Goal: Task Accomplishment & Management: Use online tool/utility

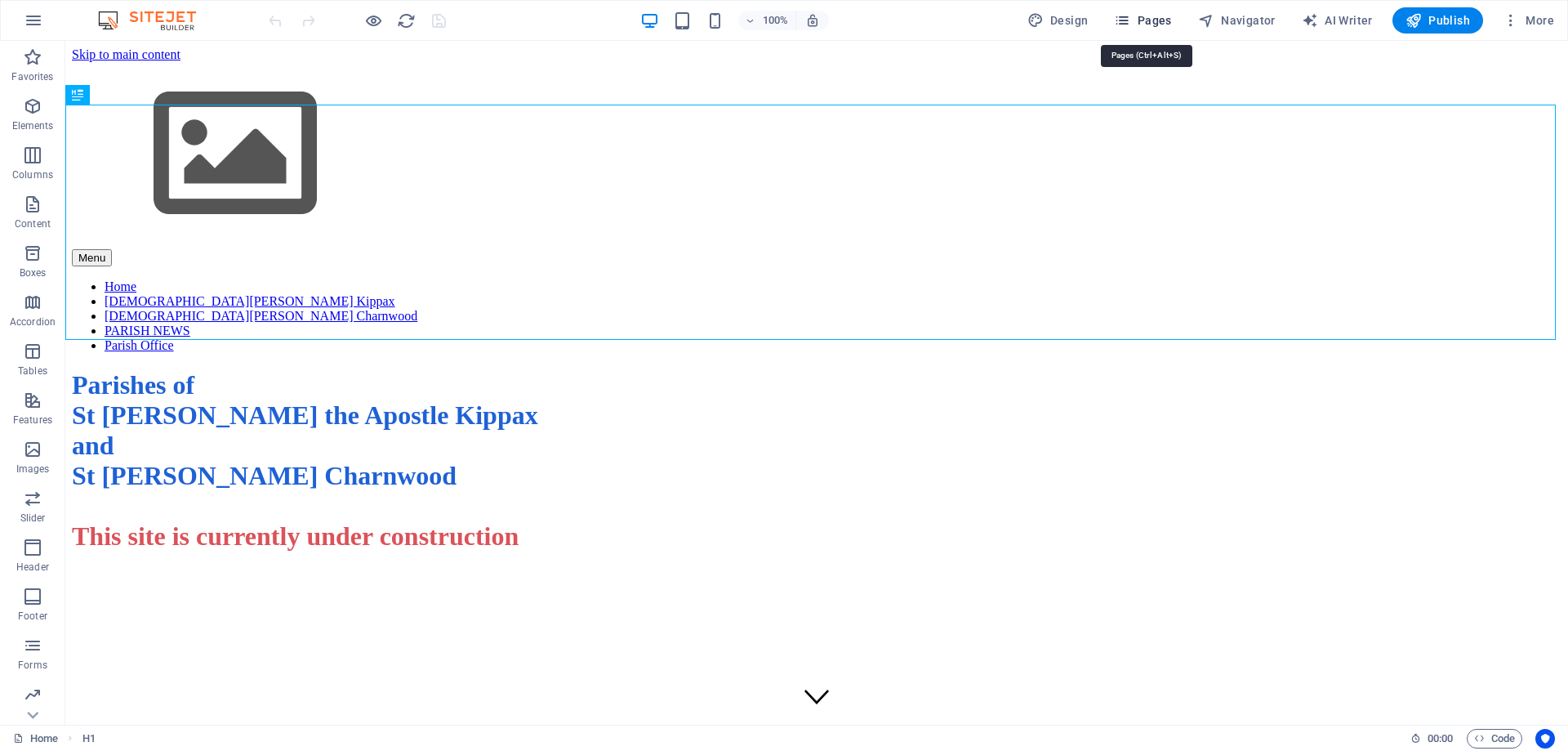
click at [1157, 14] on span "Pages" at bounding box center [1142, 21] width 57 height 16
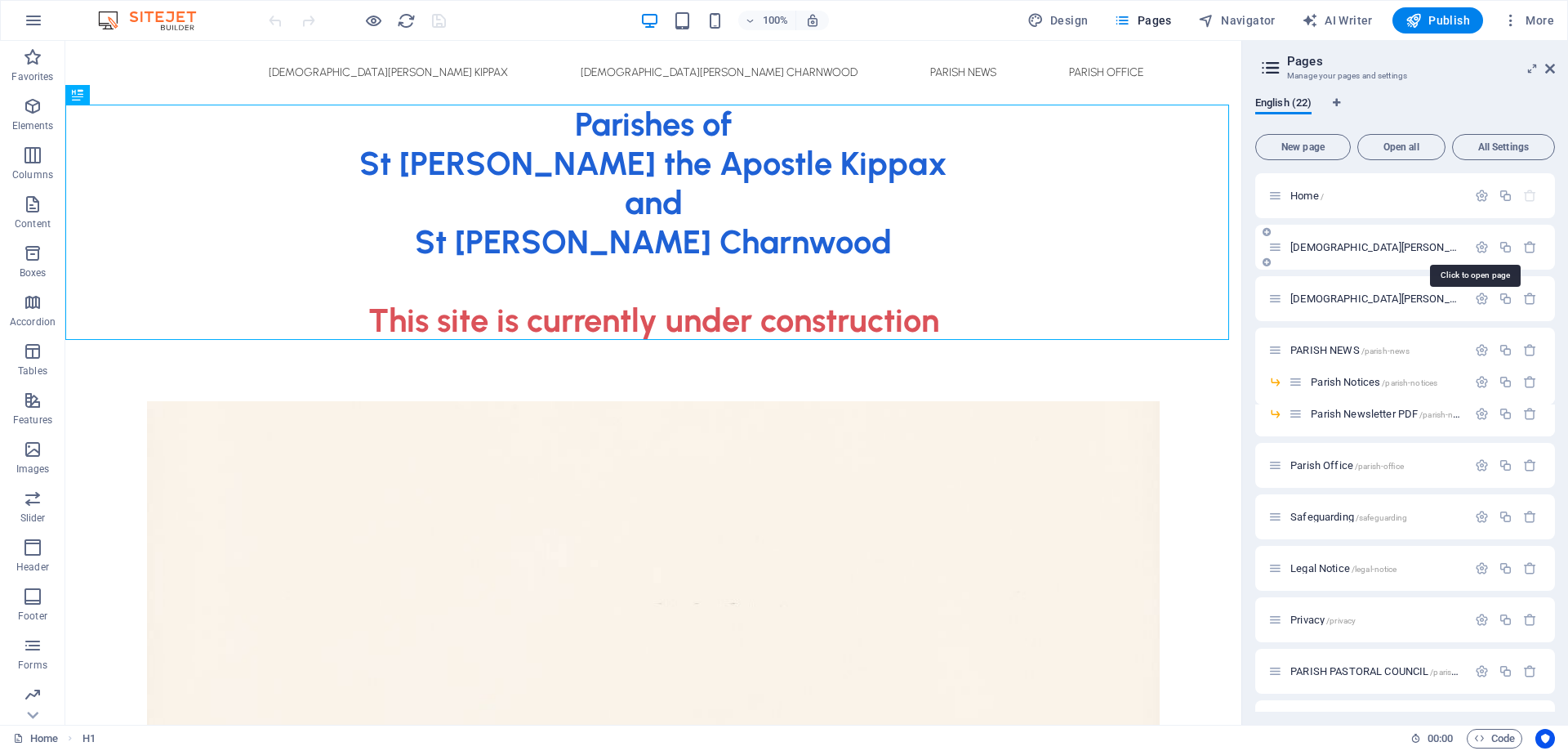
click at [1318, 245] on span "[DEMOGRAPHIC_DATA][PERSON_NAME] Kippax /[GEOGRAPHIC_DATA][DEMOGRAPHIC_DATA][PER…" at bounding box center [1539, 247] width 498 height 13
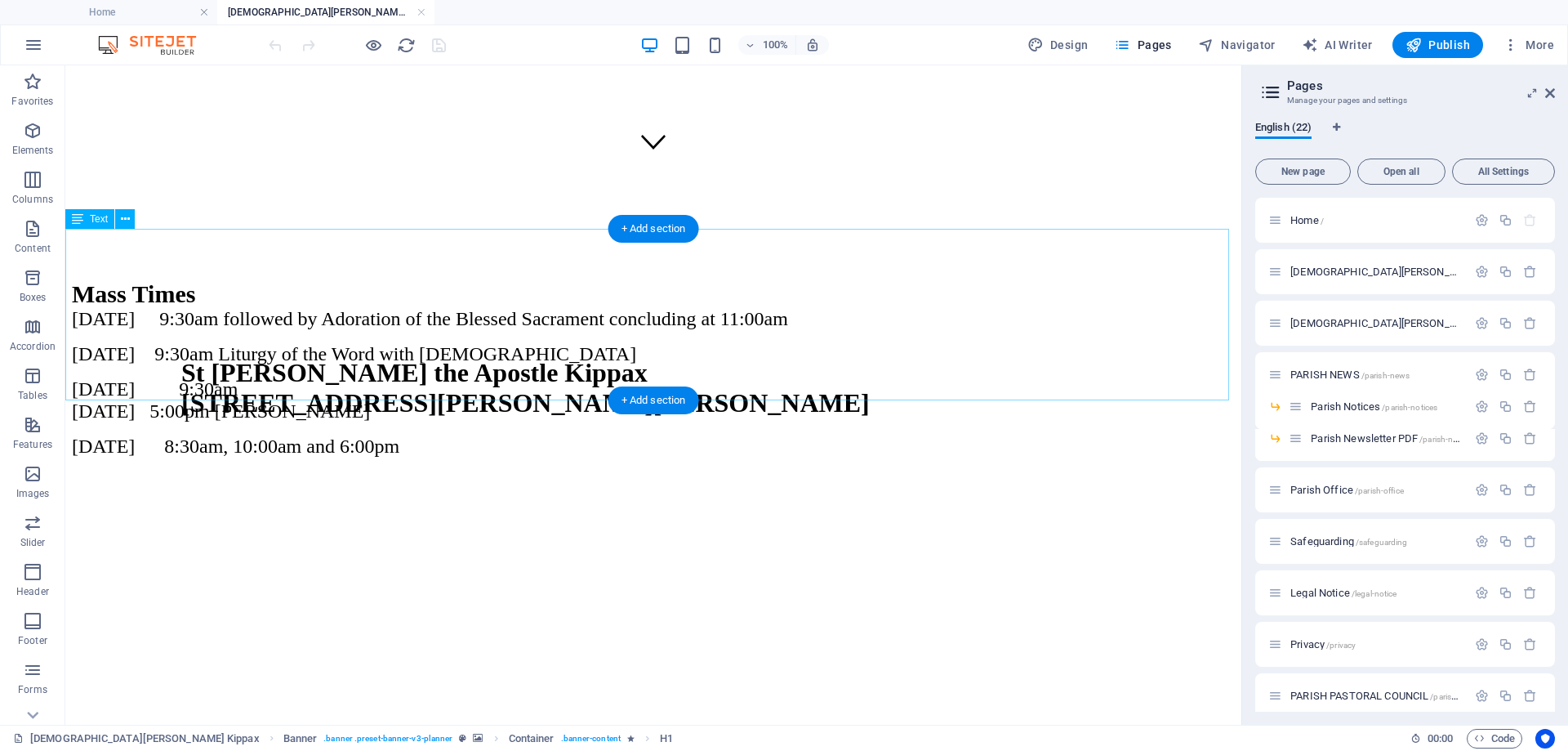
scroll to position [572, 0]
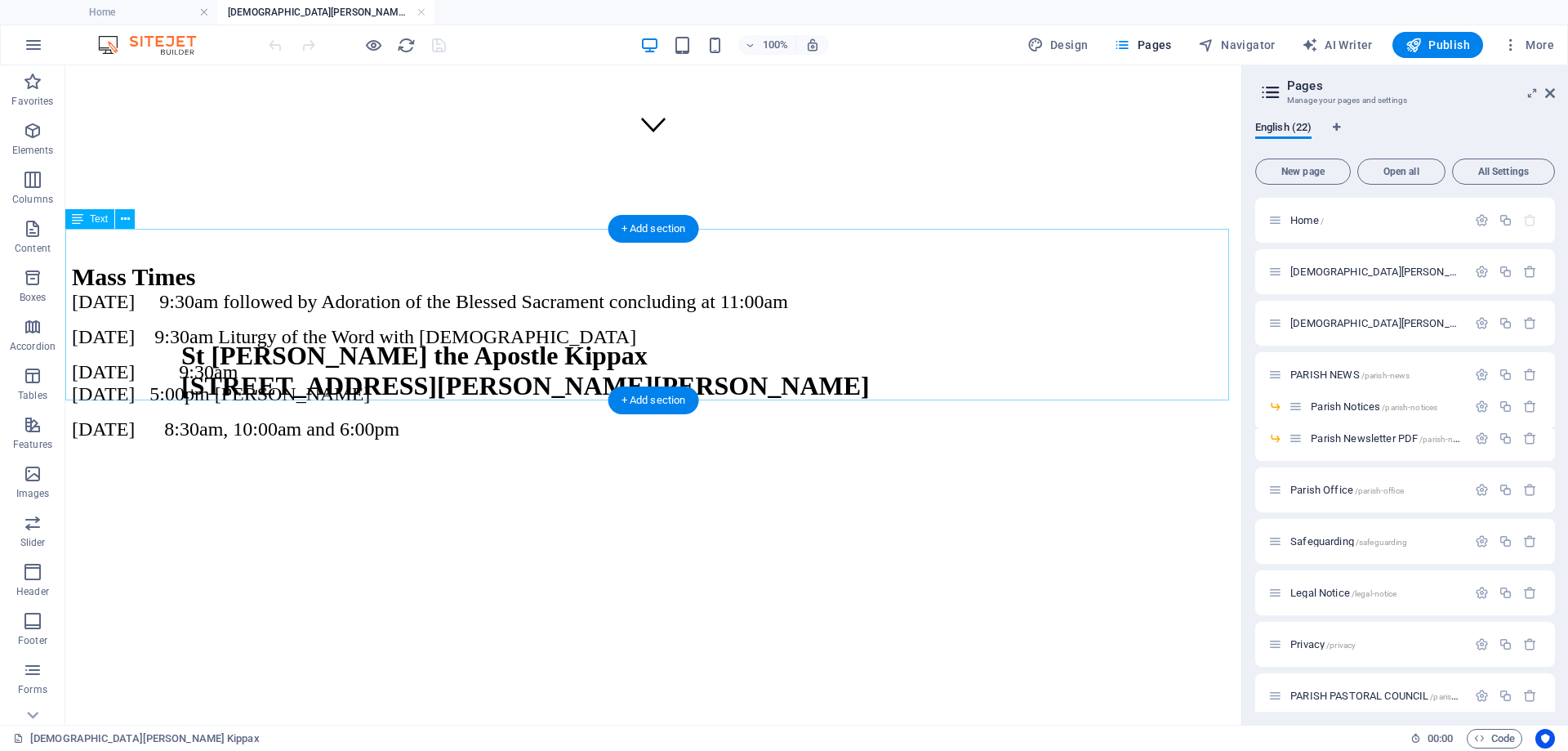
click at [442, 380] on div "Mass Times [DATE] 9:30am followed by Adoration of the Blessed Sacrament conclud…" at bounding box center [653, 352] width 1163 height 178
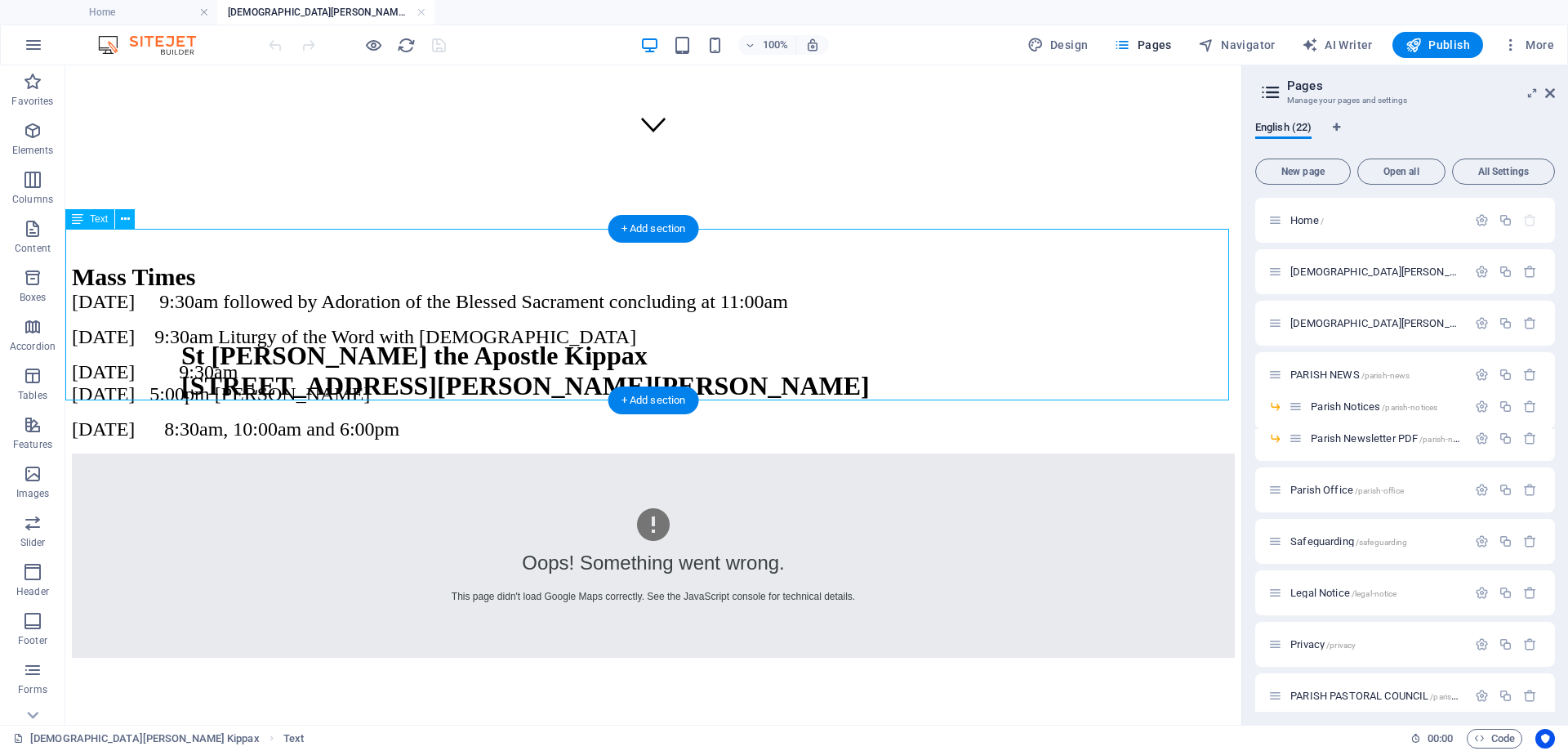
drag, startPoint x: 426, startPoint y: 384, endPoint x: 186, endPoint y: 344, distance: 243.3
click at [186, 344] on div "Mass Times [DATE] 9:30am followed by Adoration of the Blessed Sacrament conclud…" at bounding box center [653, 352] width 1163 height 178
click at [315, 349] on div "Mass Times [DATE] 9:30am followed by Adoration of the Blessed Sacrament conclud…" at bounding box center [653, 352] width 1163 height 178
drag, startPoint x: 315, startPoint y: 349, endPoint x: 411, endPoint y: 414, distance: 115.9
click at [315, 349] on div "Mass Times [DATE] 9:30am followed by Adoration of the Blessed Sacrament conclud…" at bounding box center [653, 352] width 1163 height 178
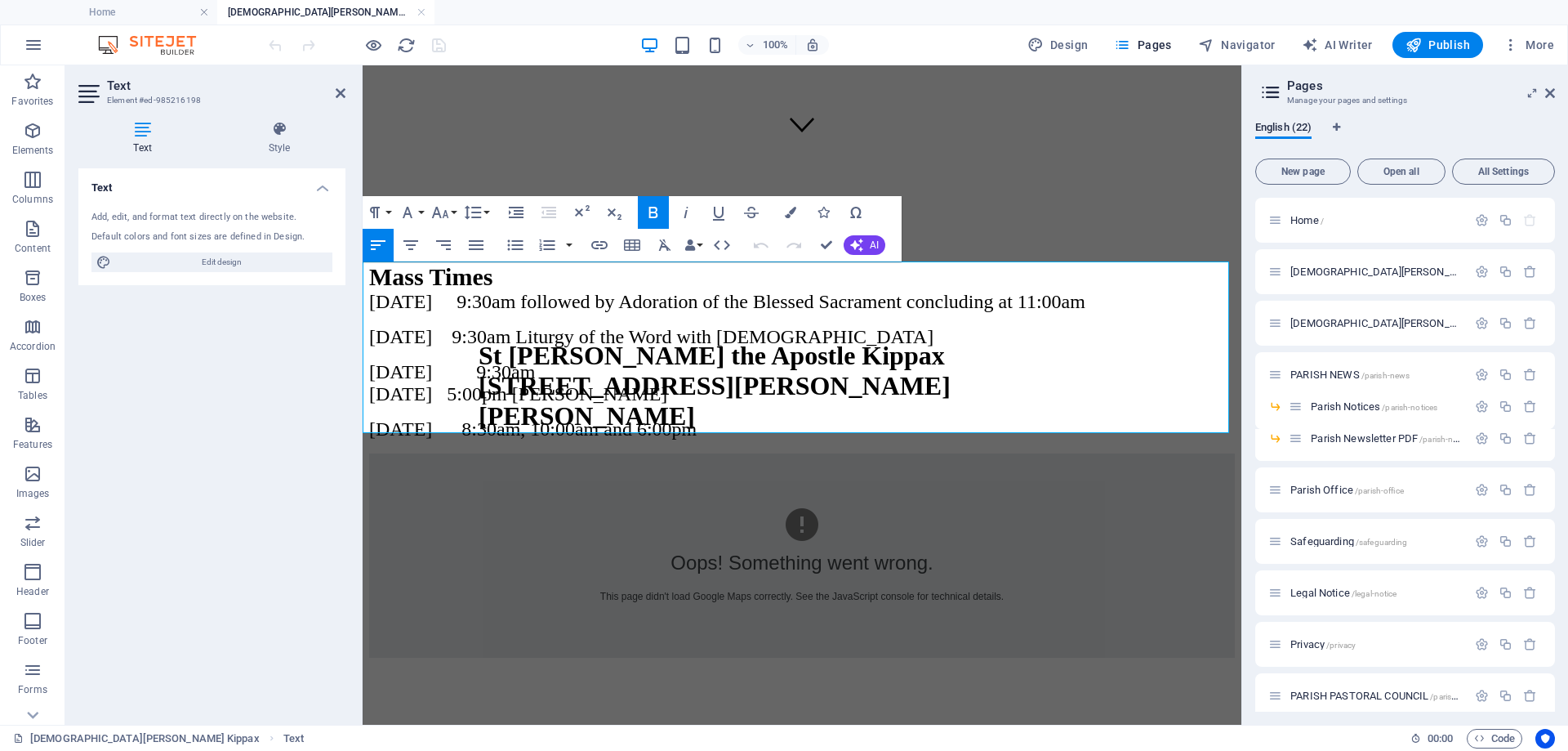
scroll to position [539, 0]
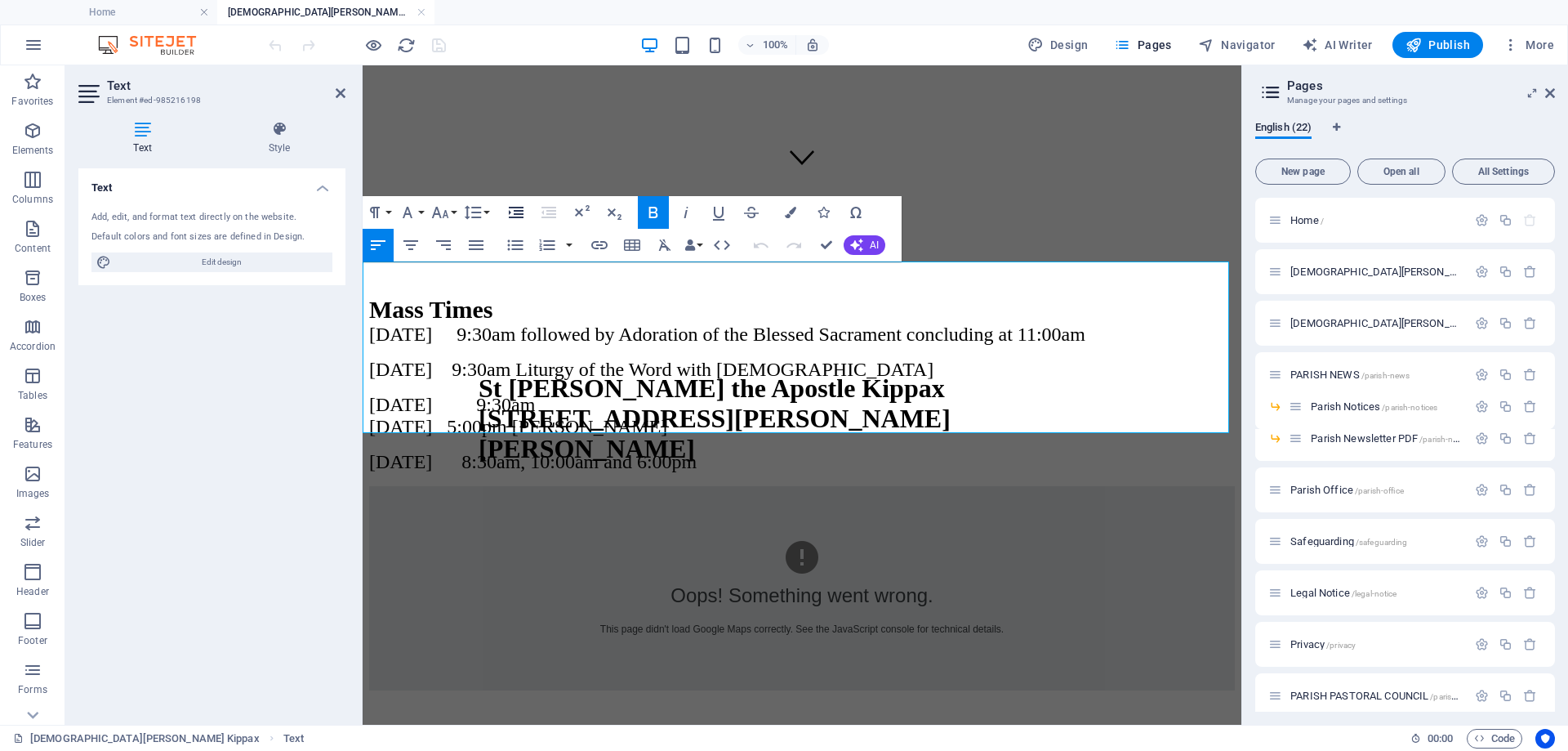
click at [516, 218] on icon "button" at bounding box center [516, 213] width 14 height 12
click at [536, 323] on span "[DATE] 9:30am followed by Adoration of the Blessed Sacrament concluding at 11:0…" at bounding box center [743, 334] width 717 height 21
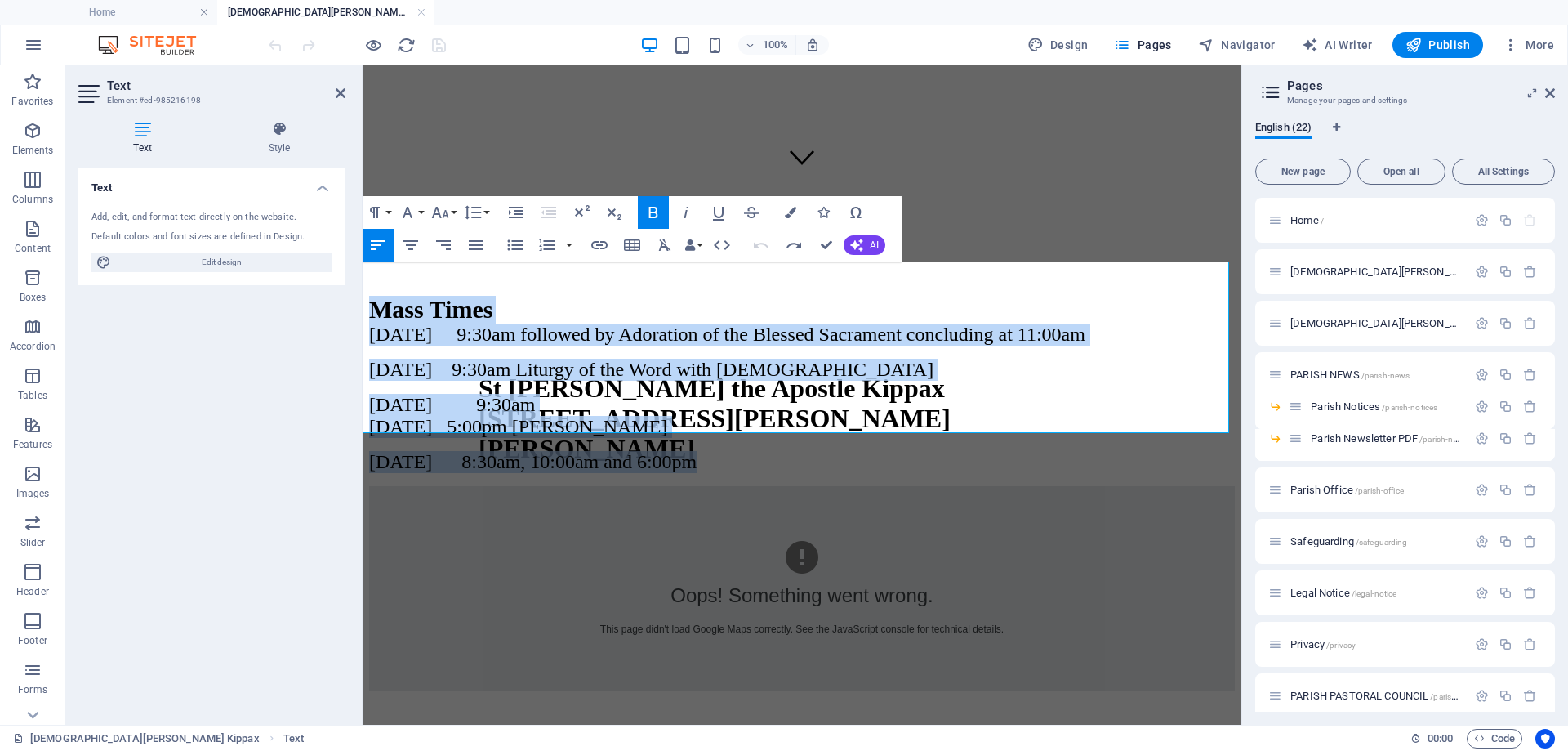
drag, startPoint x: 365, startPoint y: 274, endPoint x: 716, endPoint y: 414, distance: 377.9
click at [716, 414] on div "Mass Times [DATE] 9:30am followed by Adoration of the Blessed Sacrament conclud…" at bounding box center [802, 384] width 866 height 178
click at [521, 213] on icon "button" at bounding box center [516, 213] width 20 height 20
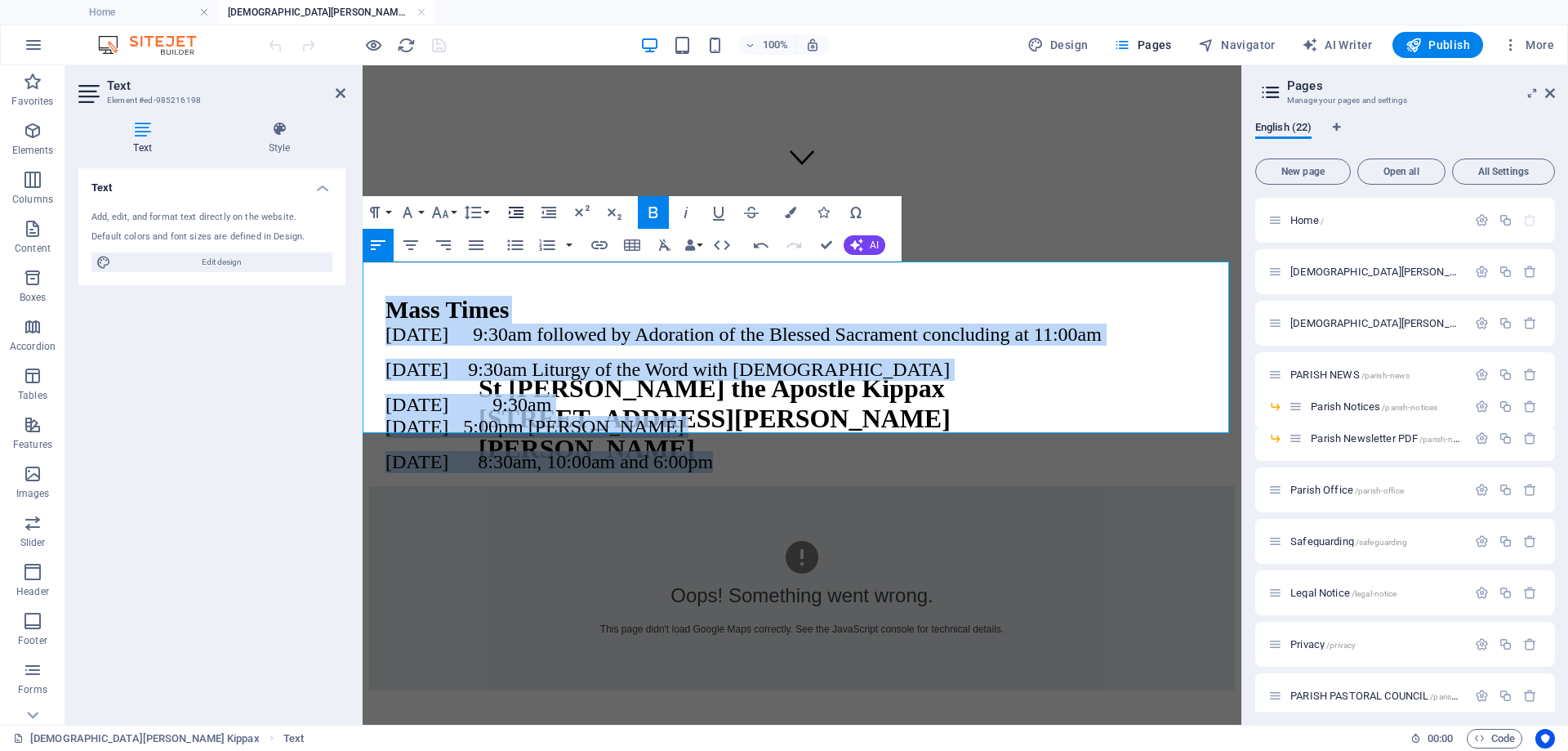
click at [521, 213] on icon "button" at bounding box center [516, 213] width 20 height 20
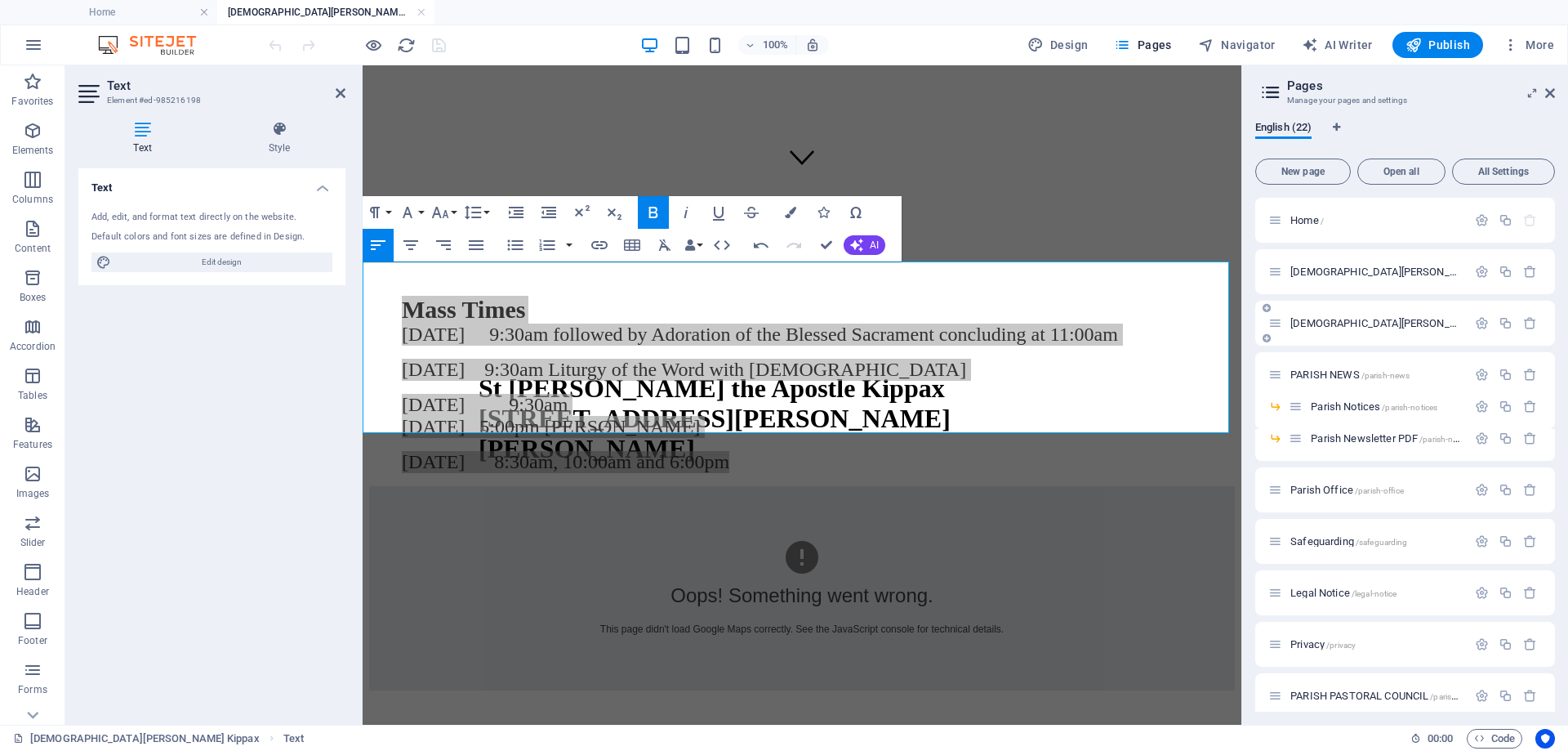
click at [1364, 322] on span "[DEMOGRAPHIC_DATA][PERSON_NAME] [GEOGRAPHIC_DATA] /[GEOGRAPHIC_DATA][DEMOGRAPHI…" at bounding box center [1538, 323] width 494 height 13
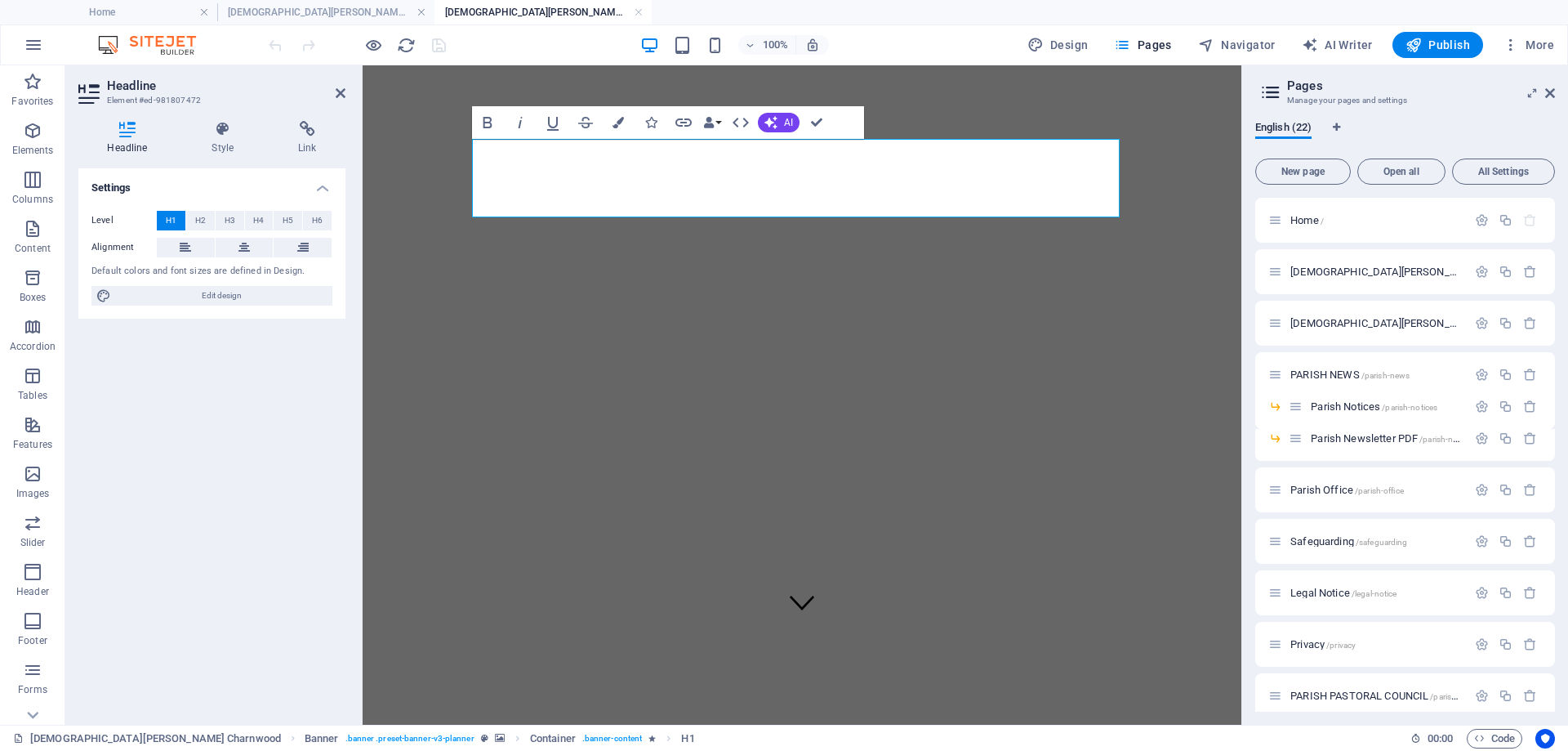
scroll to position [247, 0]
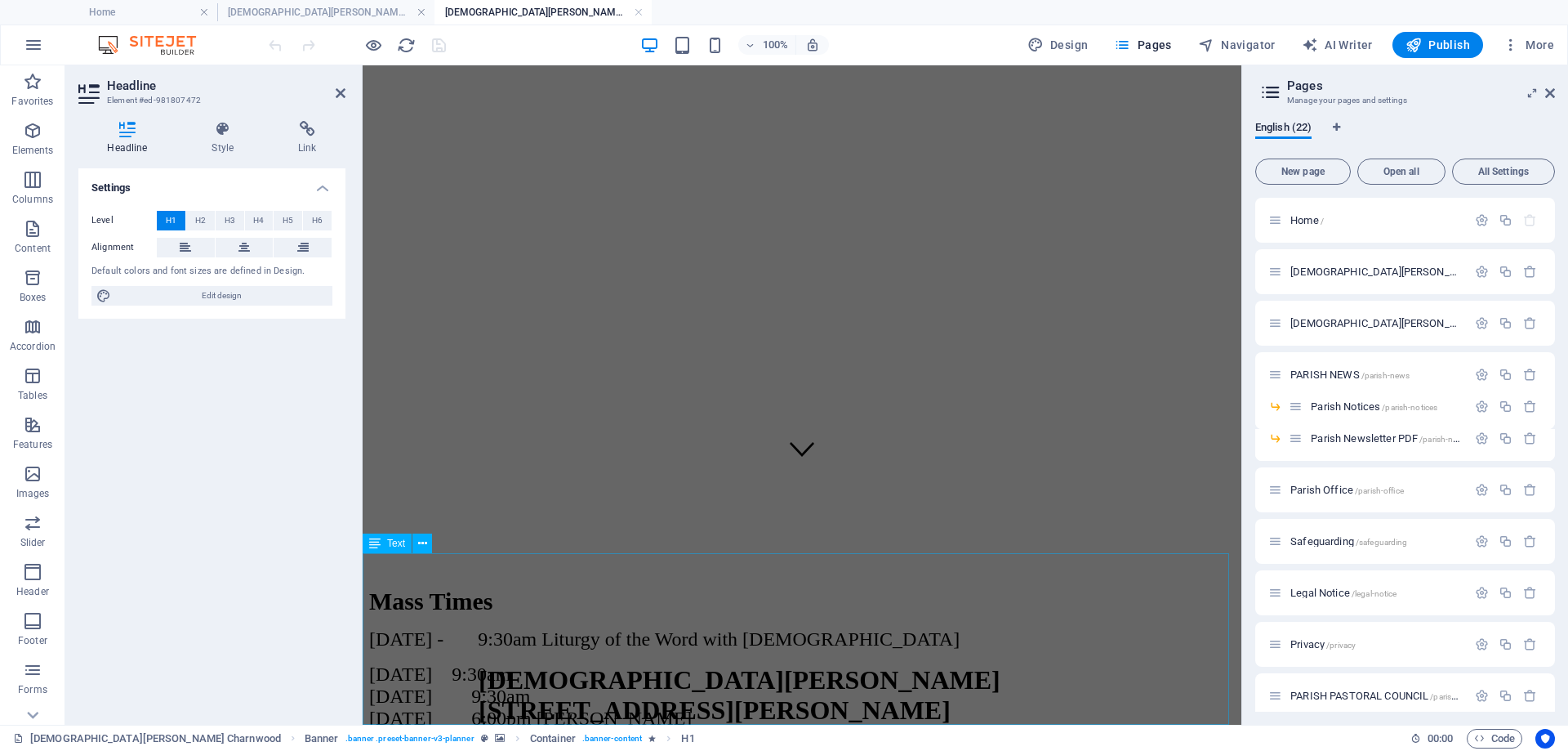
click at [800, 588] on div "Mass Times [DATE] - 9:30am Liturgy of the Word with [DEMOGRAPHIC_DATA] [DATE] 9…" at bounding box center [802, 676] width 866 height 178
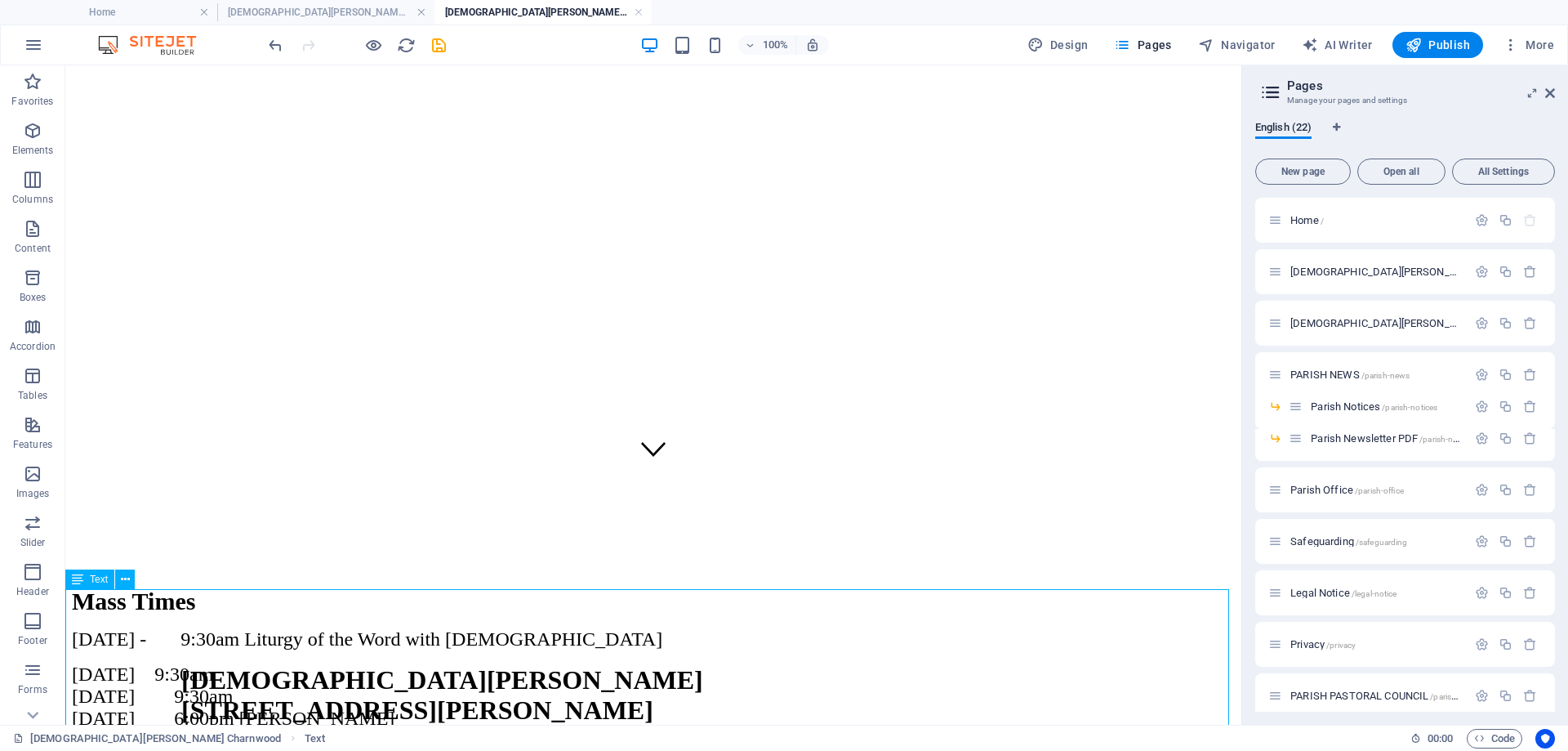
click at [734, 631] on div "[DEMOGRAPHIC_DATA][PERSON_NAME] [STREET_ADDRESS][PERSON_NAME] Charnwood Mass Ti…" at bounding box center [653, 302] width 1163 height 926
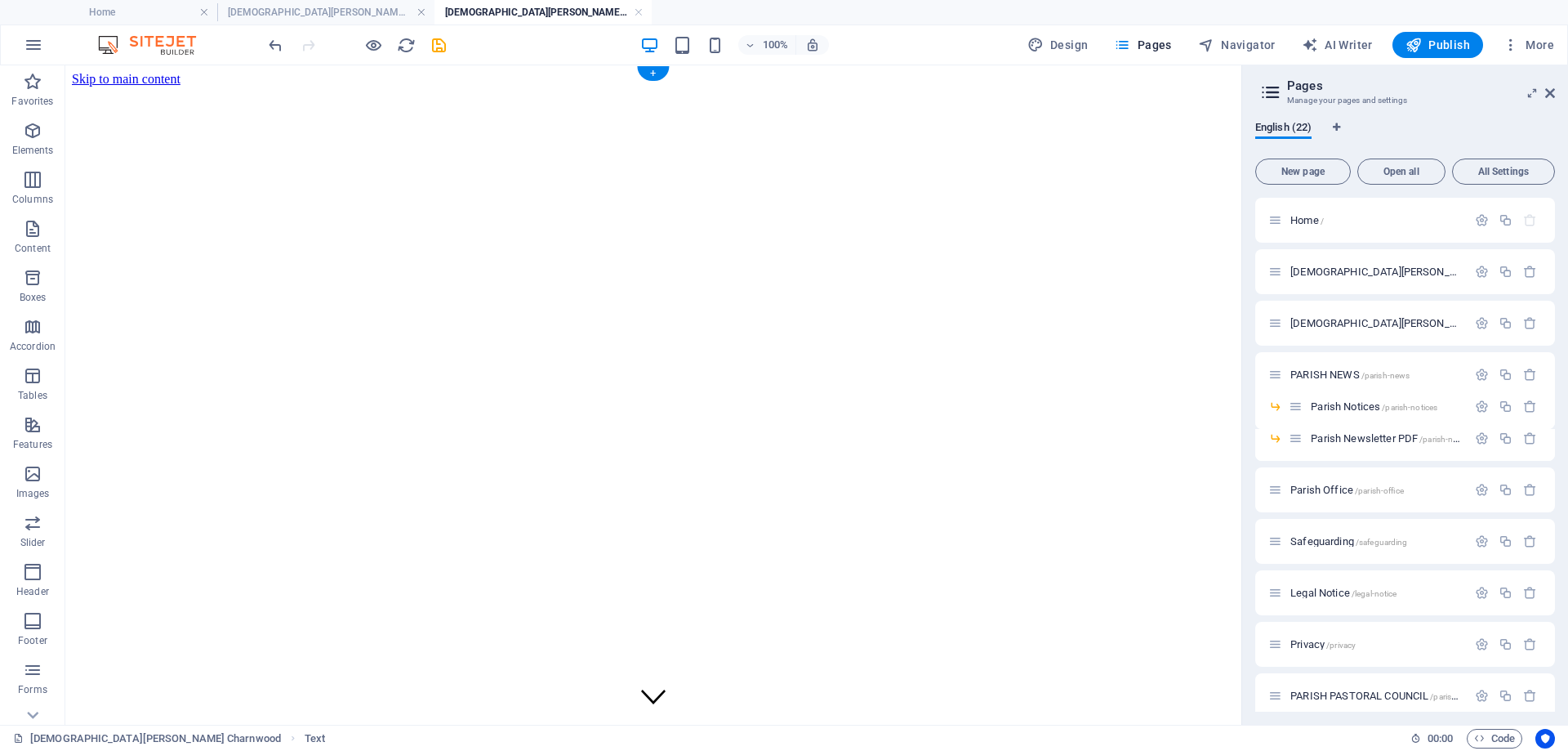
select select "px"
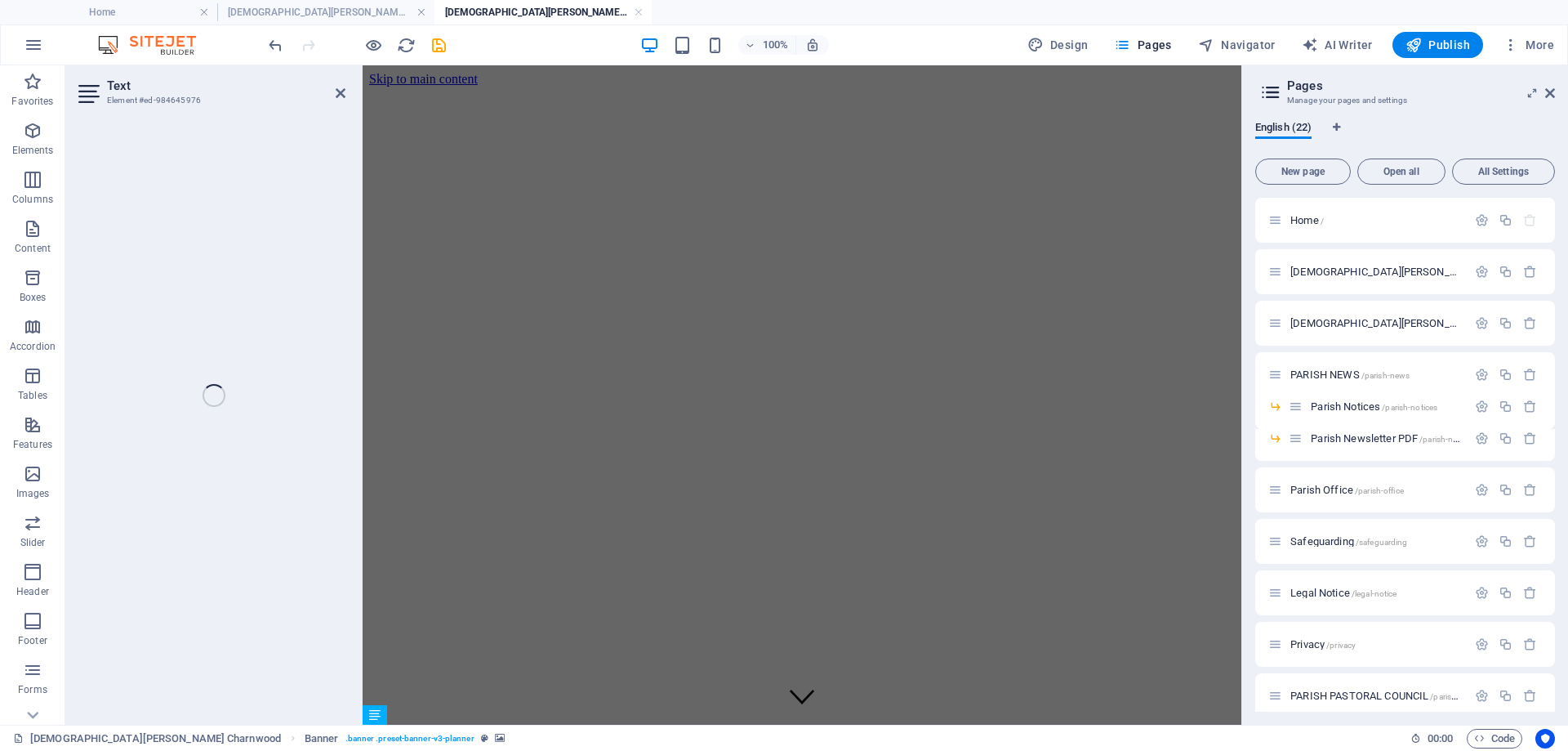
scroll to position [247, 0]
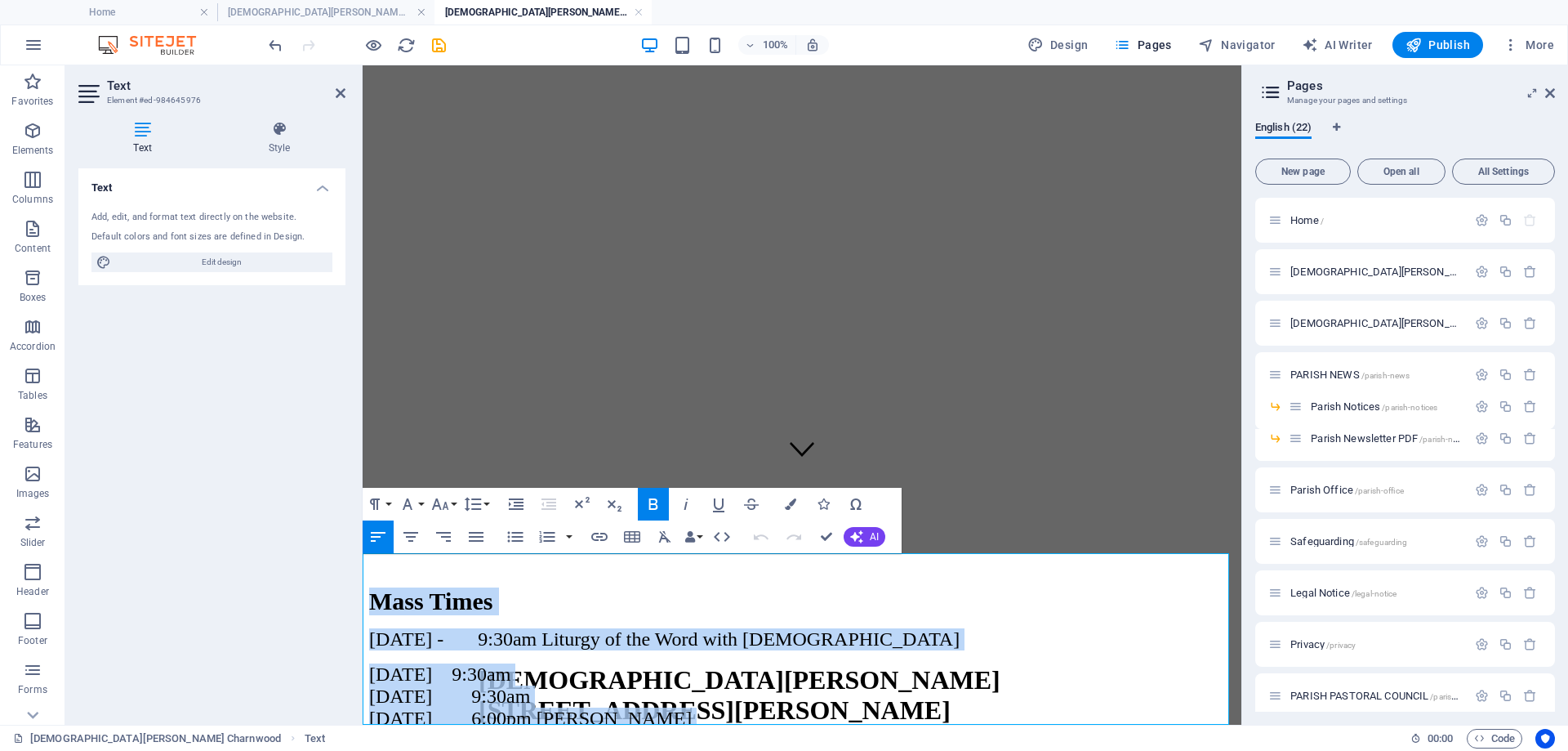
drag, startPoint x: 552, startPoint y: 711, endPoint x: 365, endPoint y: 579, distance: 228.9
click at [369, 588] on div "Mass Times [DATE] - 9:30am Liturgy of the Word with [DEMOGRAPHIC_DATA] [DATE] 9…" at bounding box center [802, 676] width 866 height 178
click at [513, 502] on icon "button" at bounding box center [516, 505] width 20 height 20
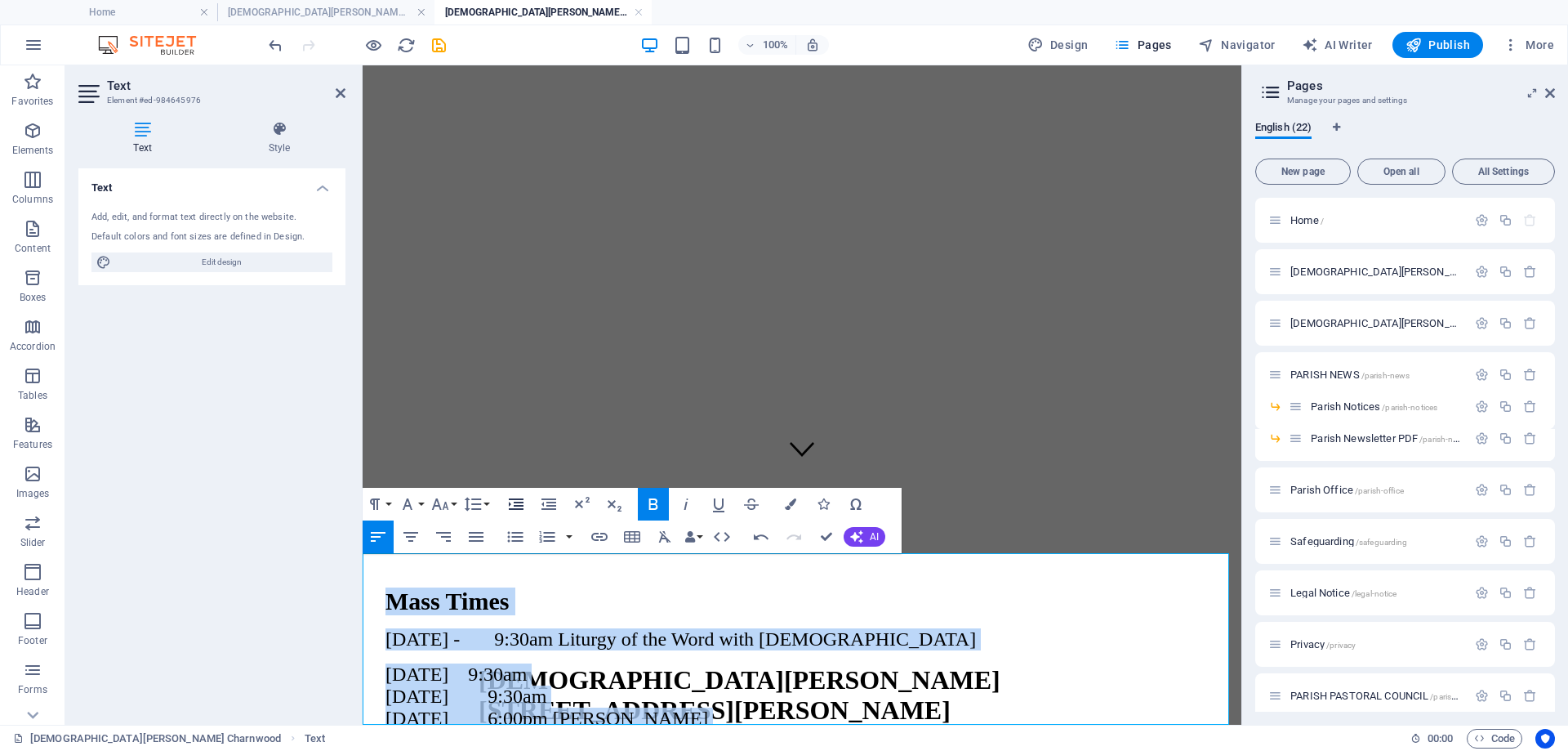
click at [513, 502] on icon "button" at bounding box center [516, 505] width 20 height 20
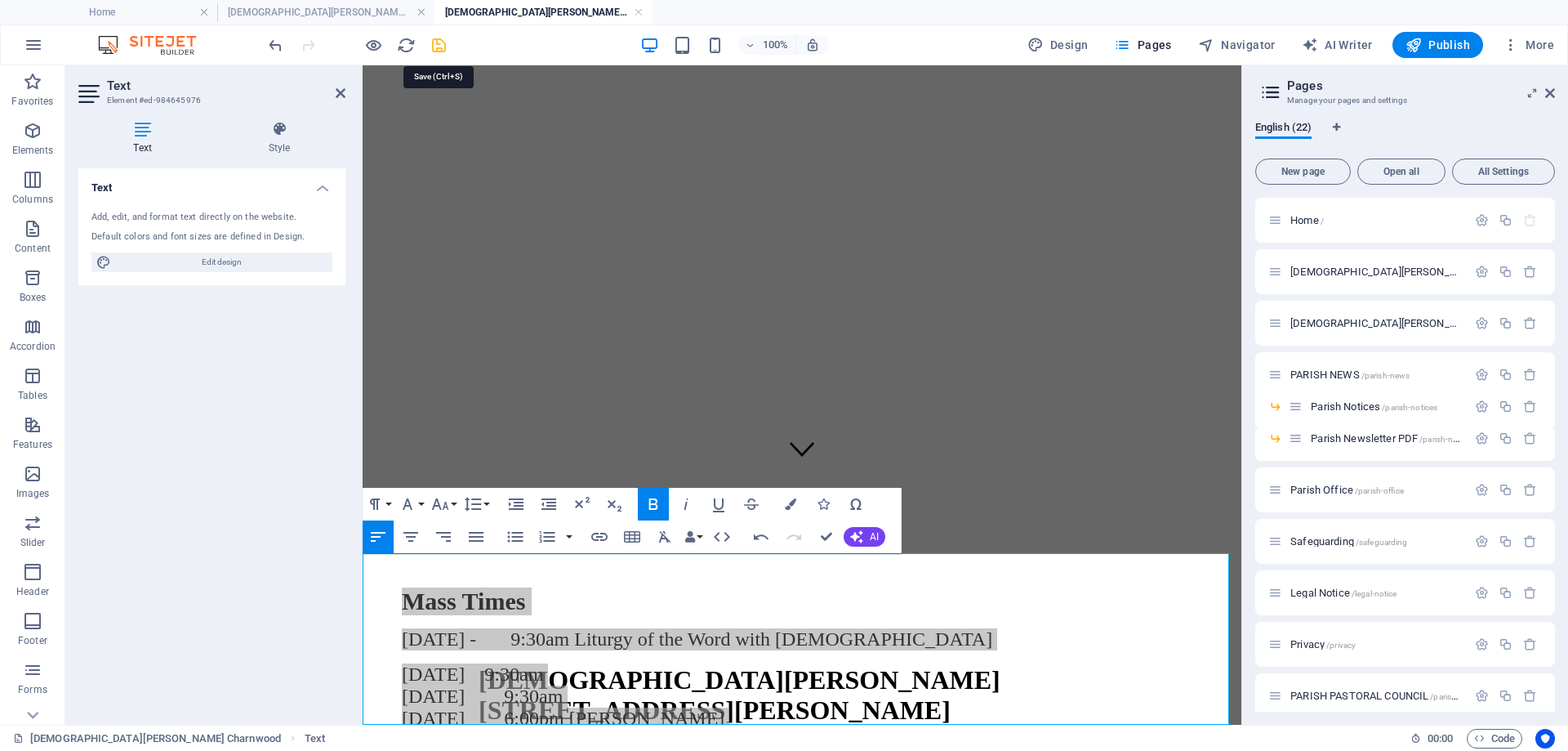
click at [443, 44] on icon "save" at bounding box center [438, 45] width 19 height 19
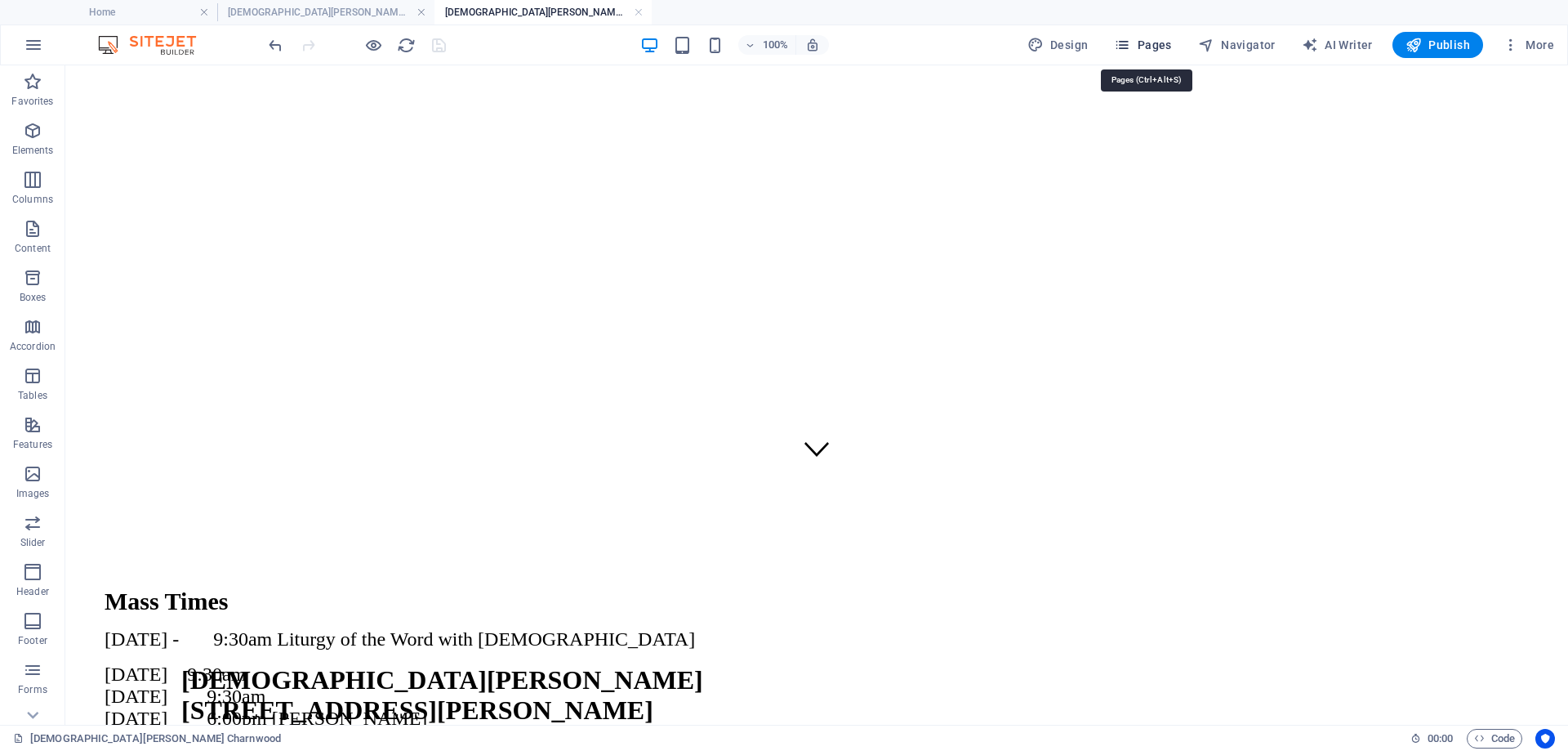
click at [1131, 49] on icon "button" at bounding box center [1122, 45] width 16 height 16
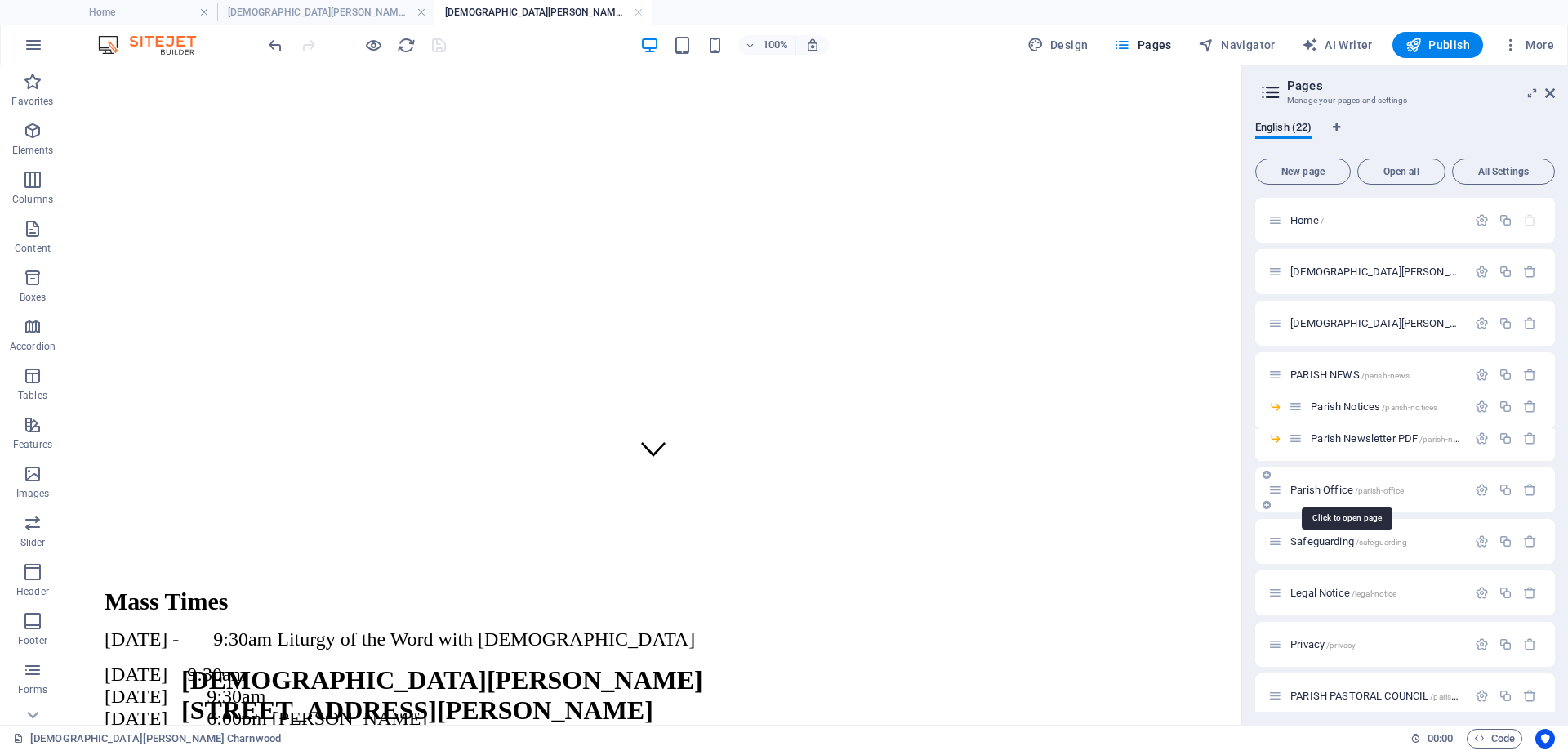
click at [1312, 489] on span "Parish Office /parish-office" at bounding box center [1347, 490] width 113 height 13
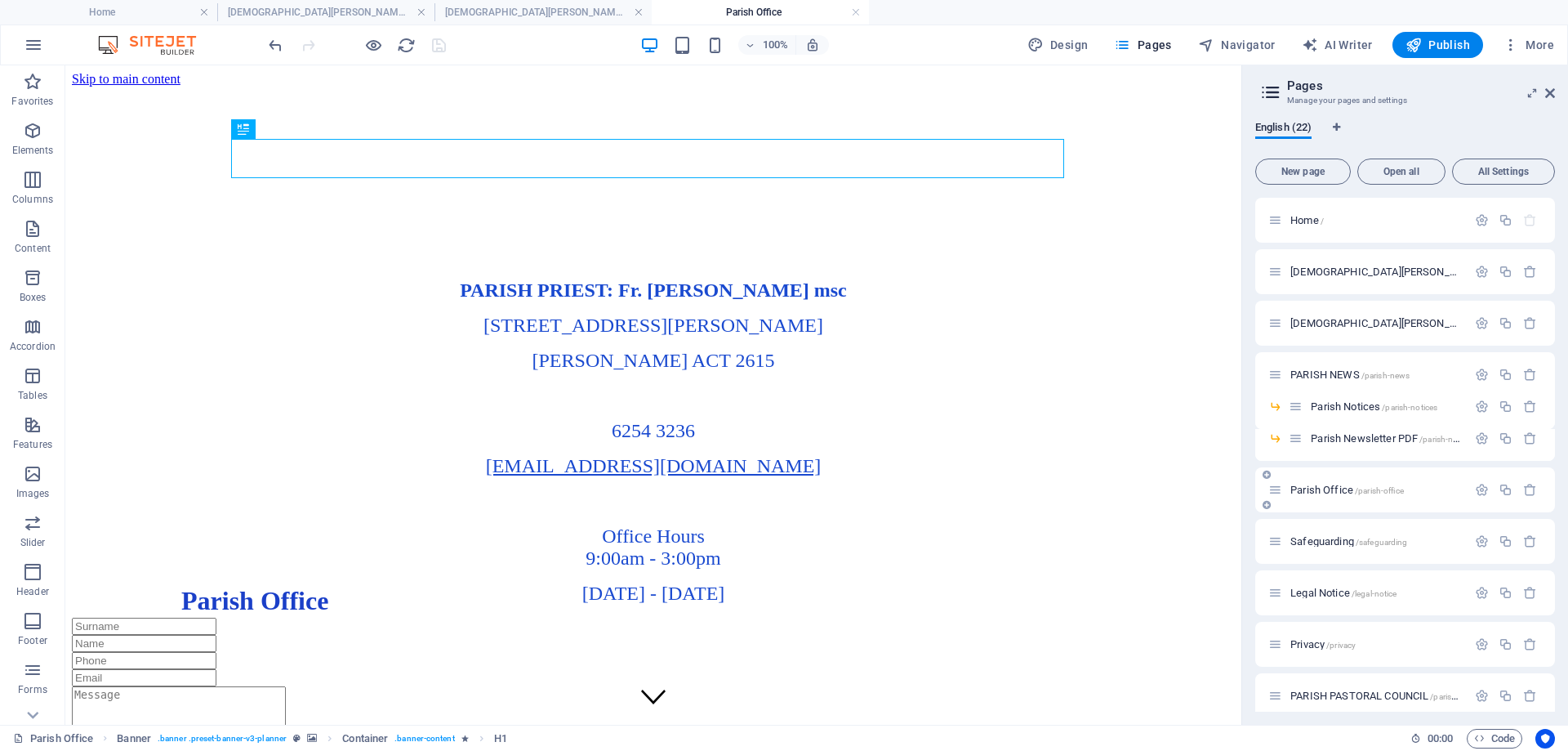
scroll to position [0, 0]
click at [758, 586] on div "Parish Office" at bounding box center [653, 601] width 944 height 30
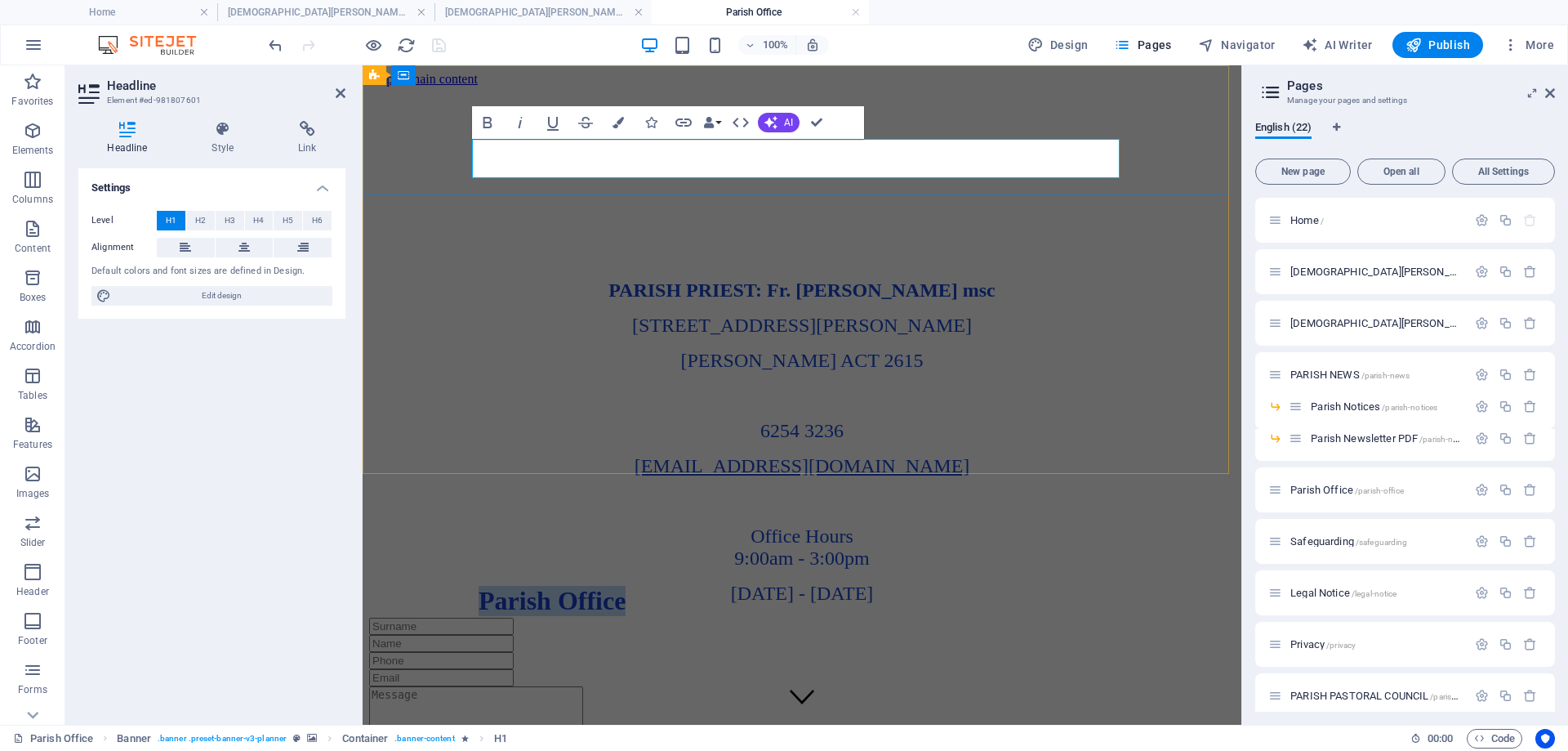
click at [913, 586] on h1 "Parish Office" at bounding box center [801, 601] width 647 height 30
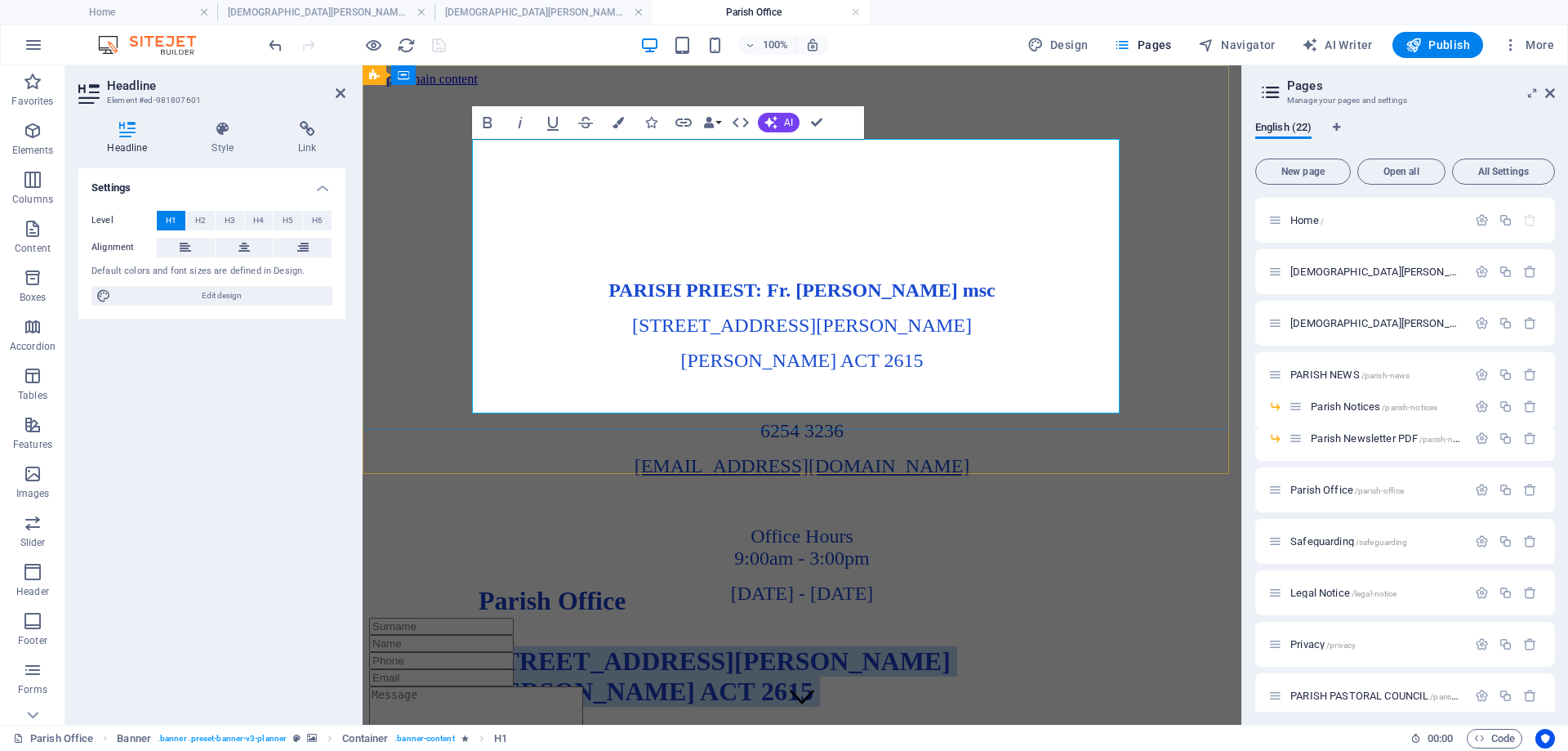
drag, startPoint x: 626, startPoint y: 226, endPoint x: 977, endPoint y: 374, distance: 380.9
click at [977, 586] on h1 "Parish Office ‌ [STREET_ADDRESS][PERSON_NAME][PERSON_NAME] ‌ ‌6254 3236 ‌[EMAIL…" at bounding box center [801, 691] width 647 height 212
click at [493, 125] on icon "button" at bounding box center [487, 122] width 20 height 20
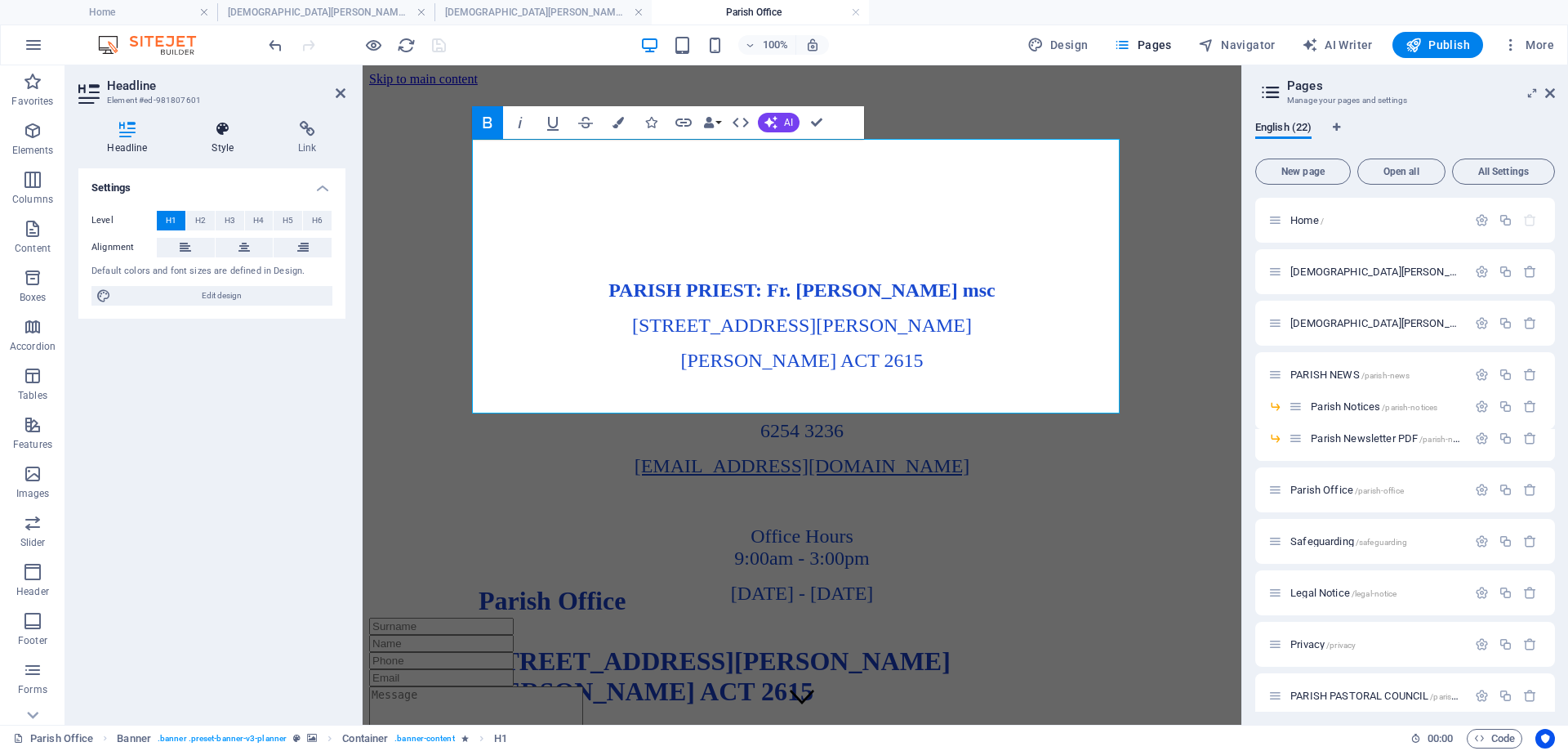
click at [218, 124] on icon at bounding box center [223, 129] width 80 height 16
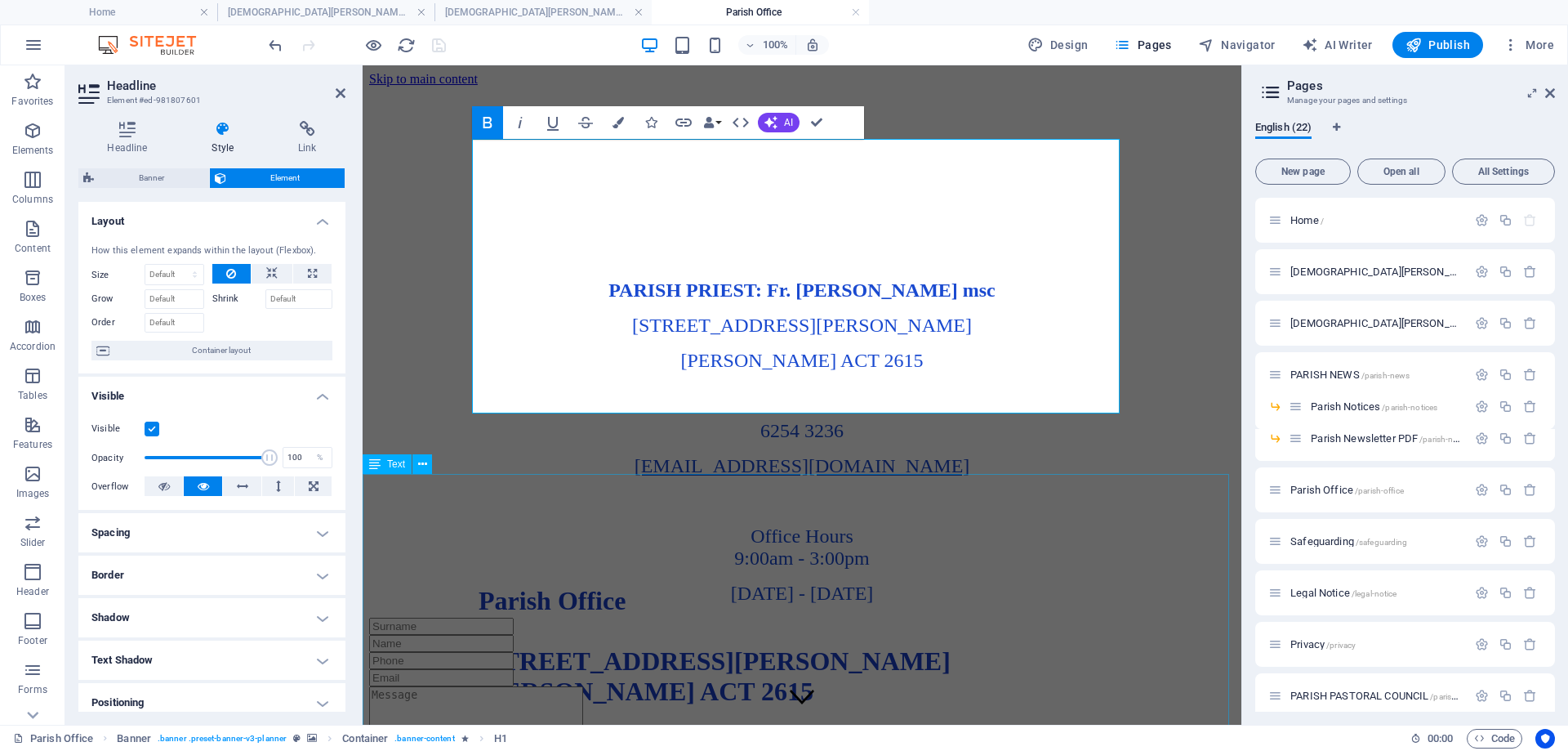
click at [894, 600] on div "PARISH PRIEST: Fr. [PERSON_NAME] msc [STREET_ADDRESS][PERSON_NAME][PERSON_NAME]…" at bounding box center [802, 442] width 866 height 325
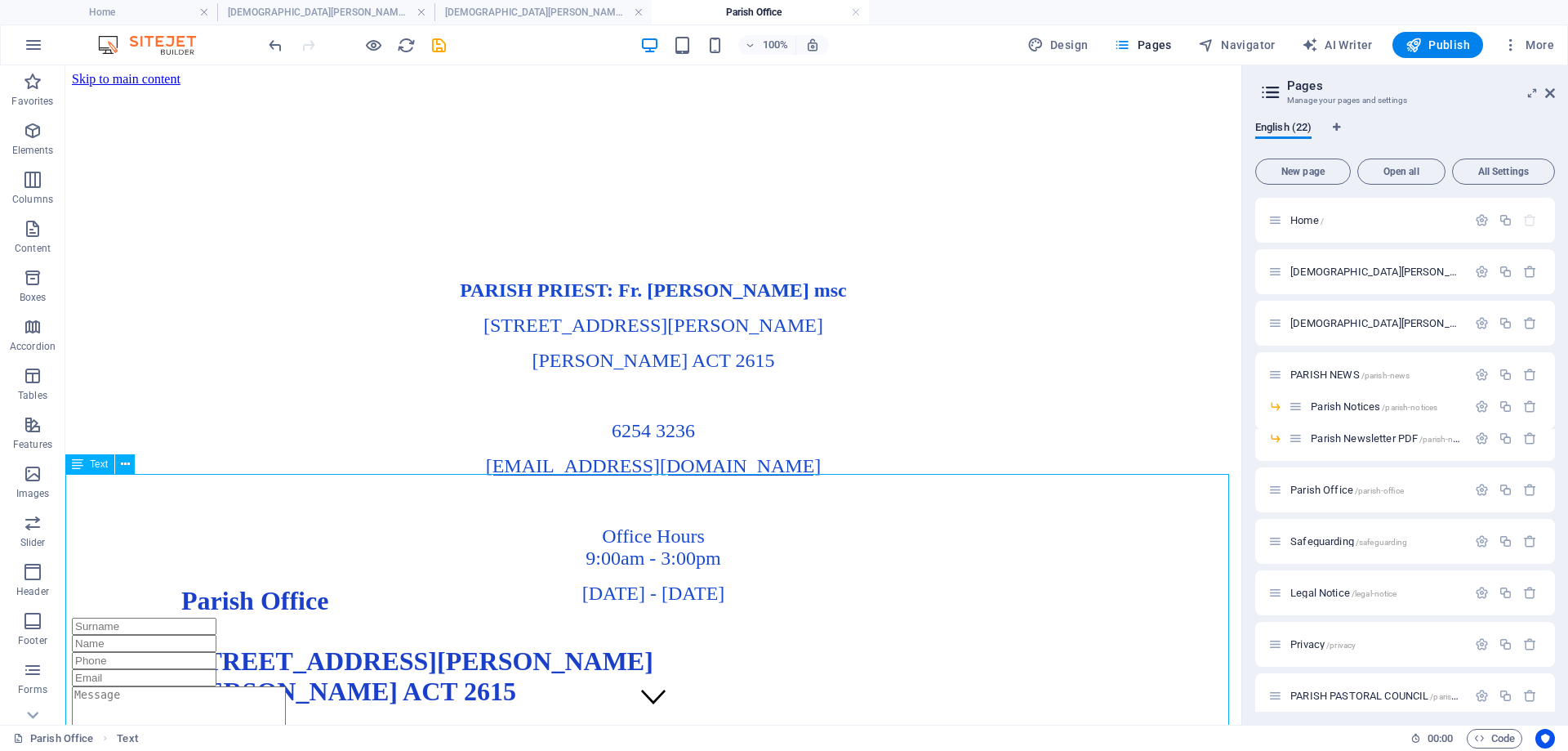
click at [585, 515] on div "PARISH PRIEST: Fr. [PERSON_NAME] msc [STREET_ADDRESS][PERSON_NAME][PERSON_NAME]…" at bounding box center [653, 442] width 1163 height 325
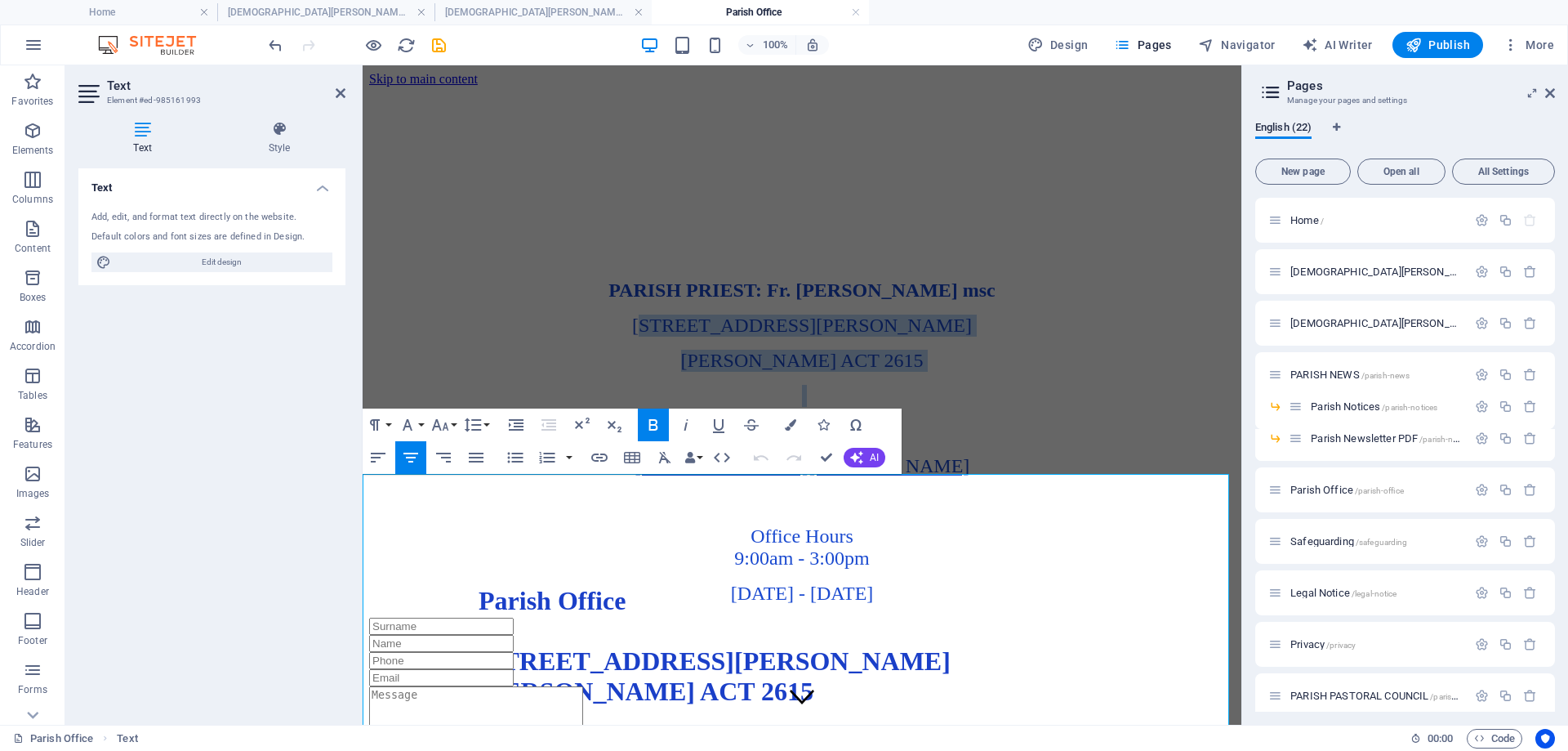
drag, startPoint x: 724, startPoint y: 509, endPoint x: 917, endPoint y: 586, distance: 207.8
click at [917, 587] on div "PARISH PRIEST: Fr. [PERSON_NAME] msc [STREET_ADDRESS][PERSON_NAME][PERSON_NAME]…" at bounding box center [802, 442] width 866 height 325
drag, startPoint x: 709, startPoint y: 516, endPoint x: 904, endPoint y: 634, distance: 227.9
click at [904, 605] on div "PARISH PRIEST: Fr. [PERSON_NAME] msc [STREET_ADDRESS][PERSON_NAME][PERSON_NAME]…" at bounding box center [802, 442] width 866 height 325
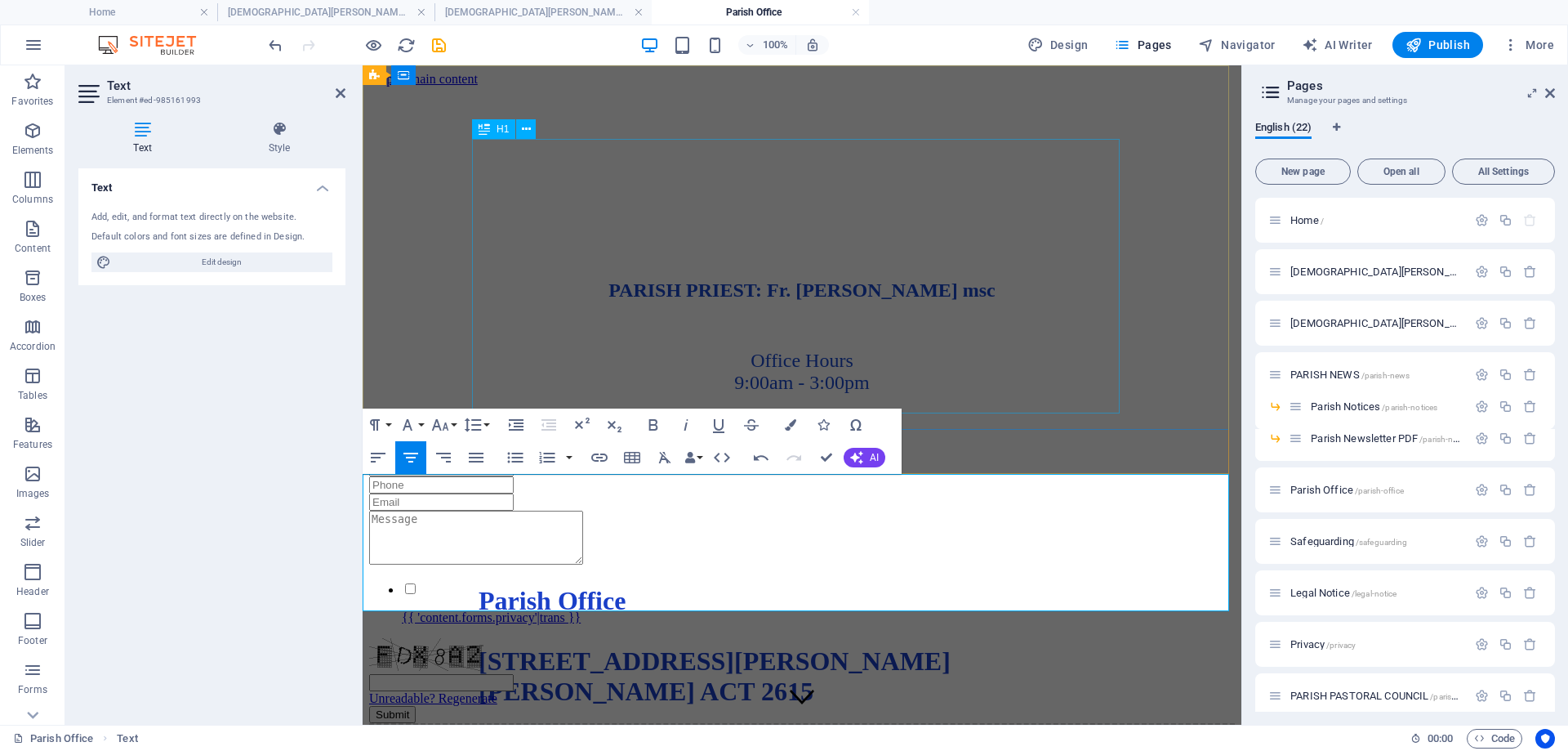
click at [842, 586] on div "Parish Office [STREET_ADDRESS][PERSON_NAME][PERSON_NAME] [EMAIL_ADDRESS][DOMAIN…" at bounding box center [801, 691] width 647 height 212
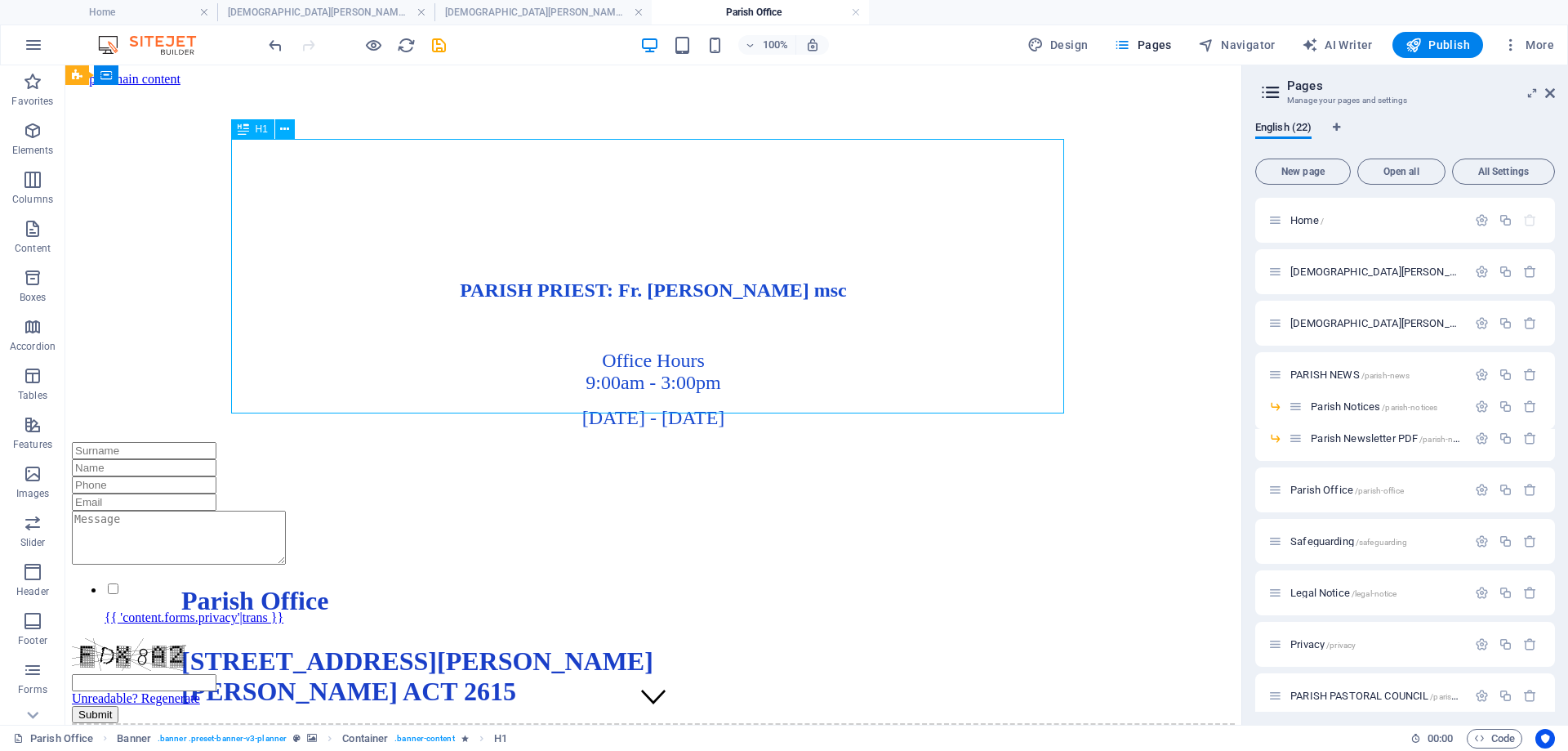
click at [568, 586] on div "Parish Office [STREET_ADDRESS][PERSON_NAME][PERSON_NAME] [EMAIL_ADDRESS][DOMAIN…" at bounding box center [653, 691] width 944 height 212
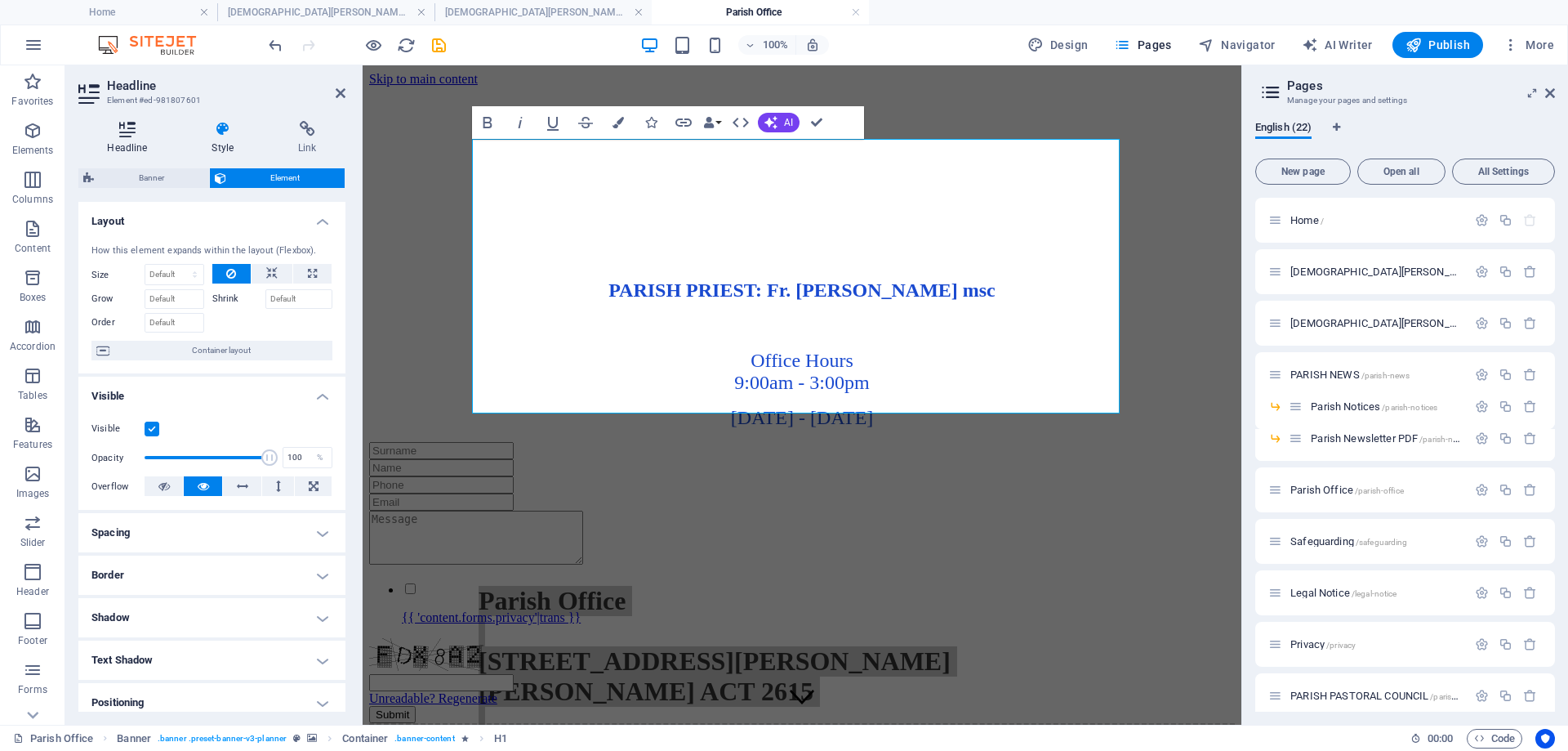
click at [128, 136] on icon at bounding box center [128, 129] width 98 height 16
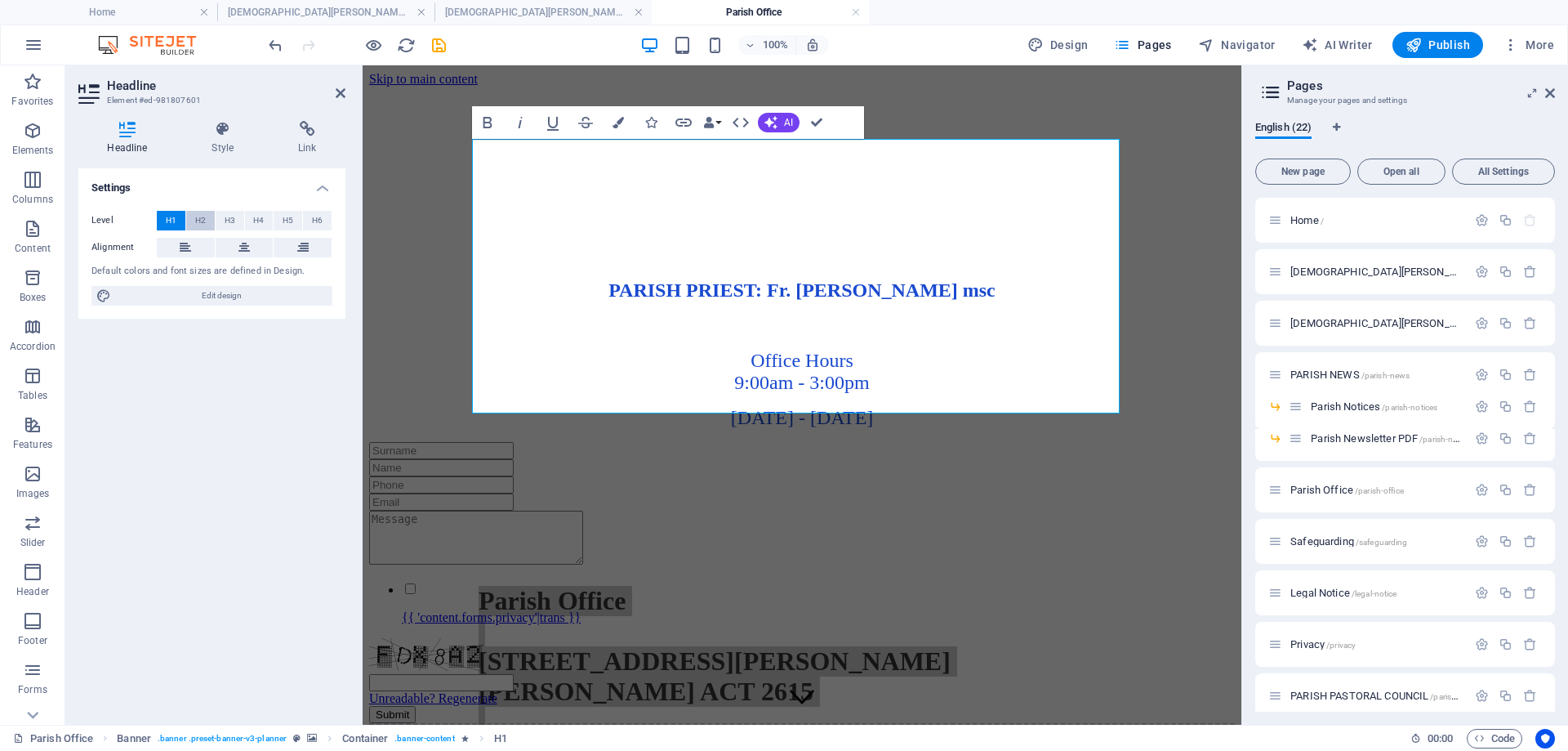
click at [198, 221] on span "H2" at bounding box center [201, 221] width 11 height 20
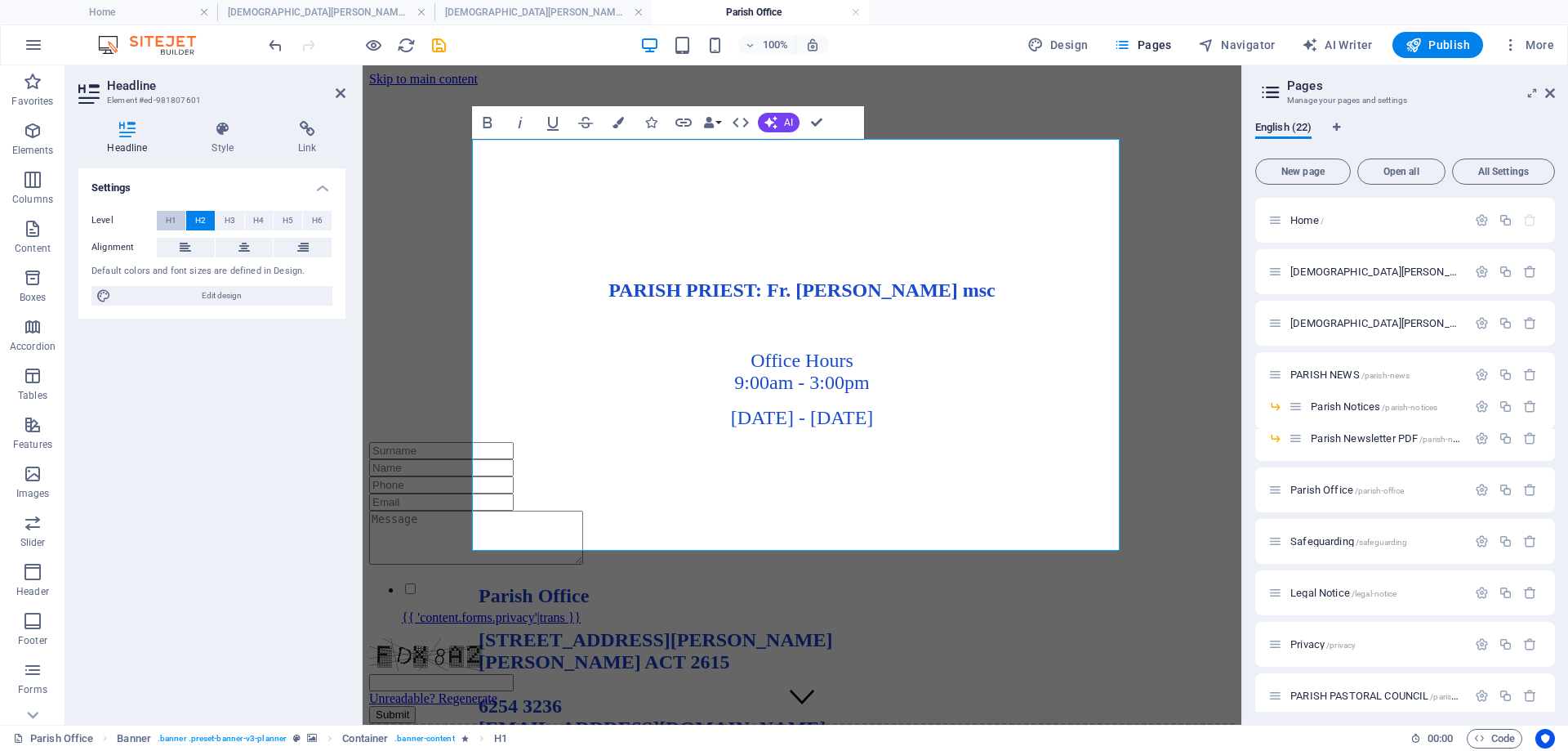
click at [169, 216] on span "H1" at bounding box center [171, 221] width 11 height 20
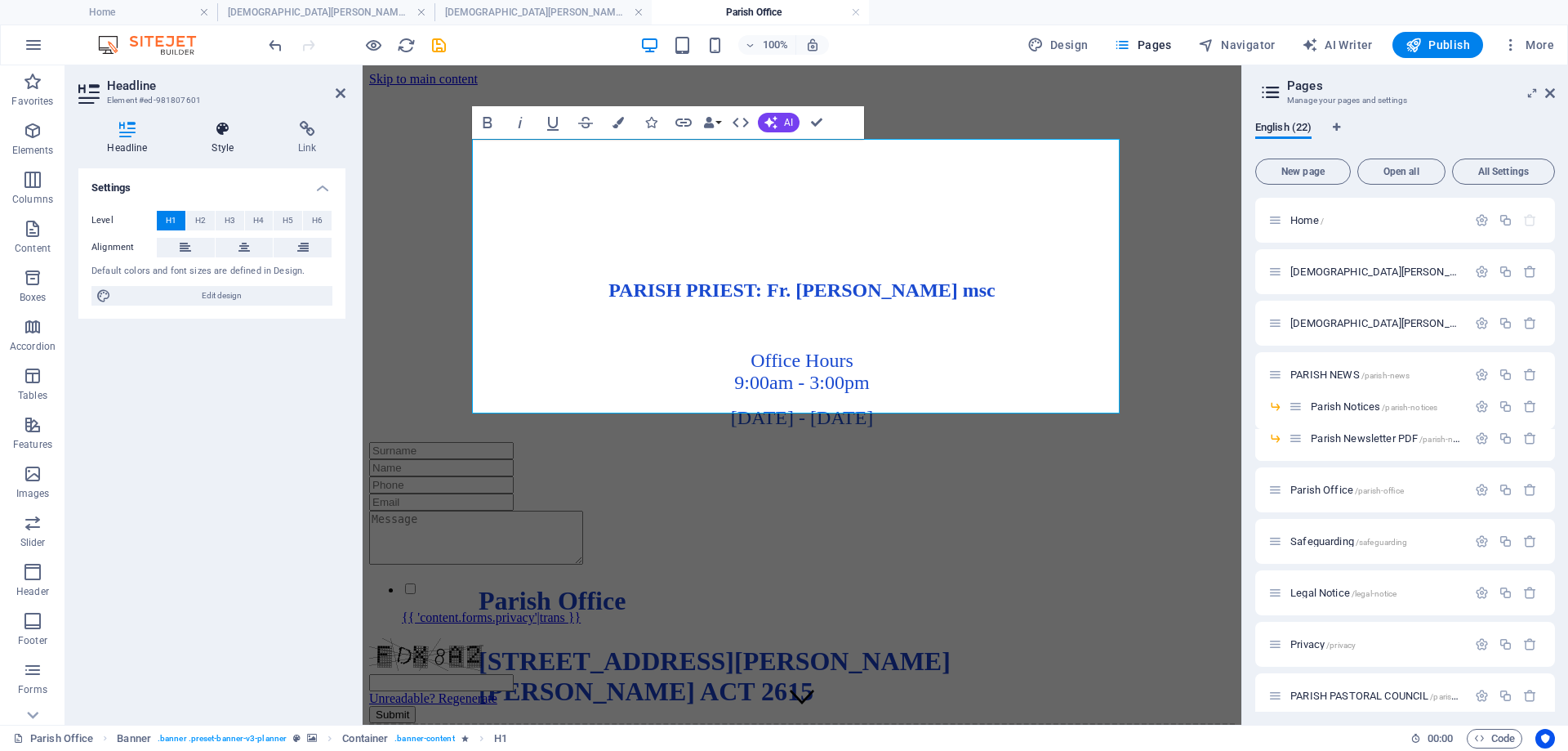
click at [229, 147] on h4 "Style" at bounding box center [226, 138] width 87 height 34
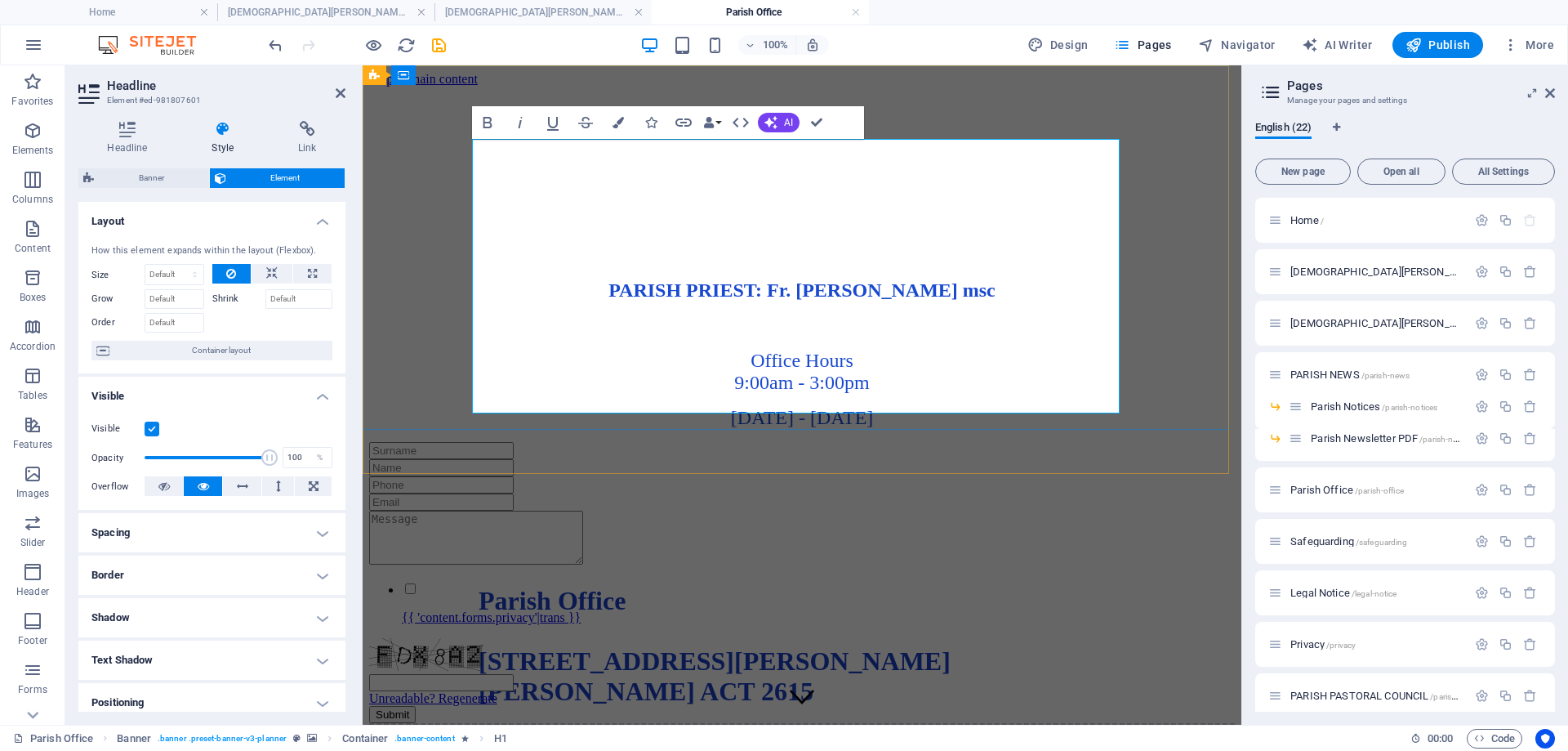
click at [788, 647] on strong "[STREET_ADDRESS][PERSON_NAME][PERSON_NAME] 3236 [EMAIL_ADDRESS][DOMAIN_NAME]" at bounding box center [714, 722] width 472 height 150
click at [907, 429] on div "PARISH PRIEST: Fr. [PERSON_NAME] msc Office Hours 9:00am - 3:00pm [DATE] - [DAT…" at bounding box center [802, 354] width 866 height 149
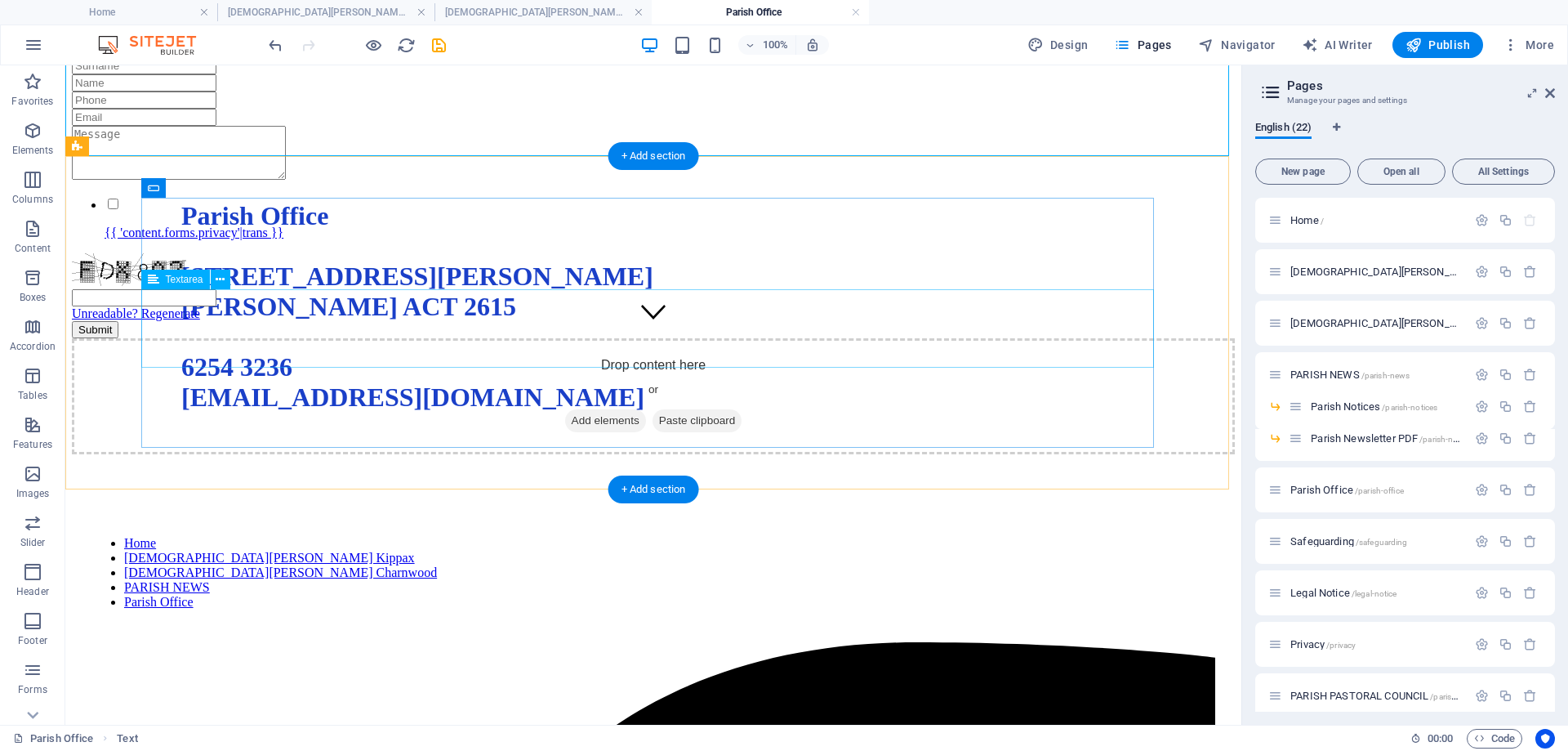
scroll to position [490, 0]
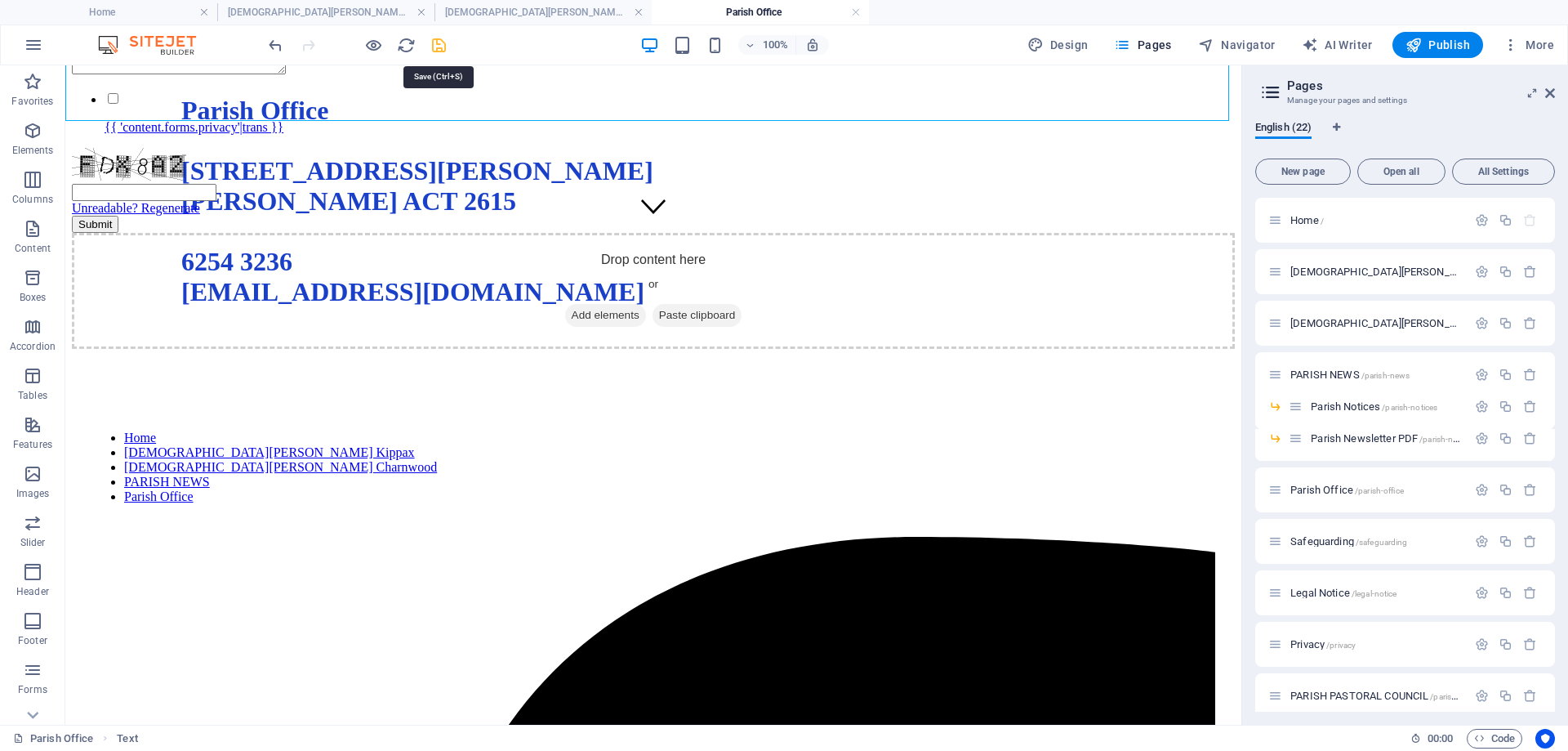
click at [442, 46] on icon "save" at bounding box center [438, 45] width 19 height 19
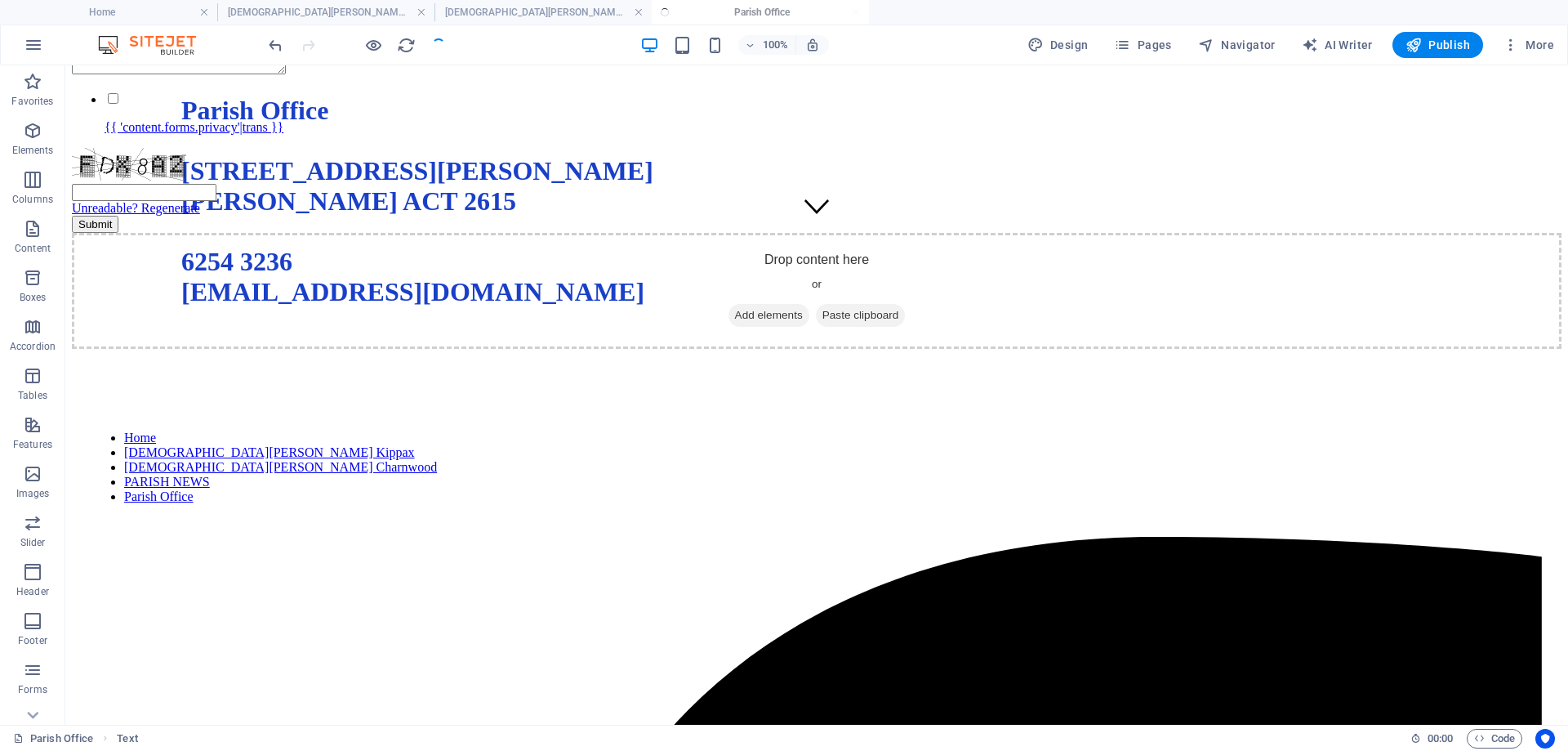
checkbox input "false"
click at [1153, 44] on span "Pages" at bounding box center [1142, 45] width 57 height 16
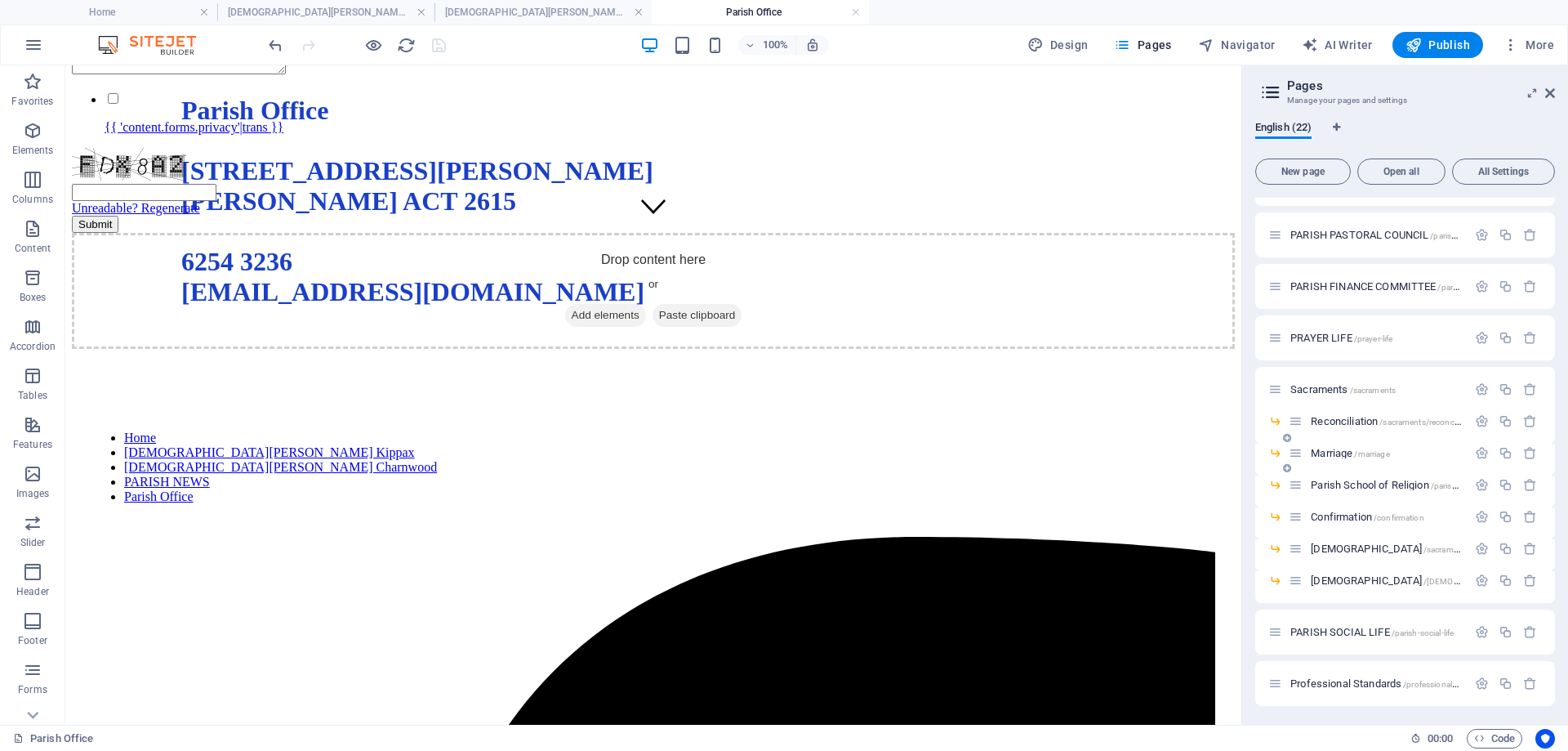
scroll to position [462, 0]
click at [1360, 230] on span "PARISH PASTORAL COUNCIL /parish-pastoral-council" at bounding box center [1404, 234] width 228 height 13
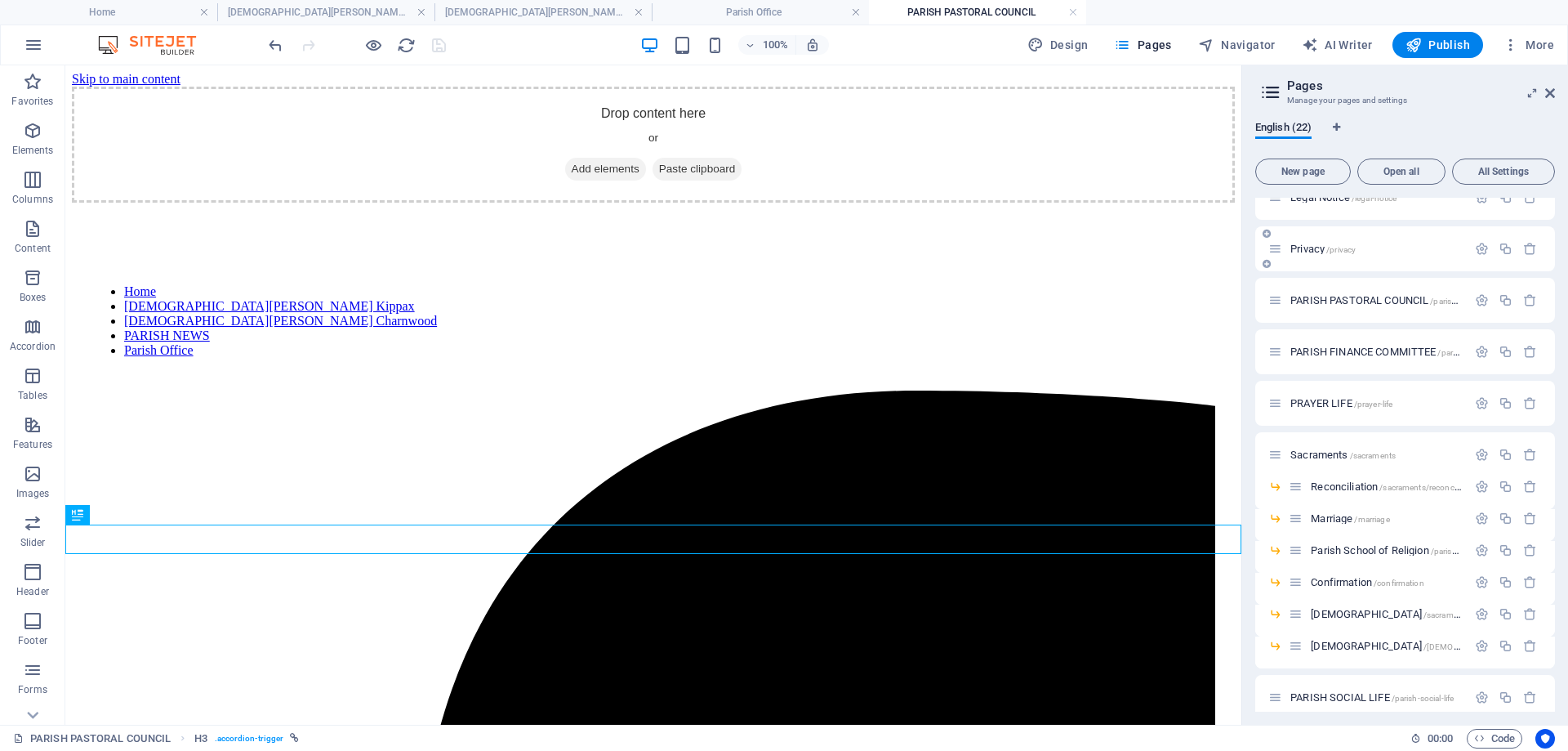
scroll to position [0, 0]
click at [1348, 346] on span "PARISH FINANCE COMMITTEE /parish-finance-committee" at bounding box center [1413, 352] width 245 height 13
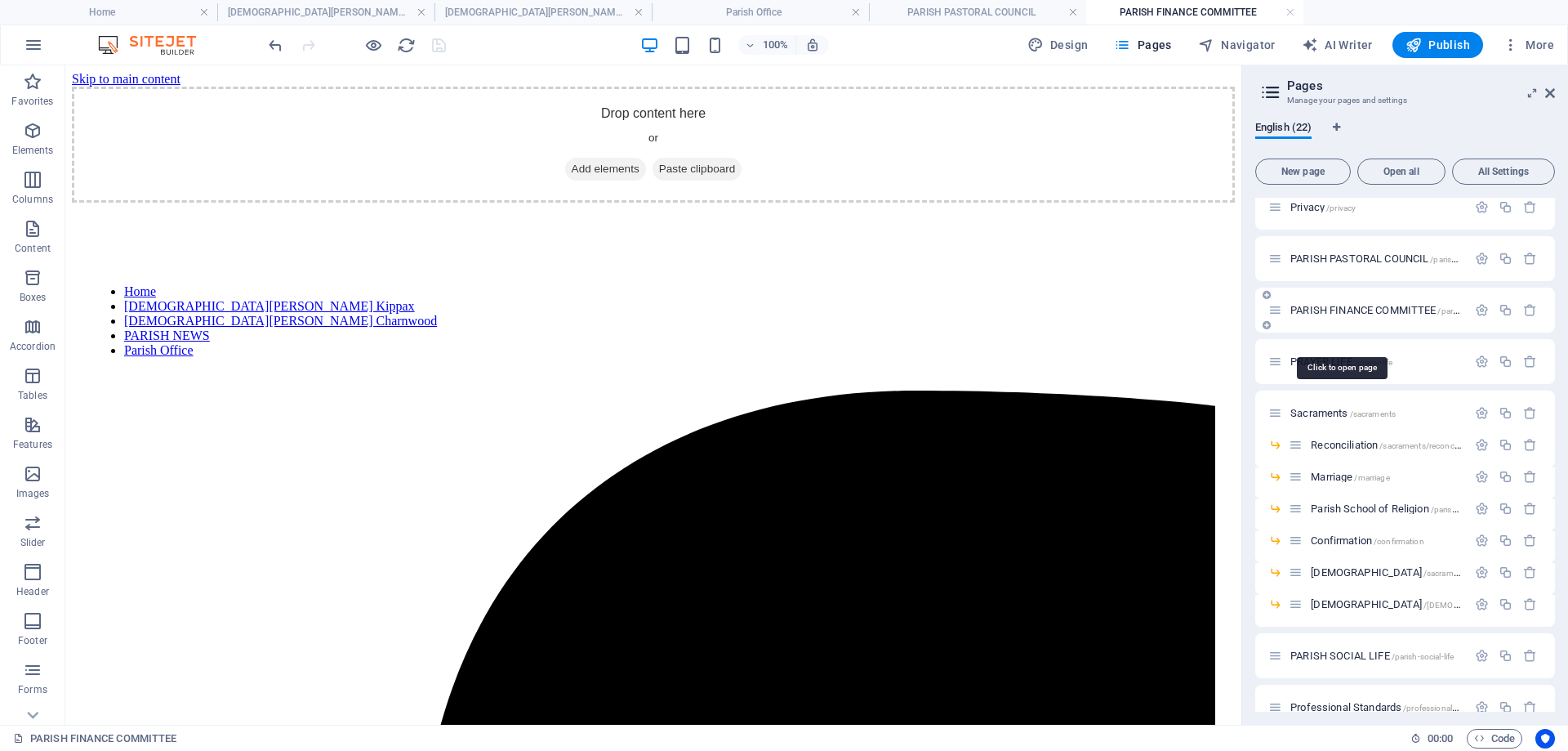
scroll to position [462, 0]
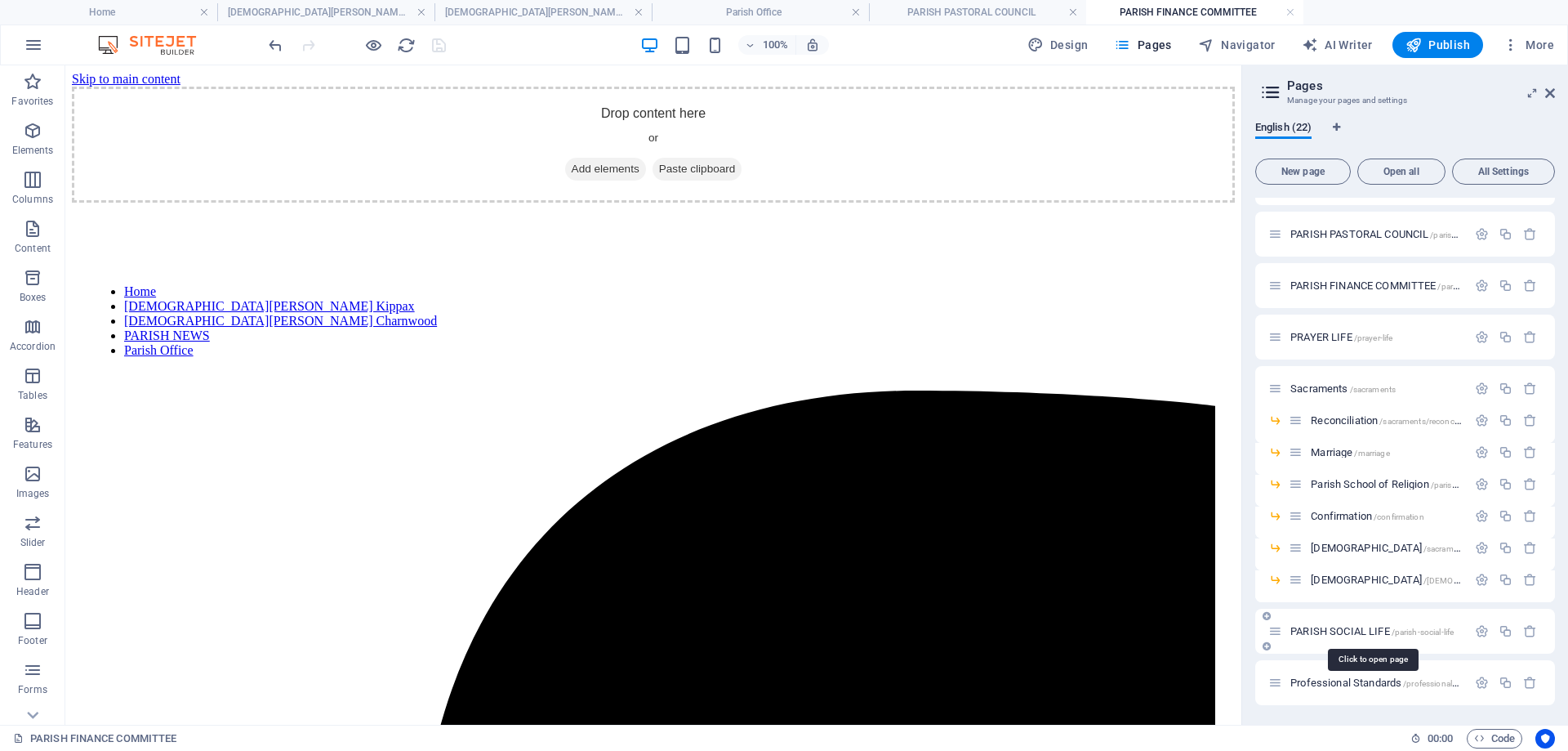
click at [1357, 627] on span "PARISH SOCIAL LIFE /parish-social-life" at bounding box center [1372, 631] width 163 height 13
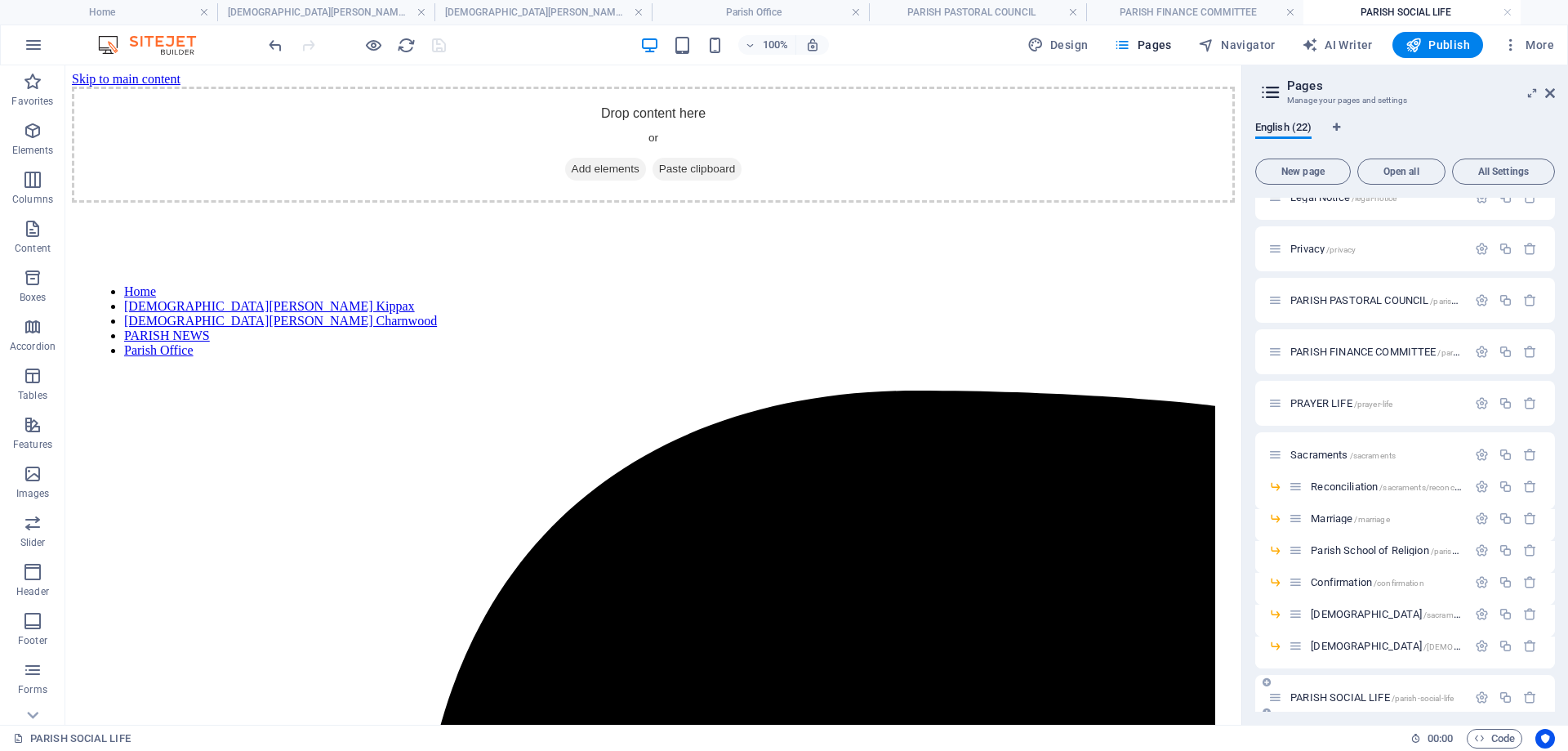
scroll to position [0, 0]
click at [30, 139] on icon "button" at bounding box center [33, 130] width 20 height 20
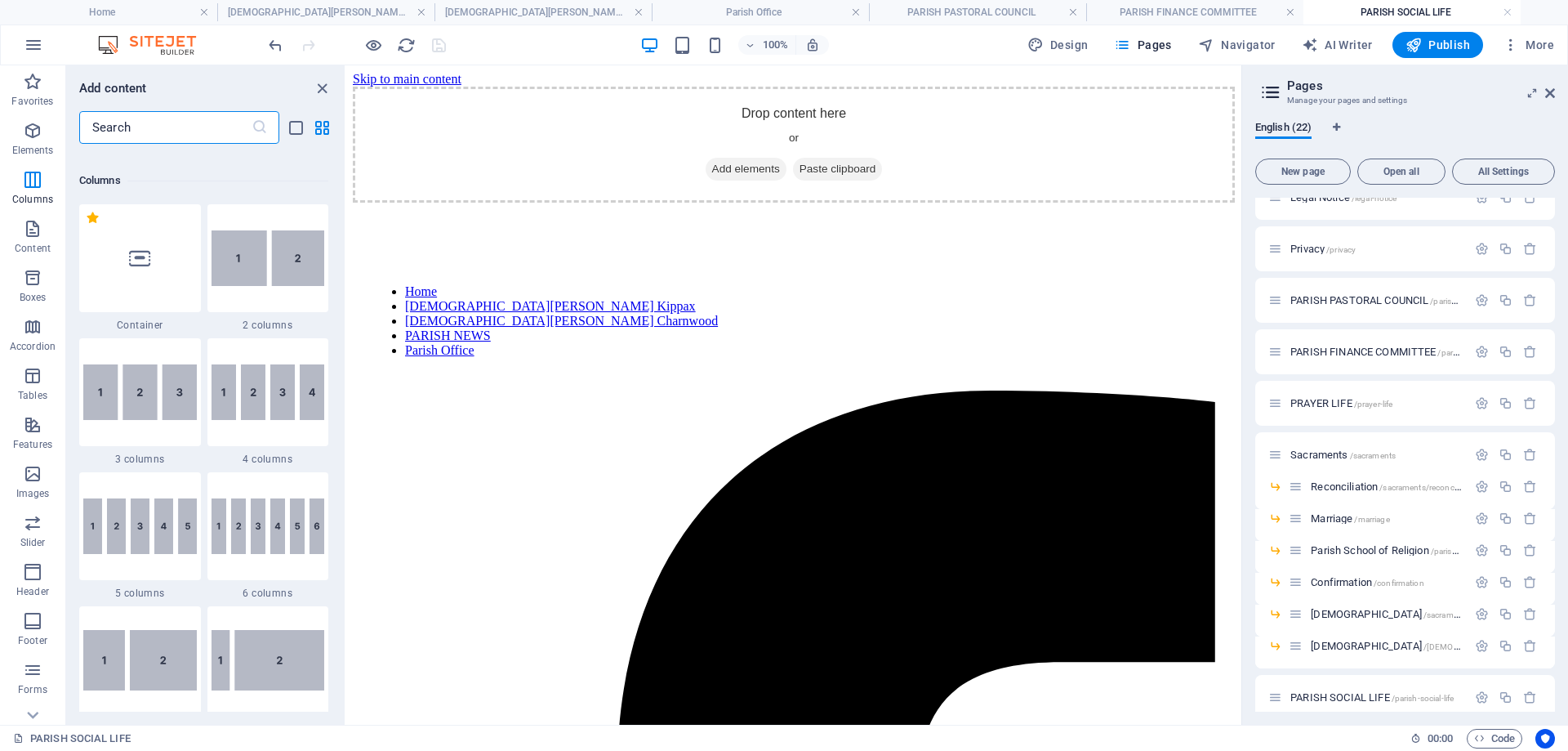
scroll to position [910, 0]
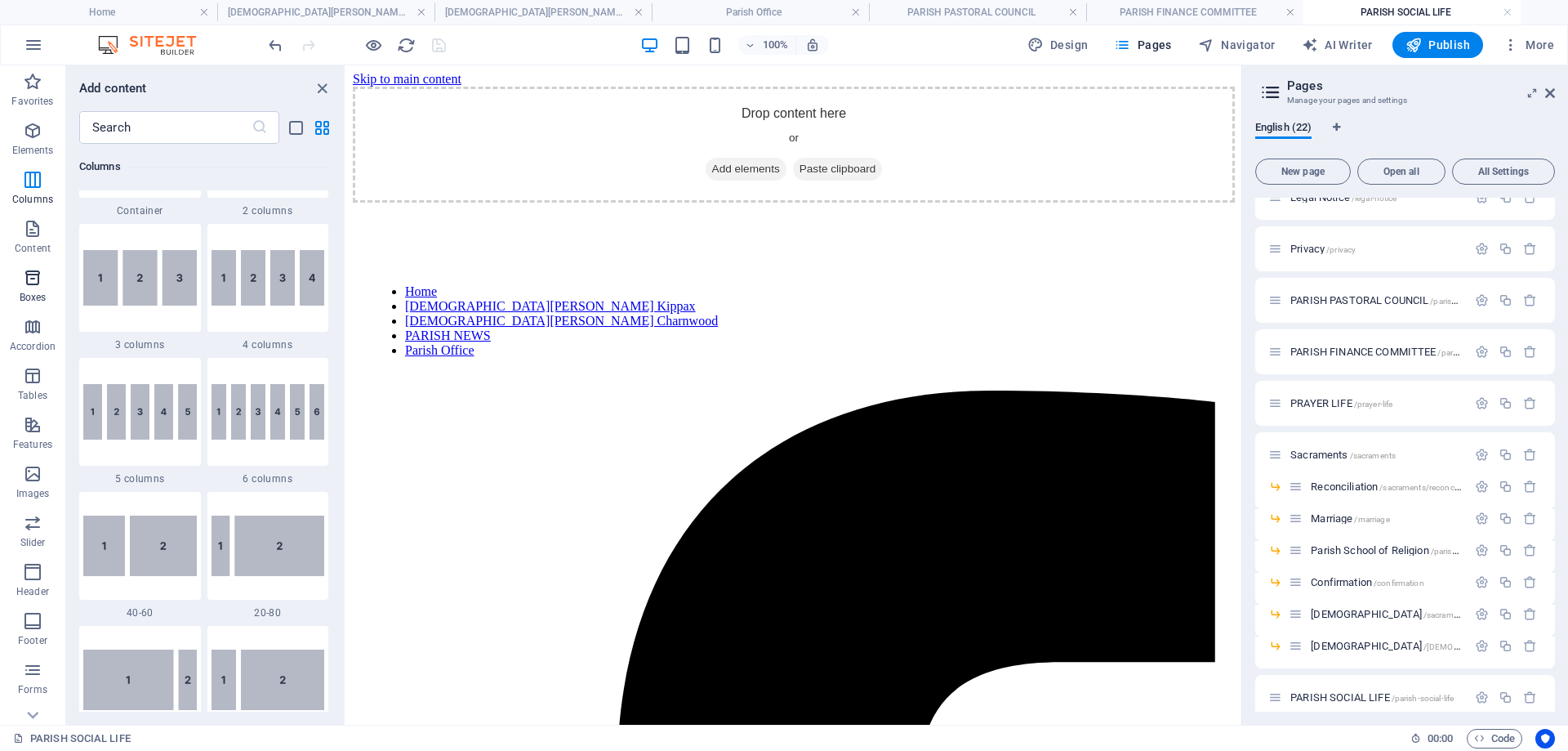
click at [29, 288] on span "Boxes" at bounding box center [32, 288] width 65 height 39
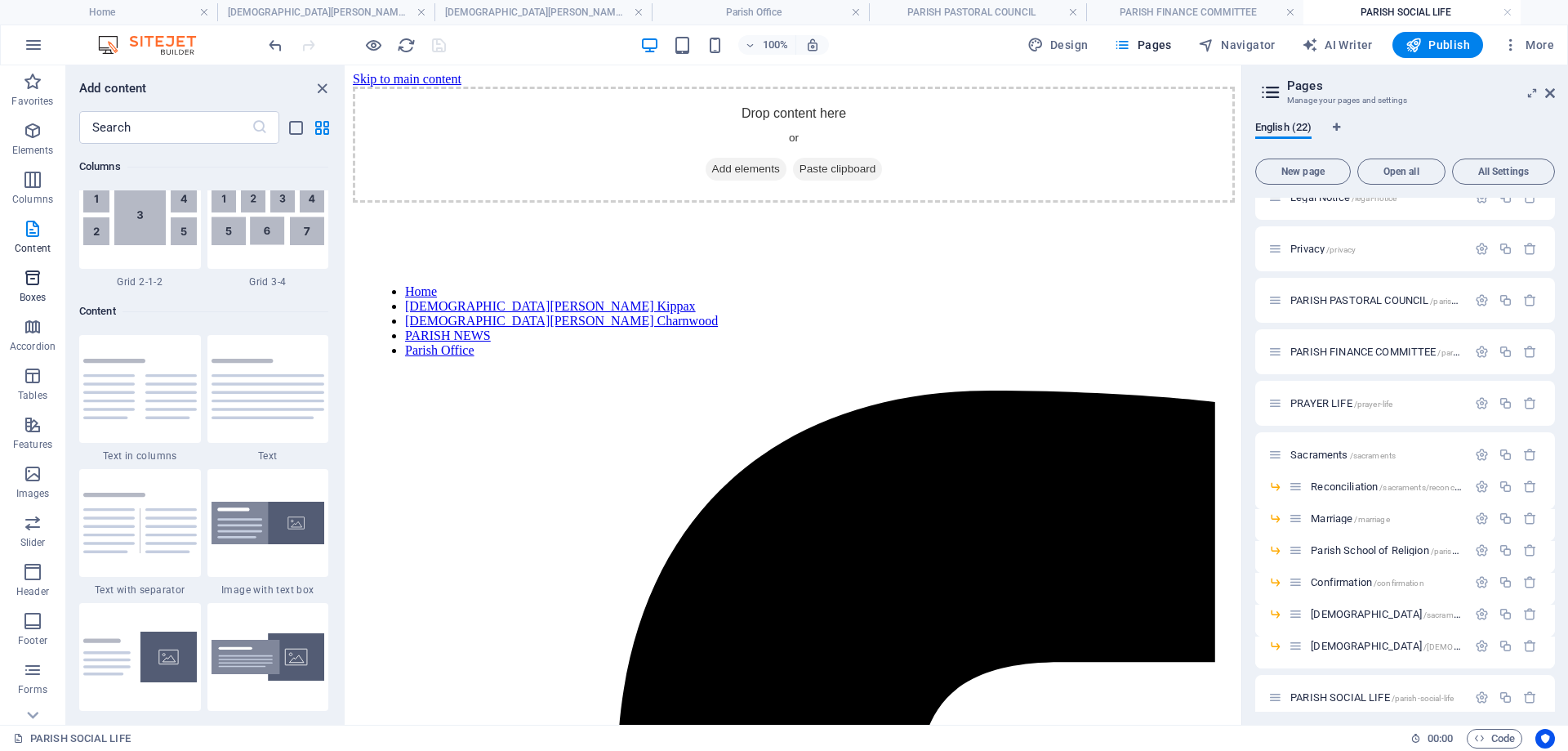
scroll to position [4508, 0]
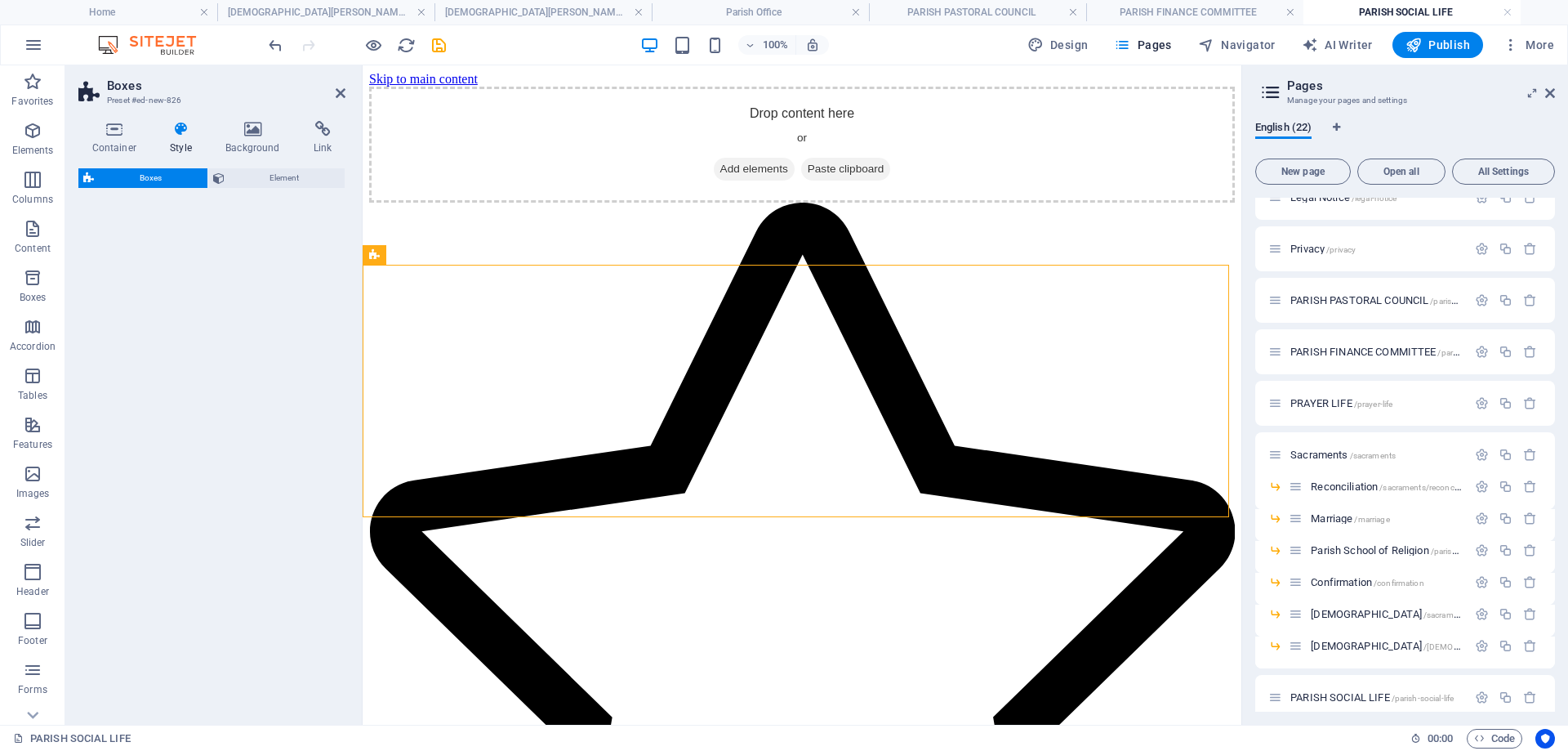
select select "rem"
select select "preset-boxes-v3-border"
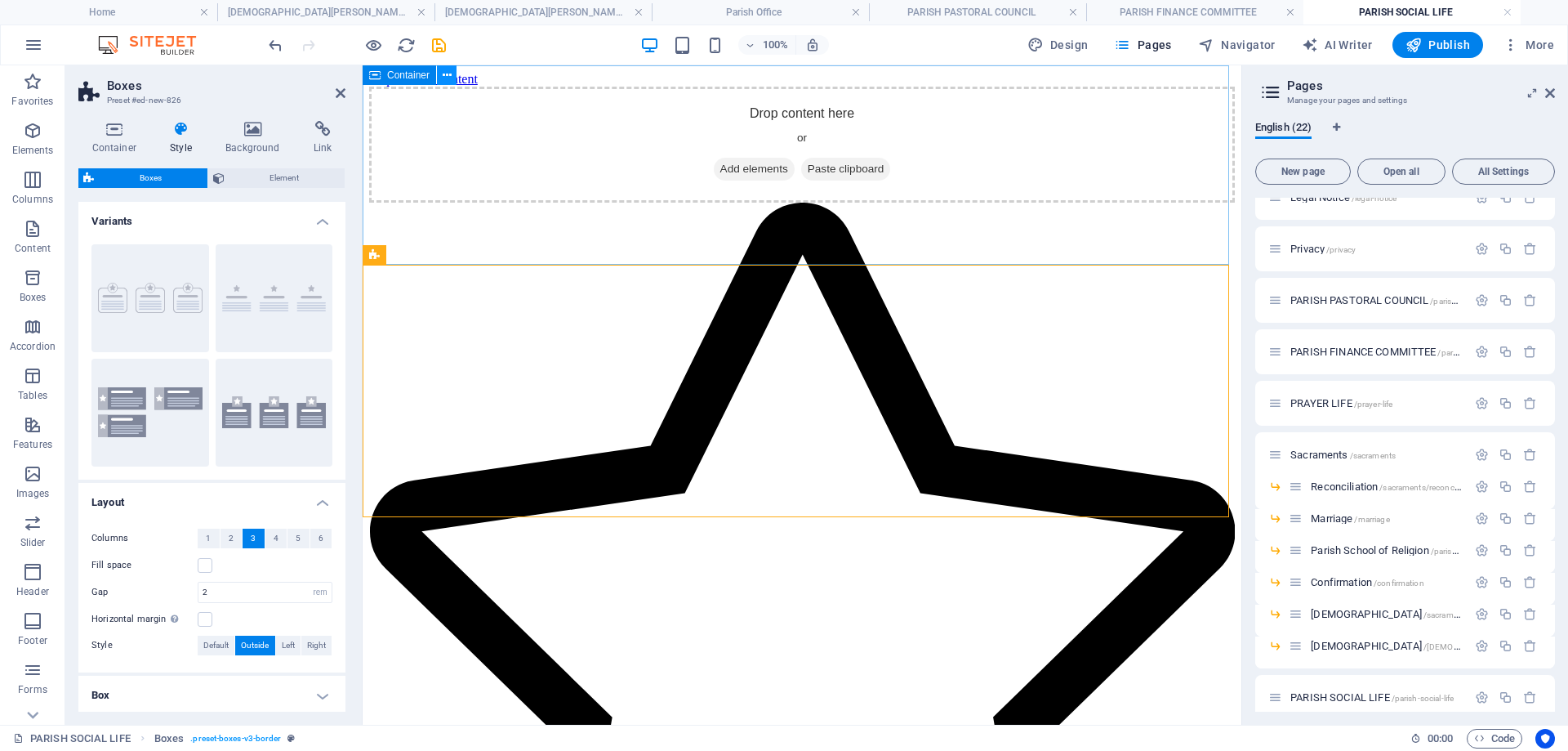
click at [446, 79] on icon at bounding box center [447, 75] width 9 height 17
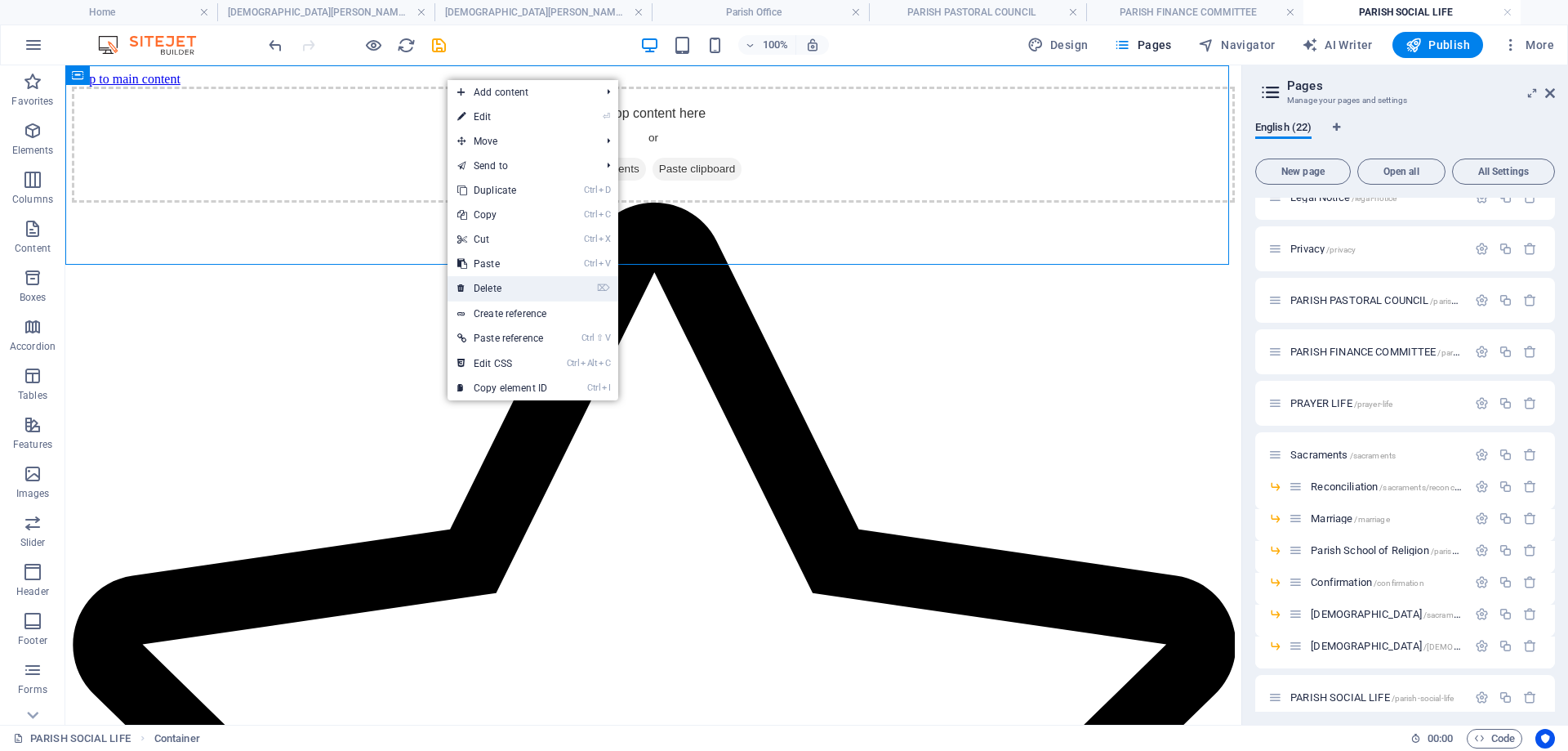
click at [501, 285] on link "⌦ Delete" at bounding box center [502, 288] width 110 height 24
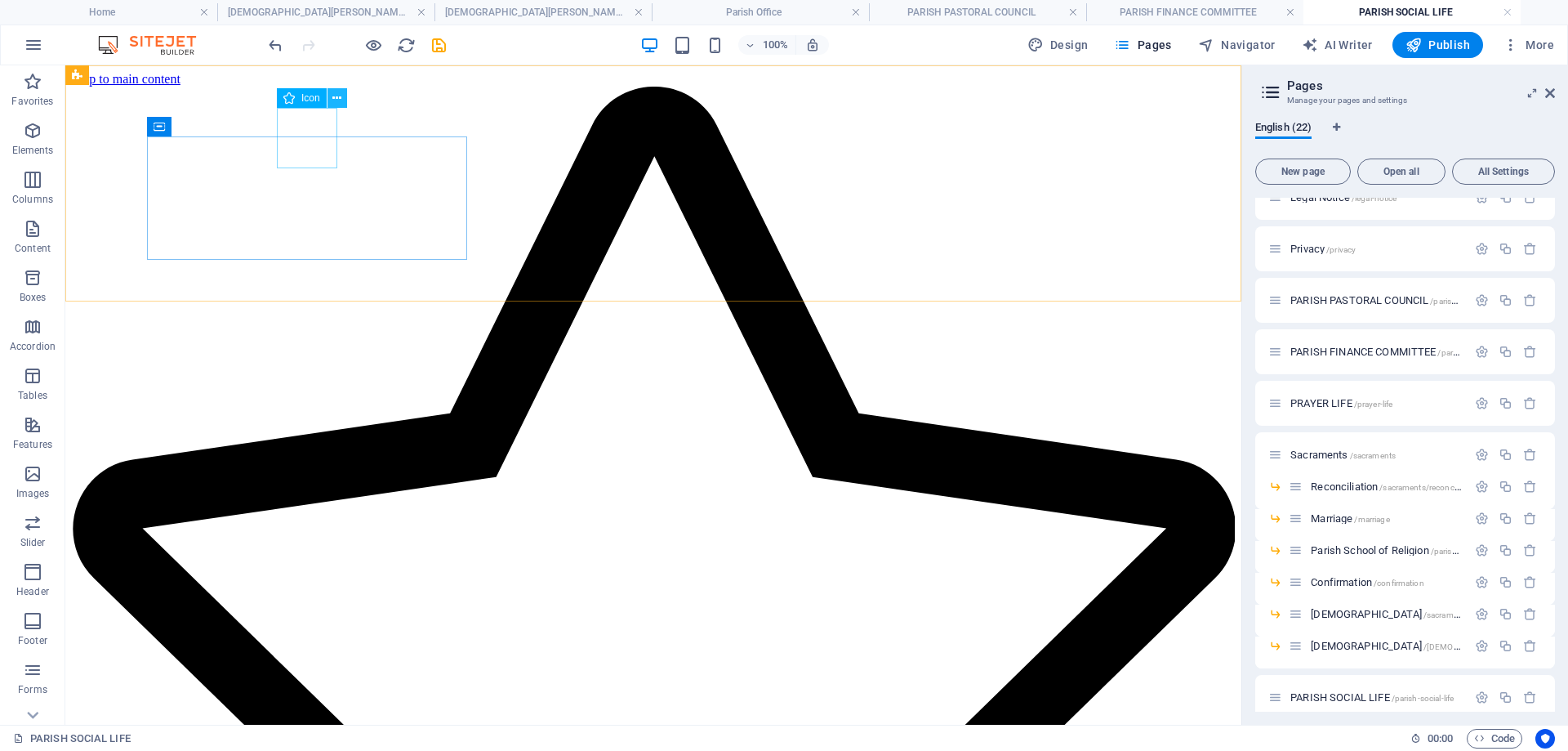
click at [336, 98] on icon at bounding box center [336, 98] width 9 height 17
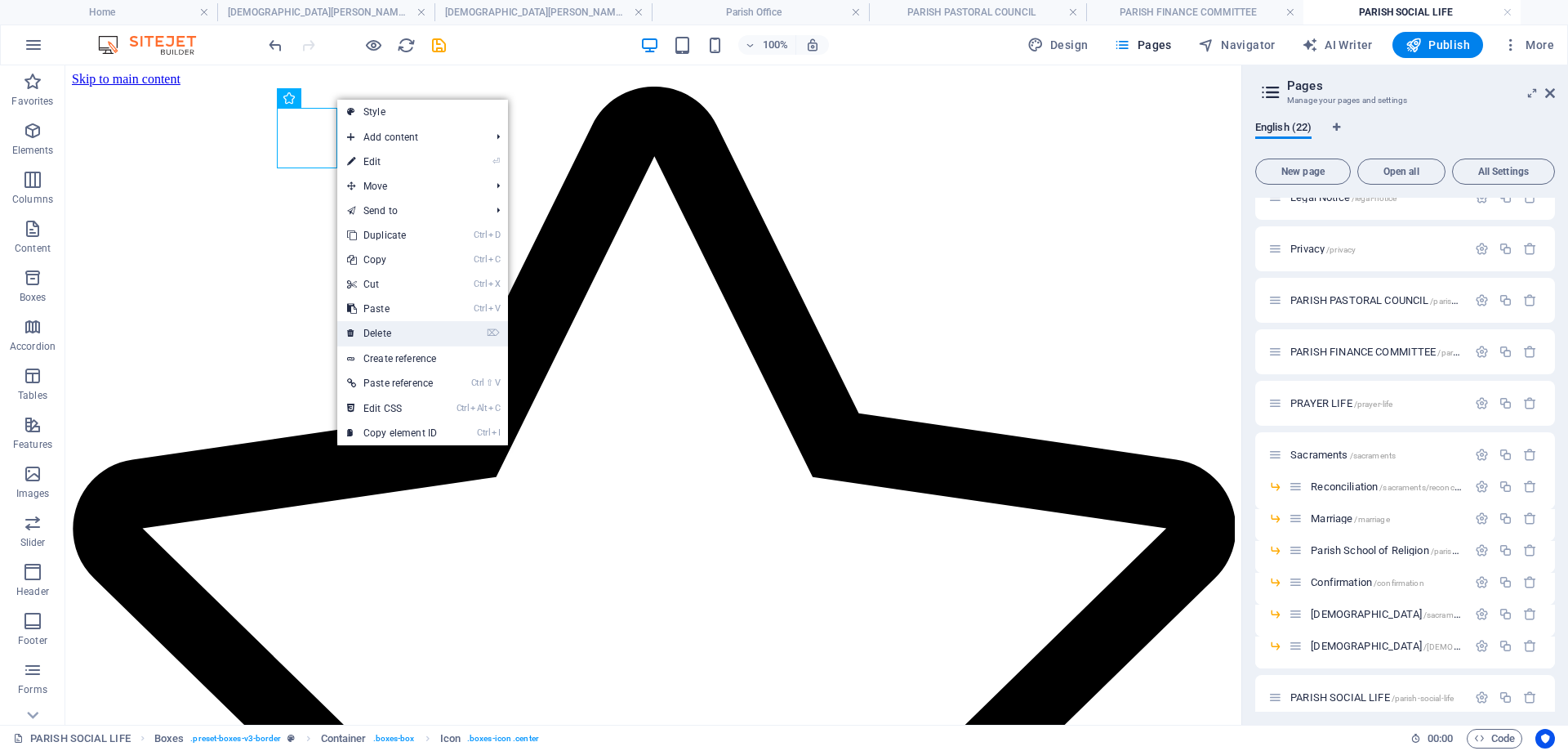
click at [394, 330] on link "⌦ Delete" at bounding box center [392, 333] width 110 height 24
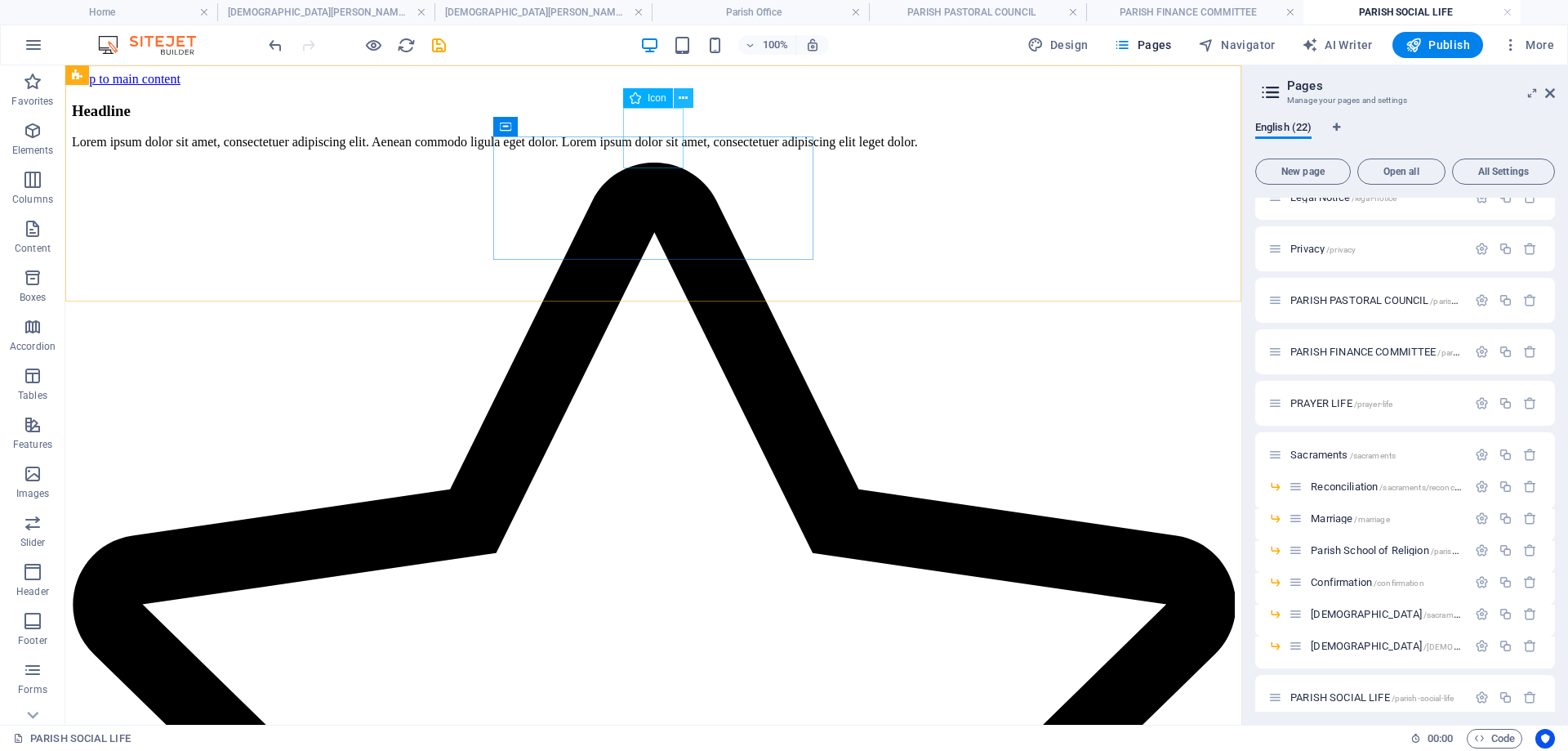
click at [690, 98] on button at bounding box center [684, 98] width 20 height 20
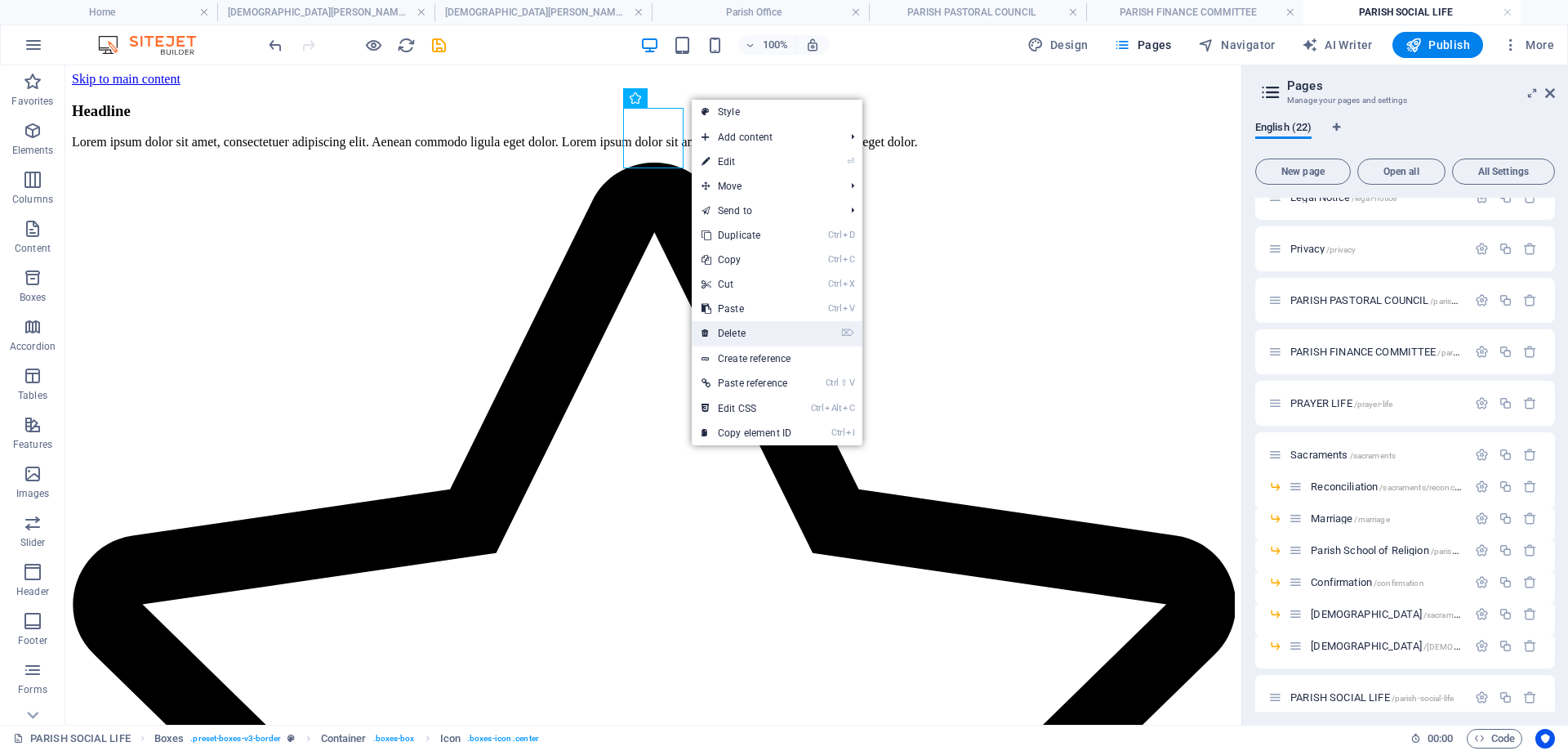
drag, startPoint x: 747, startPoint y: 330, endPoint x: 778, endPoint y: 179, distance: 154.1
click at [747, 330] on link "⌦ Delete" at bounding box center [746, 333] width 110 height 24
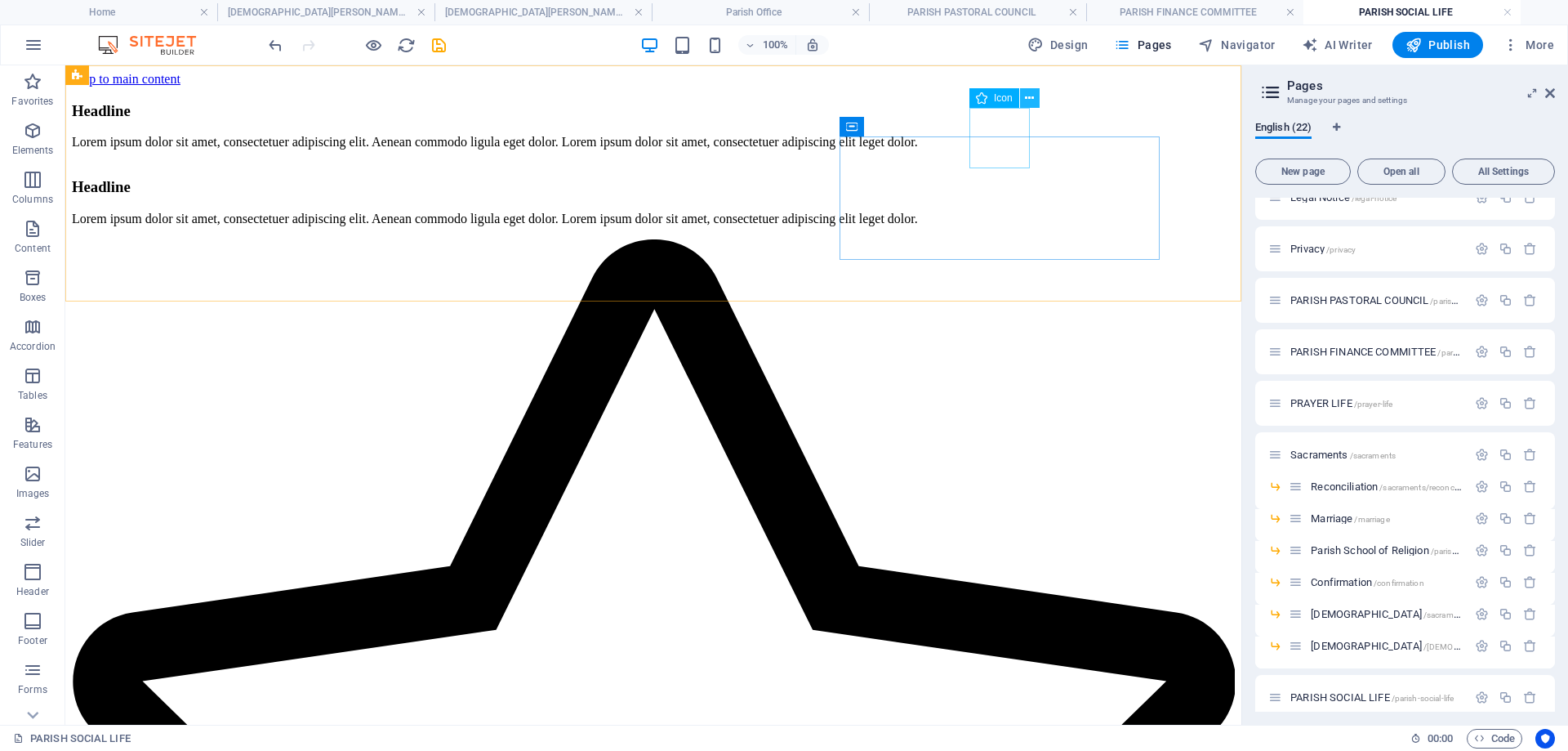
click at [1027, 102] on icon at bounding box center [1030, 98] width 9 height 17
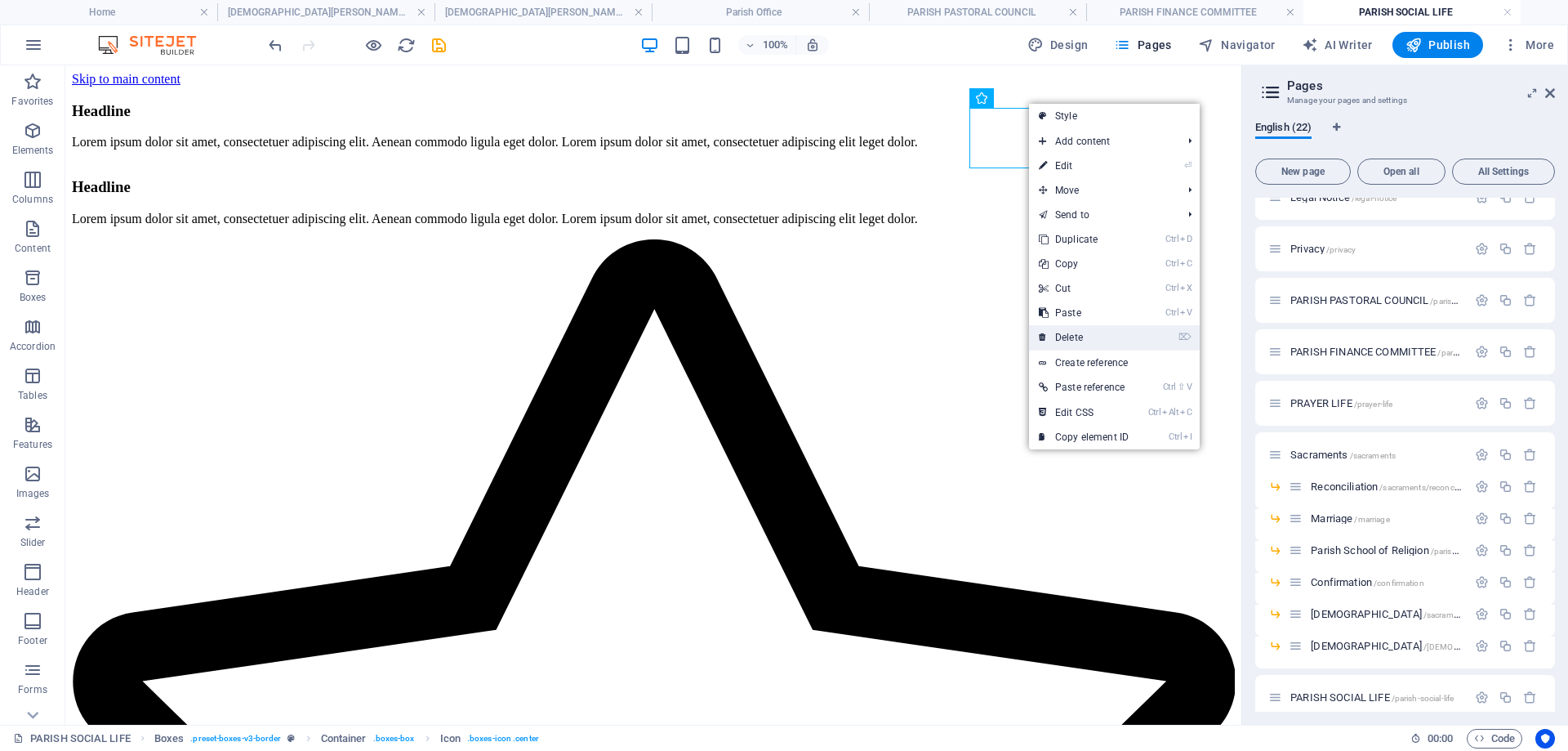
drag, startPoint x: 1080, startPoint y: 334, endPoint x: 1015, endPoint y: 267, distance: 93.3
click at [1080, 334] on link "⌦ Delete" at bounding box center [1083, 337] width 110 height 24
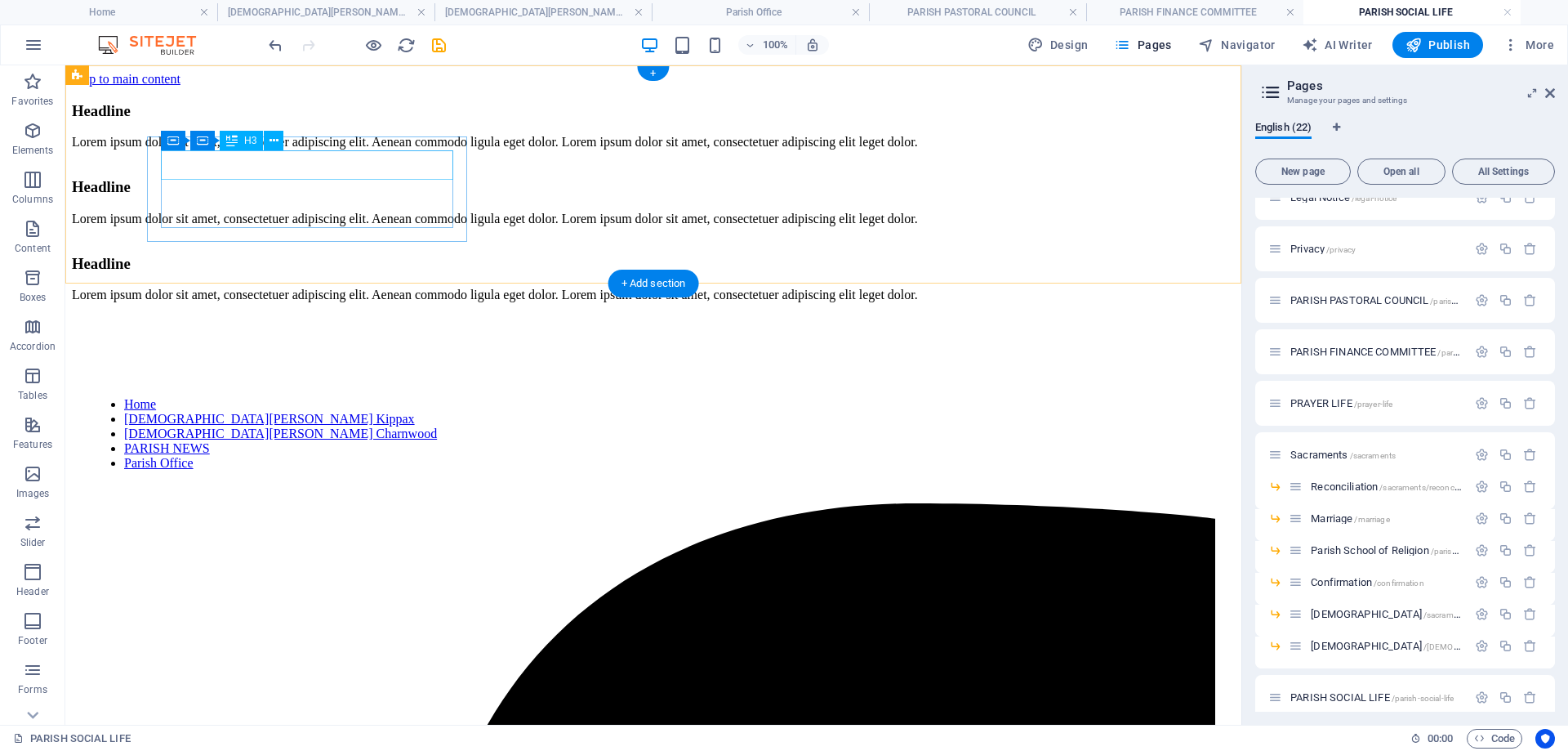
click at [320, 121] on div "Headline" at bounding box center [653, 111] width 1163 height 18
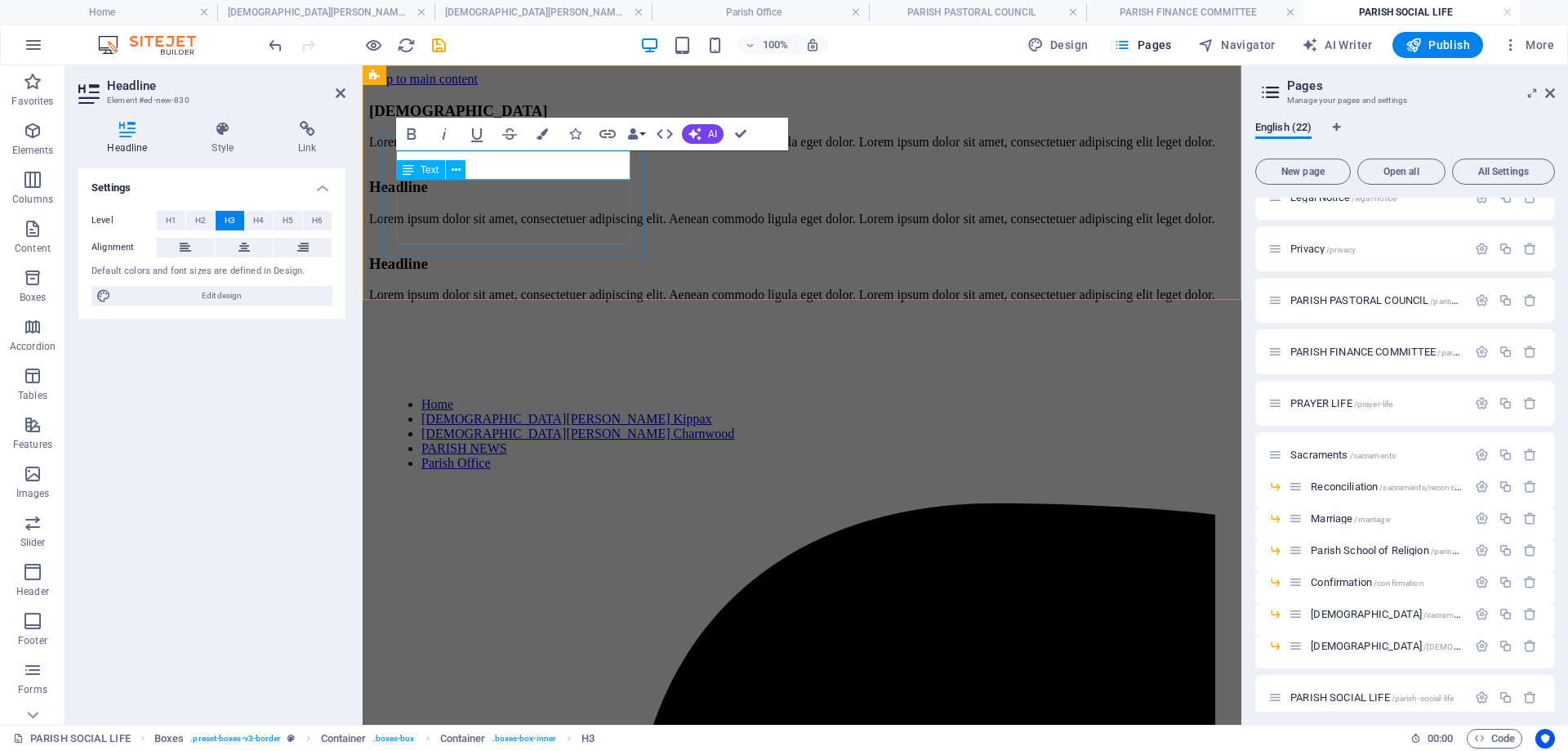
click at [552, 149] on div "Lorem ipsum dolor sit amet, consectetuer adipiscing elit. Aenean commodo ligula…" at bounding box center [802, 142] width 866 height 14
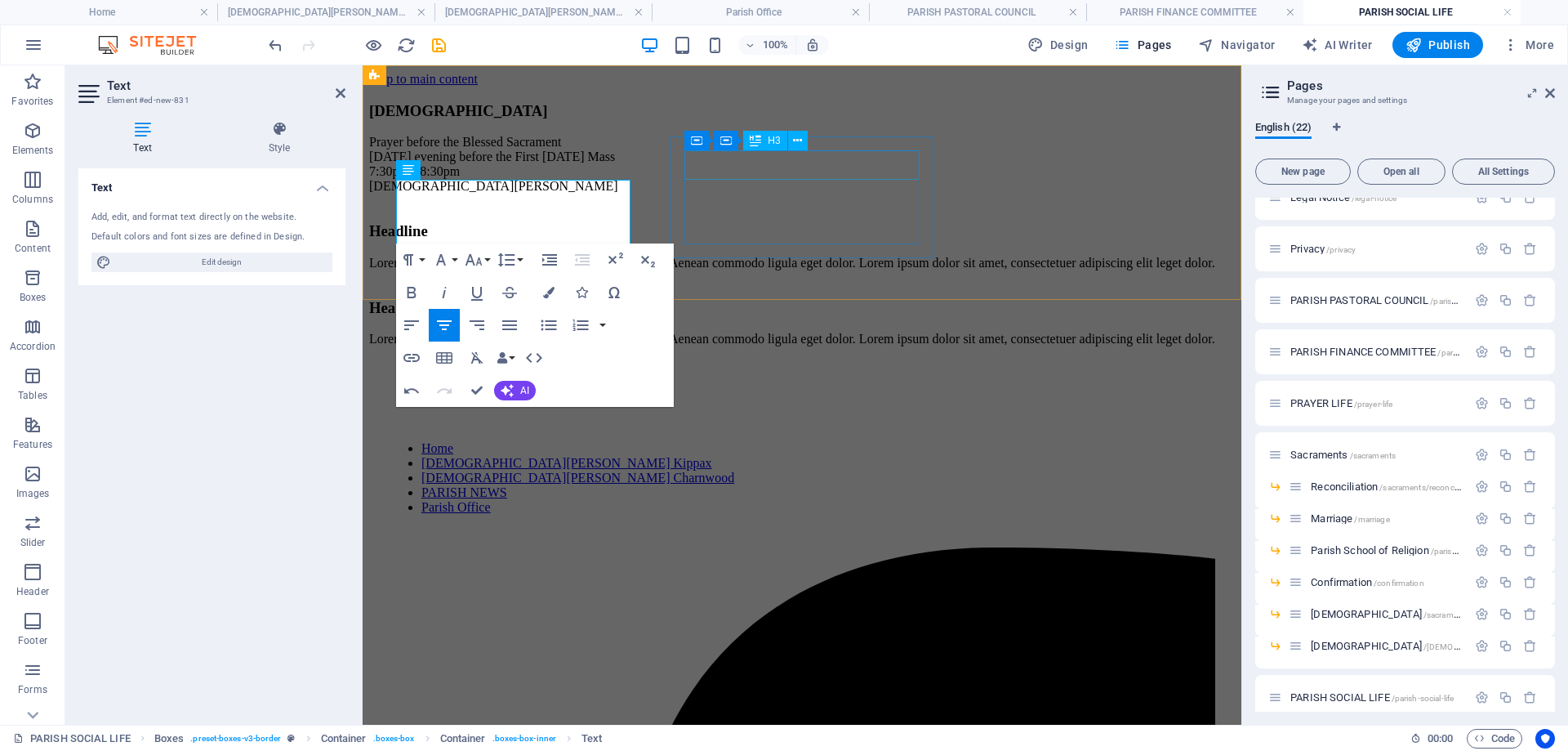
click at [842, 222] on div "Headline" at bounding box center [802, 231] width 866 height 18
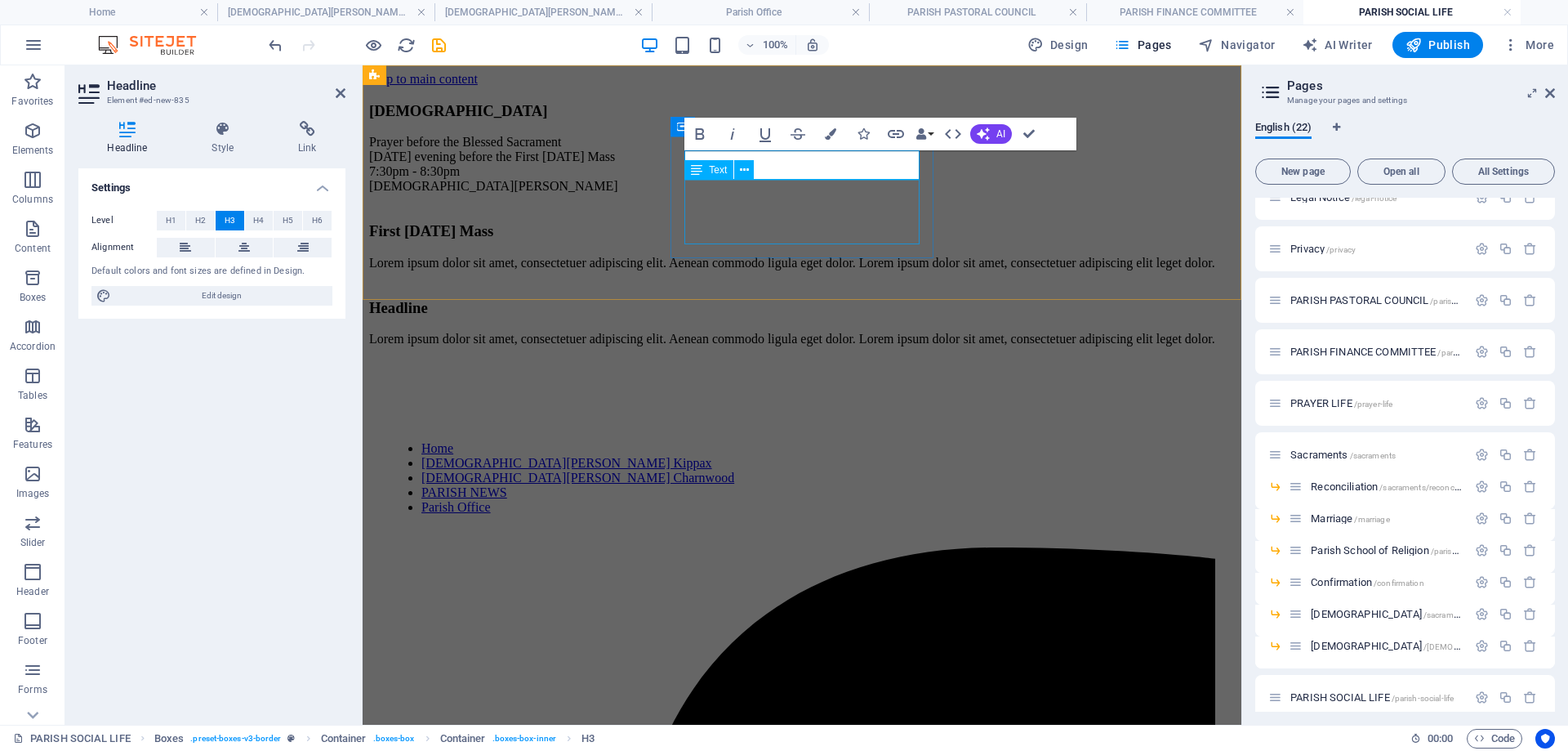
click at [883, 255] on div "Lorem ipsum dolor sit amet, consectetuer adipiscing elit. Aenean commodo ligula…" at bounding box center [802, 263] width 866 height 14
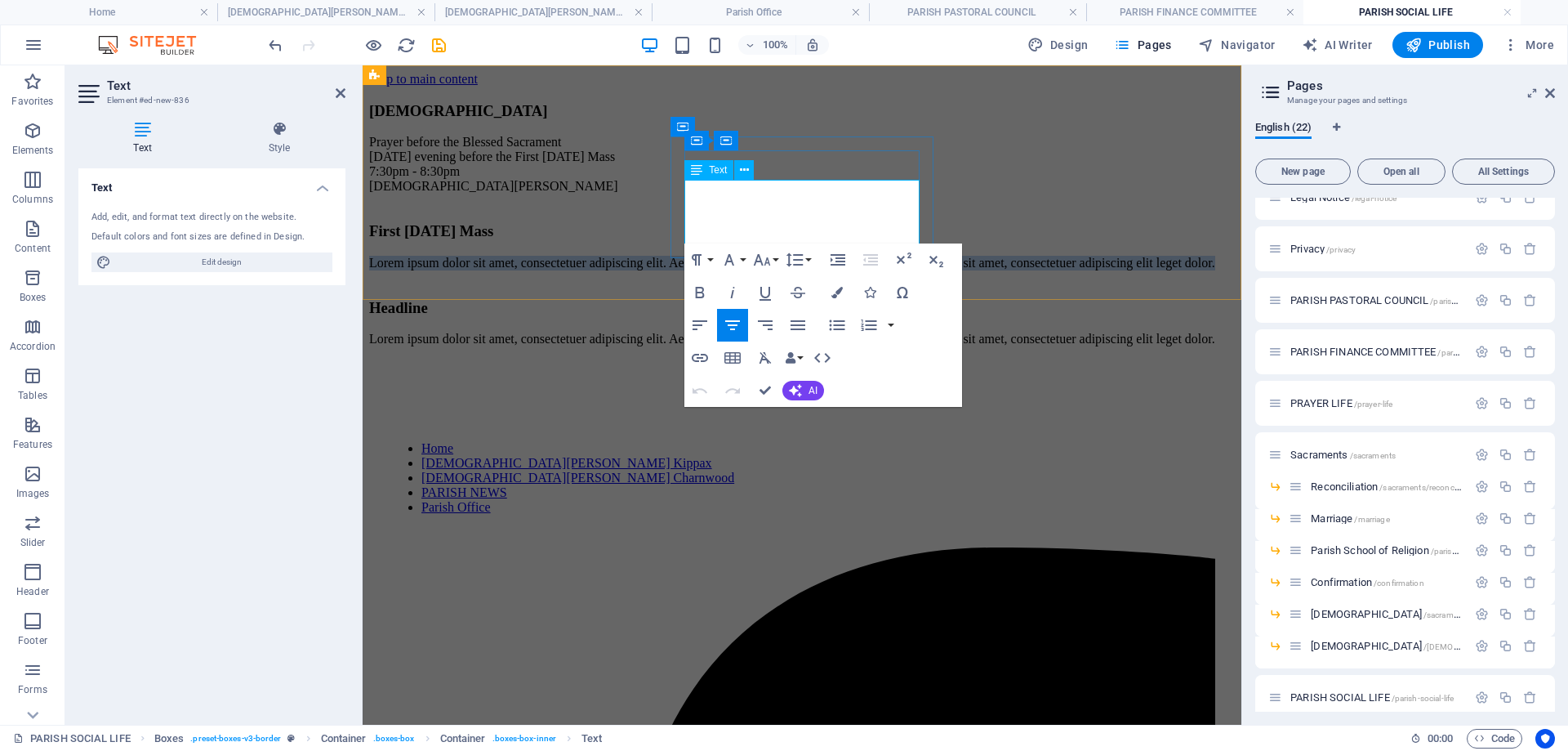
drag, startPoint x: 912, startPoint y: 238, endPoint x: 697, endPoint y: 191, distance: 220.1
click at [697, 255] on p "Lorem ipsum dolor sit amet, consectetuer adipiscing elit. Aenean commodo ligula…" at bounding box center [802, 263] width 866 height 14
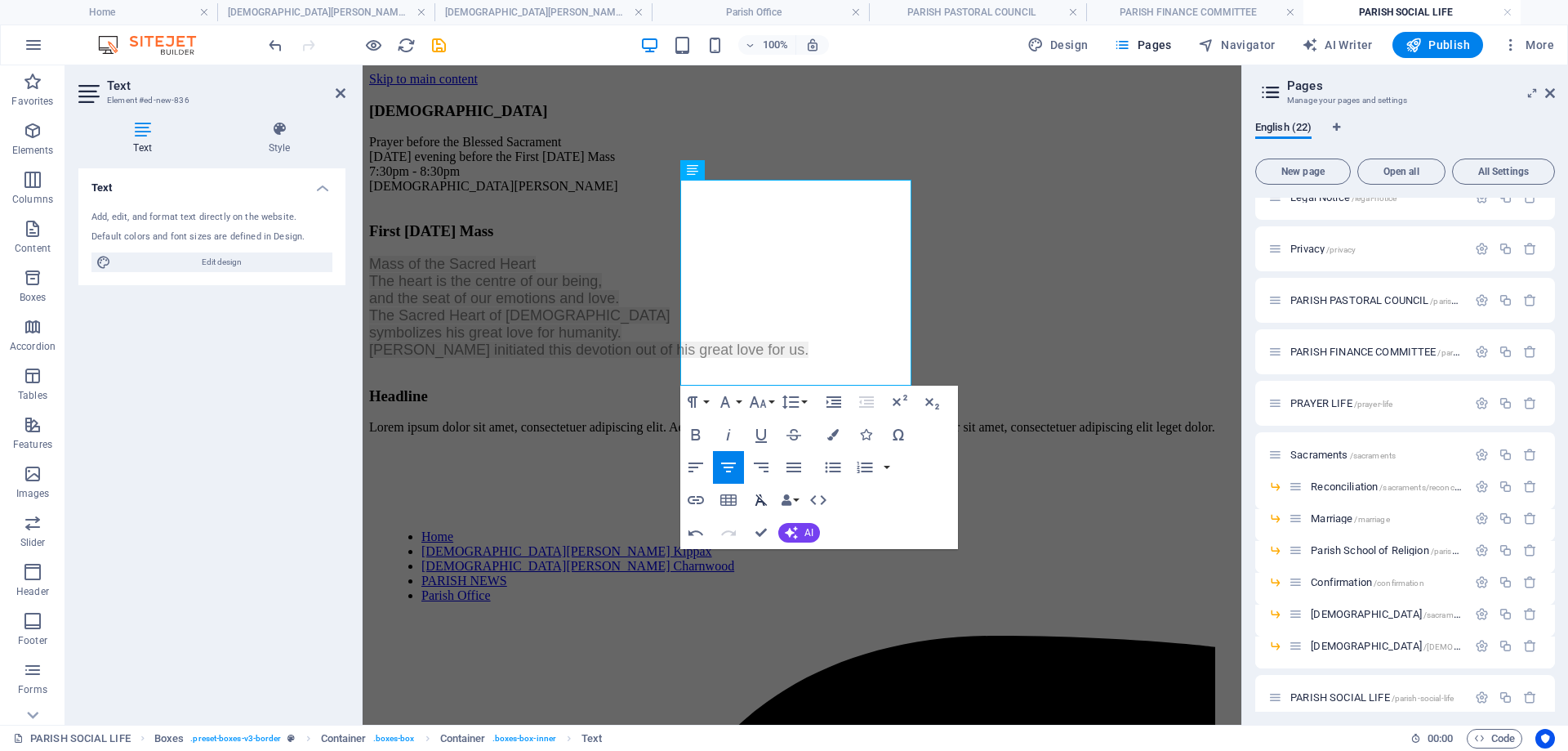
click at [759, 501] on icon "button" at bounding box center [761, 500] width 20 height 20
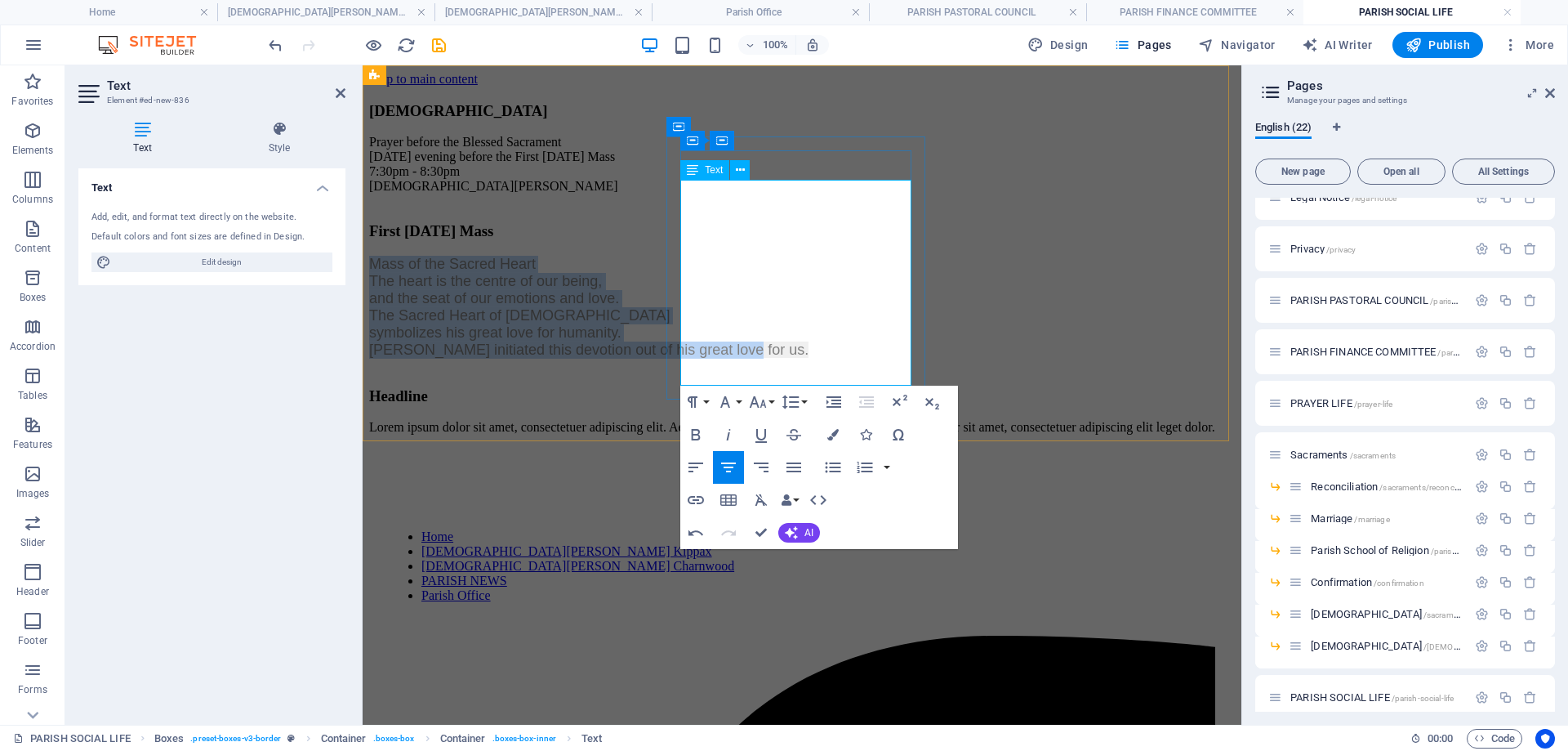
drag, startPoint x: 704, startPoint y: 188, endPoint x: 889, endPoint y: 378, distance: 265.2
click at [889, 359] on p "Mass of the Sacred Heart The heart is the centre of our being, and the seat of …" at bounding box center [802, 306] width 866 height 103
click at [761, 499] on icon "button" at bounding box center [762, 500] width 12 height 12
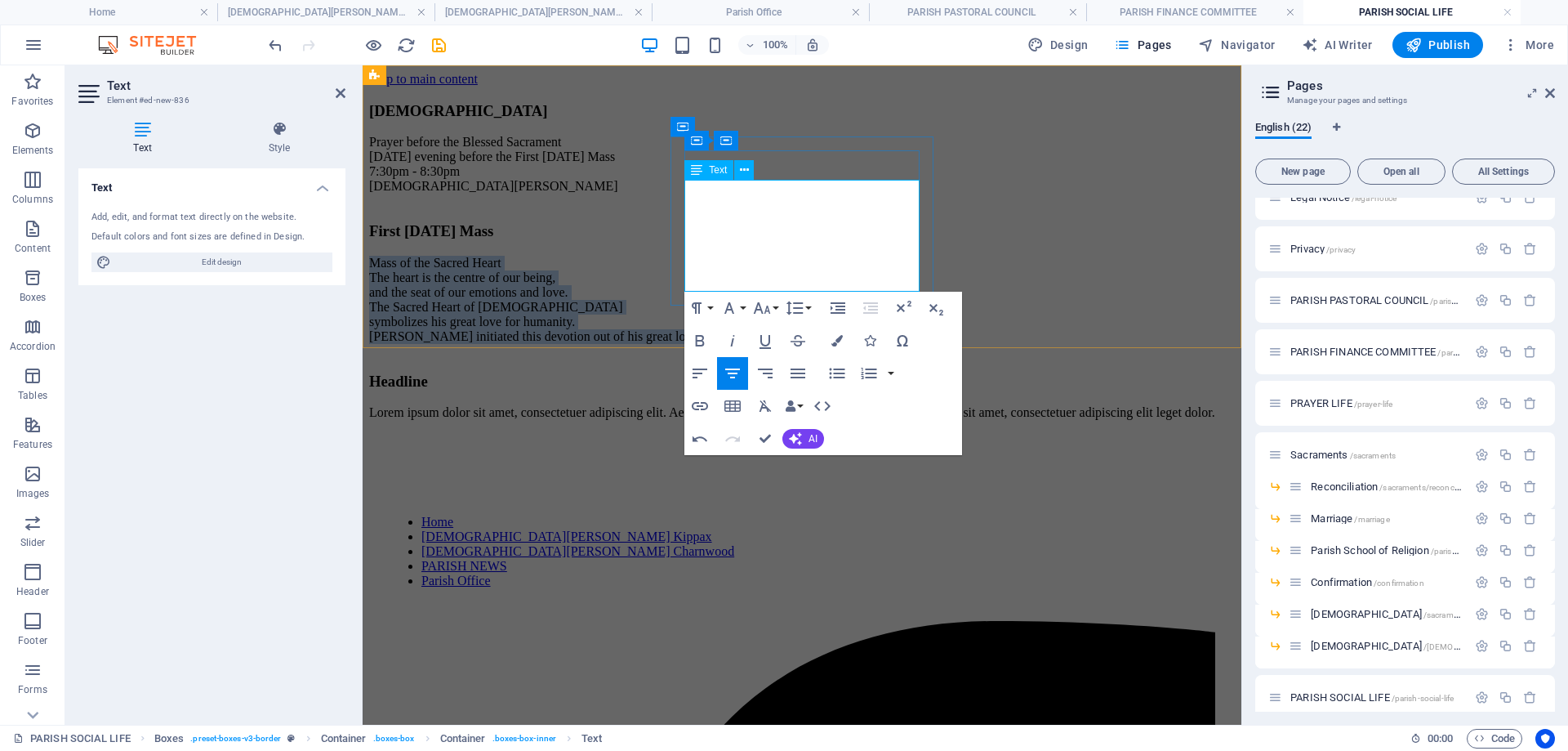
click at [820, 255] on p "Mass of the Sacred Heart The heart is the centre of our being, and the seat of …" at bounding box center [802, 299] width 866 height 88
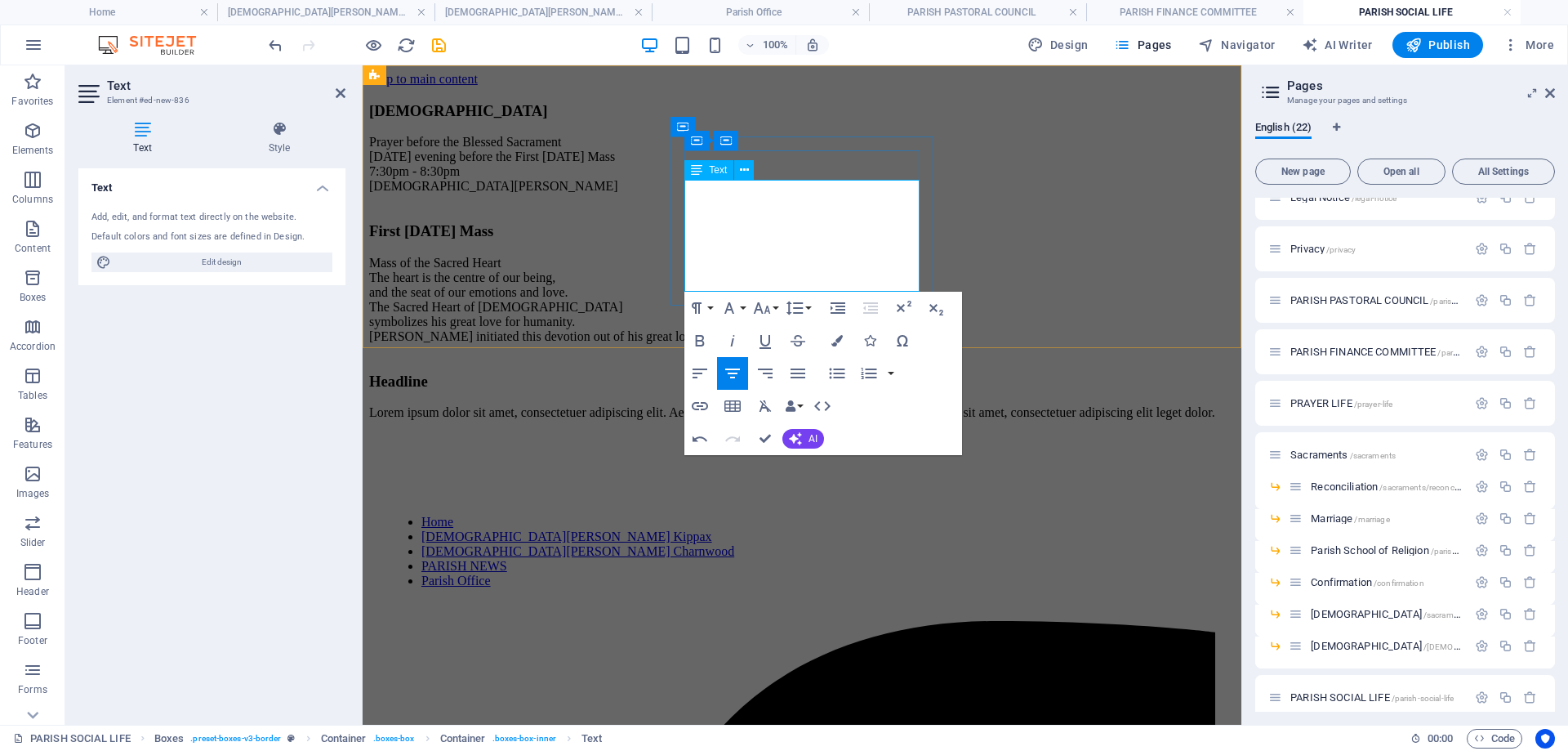
click at [846, 283] on p "Mass of the Sacred Heart The heart is the centre of our being, and the seat of …" at bounding box center [802, 299] width 866 height 88
click at [875, 255] on p "Mass of the Sacred Heart The heart is the centre of our being, and the seat of …" at bounding box center [802, 299] width 866 height 88
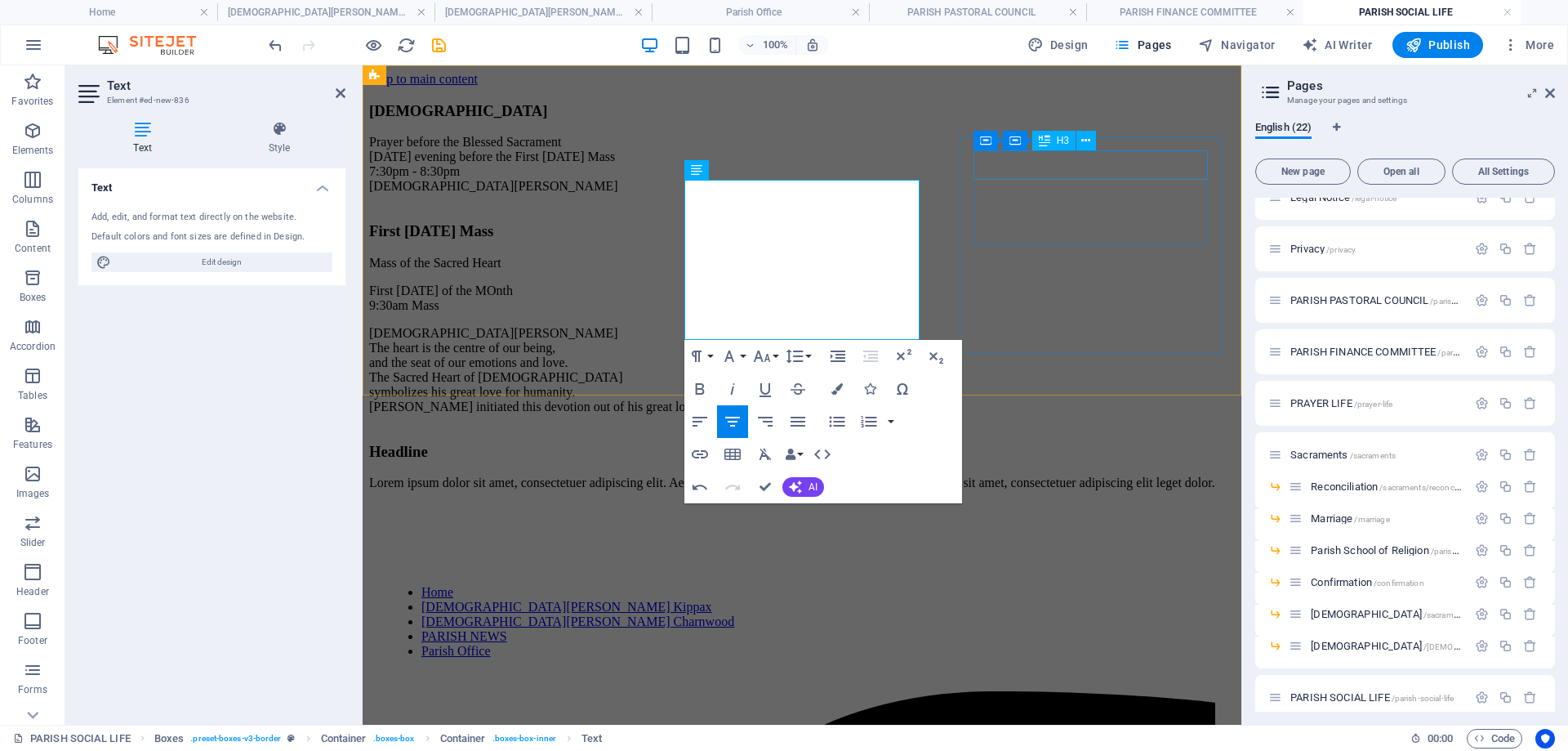
click at [1074, 443] on div "Headline" at bounding box center [802, 452] width 866 height 18
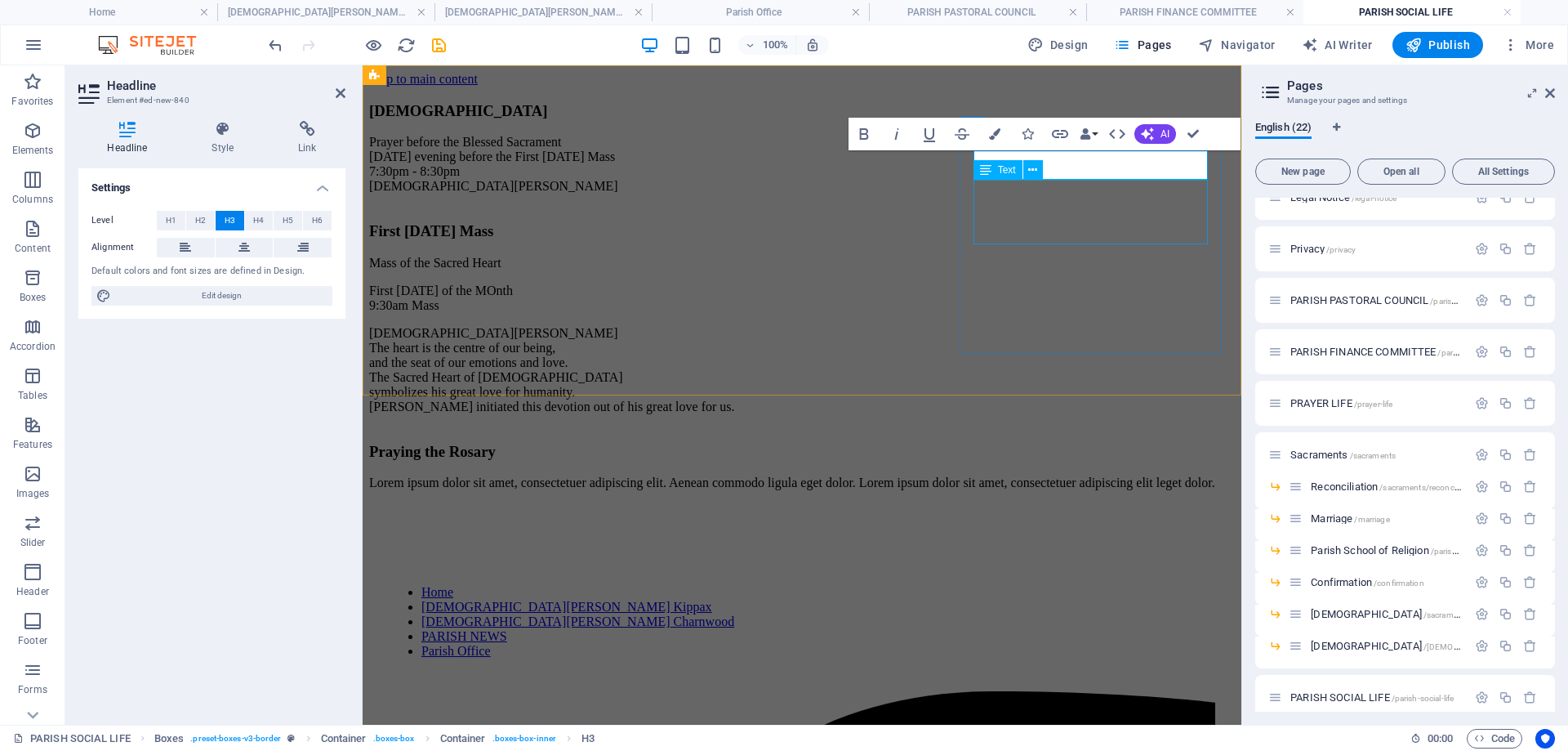
click at [1033, 476] on div "Lorem ipsum dolor sit amet, consectetuer adipiscing elit. Aenean commodo ligula…" at bounding box center [802, 483] width 866 height 14
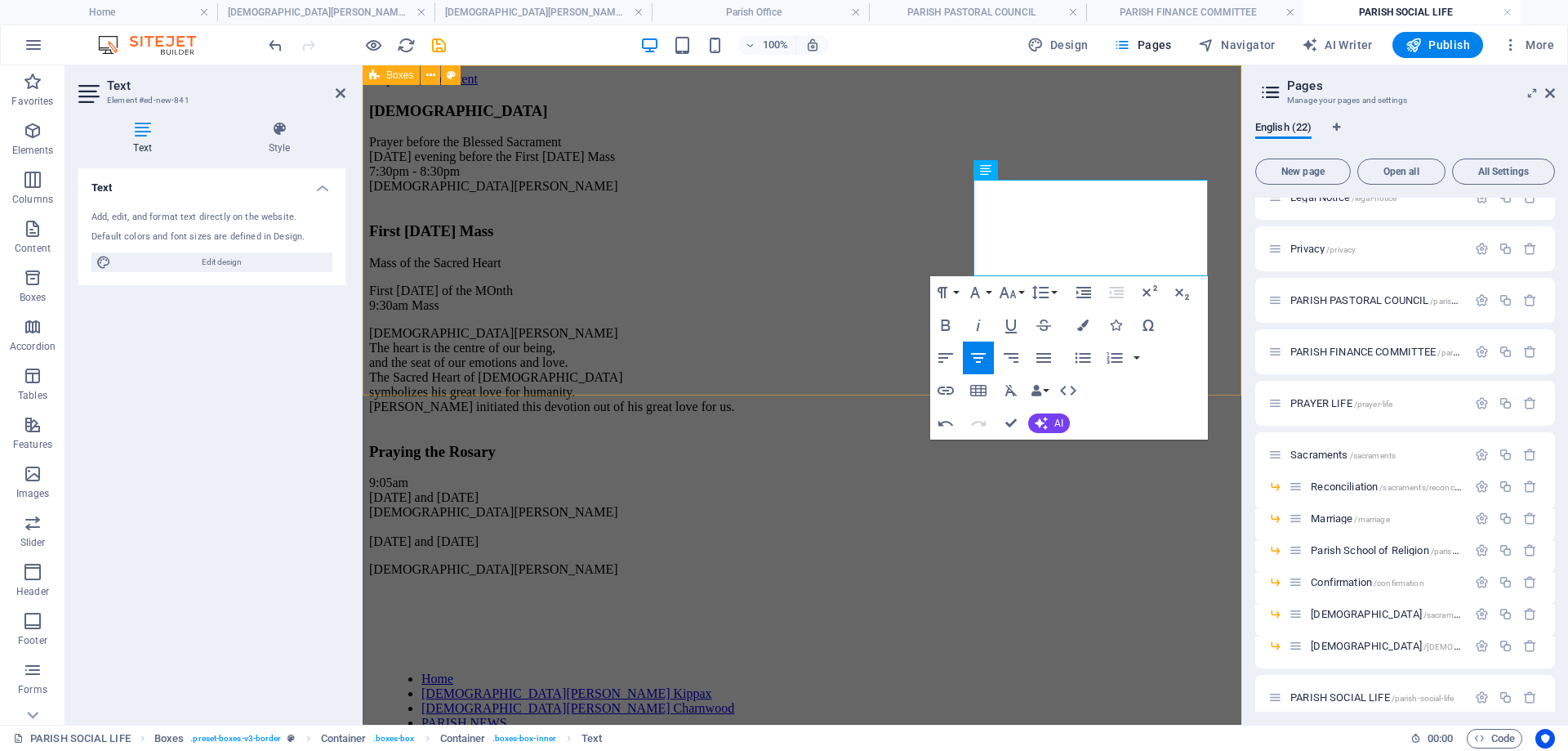
click at [707, 111] on div "Gethsemane Prayer before the Blessed Sacrament [DATE] evening before the First …" at bounding box center [802, 338] width 866 height 504
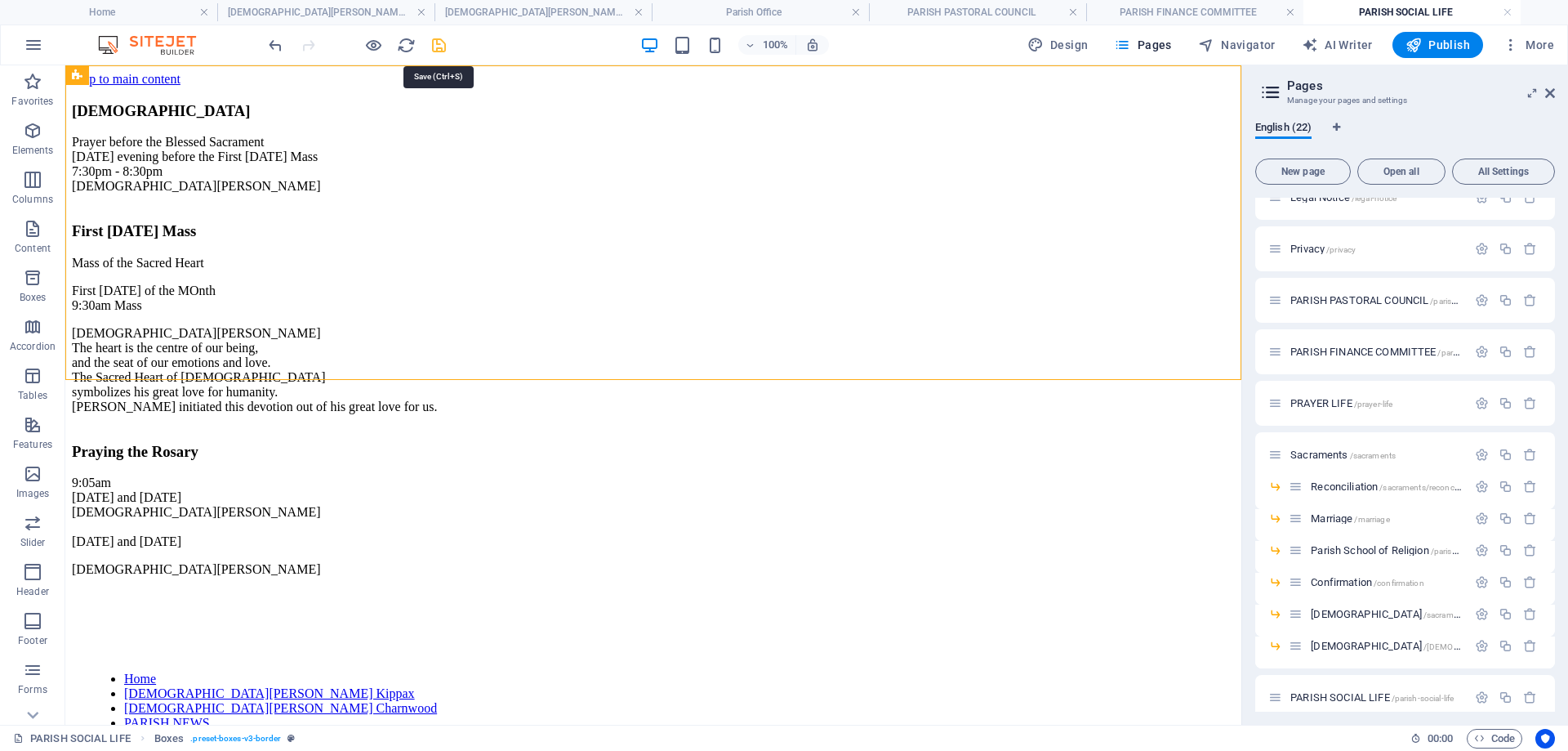
click at [436, 50] on icon "save" at bounding box center [438, 45] width 19 height 19
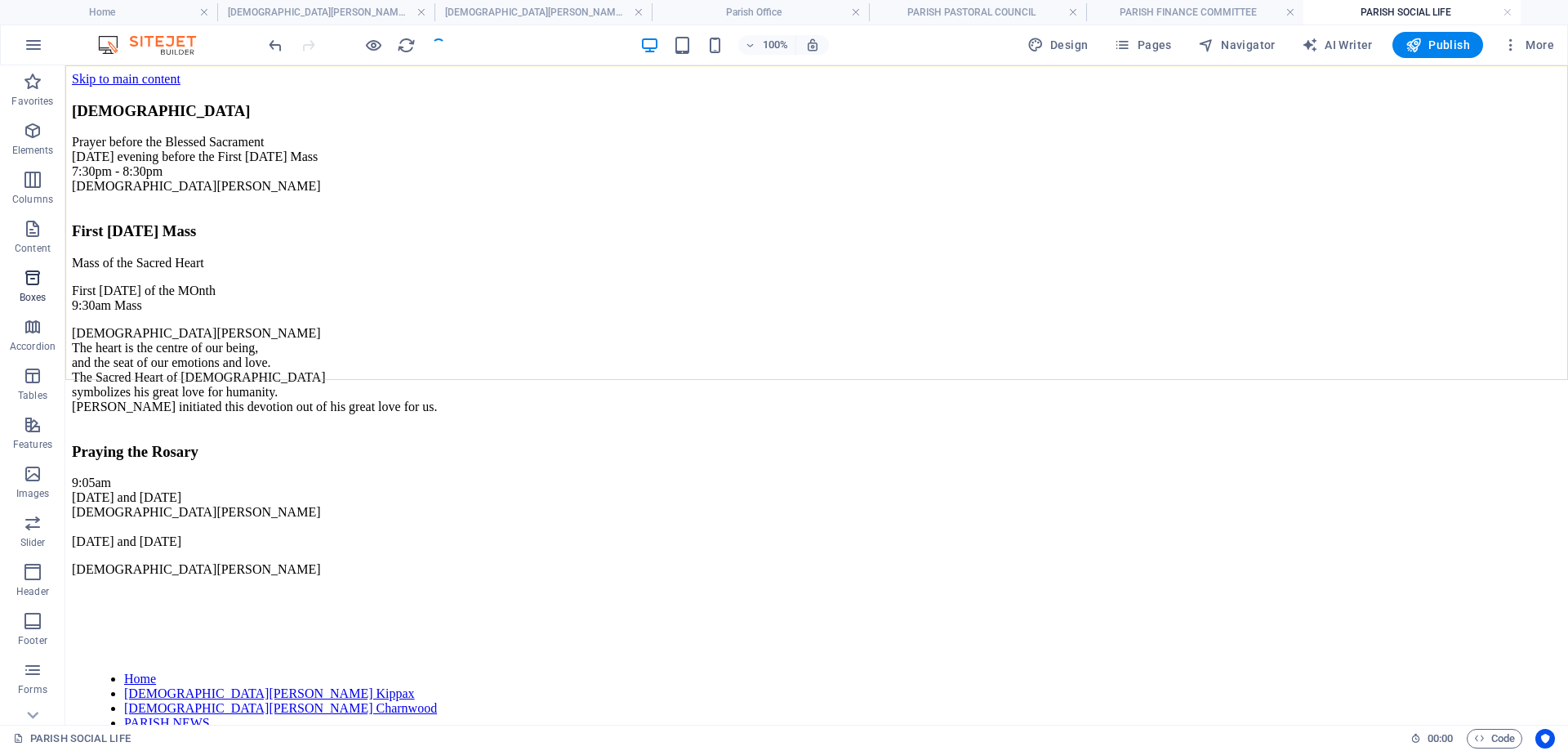
click at [37, 284] on icon "button" at bounding box center [33, 278] width 20 height 20
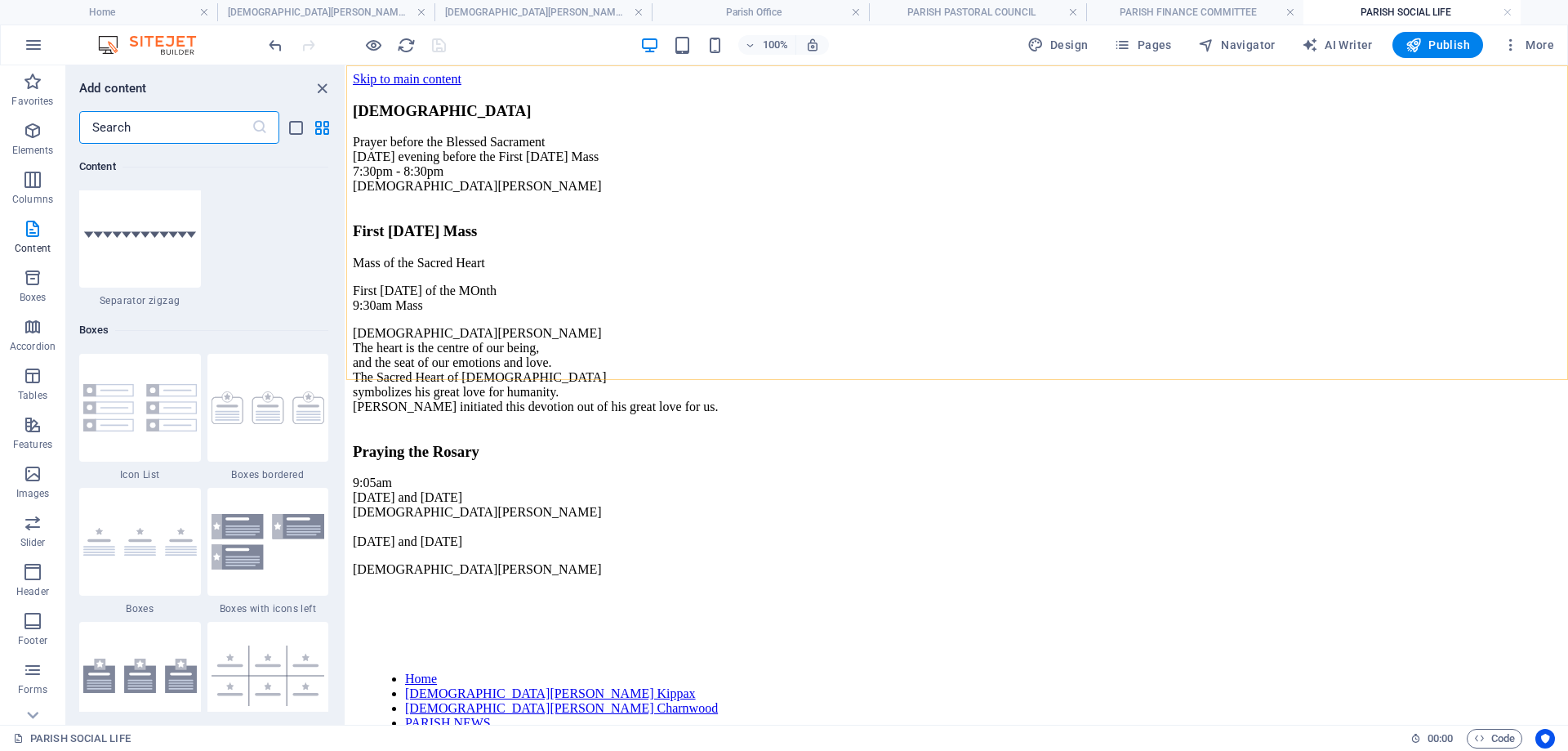
scroll to position [4426, 0]
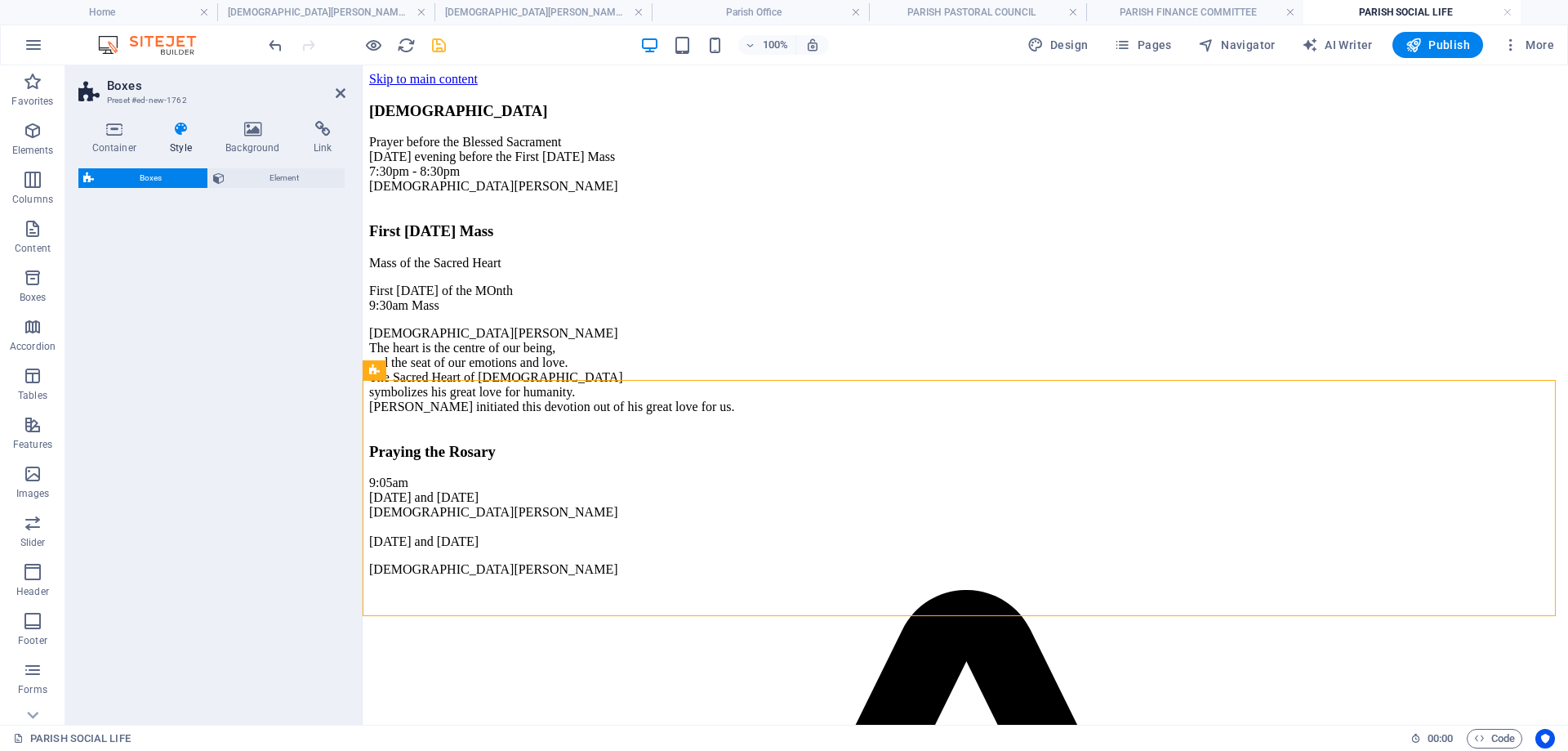
select select "rem"
select select "preset-boxes-v3-border"
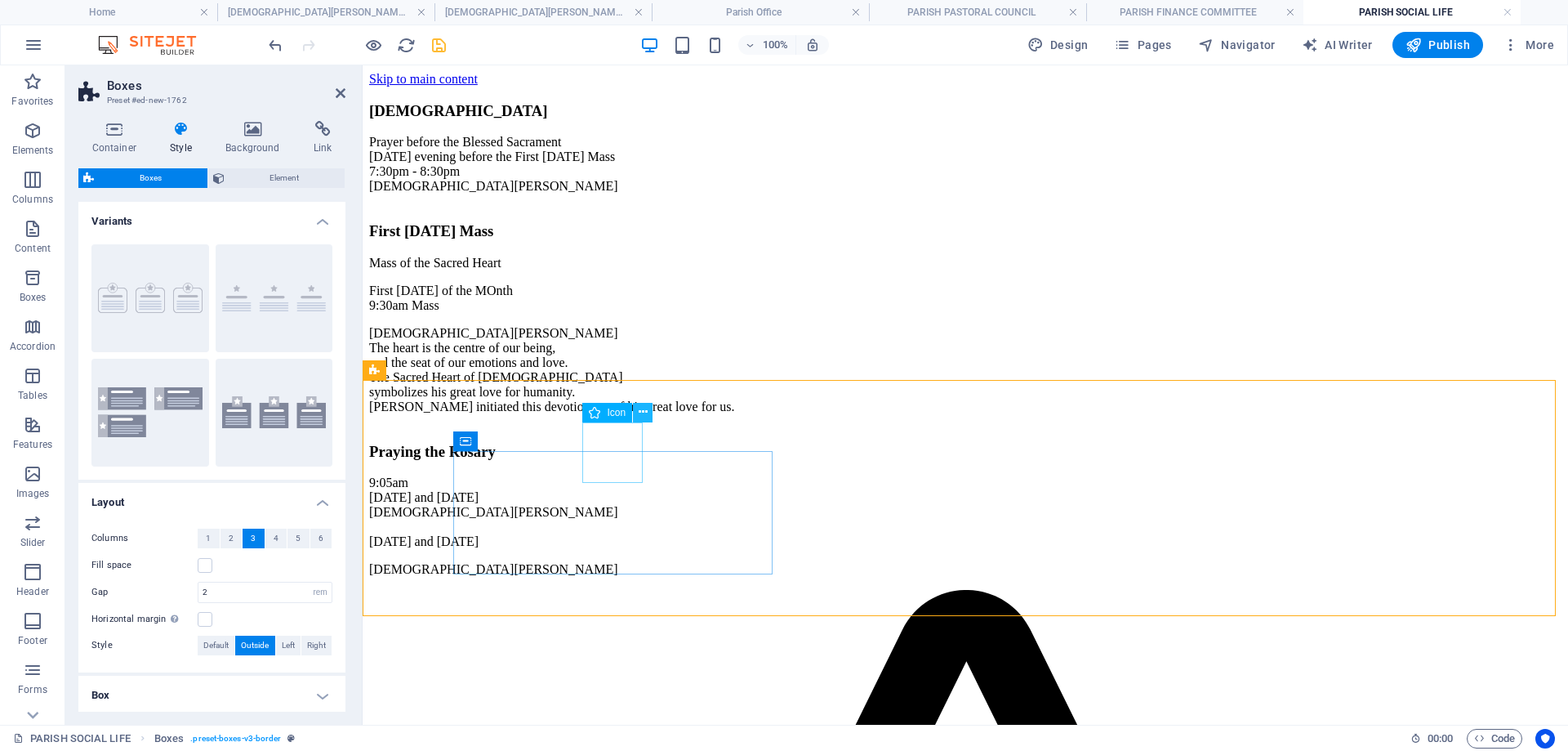
click at [643, 413] on icon at bounding box center [643, 412] width 9 height 17
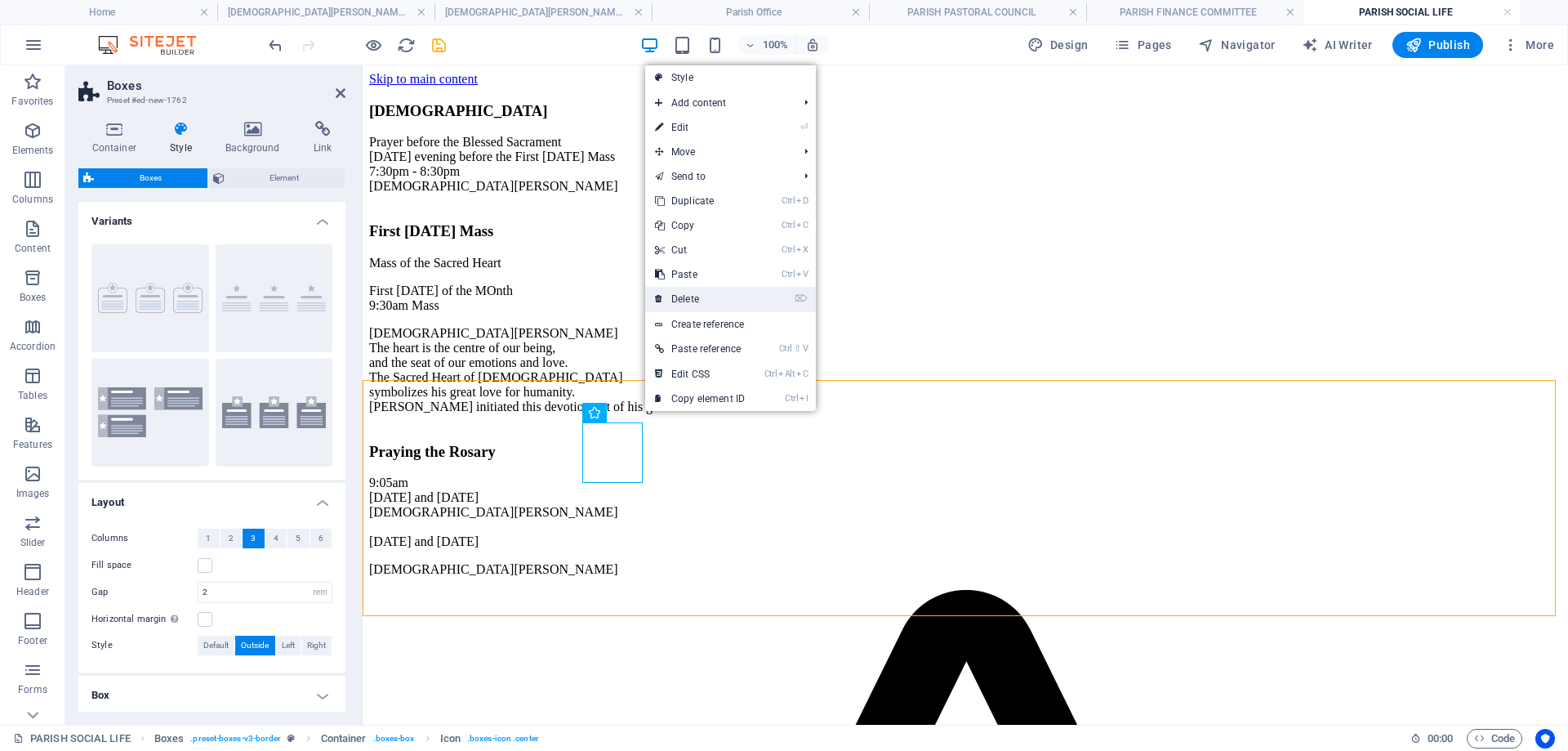
click at [685, 302] on link "⌦ Delete" at bounding box center [700, 298] width 110 height 24
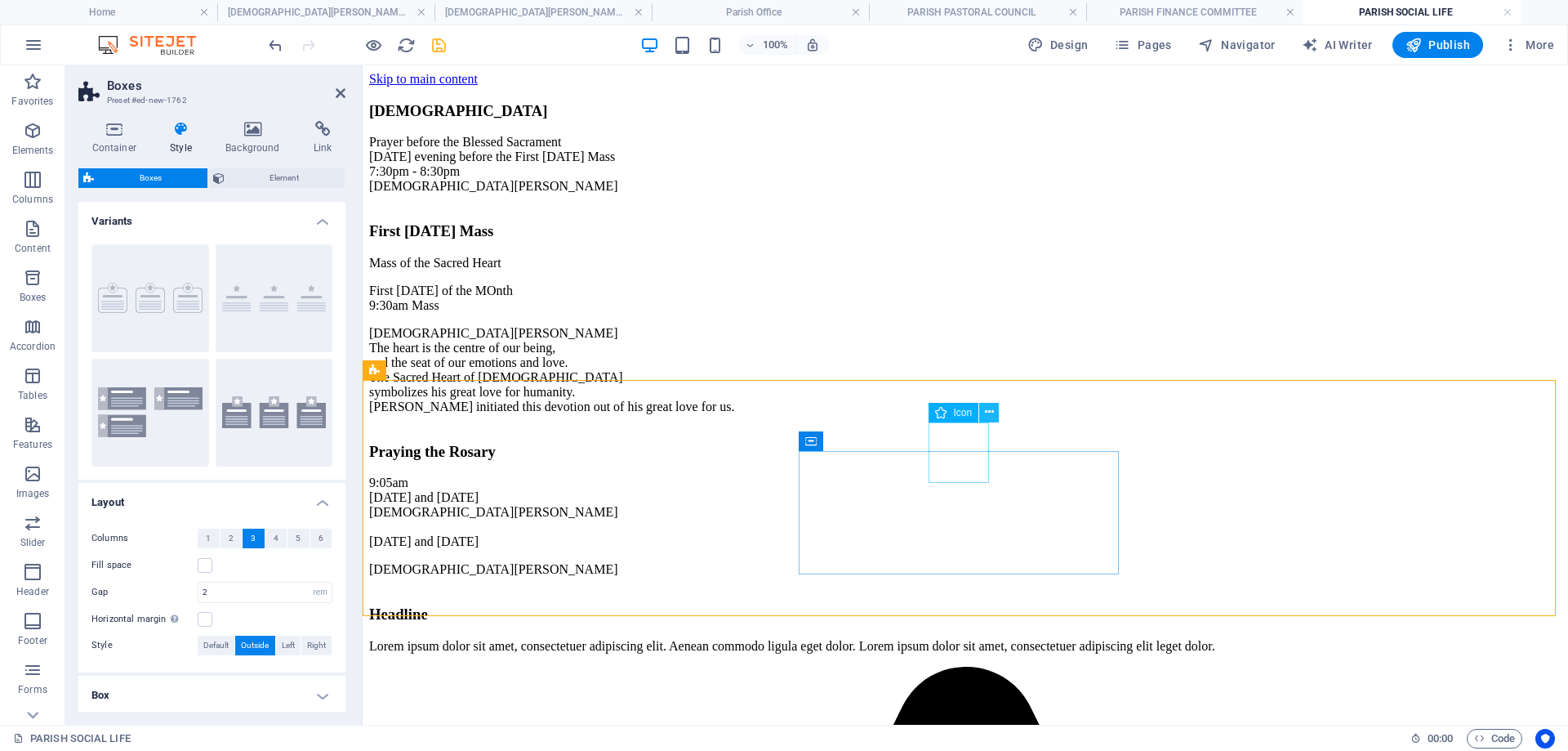
click at [996, 412] on button at bounding box center [989, 413] width 20 height 20
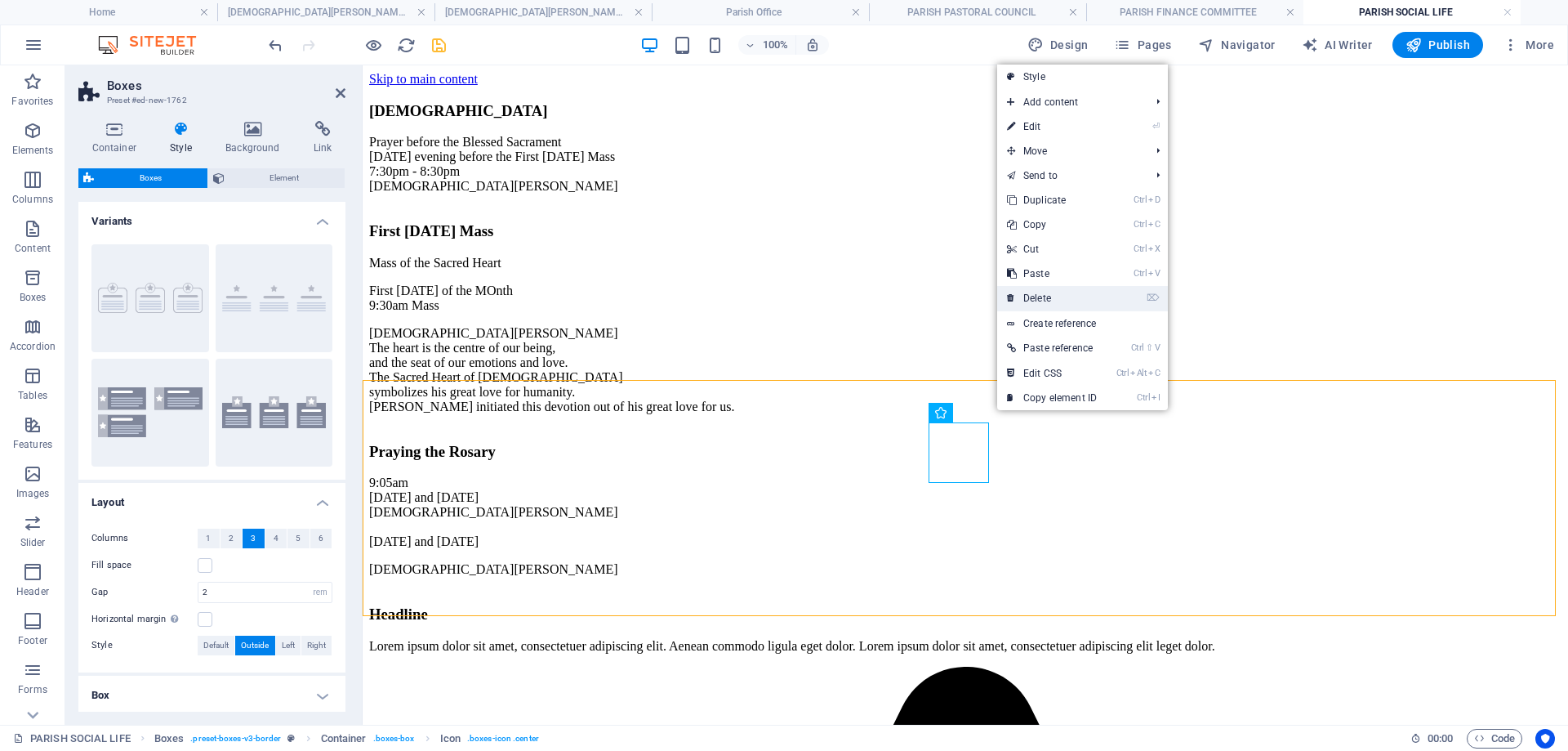
drag, startPoint x: 1047, startPoint y: 302, endPoint x: 734, endPoint y: 235, distance: 320.1
click at [1047, 302] on link "⌦ Delete" at bounding box center [1051, 297] width 110 height 24
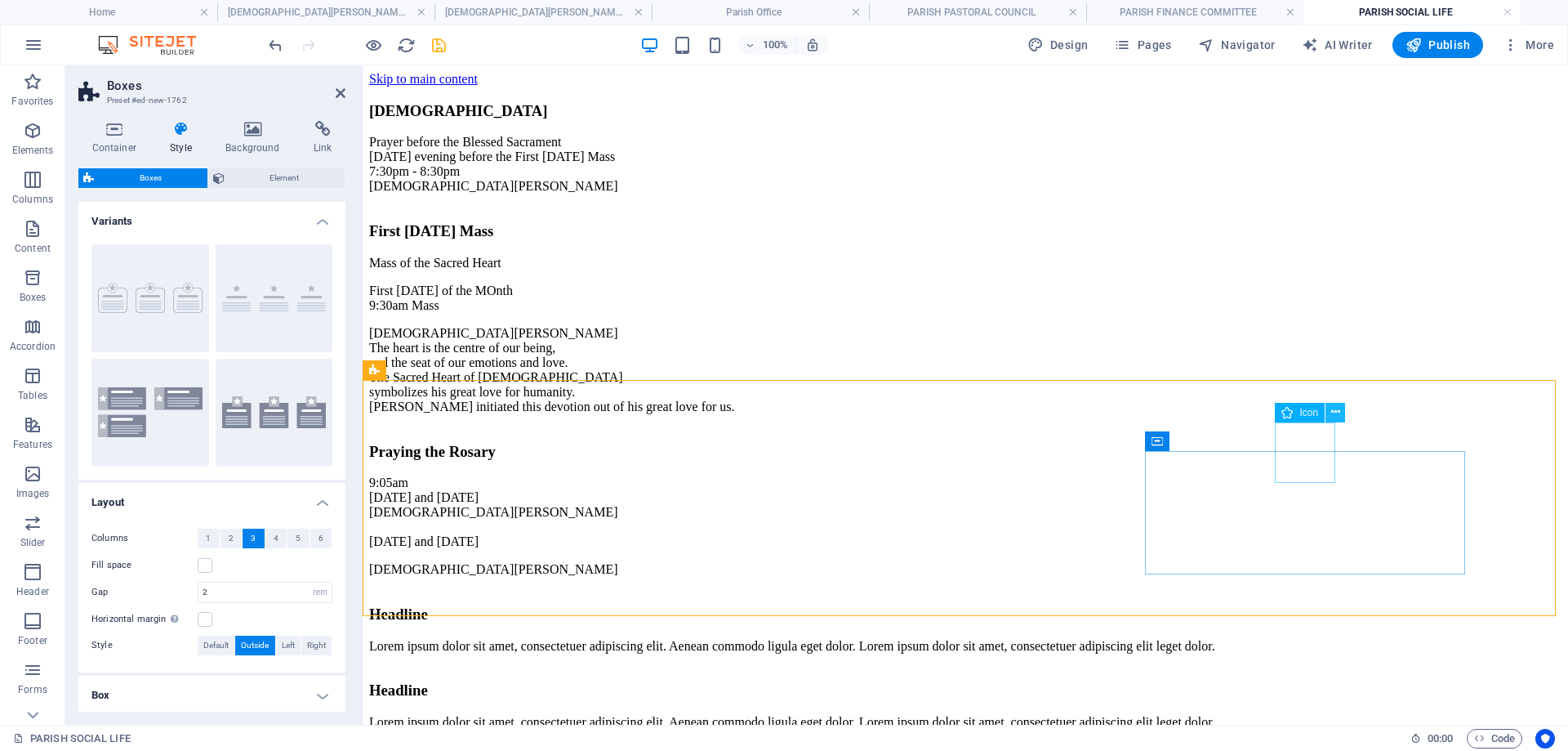
click at [1335, 411] on icon at bounding box center [1336, 412] width 9 height 17
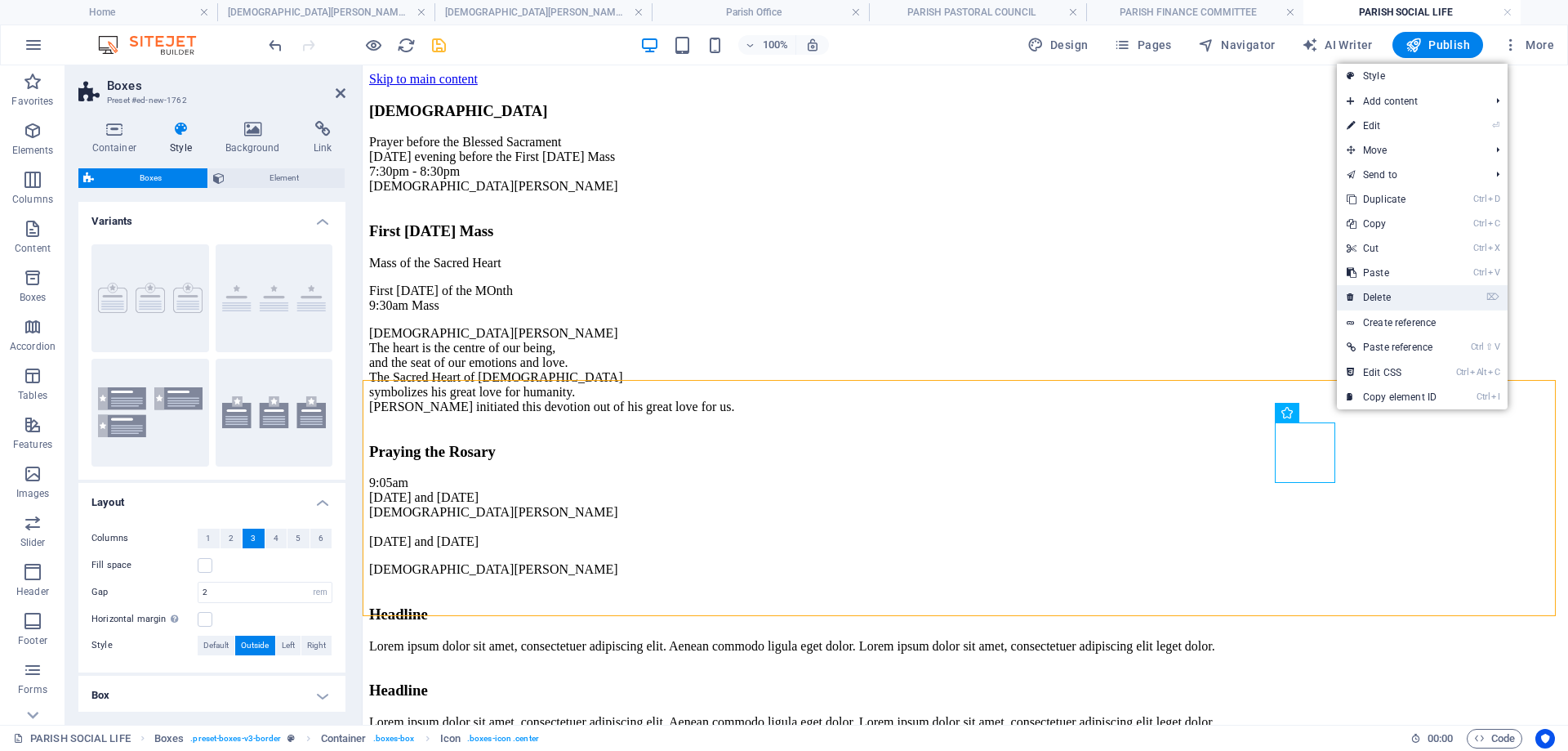
click at [1391, 301] on link "⌦ Delete" at bounding box center [1391, 296] width 110 height 24
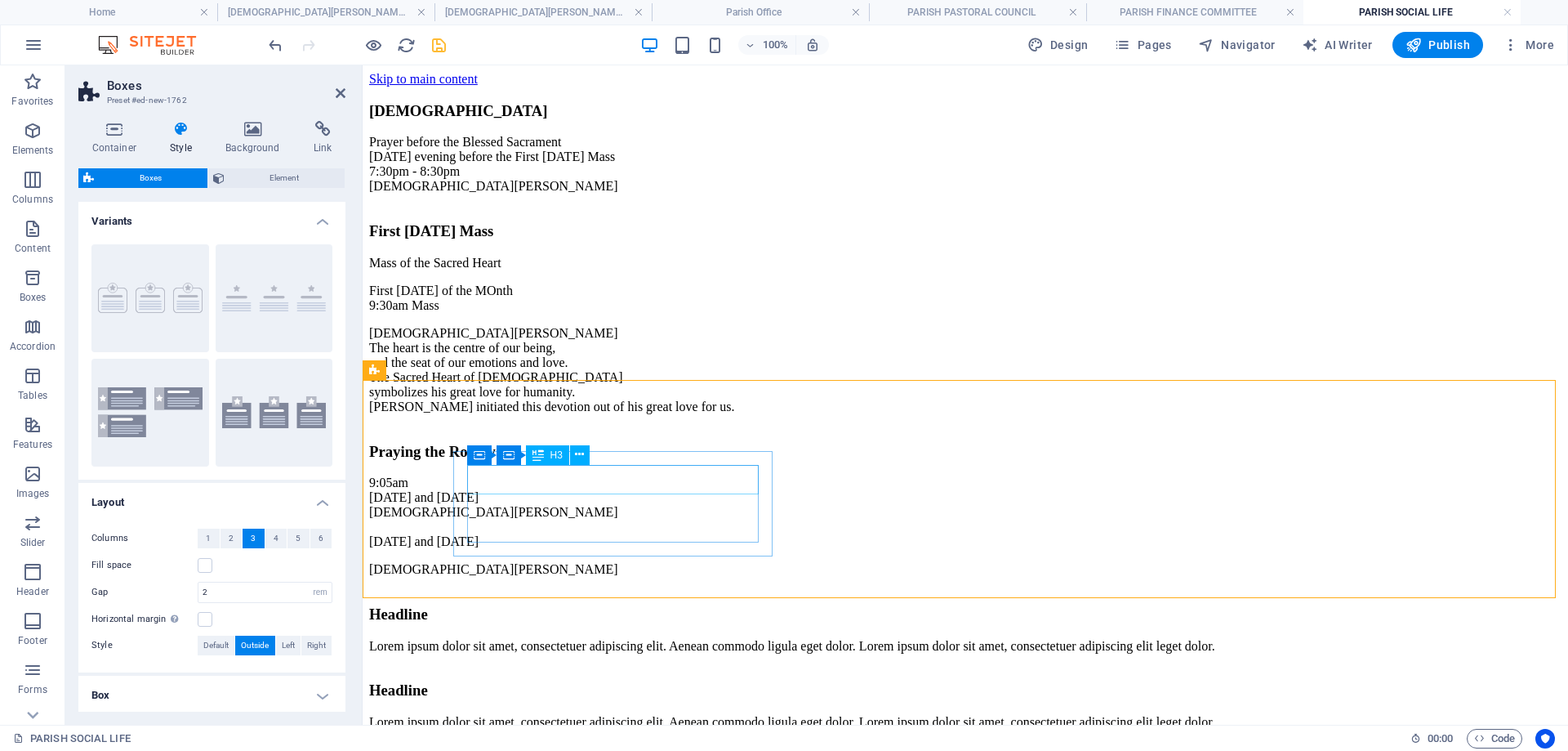
click at [627, 605] on div "Headline" at bounding box center [966, 614] width 1192 height 18
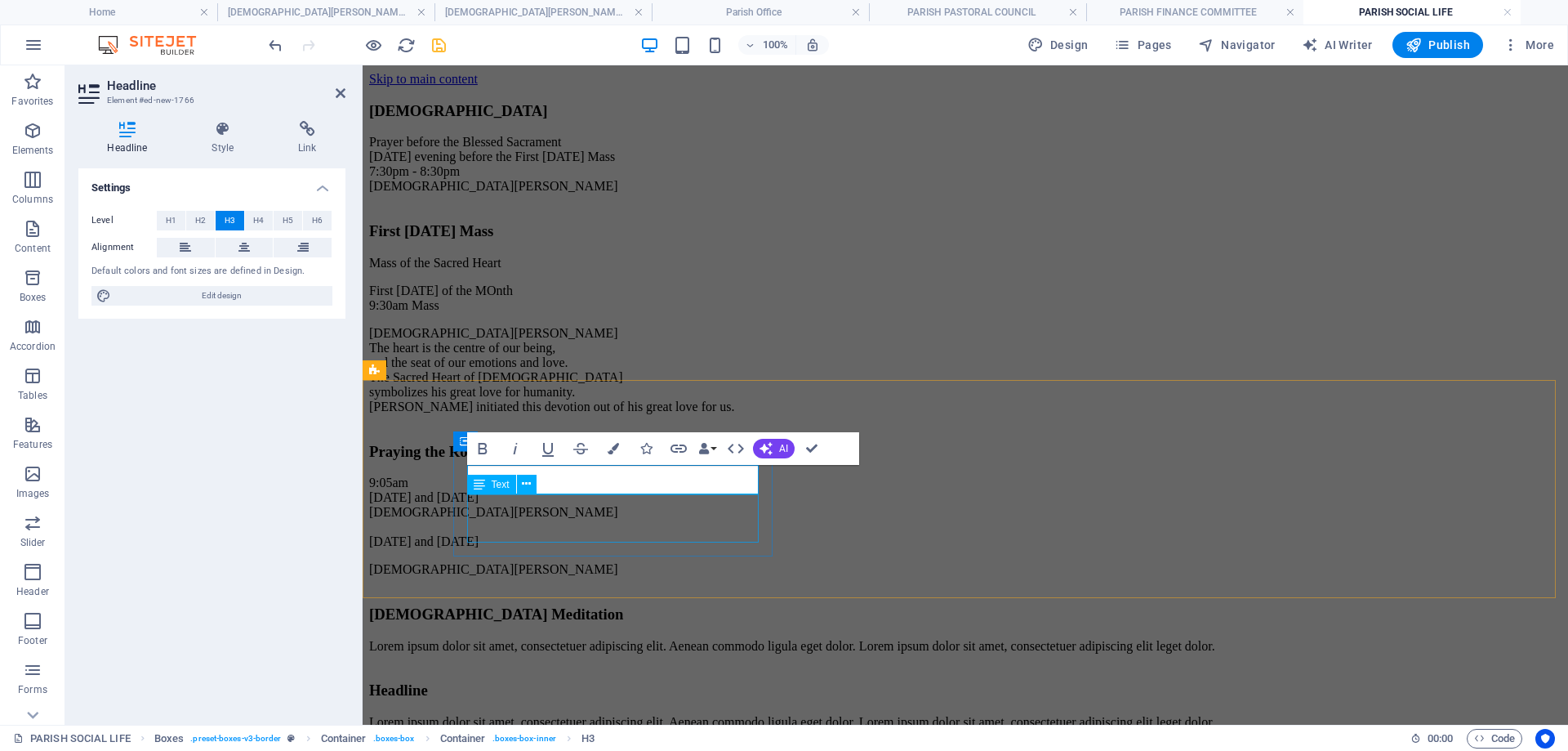
click at [558, 639] on div "Lorem ipsum dolor sit amet, consectetuer adipiscing elit. Aenean commodo ligula…" at bounding box center [966, 647] width 1192 height 14
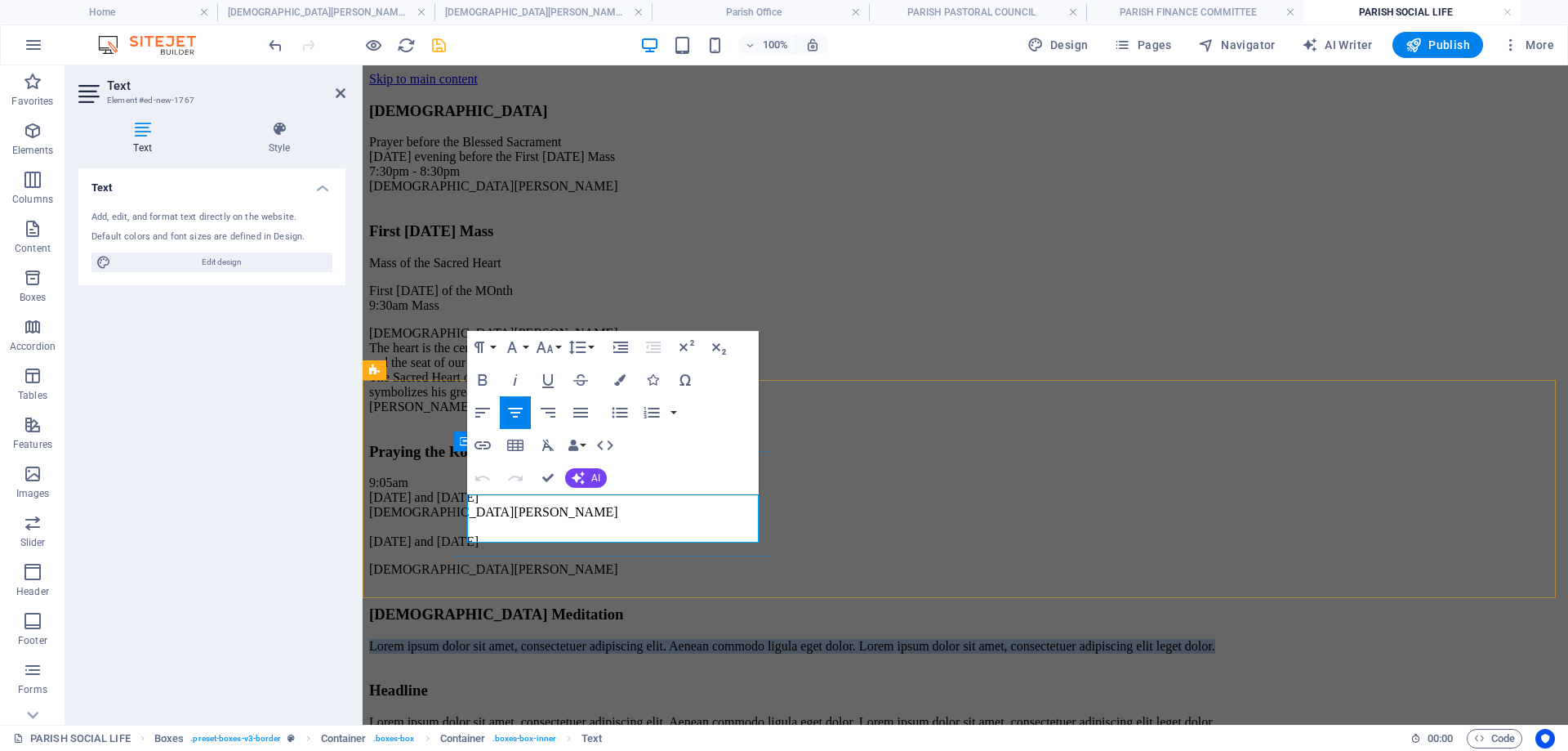
drag, startPoint x: 736, startPoint y: 532, endPoint x: 469, endPoint y: 508, distance: 268.1
click at [469, 639] on p "Lorem ipsum dolor sit amet, consectetuer adipiscing elit. Aenean commodo ligula…" at bounding box center [966, 647] width 1192 height 14
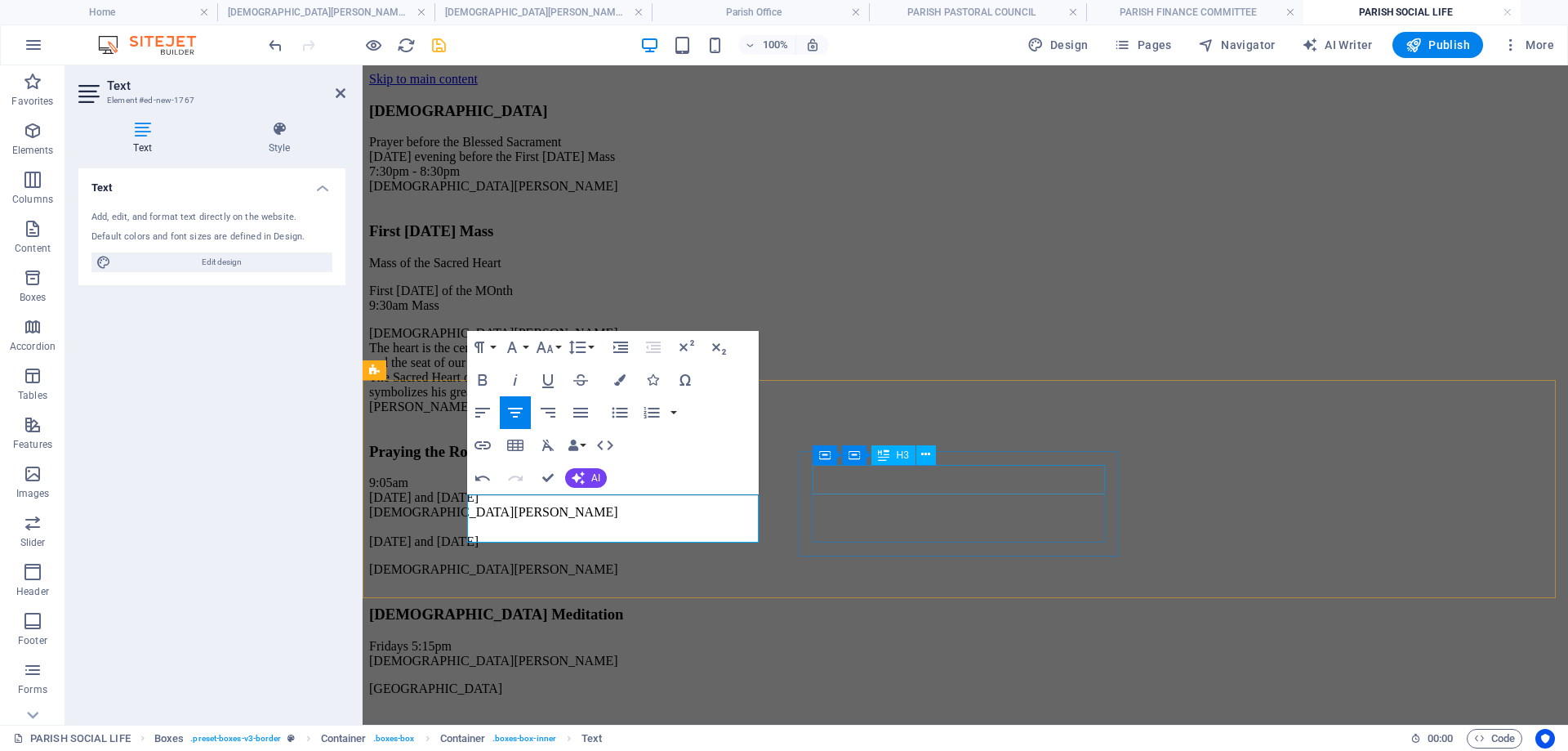
click at [975, 724] on div "Headline" at bounding box center [966, 733] width 1192 height 18
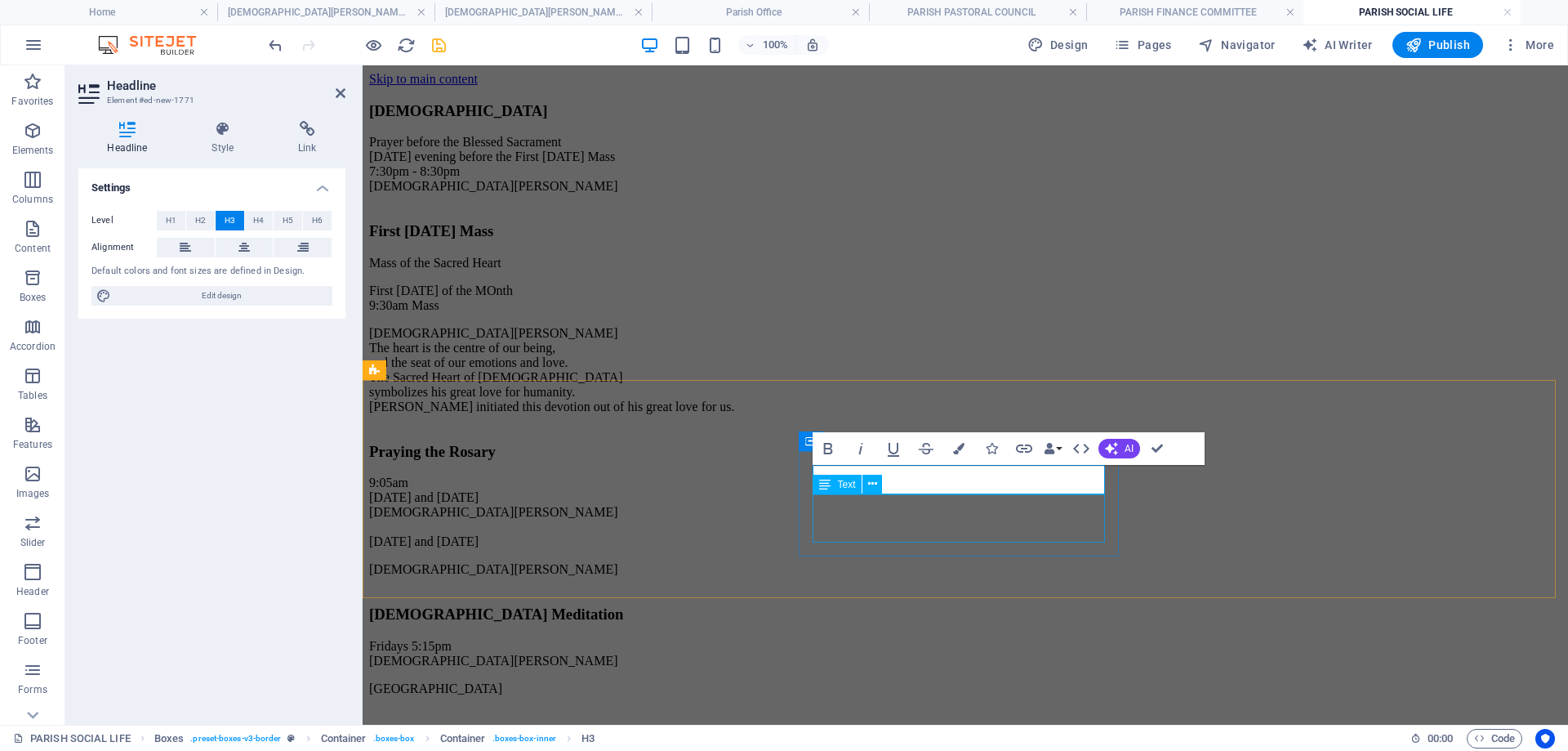
click at [1064, 750] on div "Lorem ipsum dolor sit amet, consectetuer adipiscing elit. Aenean commodo ligula…" at bounding box center [966, 764] width 1192 height 14
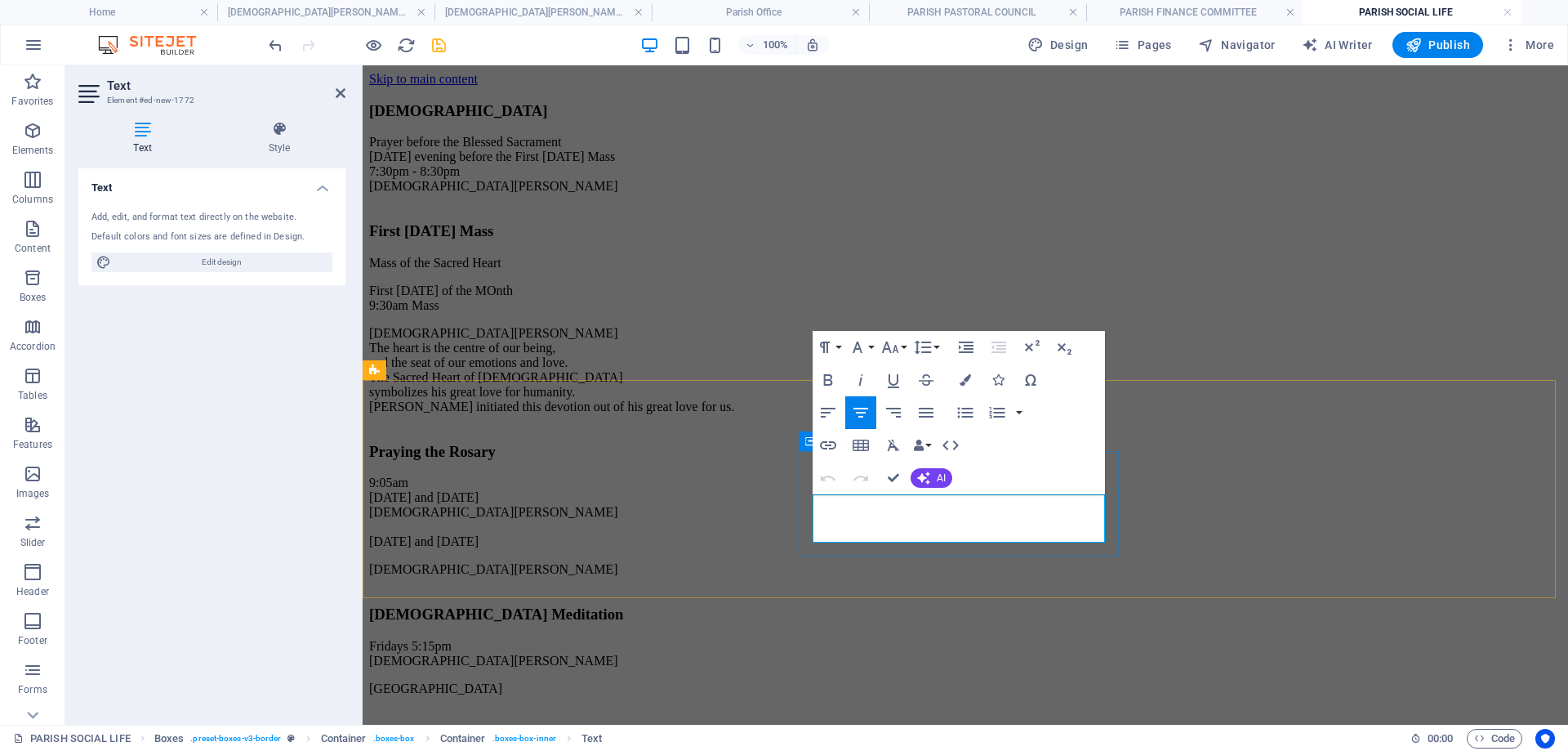
drag, startPoint x: 1074, startPoint y: 534, endPoint x: 821, endPoint y: 497, distance: 255.7
click at [821, 750] on p "Lorem ipsum dolor sit amet, consectetuer adipiscing elit. Aenean commodo ligula…" at bounding box center [966, 764] width 1192 height 14
drag, startPoint x: 1020, startPoint y: 516, endPoint x: 836, endPoint y: 501, distance: 184.6
click at [836, 750] on p "[DATE] following the 9:30am Mass: Scripture Discussion Group" at bounding box center [966, 764] width 1192 height 14
click at [894, 440] on icon "button" at bounding box center [893, 446] width 20 height 20
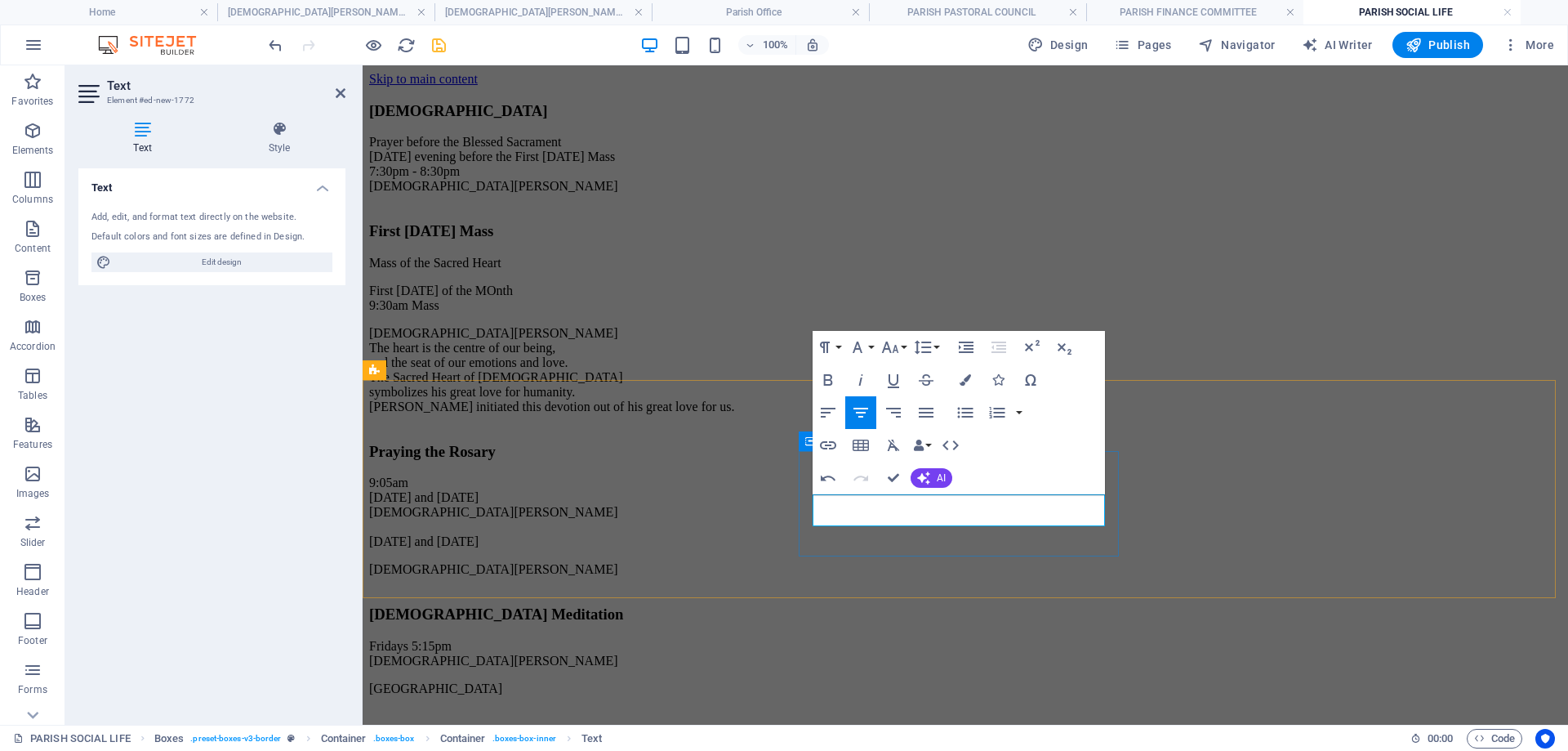
click at [994, 750] on p "[DATE] following the 9:30am Mass: Scripture Discussion Group" at bounding box center [966, 764] width 1192 height 14
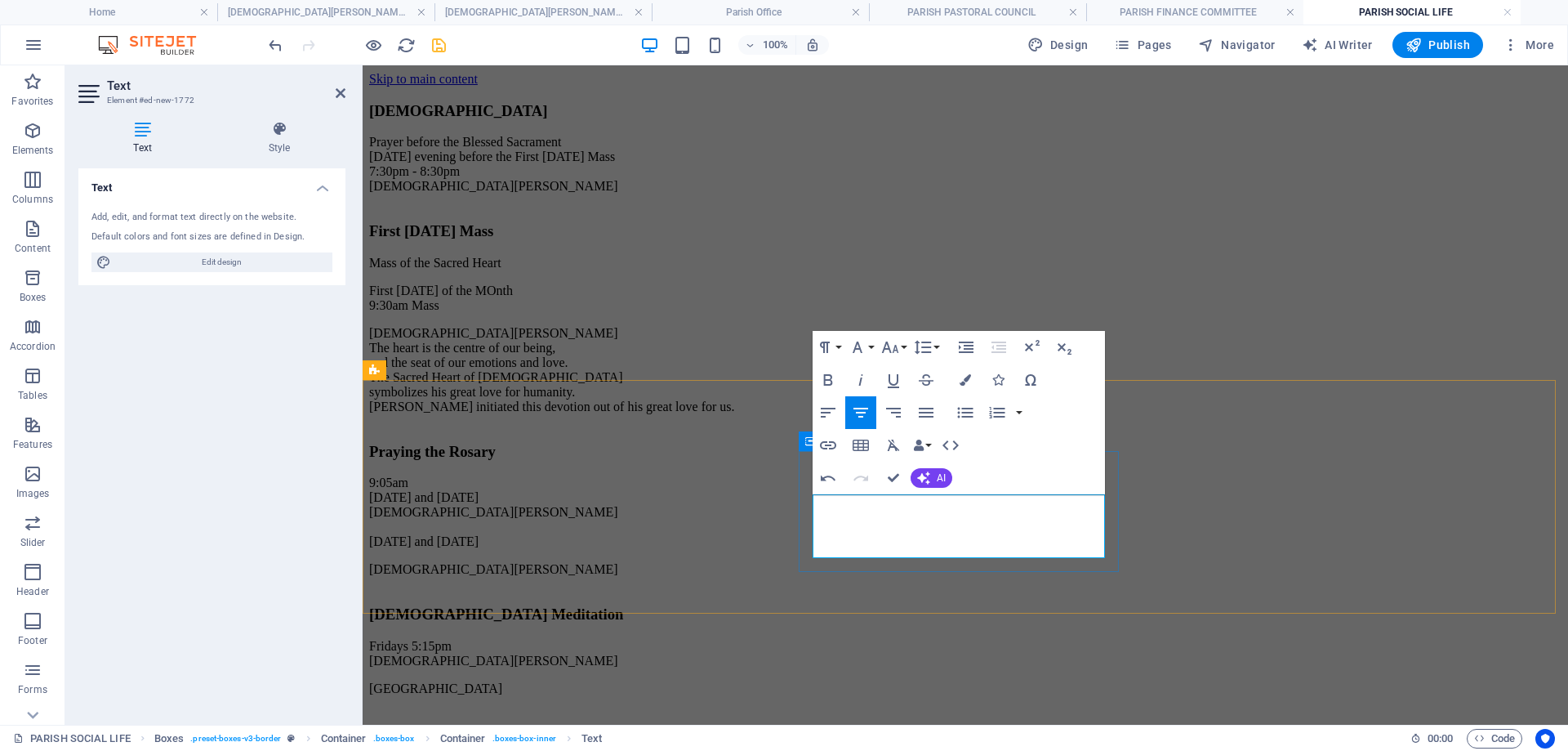
drag, startPoint x: 891, startPoint y: 550, endPoint x: 1037, endPoint y: 552, distance: 146.0
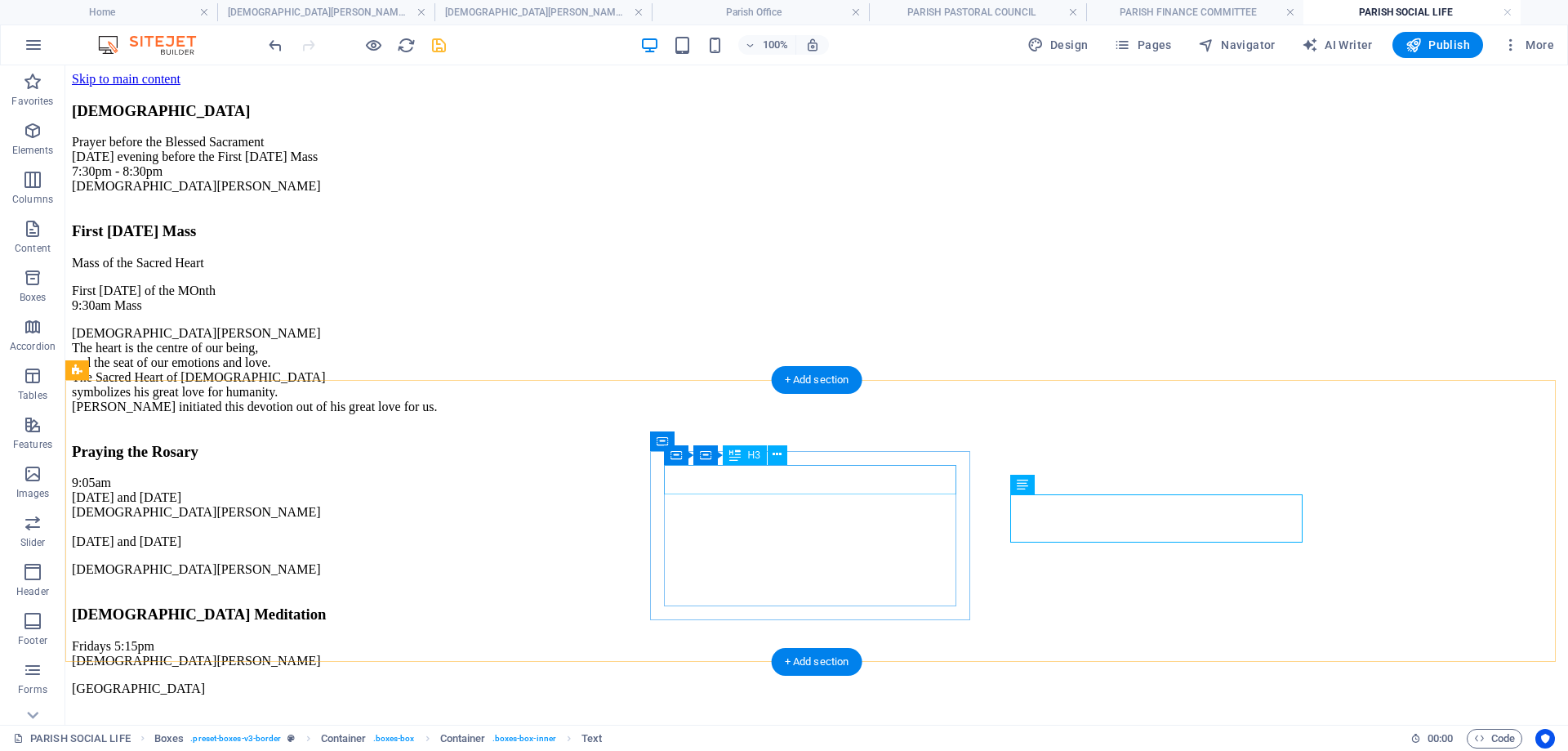
click at [894, 724] on div "Scripture Group" at bounding box center [817, 733] width 1489 height 18
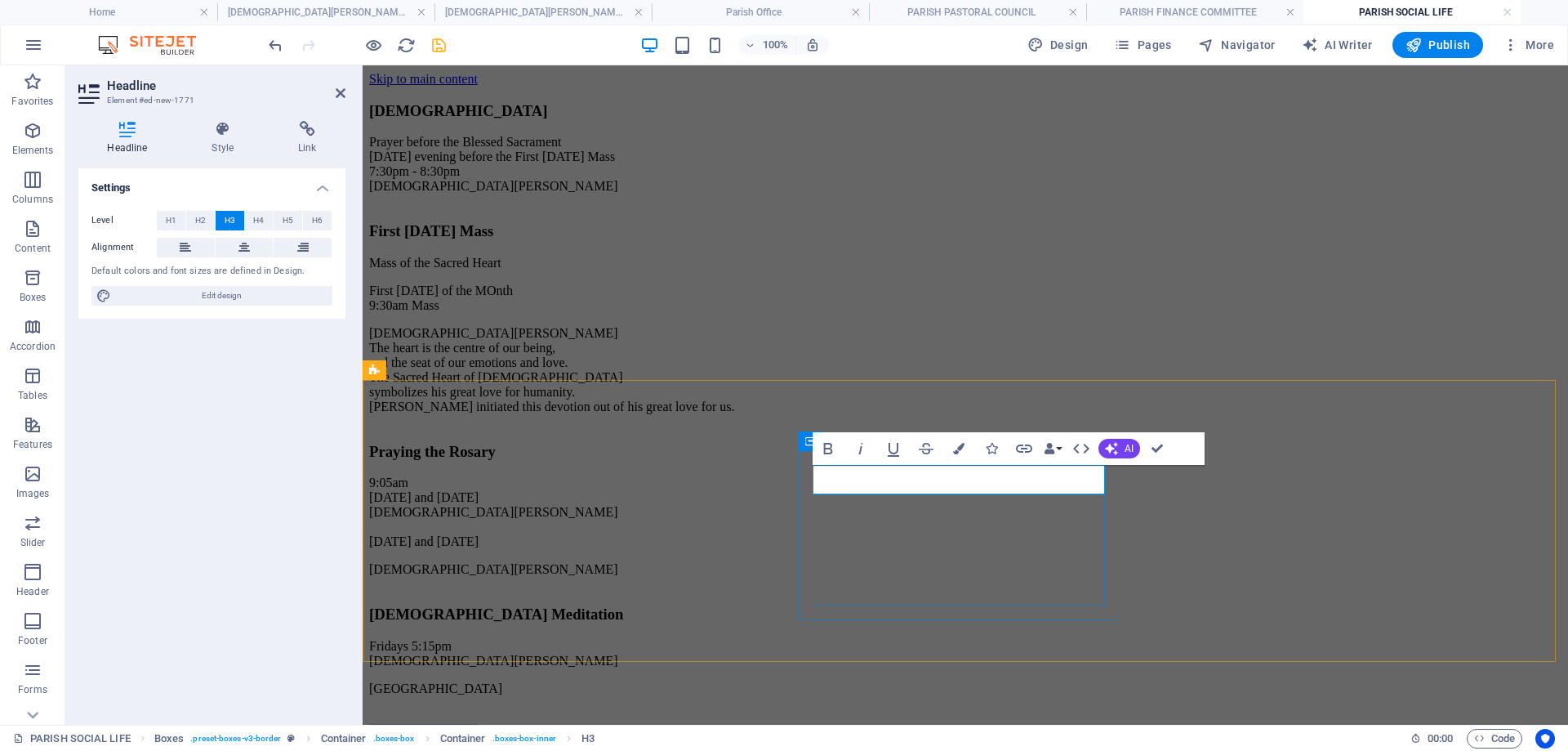
click at [1048, 724] on h3 "Scripture Group" at bounding box center [966, 733] width 1192 height 18
click at [1307, 476] on div "9:05am [DATE] and [DATE] [DEMOGRAPHIC_DATA][PERSON_NAME] [DATE] and [DATE] [DEM…" at bounding box center [966, 526] width 1192 height 101
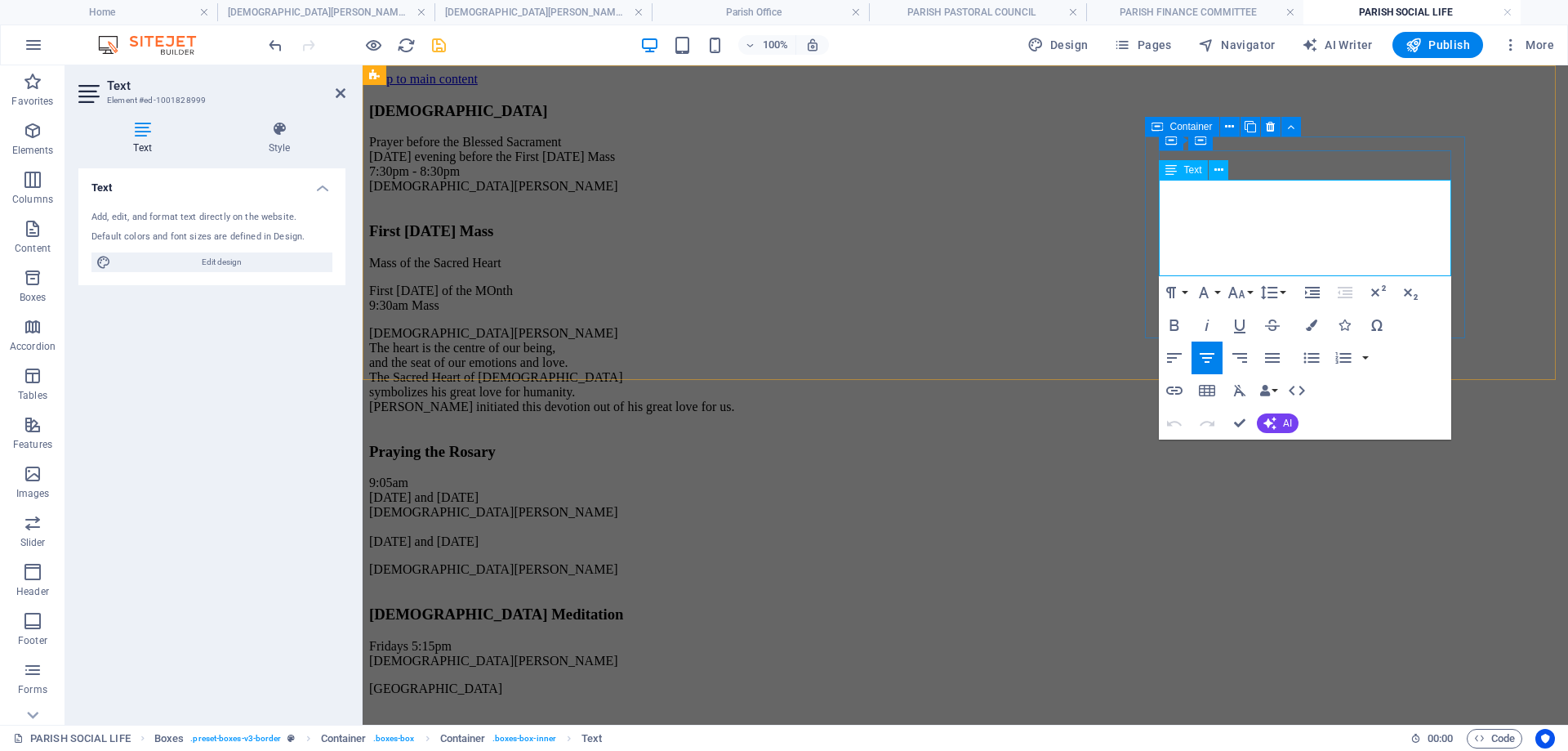
click at [1302, 476] on p "9:05am [DATE] and [DATE] [DEMOGRAPHIC_DATA][PERSON_NAME] [DATE] and [DATE]" at bounding box center [966, 513] width 1192 height 73
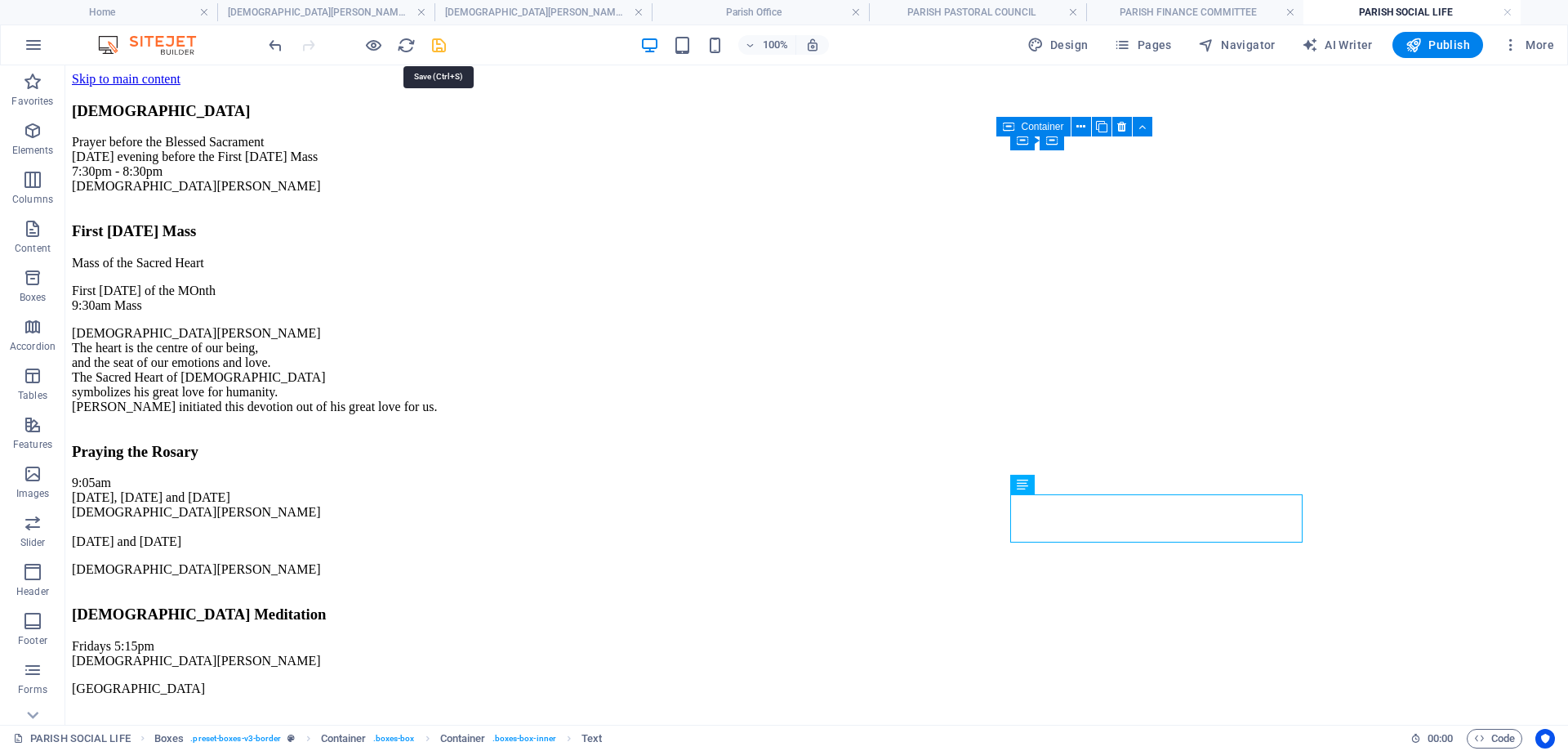
click at [442, 46] on icon "save" at bounding box center [438, 45] width 19 height 19
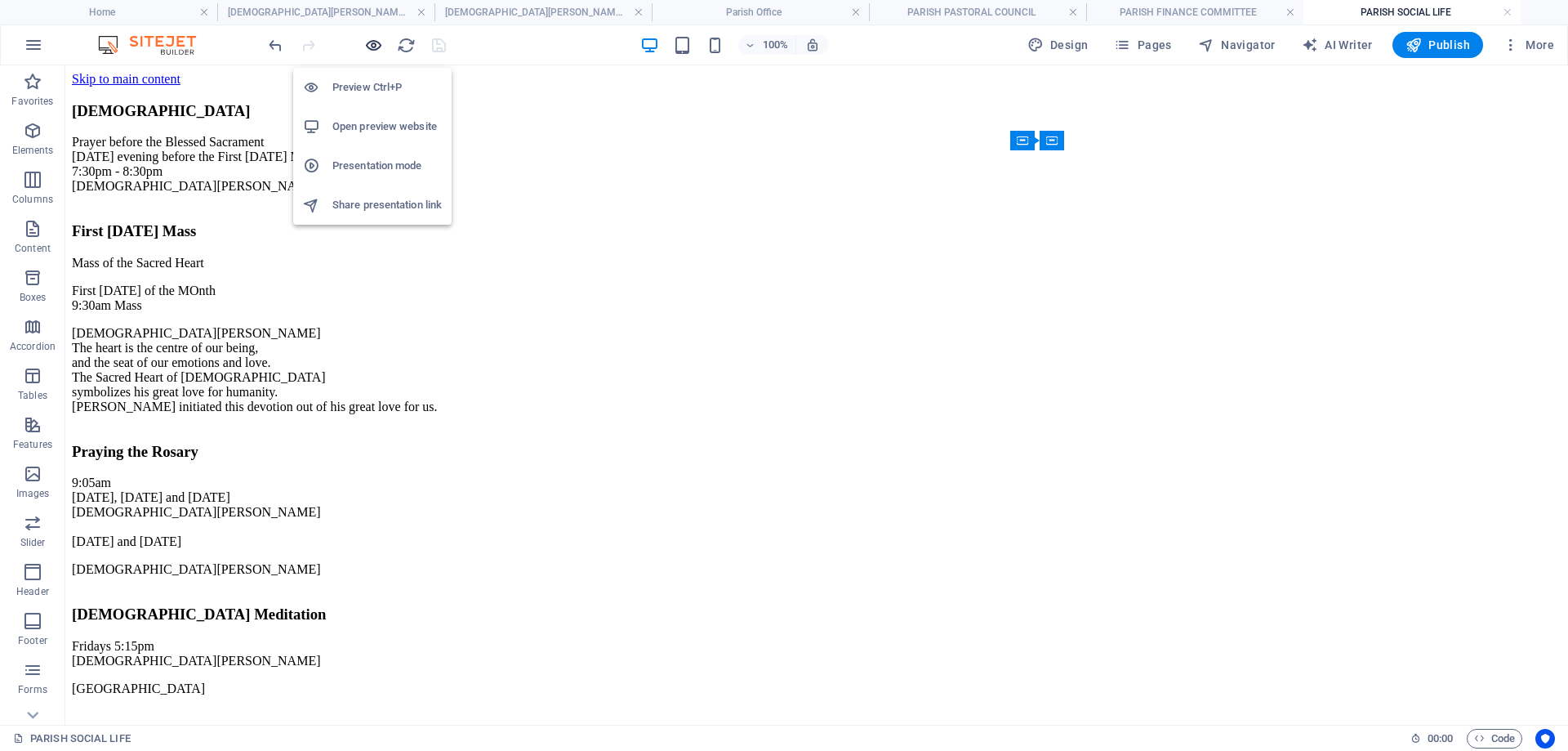
click at [381, 38] on icon "button" at bounding box center [373, 45] width 19 height 19
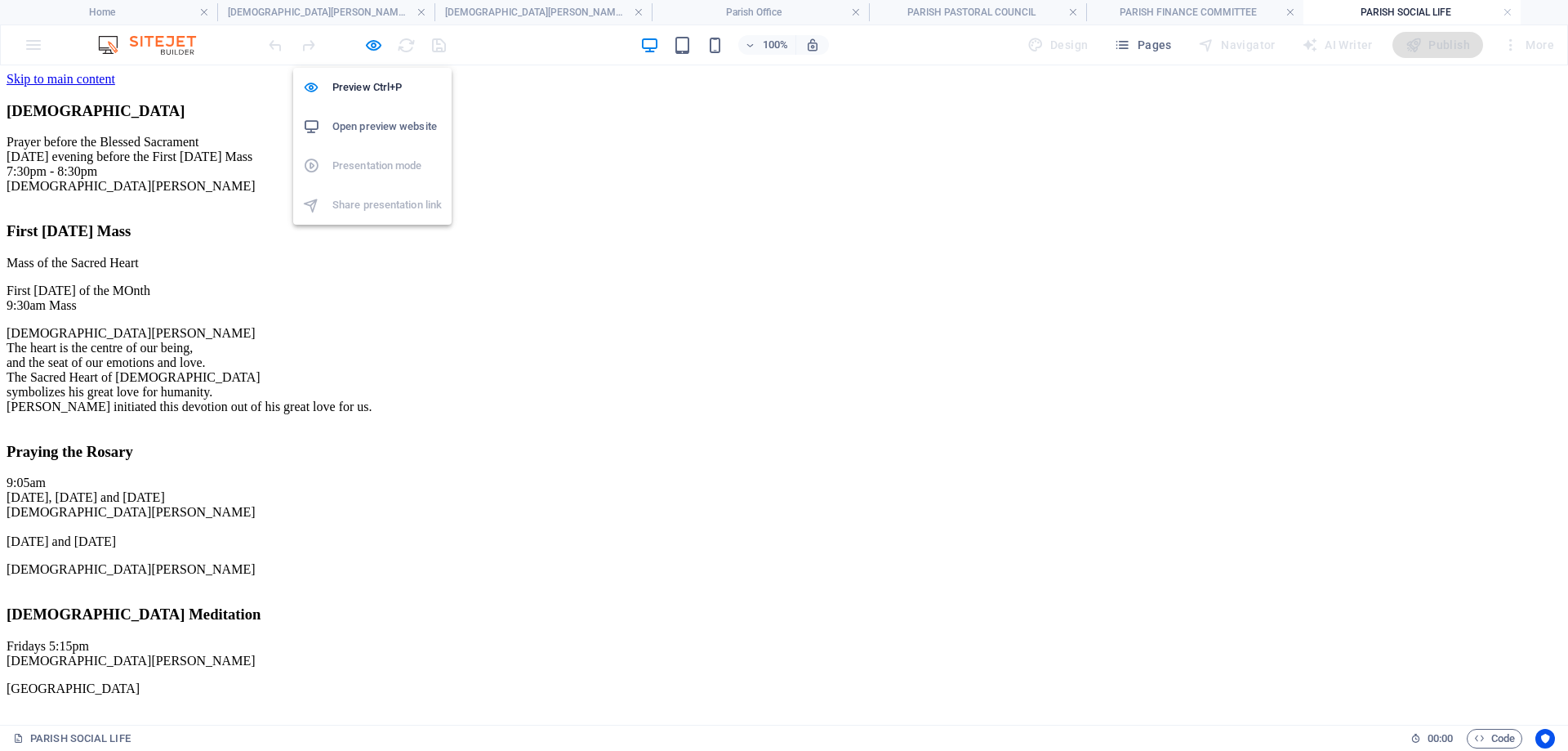
click at [395, 127] on h6 "Open preview website" at bounding box center [386, 127] width 110 height 20
click at [1155, 50] on span "Pages" at bounding box center [1142, 45] width 57 height 16
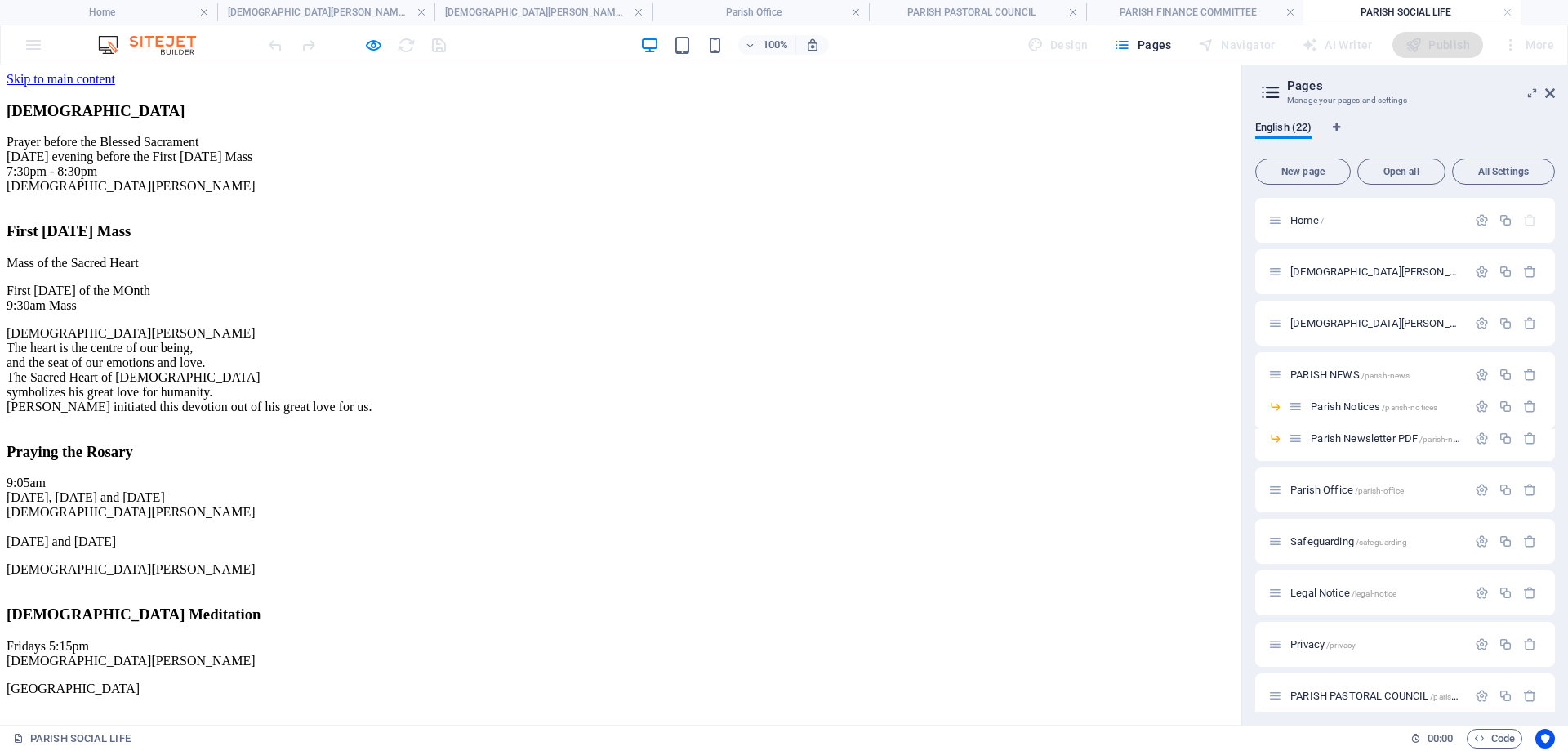
scroll to position [462, 0]
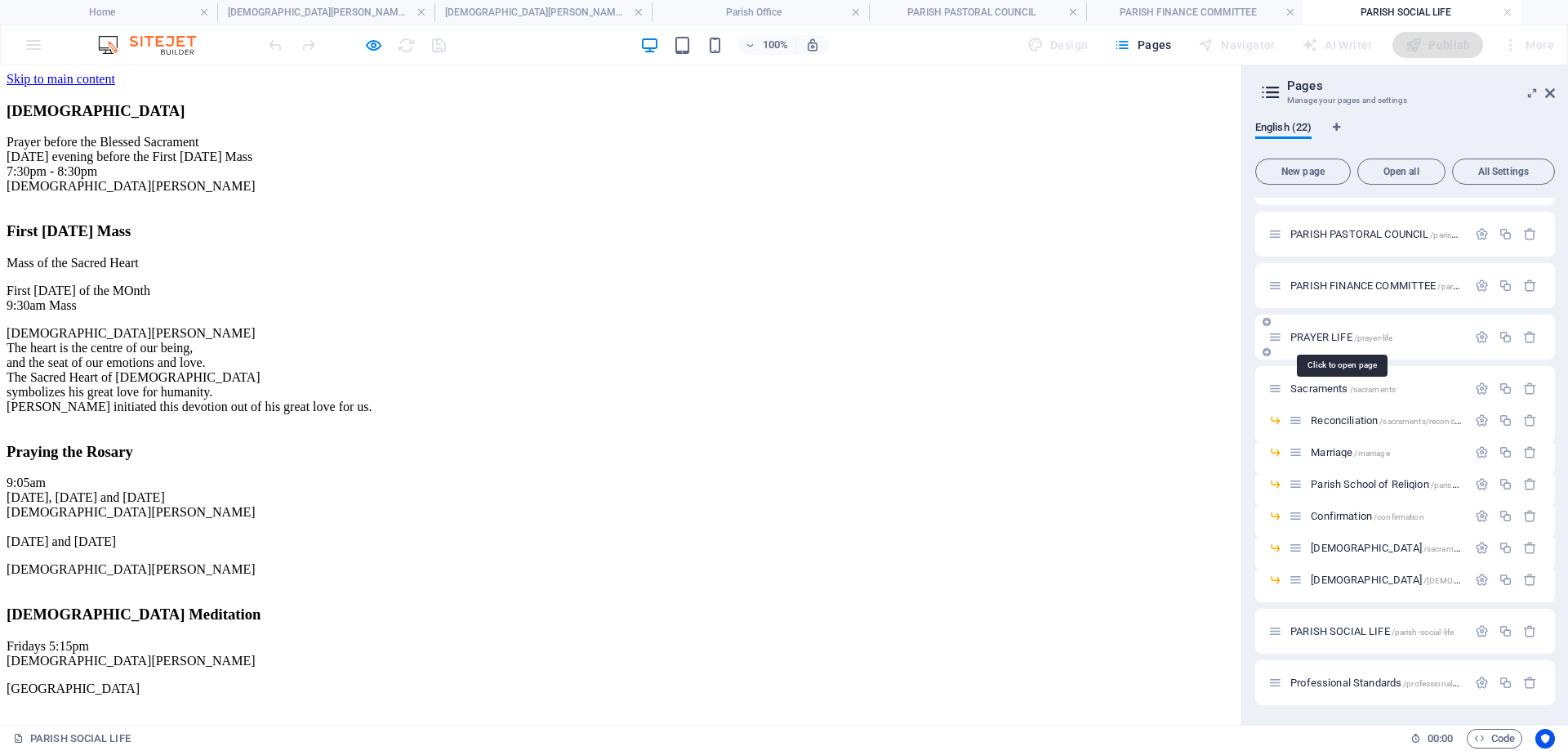
click at [1336, 338] on span "PRAYER LIFE /prayer-life" at bounding box center [1341, 338] width 102 height 13
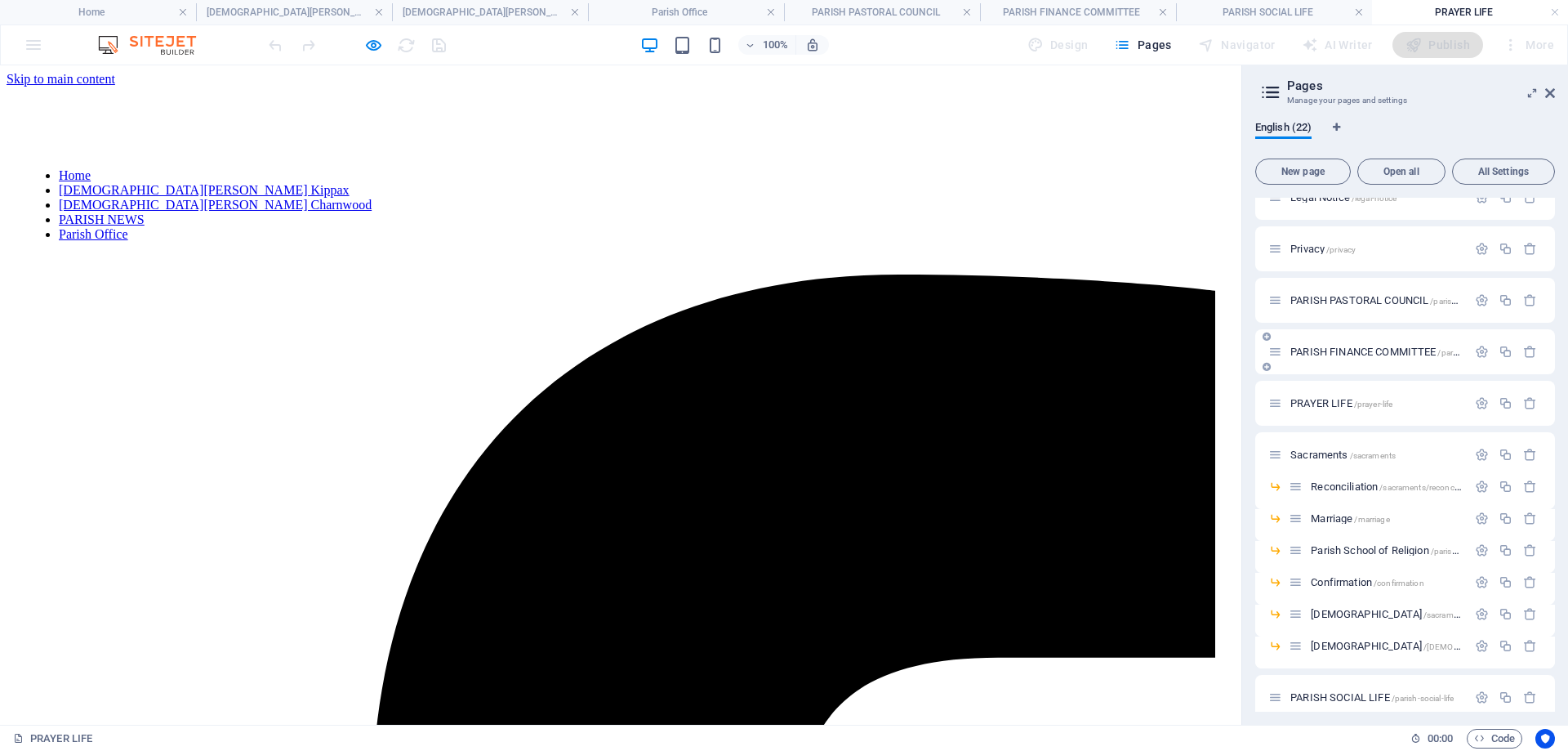
scroll to position [0, 0]
click at [1280, 10] on h4 "PARISH SOCIAL LIFE" at bounding box center [1274, 13] width 196 height 18
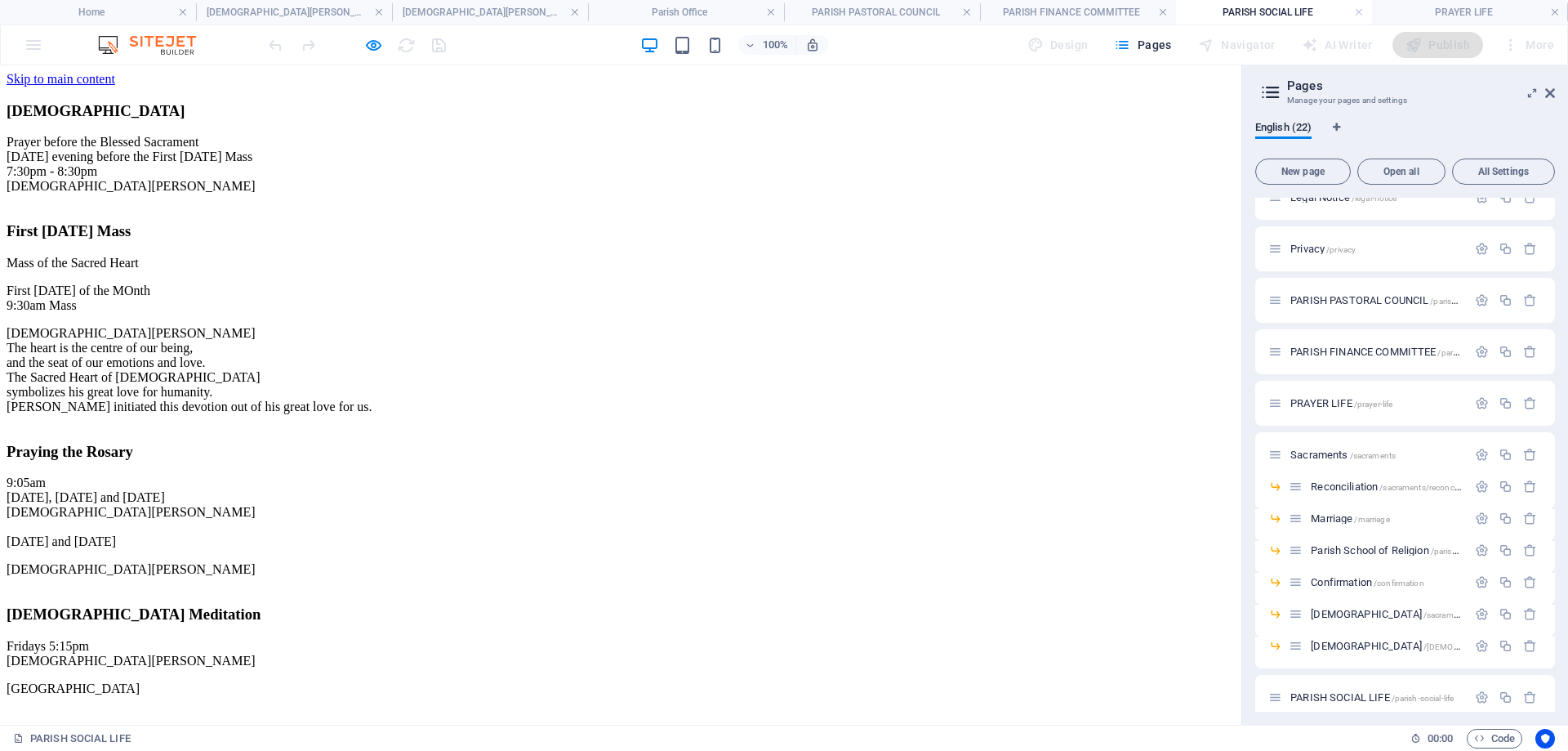
click at [160, 121] on h3 "[DEMOGRAPHIC_DATA]" at bounding box center [620, 111] width 1228 height 18
click at [373, 46] on icon "button" at bounding box center [373, 45] width 19 height 19
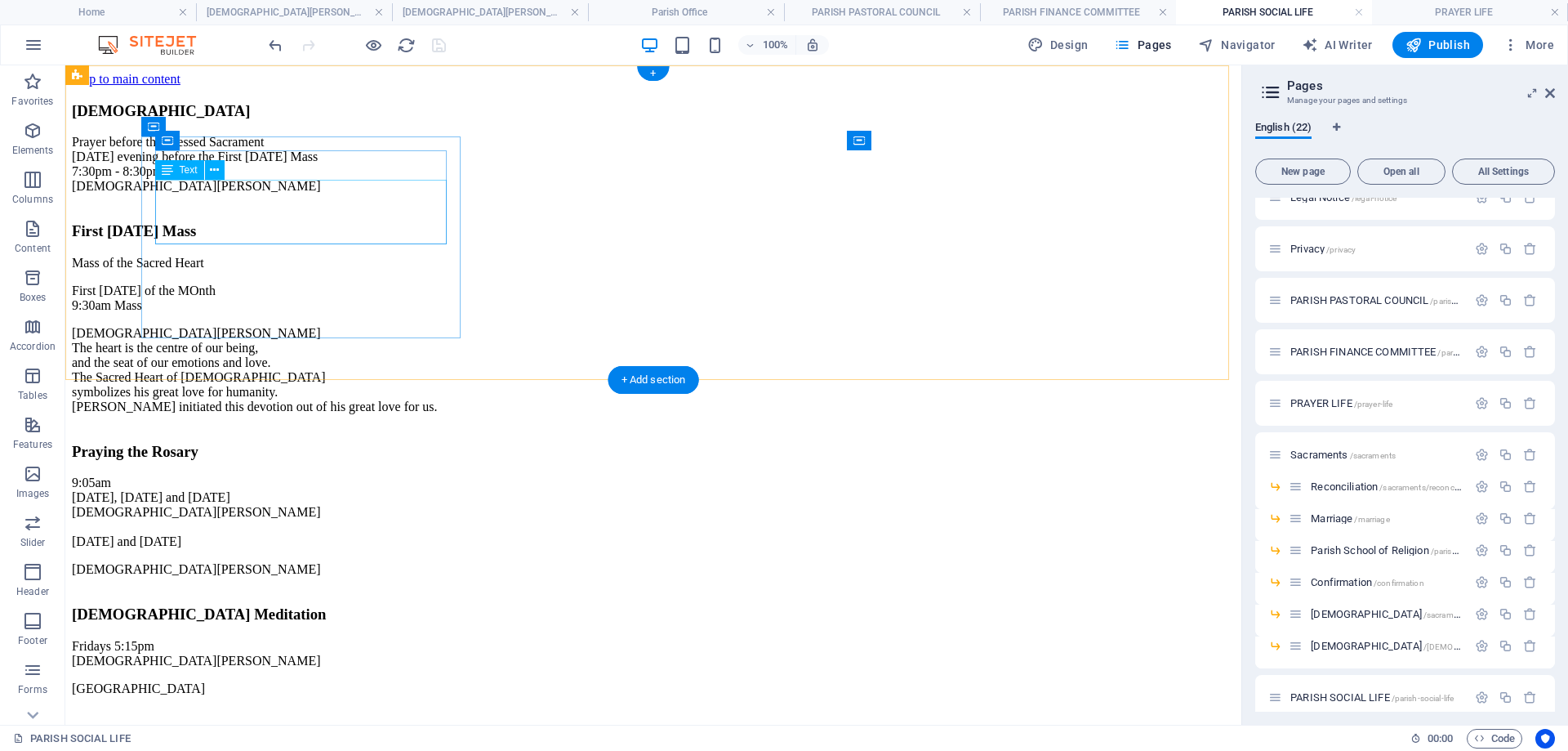
click at [336, 194] on div "Prayer before the Blessed Sacrament [DATE] evening before the First [DATE] Mass…" at bounding box center [653, 164] width 1163 height 59
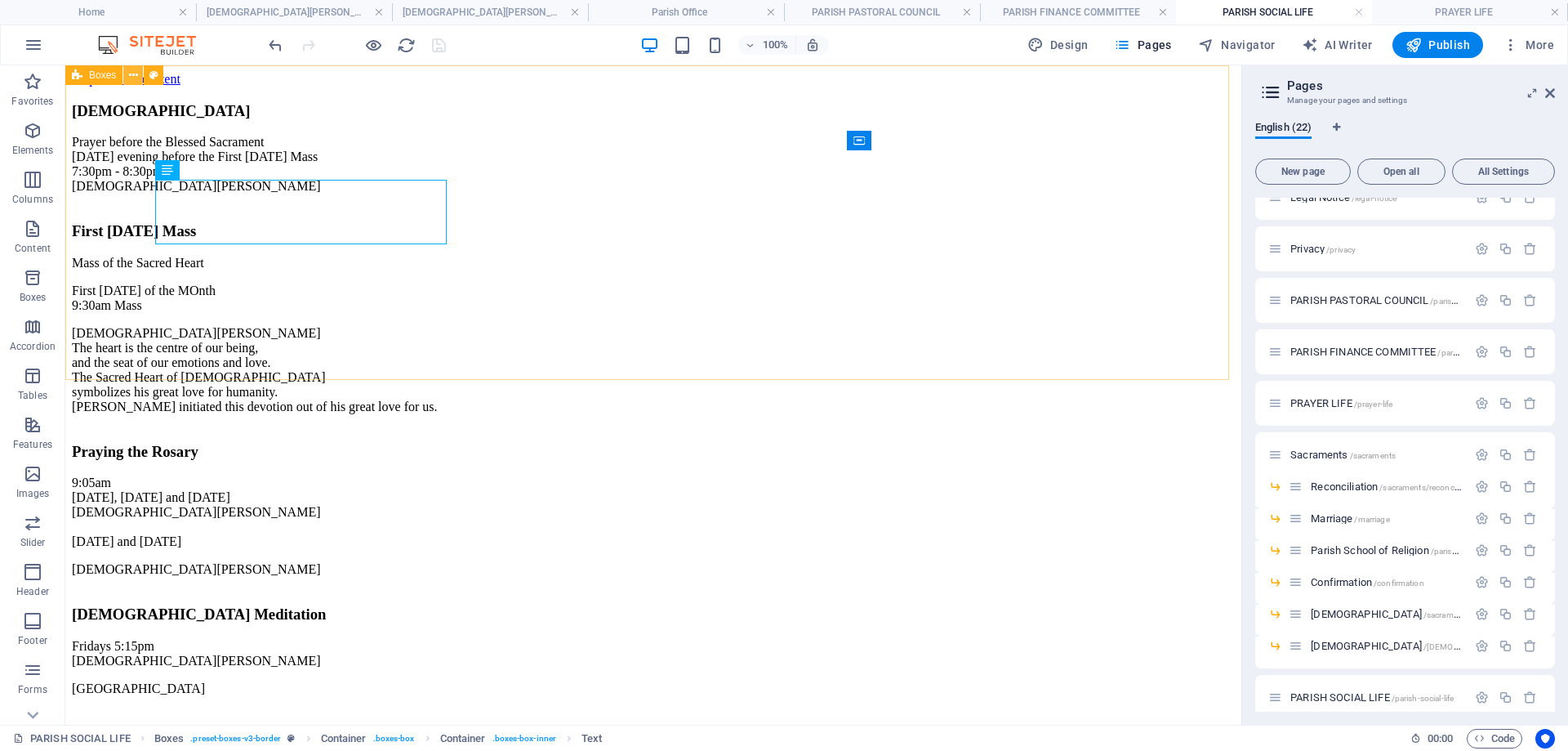
click at [134, 72] on icon at bounding box center [134, 75] width 9 height 17
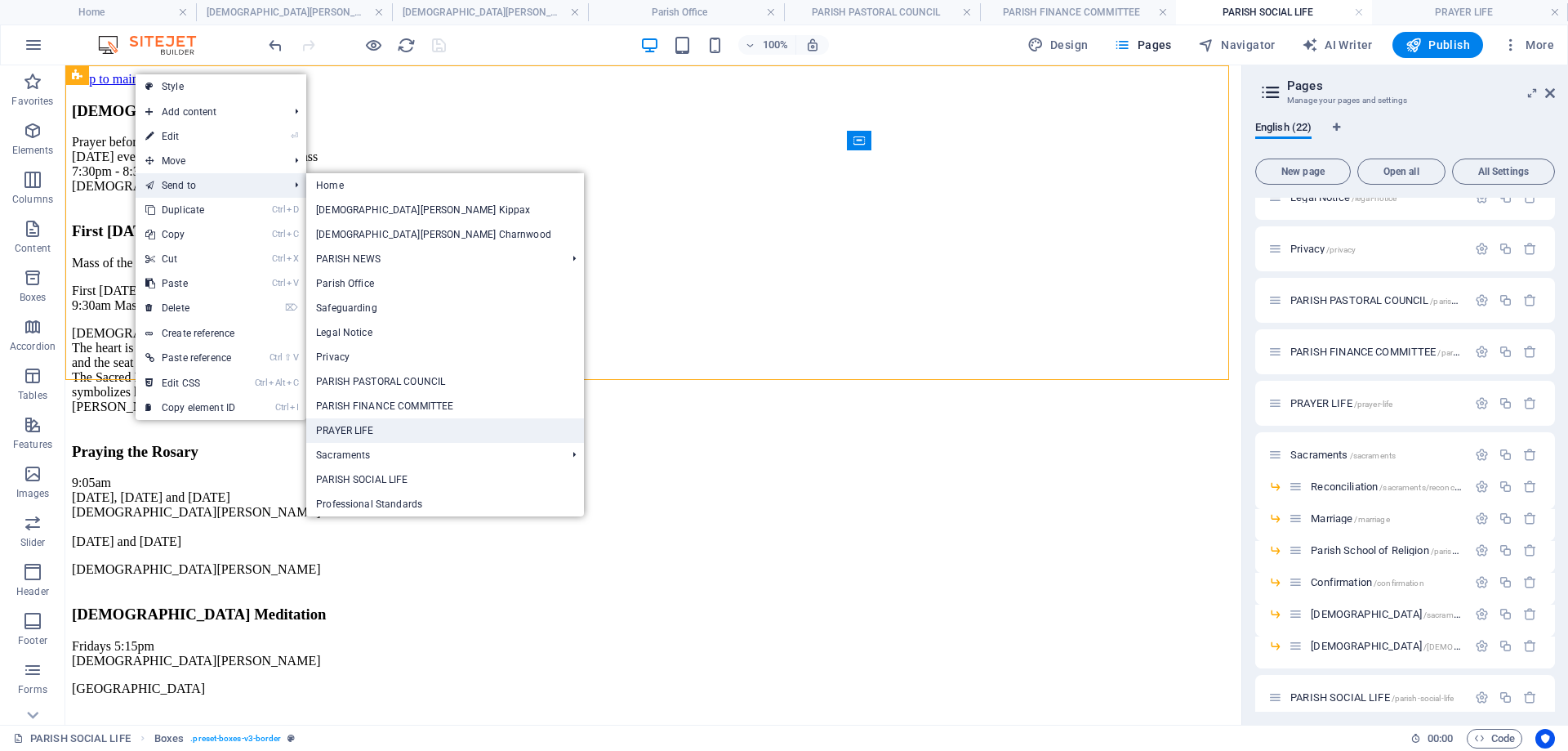
click at [416, 428] on link "PRAYER LIFE" at bounding box center [444, 430] width 278 height 24
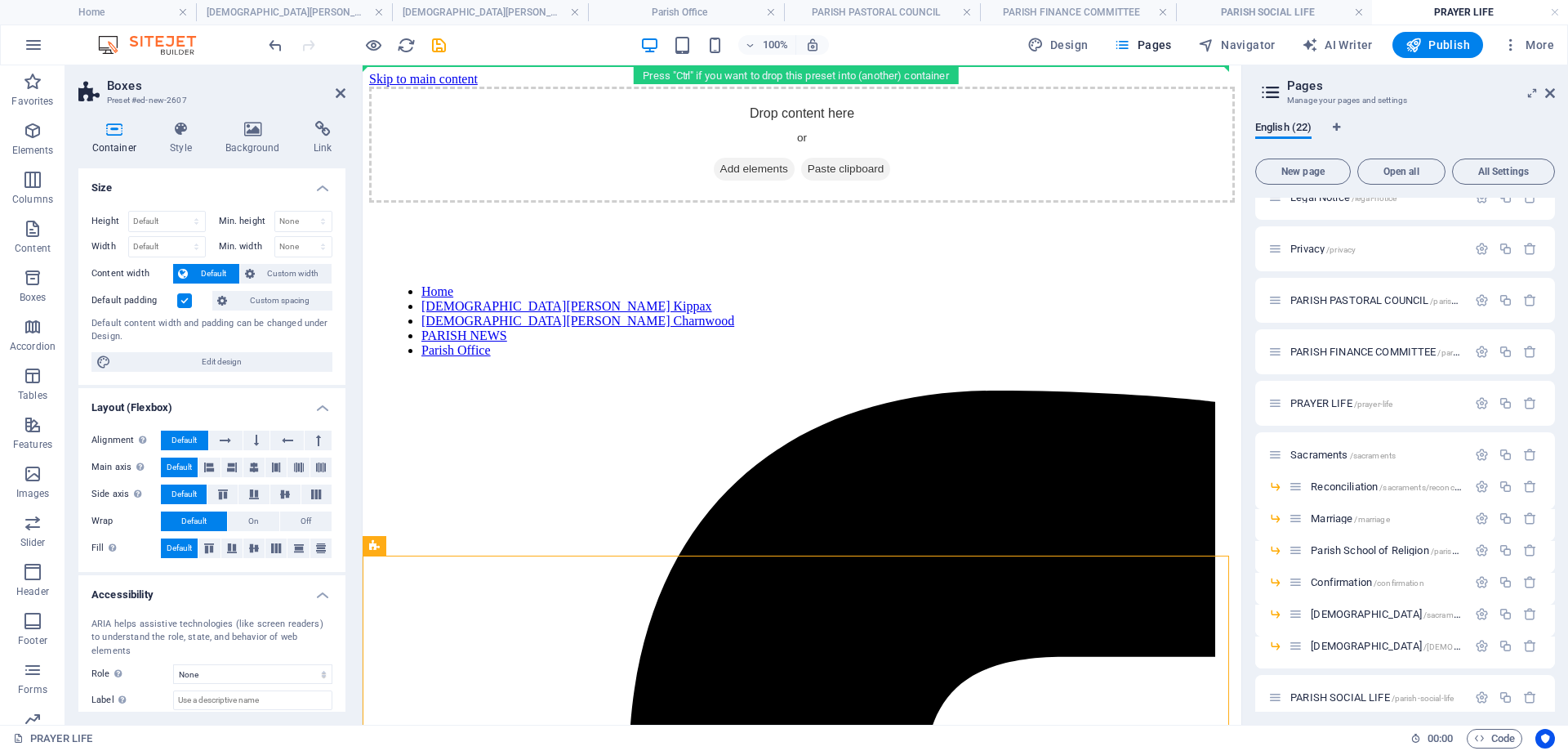
drag, startPoint x: 764, startPoint y: 614, endPoint x: 435, endPoint y: 96, distance: 613.6
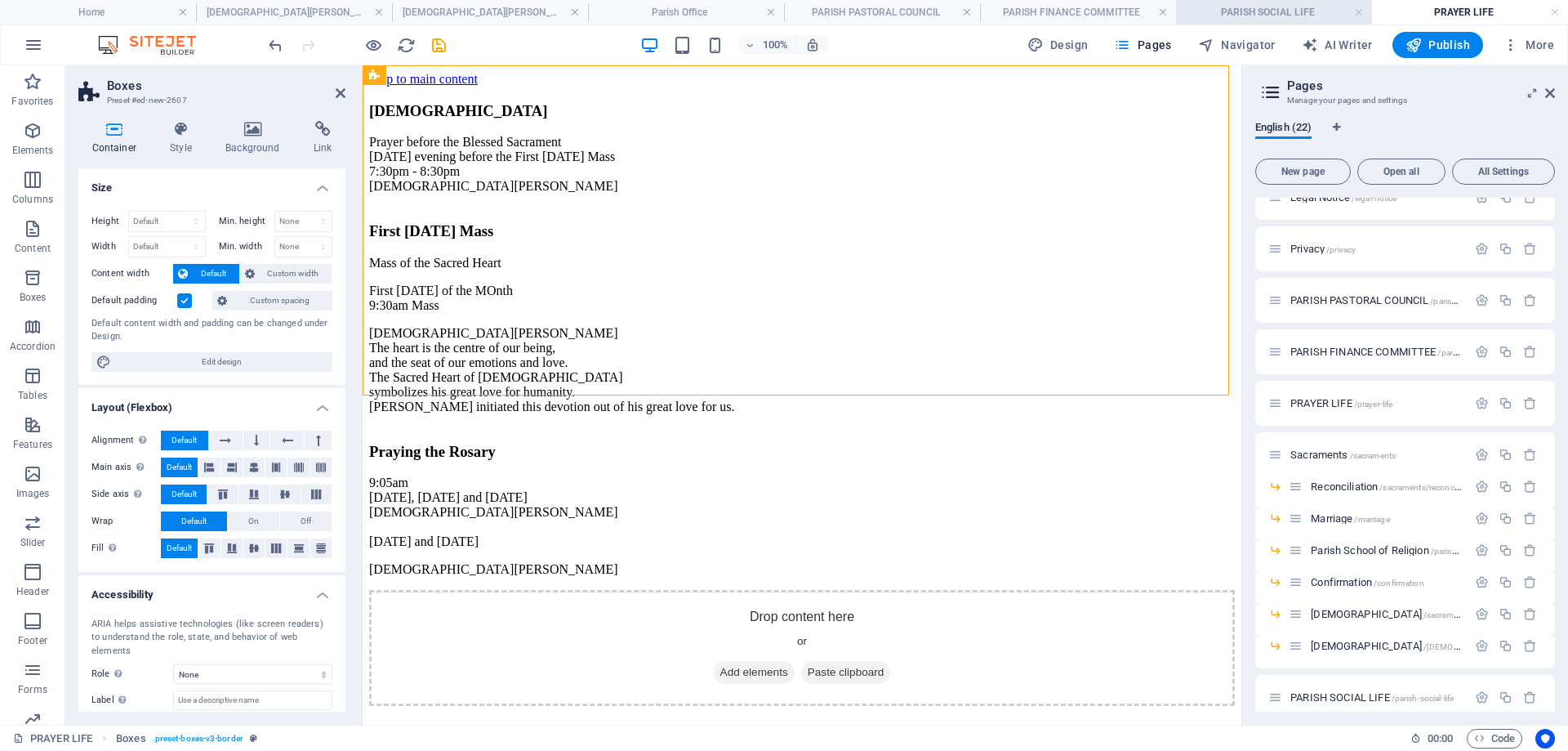
click at [1278, 13] on h4 "PARISH SOCIAL LIFE" at bounding box center [1274, 13] width 196 height 18
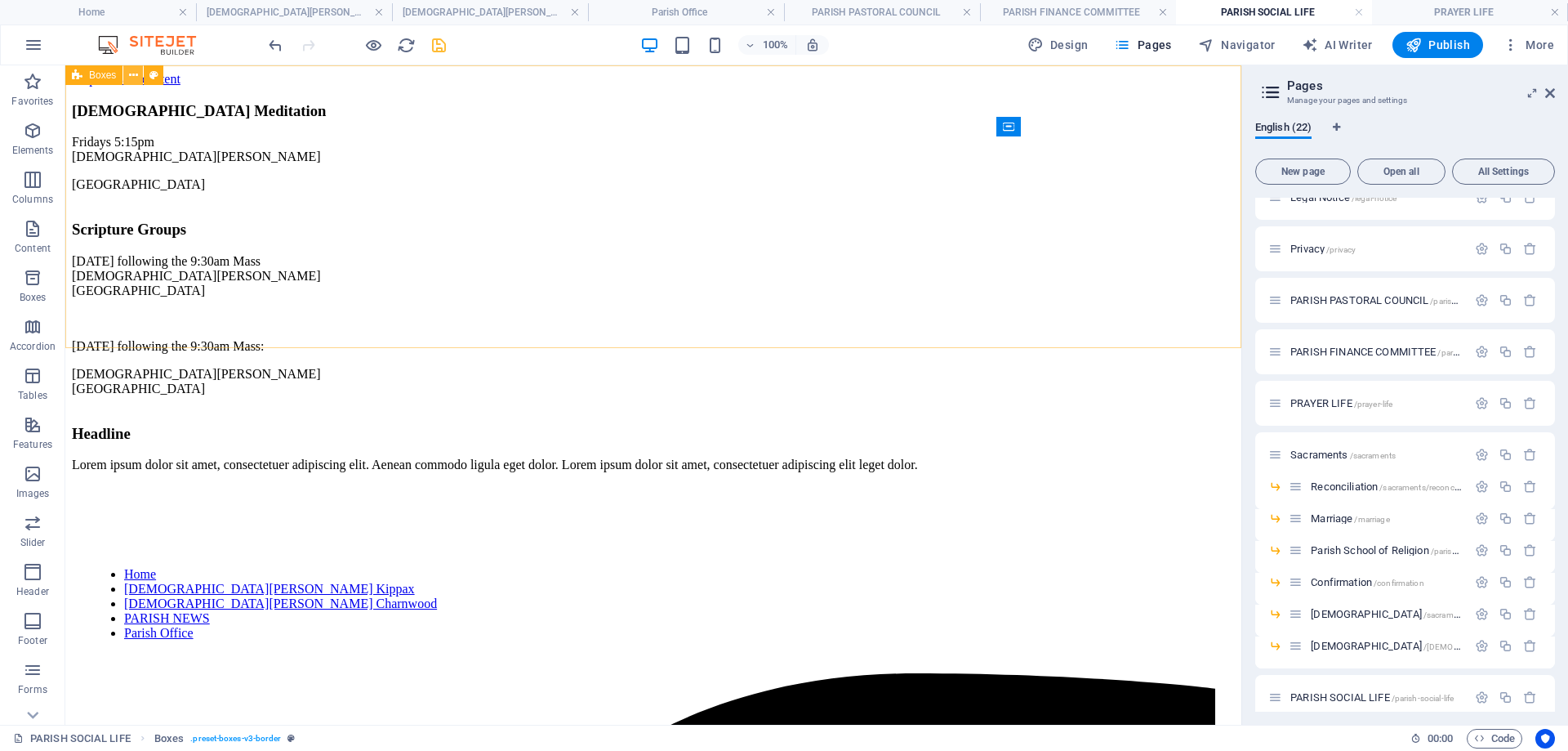
click at [133, 77] on icon at bounding box center [134, 75] width 9 height 17
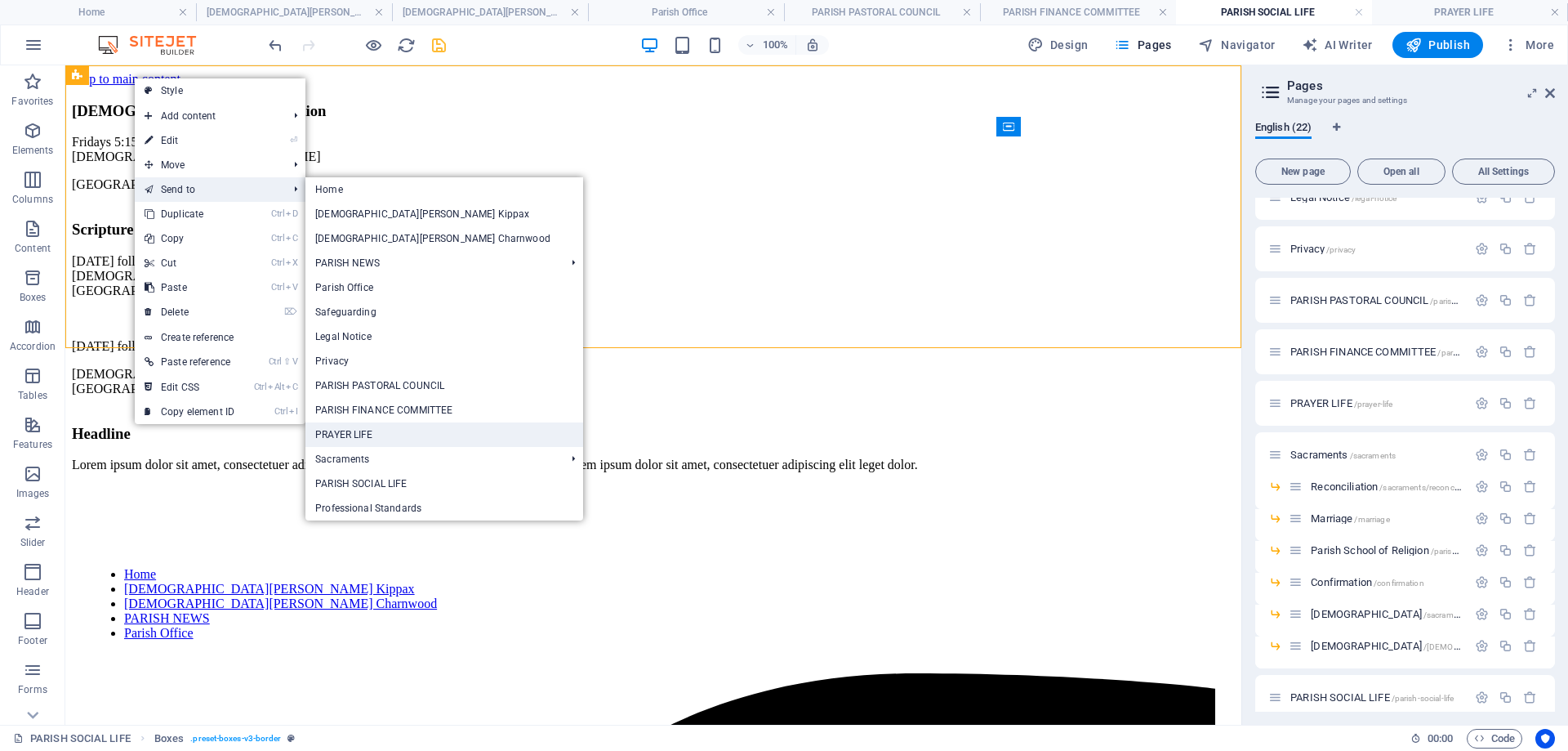
click at [395, 431] on link "PRAYER LIFE" at bounding box center [444, 434] width 278 height 24
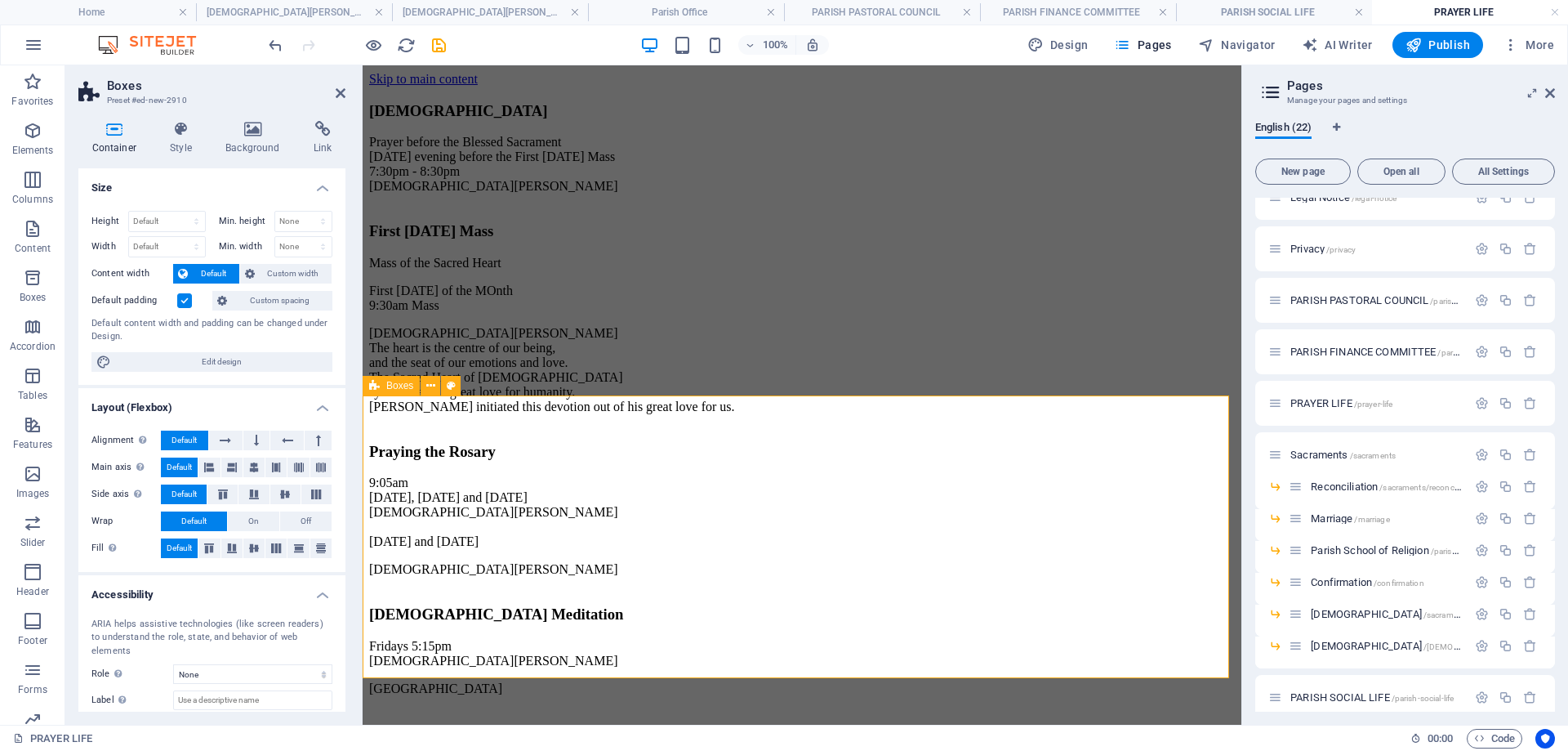
click at [439, 36] on icon "save" at bounding box center [438, 45] width 19 height 19
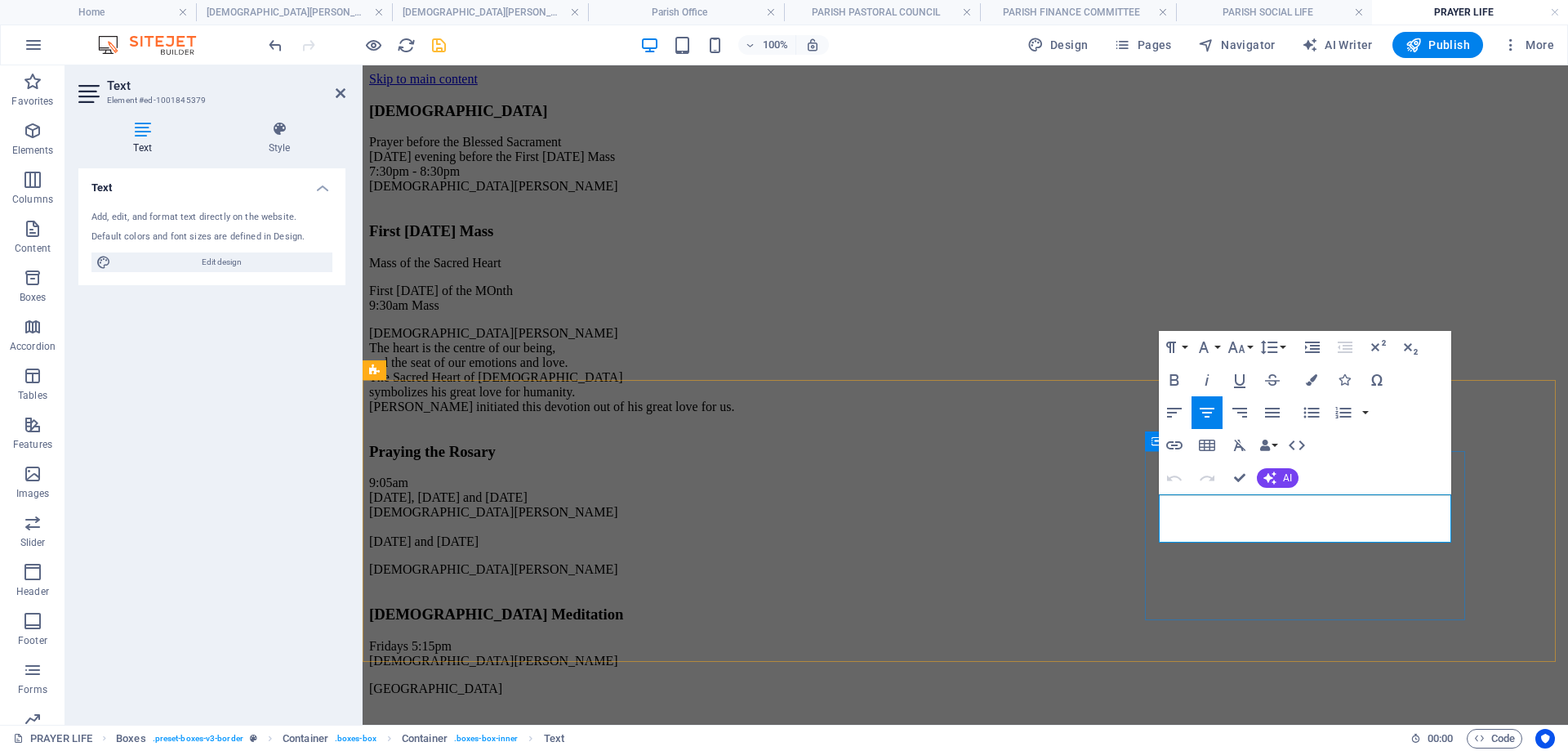
drag, startPoint x: 1423, startPoint y: 531, endPoint x: 1160, endPoint y: 489, distance: 266.3
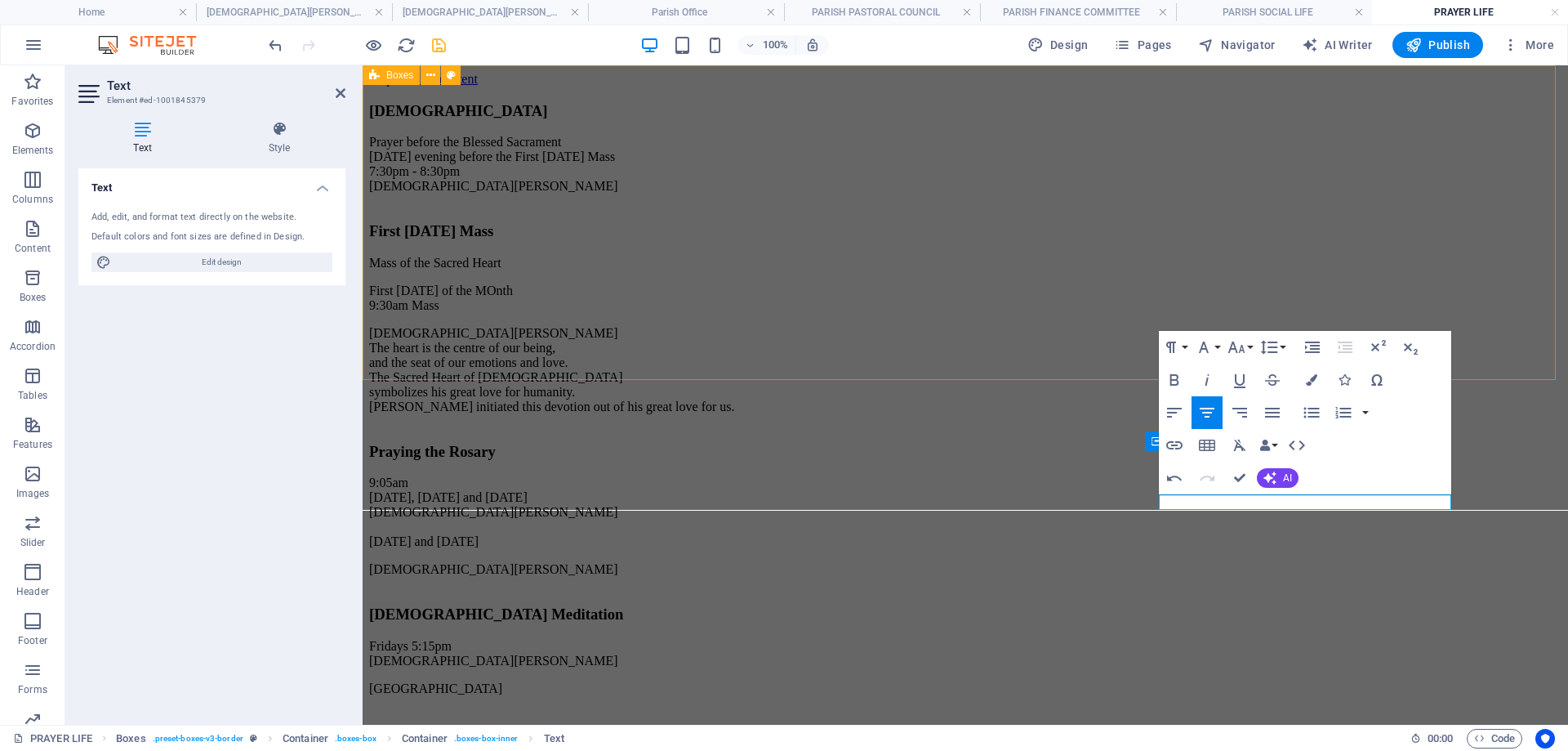
drag, startPoint x: 678, startPoint y: 102, endPoint x: 972, endPoint y: 67, distance: 296.1
click at [976, 101] on div "Gethsemane Prayer before the Blessed Sacrament [DATE] evening before the First …" at bounding box center [966, 338] width 1192 height 504
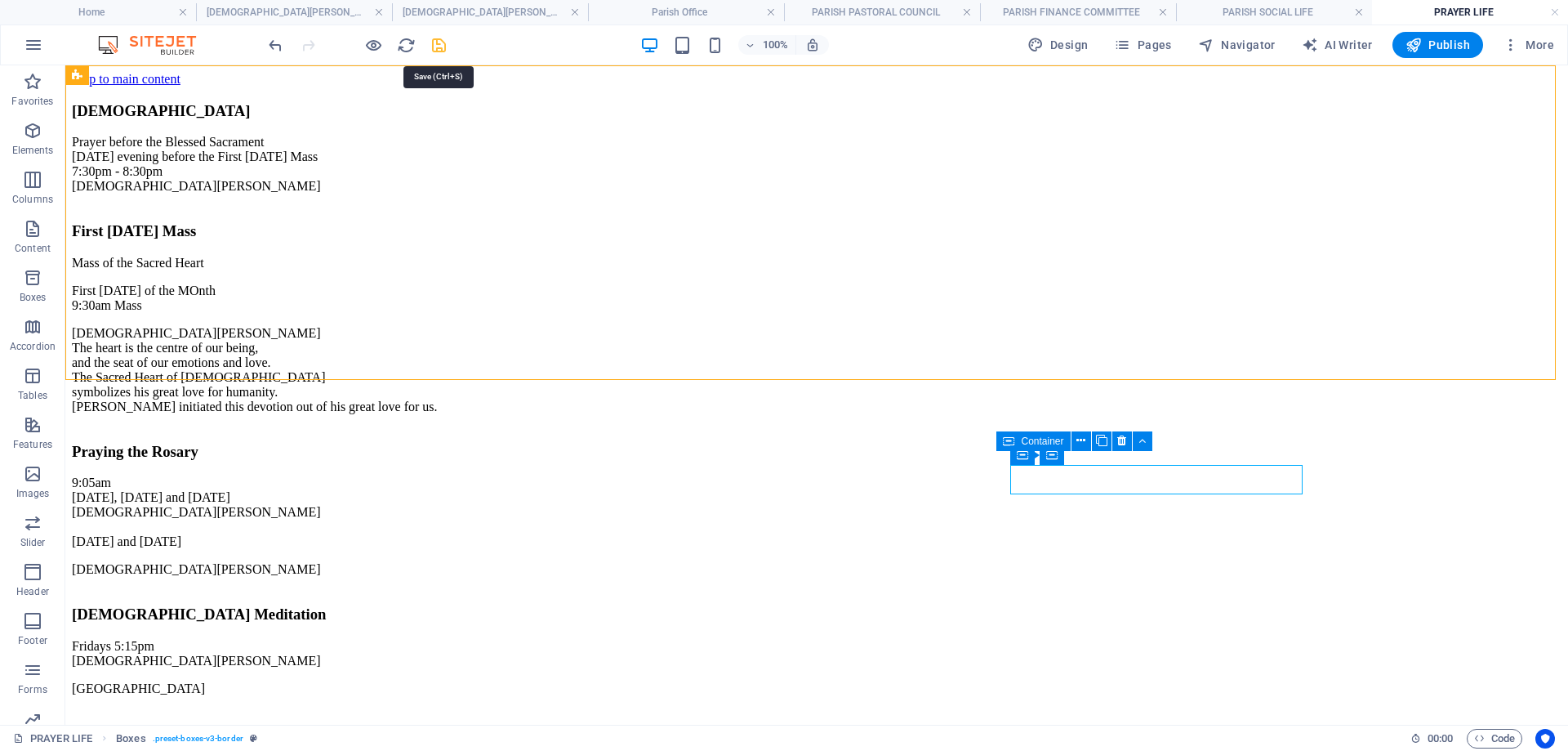
click at [439, 43] on icon "save" at bounding box center [438, 45] width 19 height 19
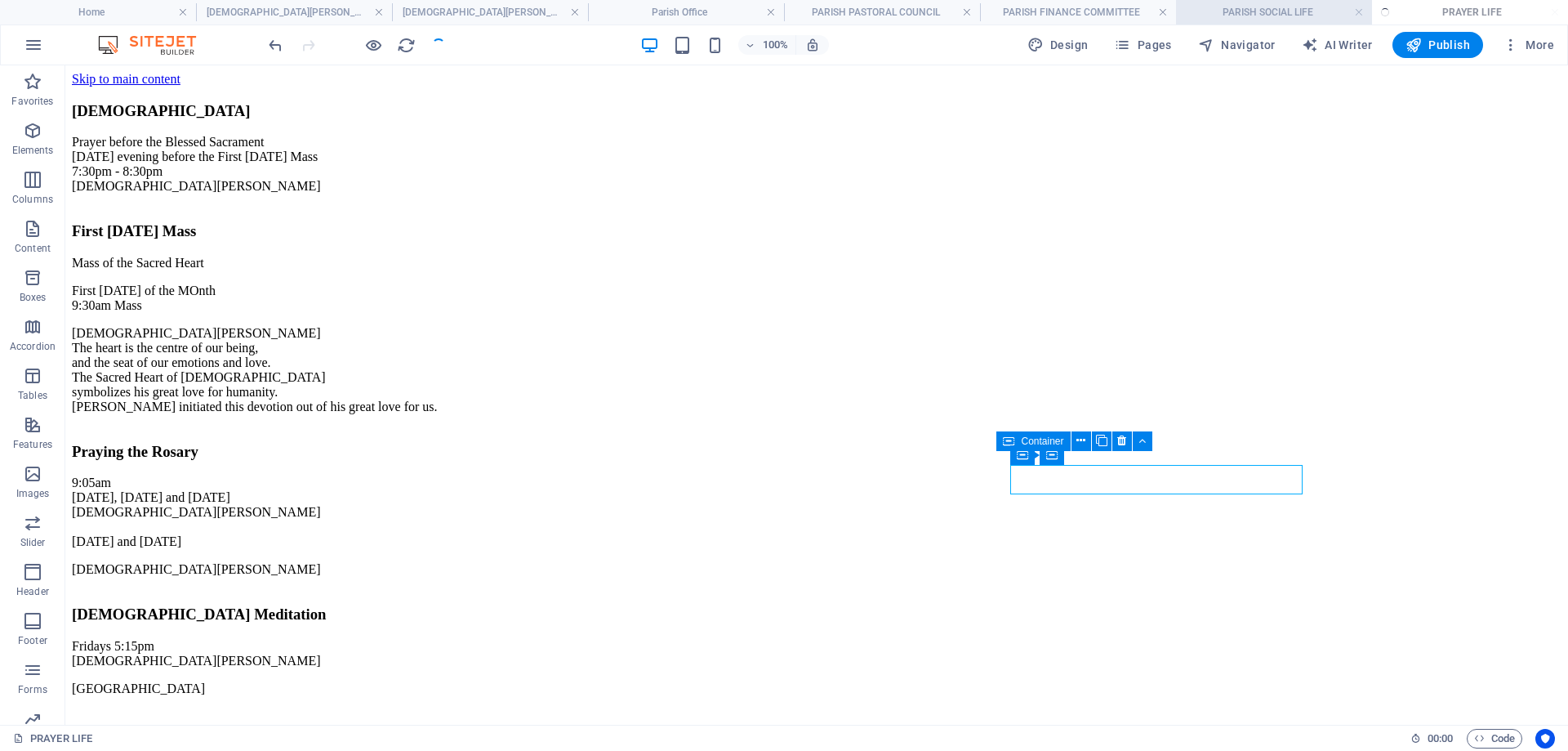
click at [1276, 7] on h4 "PARISH SOCIAL LIFE" at bounding box center [1274, 13] width 196 height 18
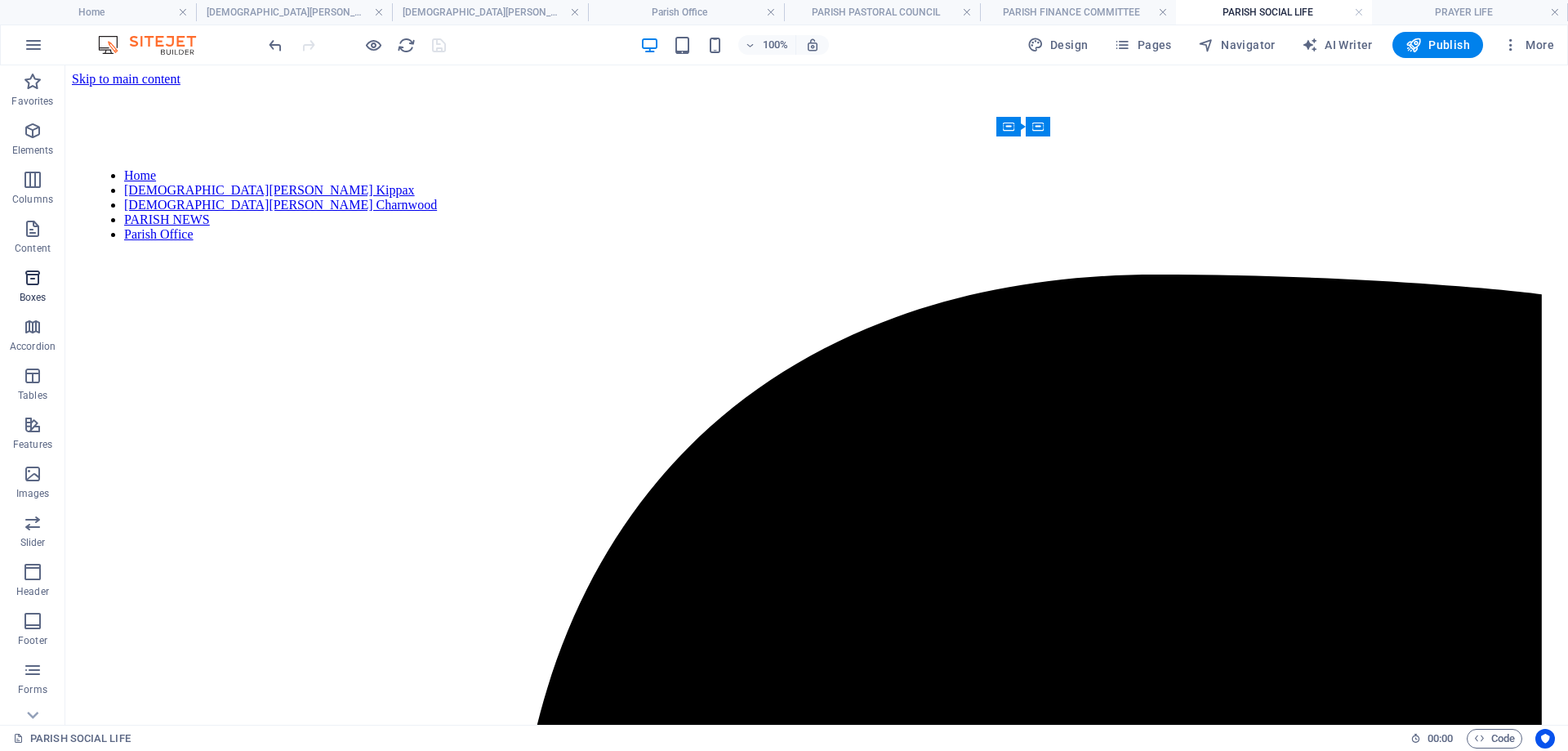
click at [30, 284] on icon "button" at bounding box center [33, 278] width 20 height 20
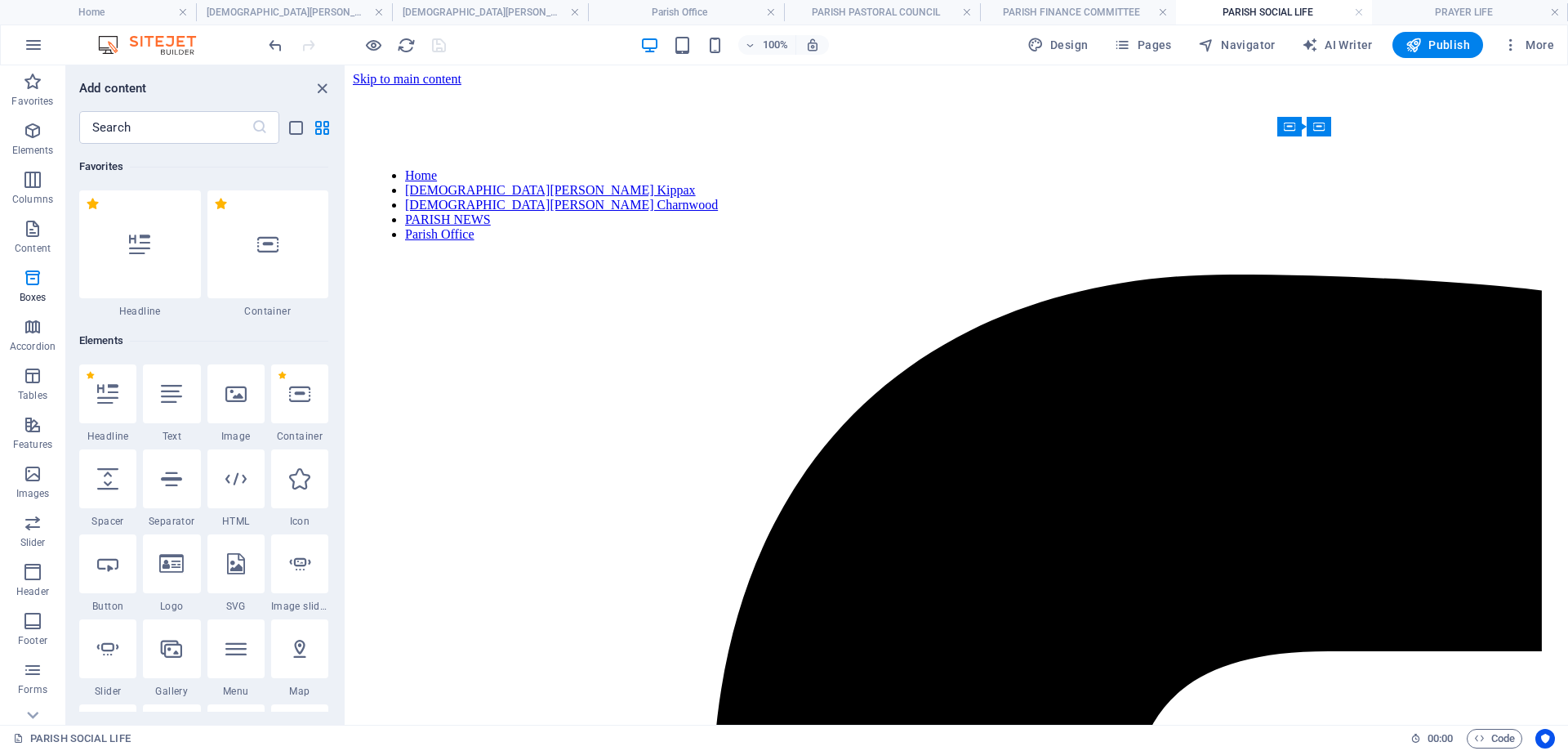
scroll to position [4508, 0]
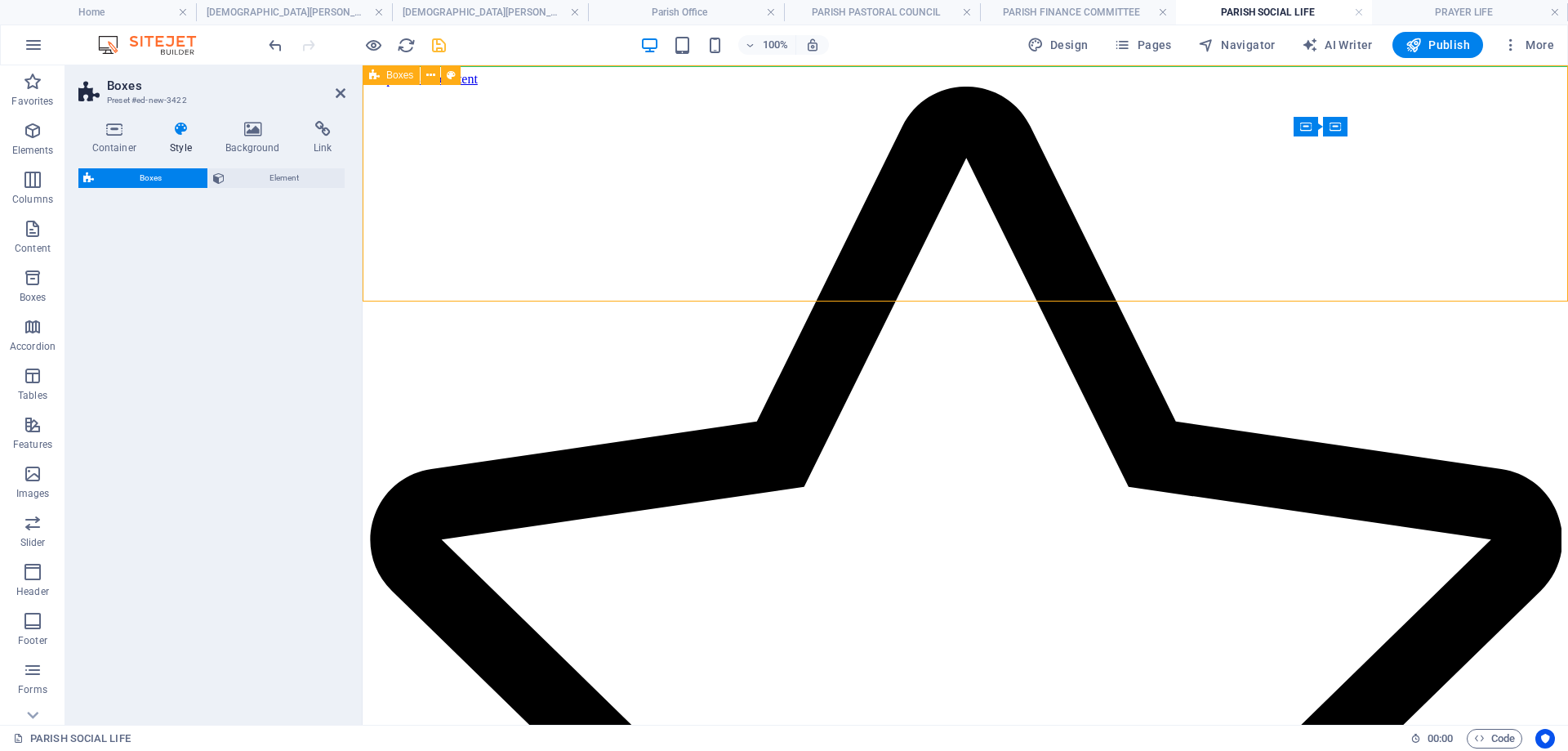
select select "rem"
select select "preset-boxes-v3-border"
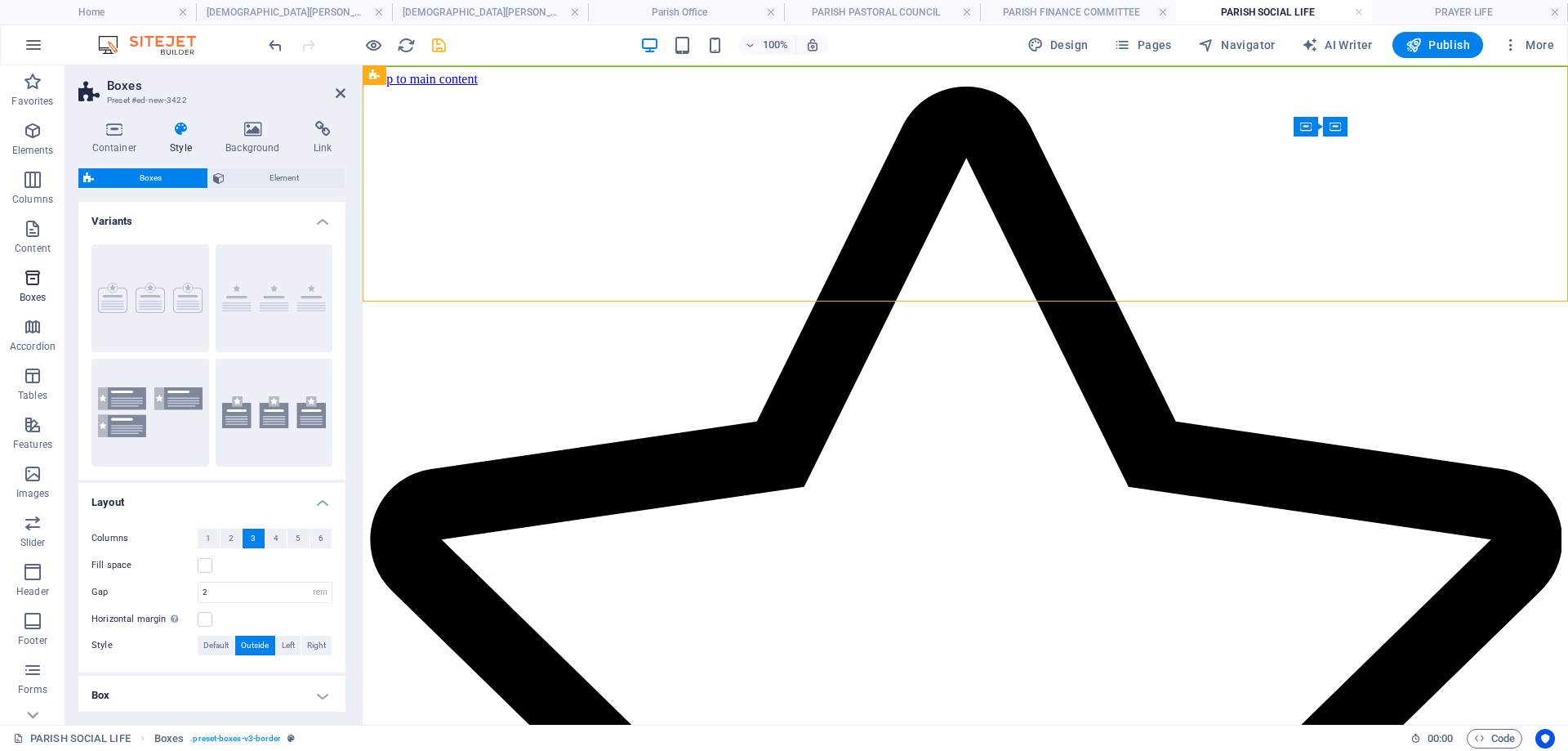
click at [40, 288] on span "Boxes" at bounding box center [32, 288] width 65 height 39
click at [24, 282] on icon "button" at bounding box center [33, 278] width 20 height 20
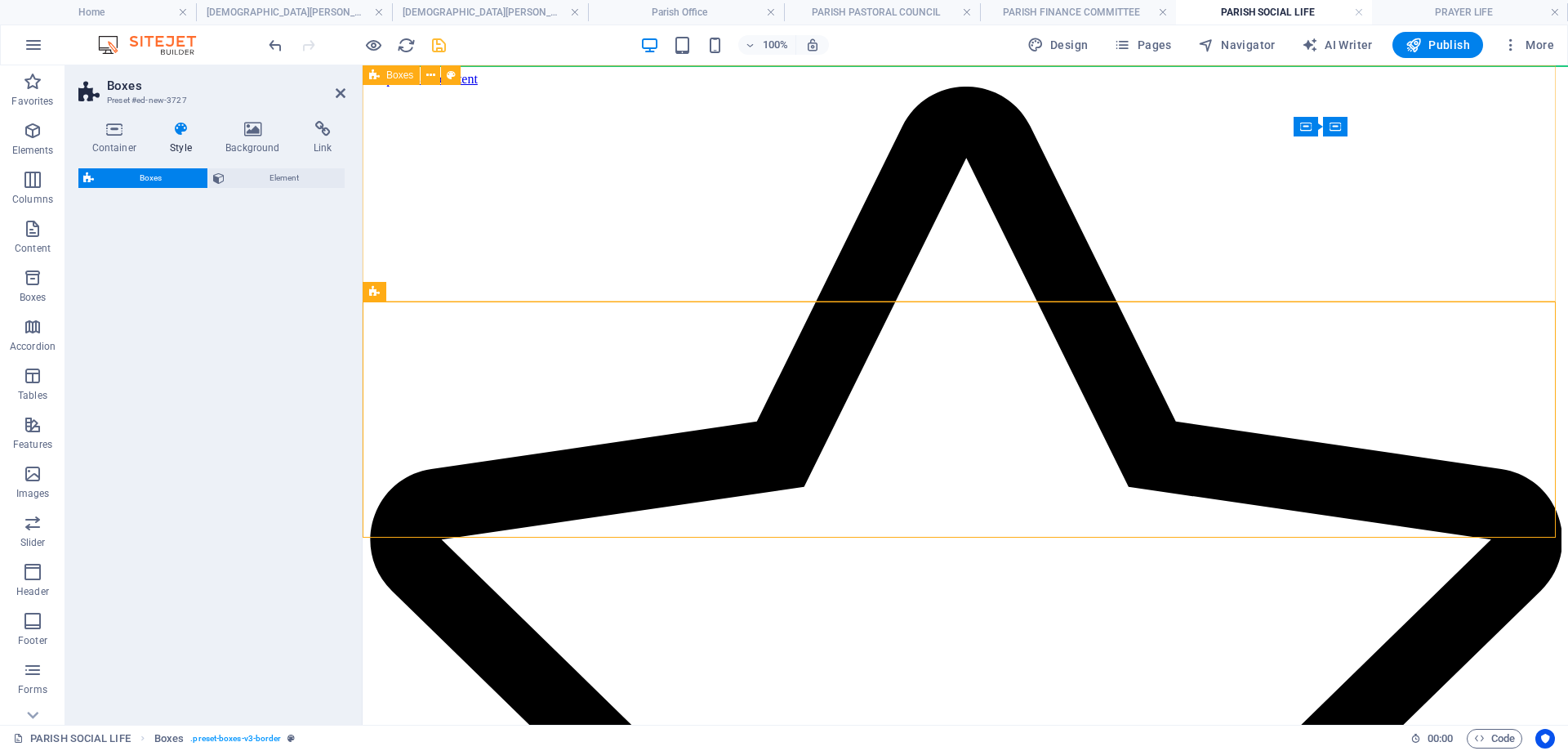
select select "rem"
select select "preset-boxes-v3-border"
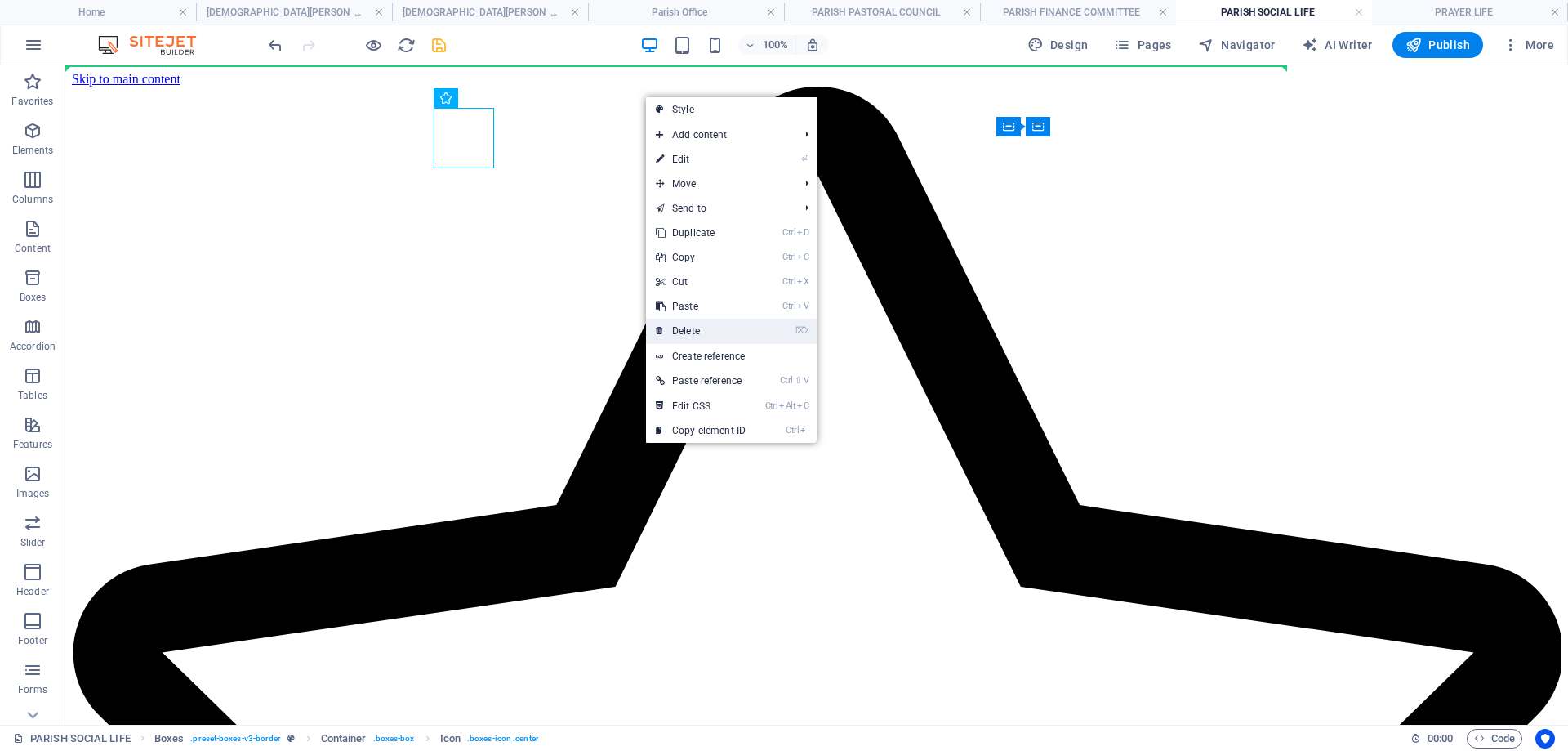
drag, startPoint x: 649, startPoint y: 261, endPoint x: 714, endPoint y: 327, distance: 92.6
click at [714, 327] on link "⌦ Delete" at bounding box center [701, 330] width 110 height 24
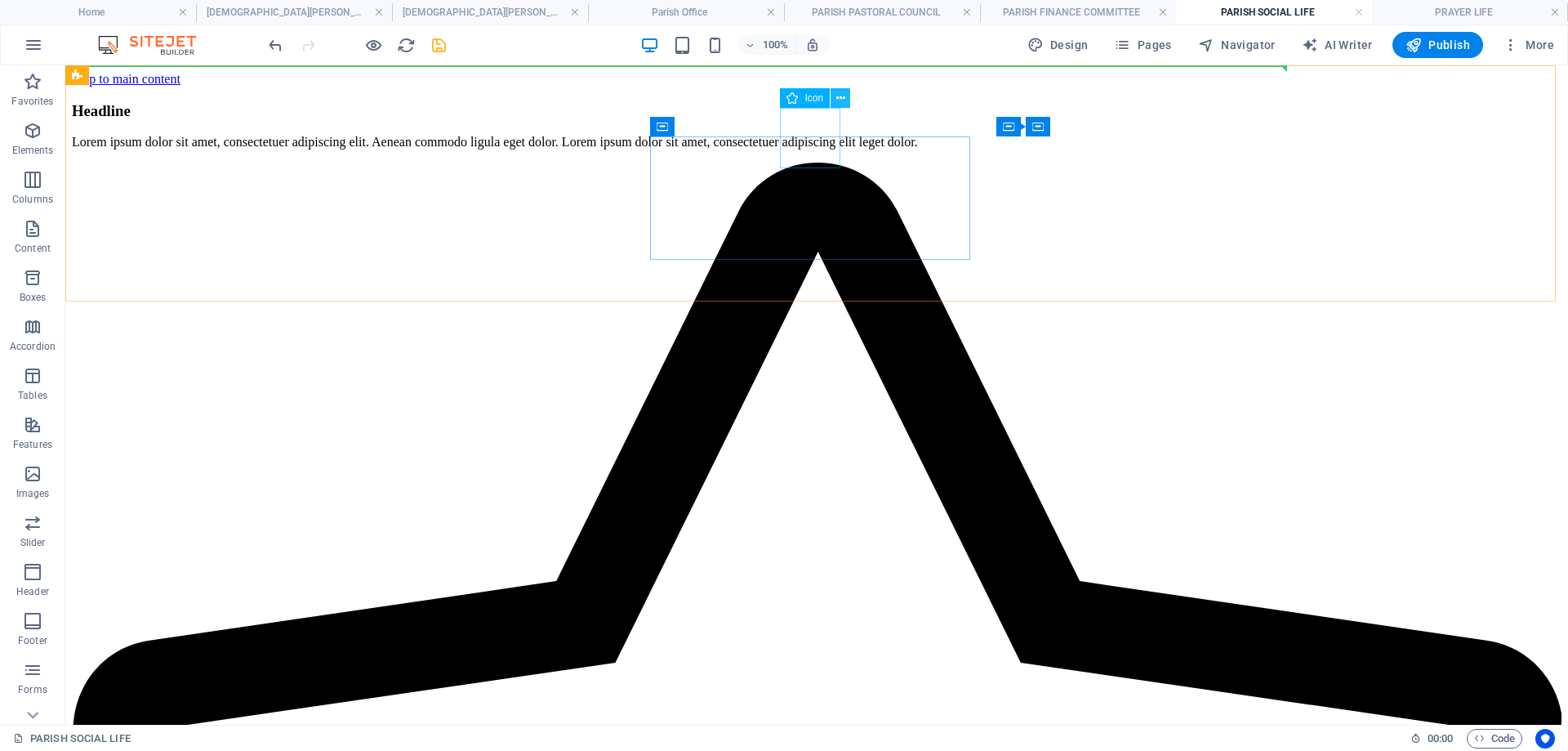
click at [842, 99] on icon at bounding box center [841, 98] width 9 height 17
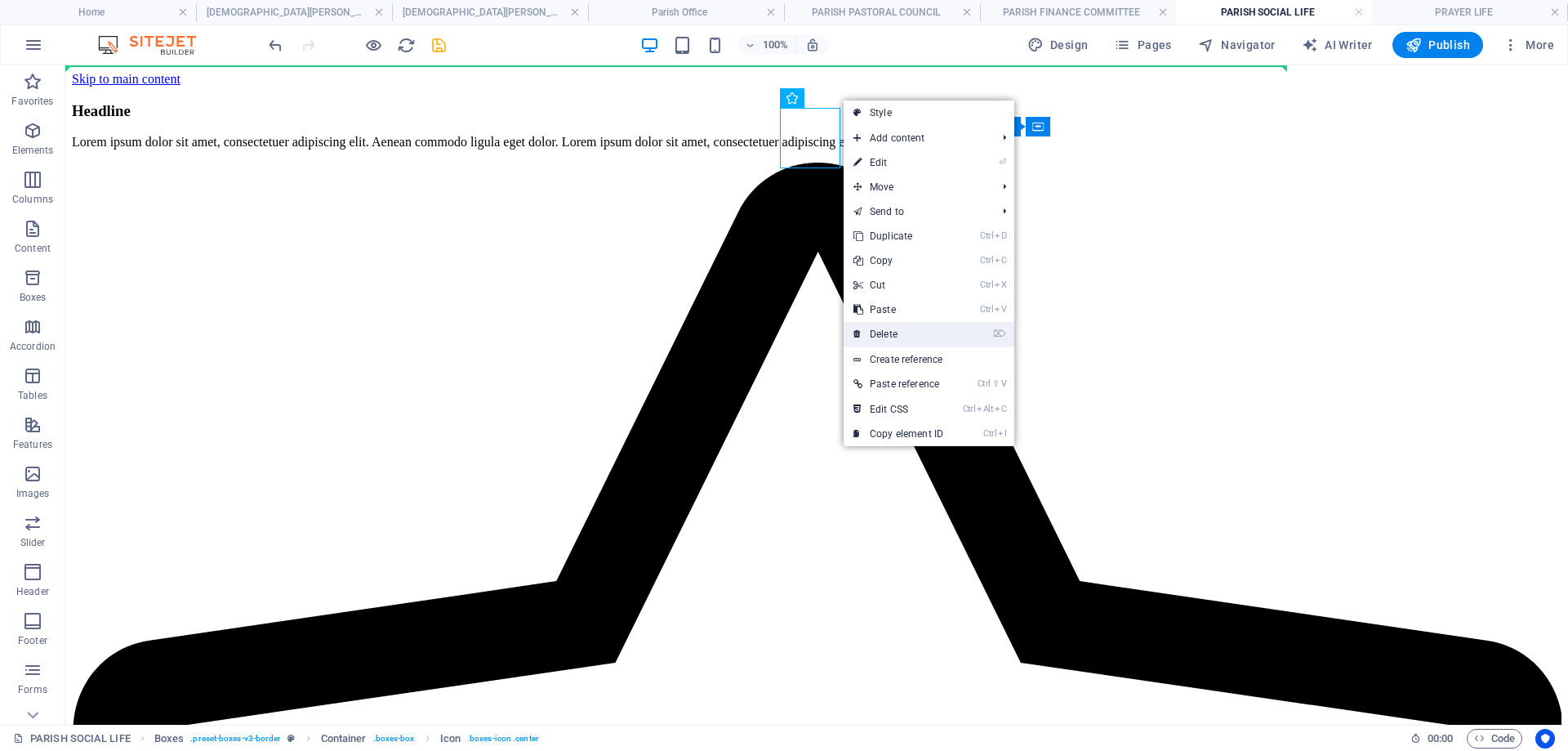
drag, startPoint x: 900, startPoint y: 328, endPoint x: 1107, endPoint y: 82, distance: 321.5
click at [900, 328] on link "⌦ Delete" at bounding box center [898, 334] width 110 height 24
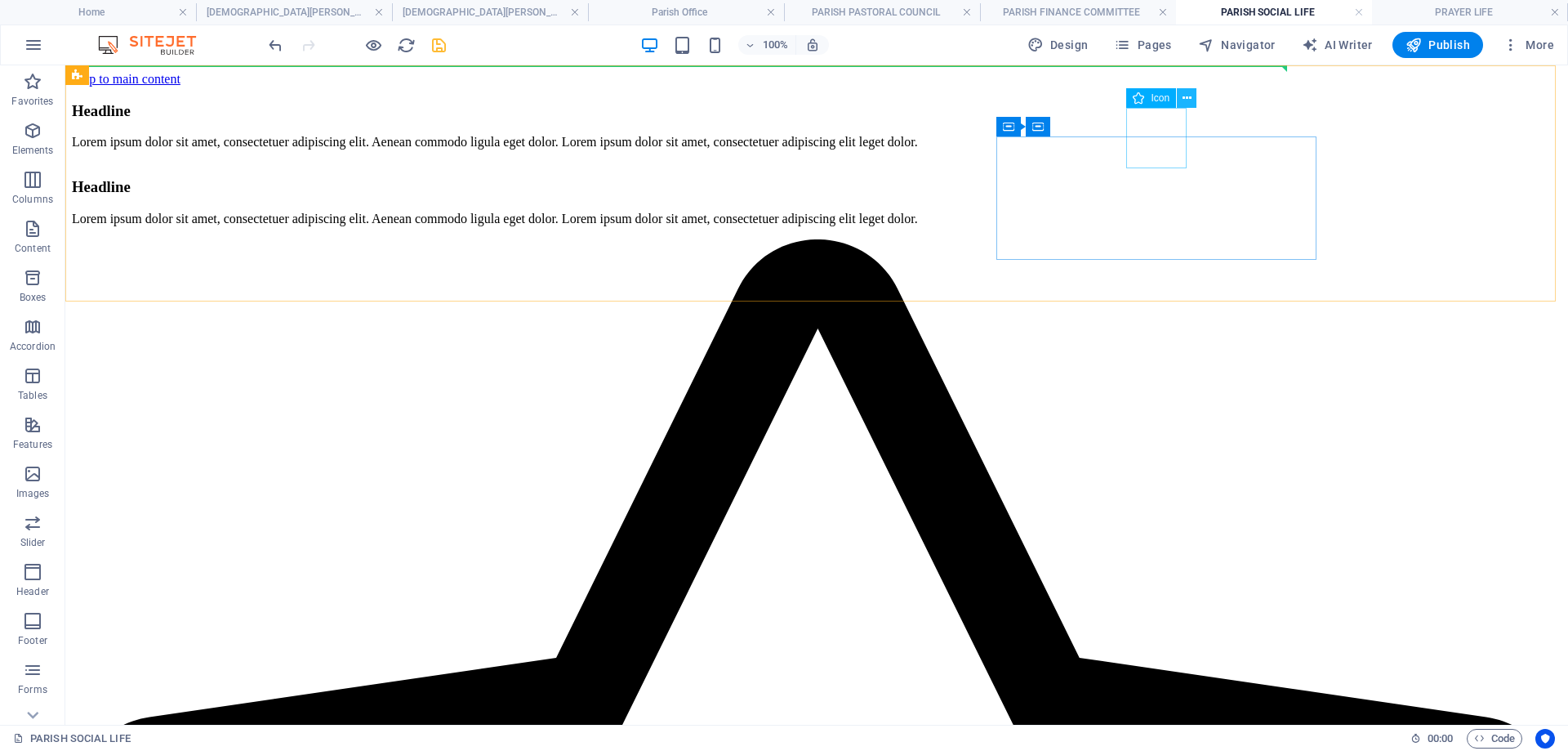
click at [1187, 101] on icon at bounding box center [1187, 98] width 9 height 17
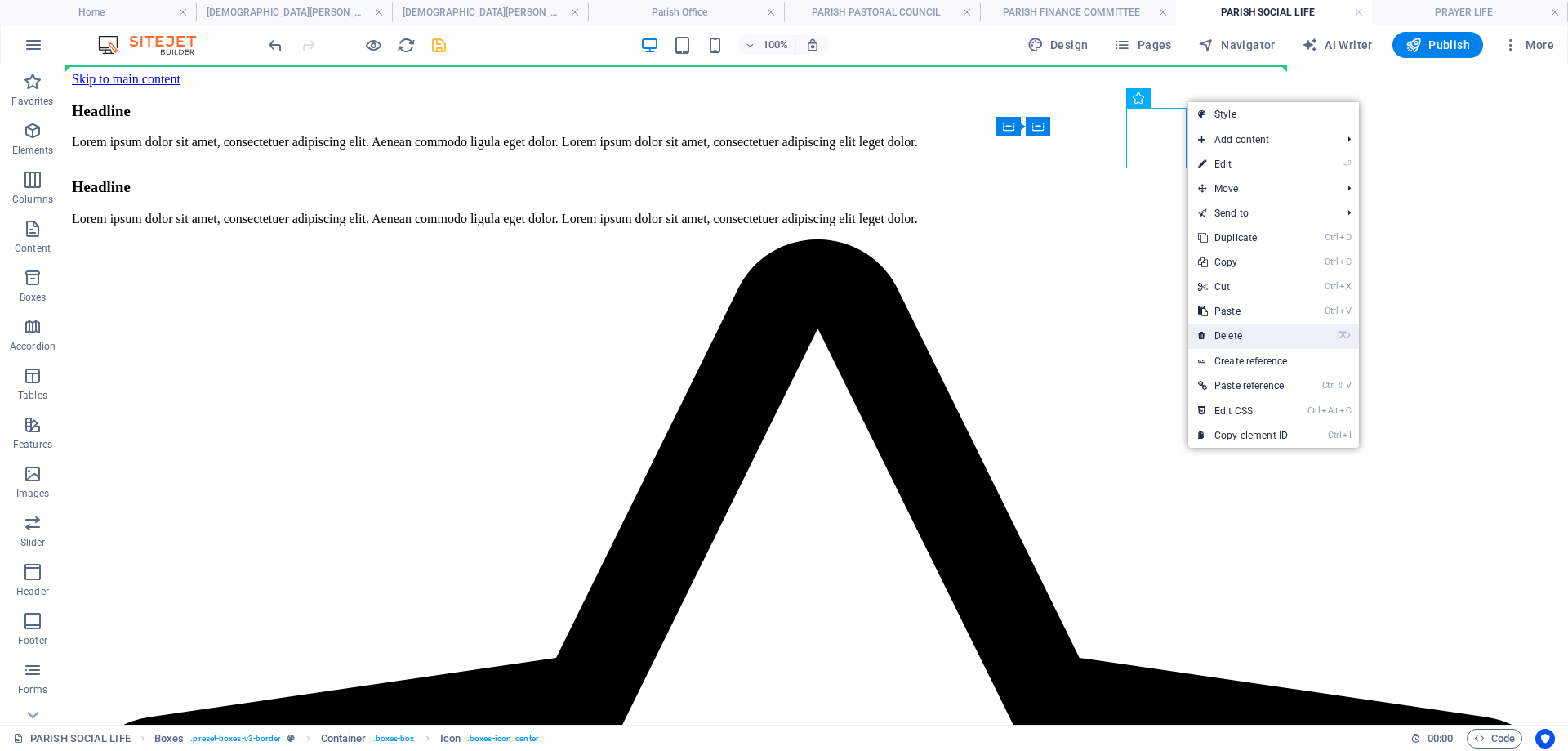
click at [1240, 331] on link "⌦ Delete" at bounding box center [1243, 335] width 110 height 24
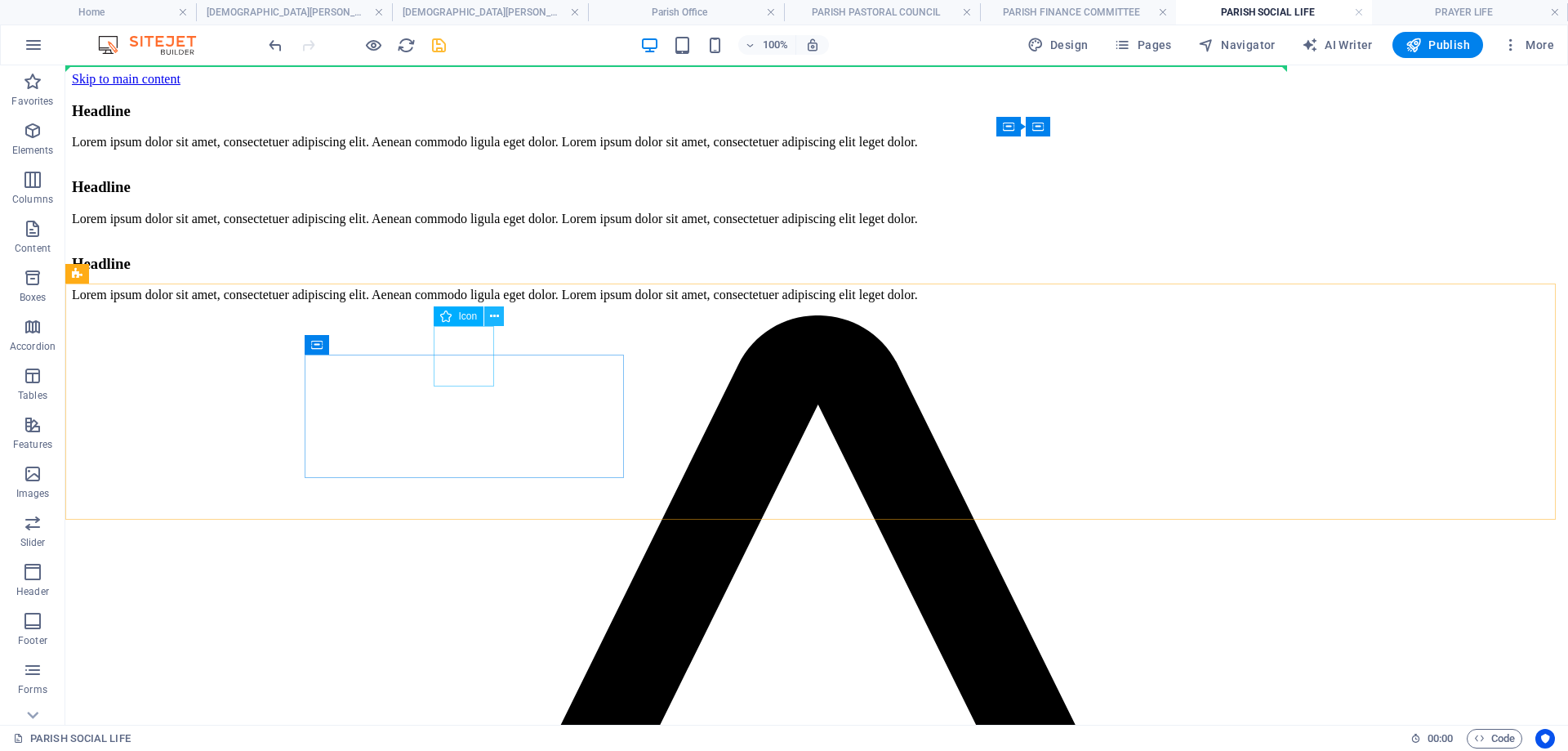
click at [496, 317] on icon at bounding box center [494, 316] width 9 height 17
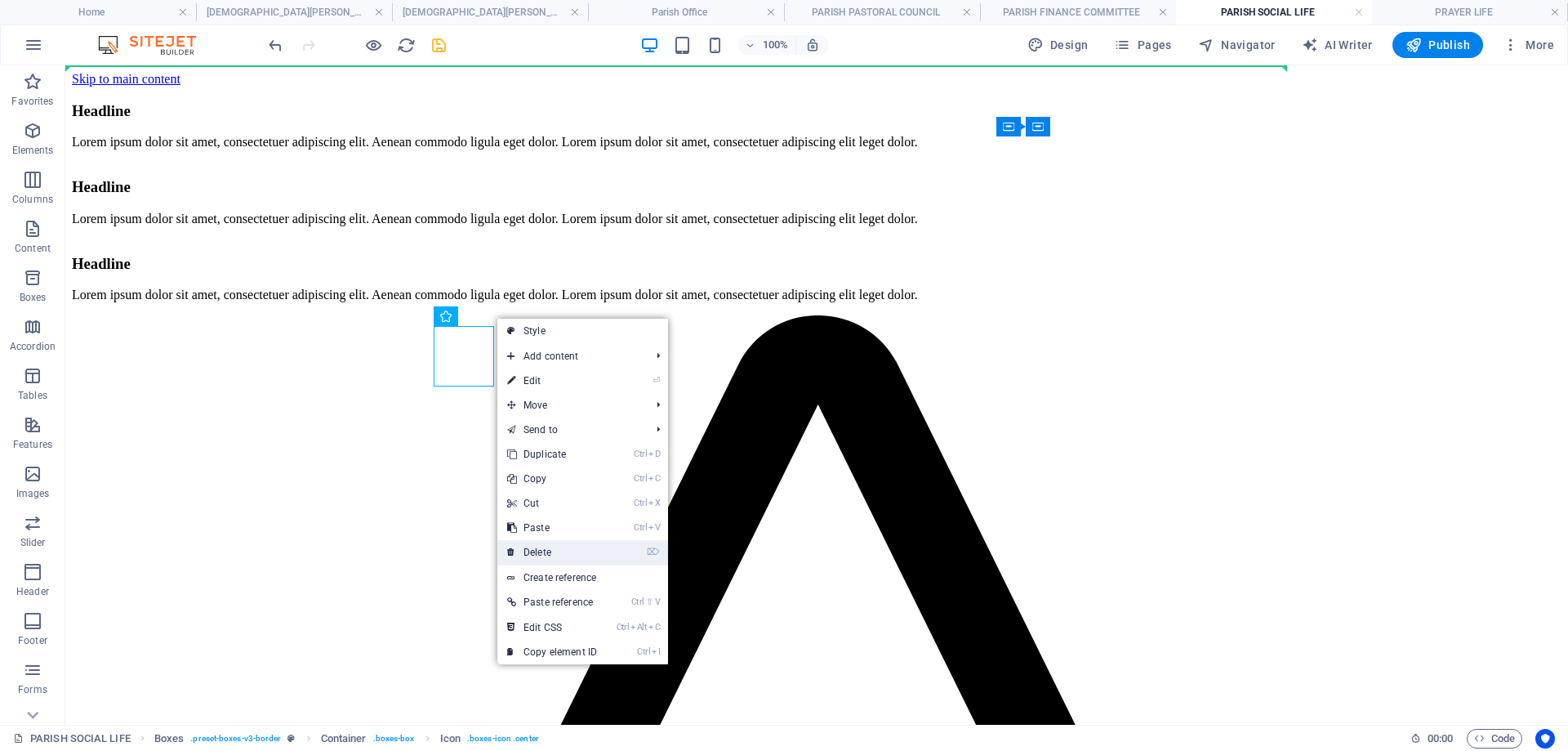
drag, startPoint x: 571, startPoint y: 545, endPoint x: 647, endPoint y: 354, distance: 205.6
click at [571, 545] on link "⌦ Delete" at bounding box center [552, 552] width 110 height 24
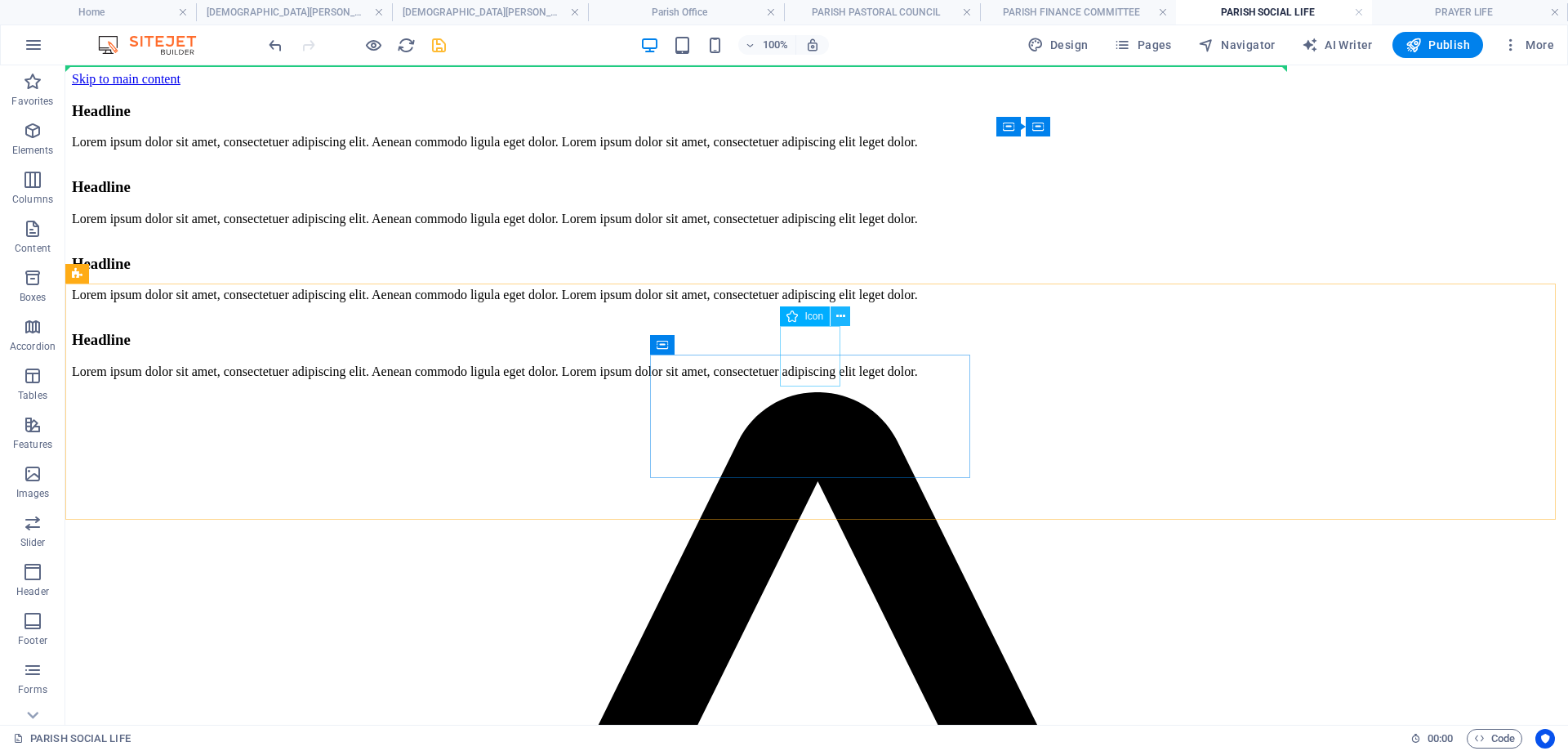
click at [842, 318] on icon at bounding box center [841, 316] width 9 height 17
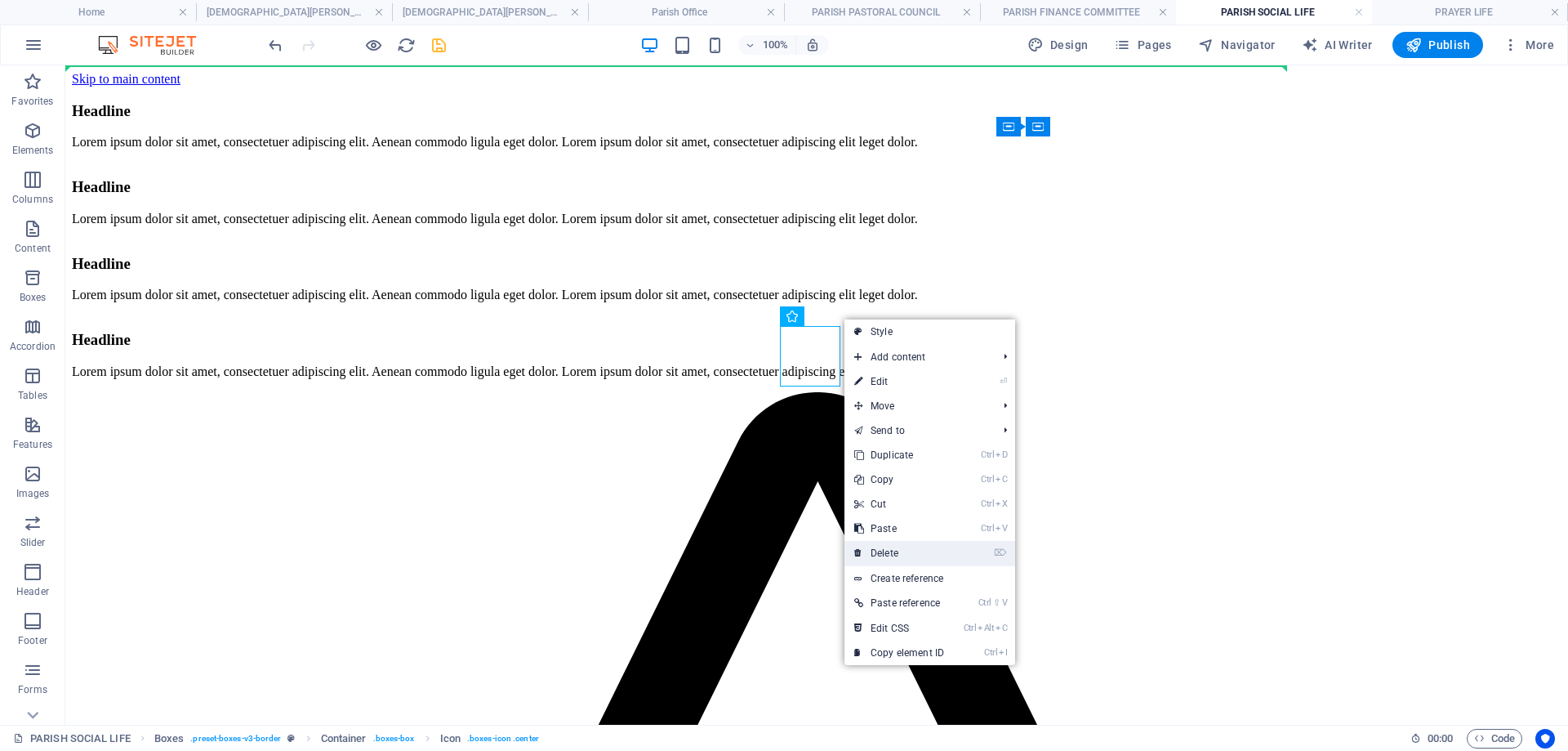
click at [902, 548] on link "⌦ Delete" at bounding box center [899, 553] width 110 height 24
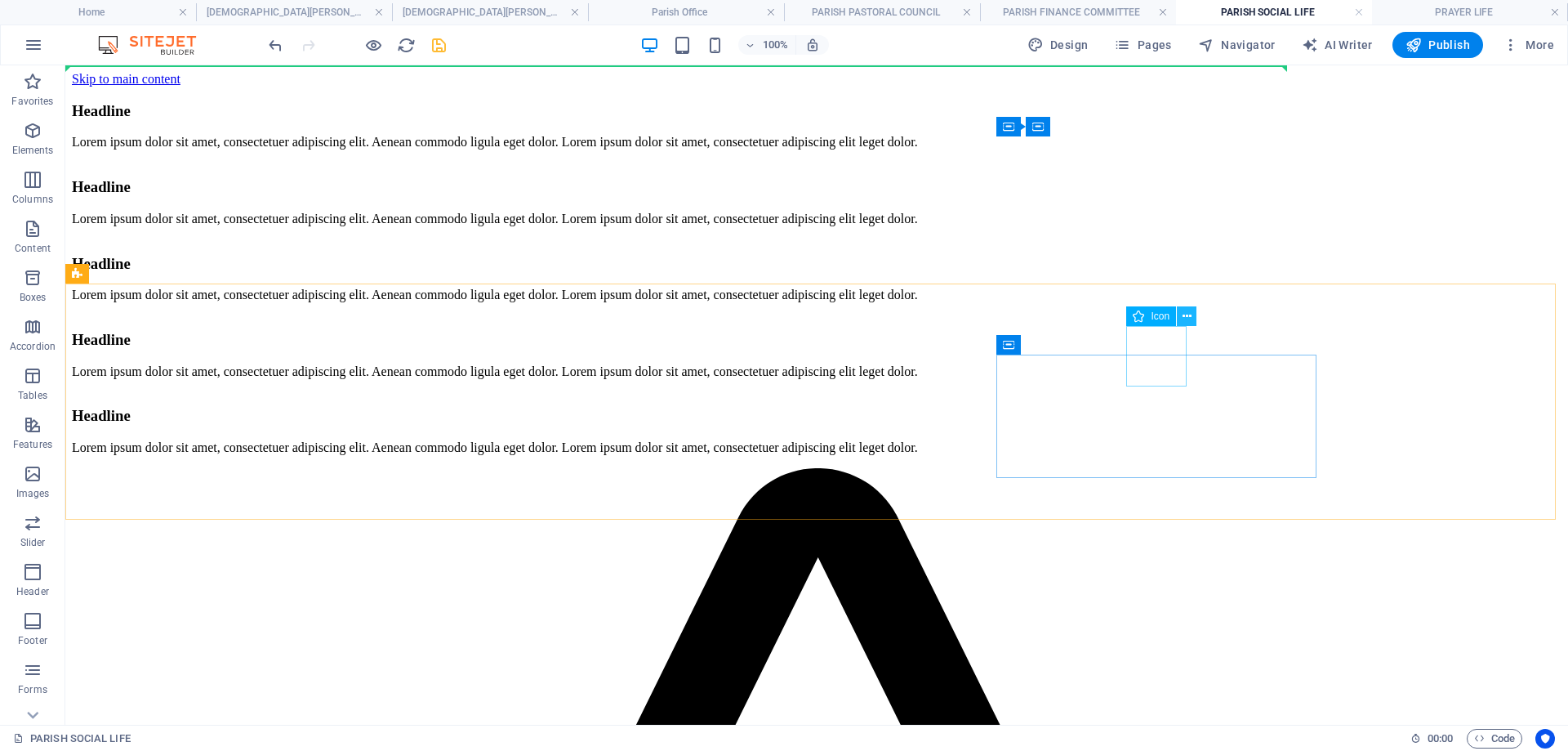
click at [1189, 314] on icon at bounding box center [1187, 316] width 9 height 17
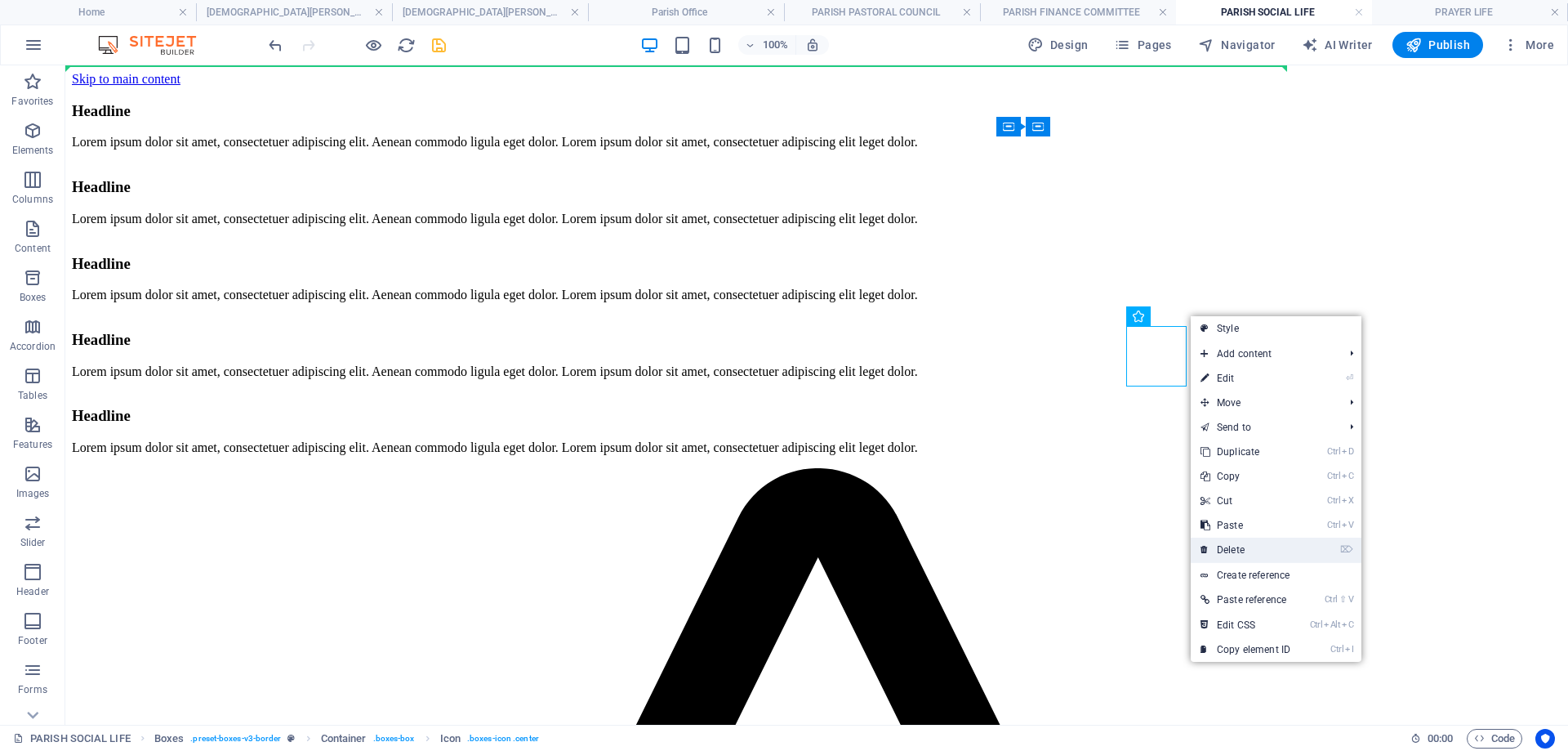
click at [1242, 544] on link "⌦ Delete" at bounding box center [1245, 549] width 110 height 24
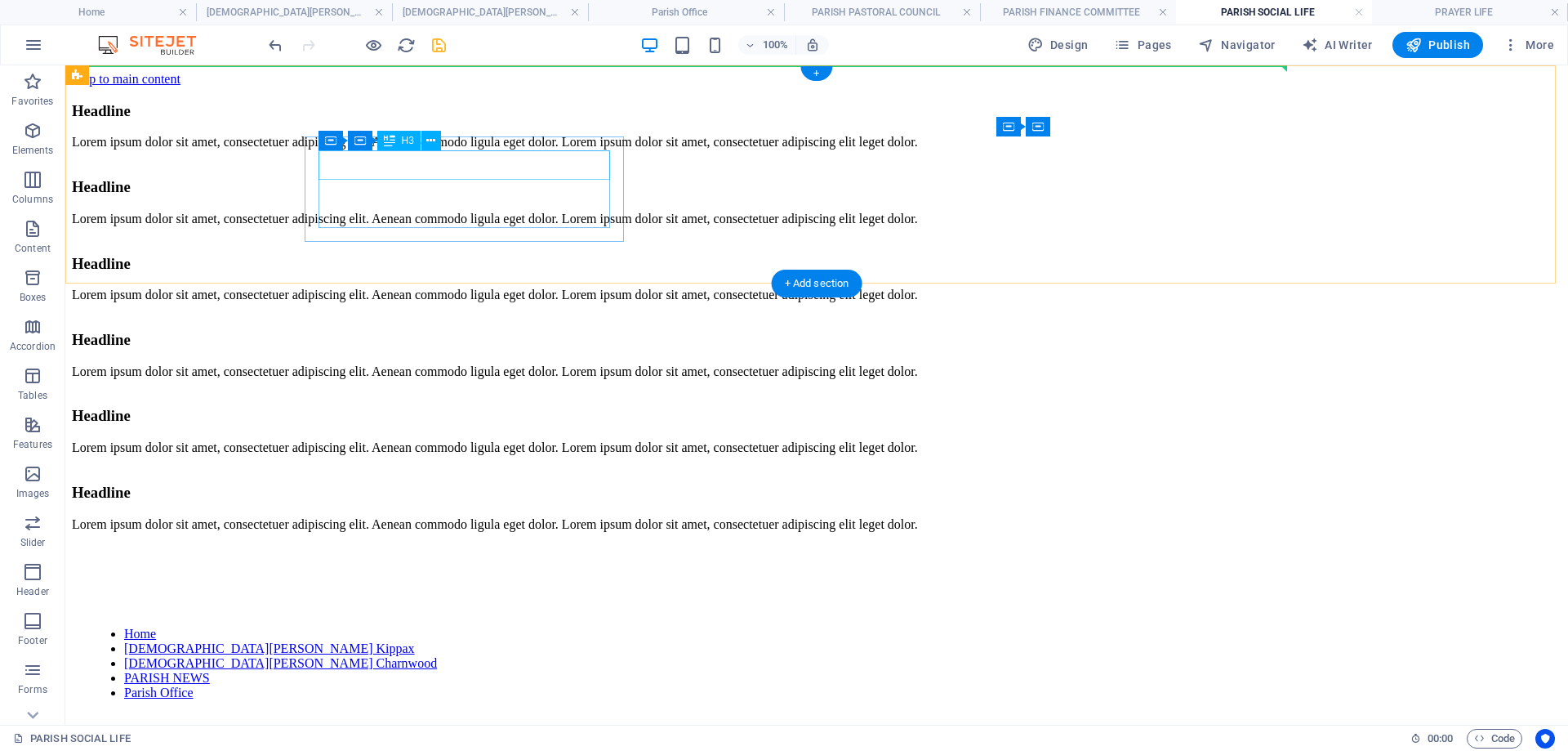
click at [487, 121] on div "Headline" at bounding box center [817, 111] width 1489 height 18
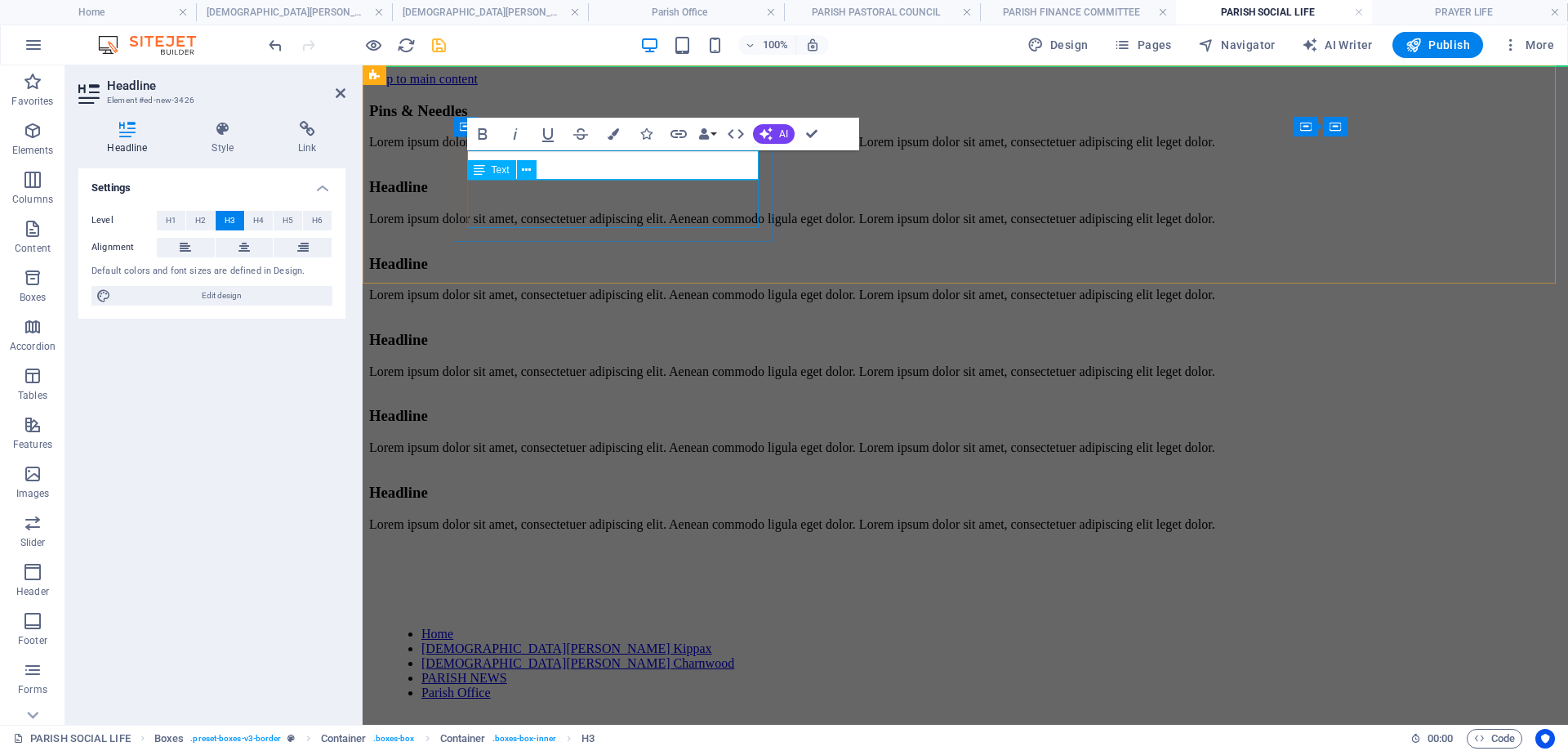
click at [532, 149] on div "Lorem ipsum dolor sit amet, consectetuer adipiscing elit. Aenean commodo ligula…" at bounding box center [966, 142] width 1192 height 14
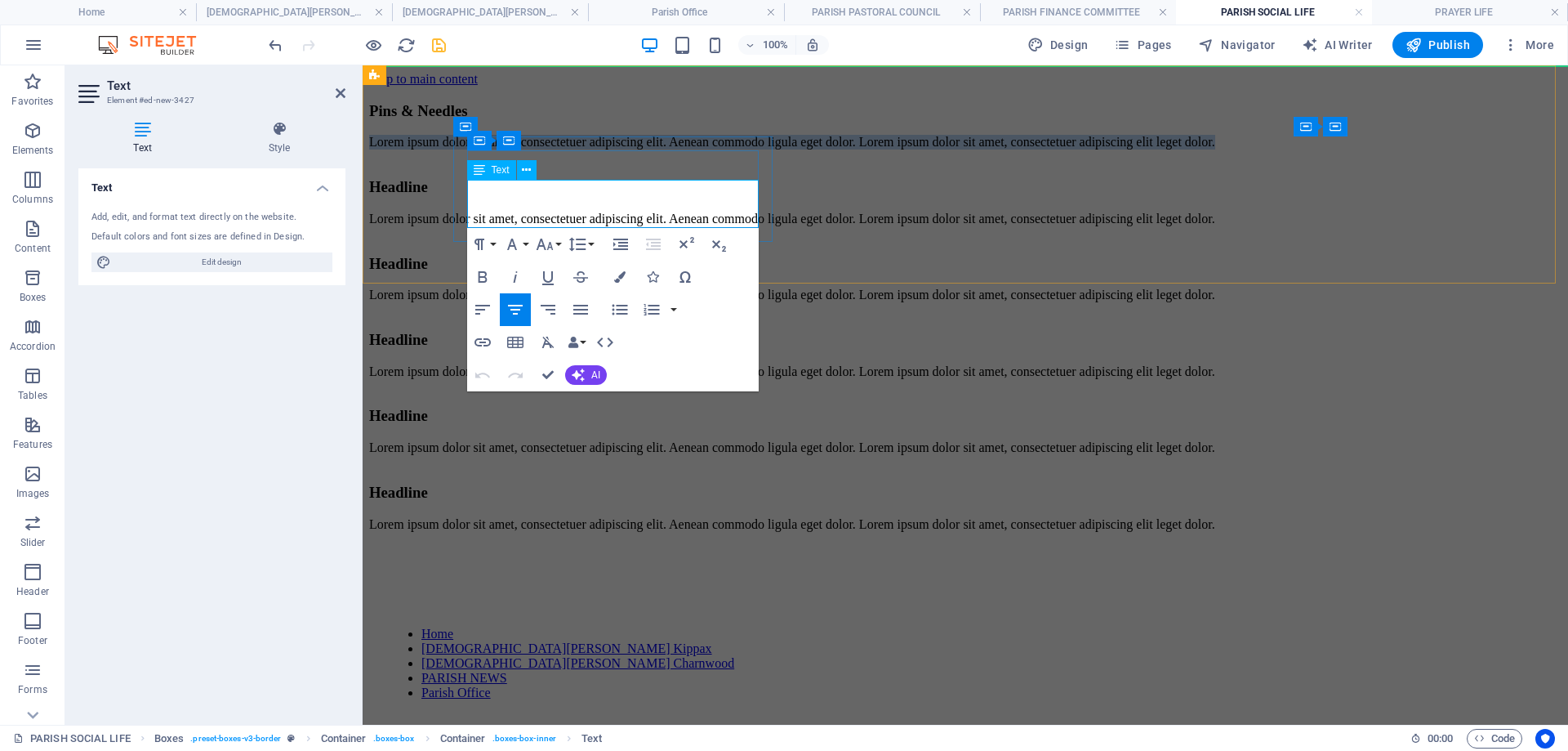
drag, startPoint x: 738, startPoint y: 216, endPoint x: 461, endPoint y: 191, distance: 278.1
click at [461, 163] on div "Pins & Needles Lorem ipsum dolor sit amet, consectetuer adipiscing elit. Aenean…" at bounding box center [966, 124] width 1192 height 76
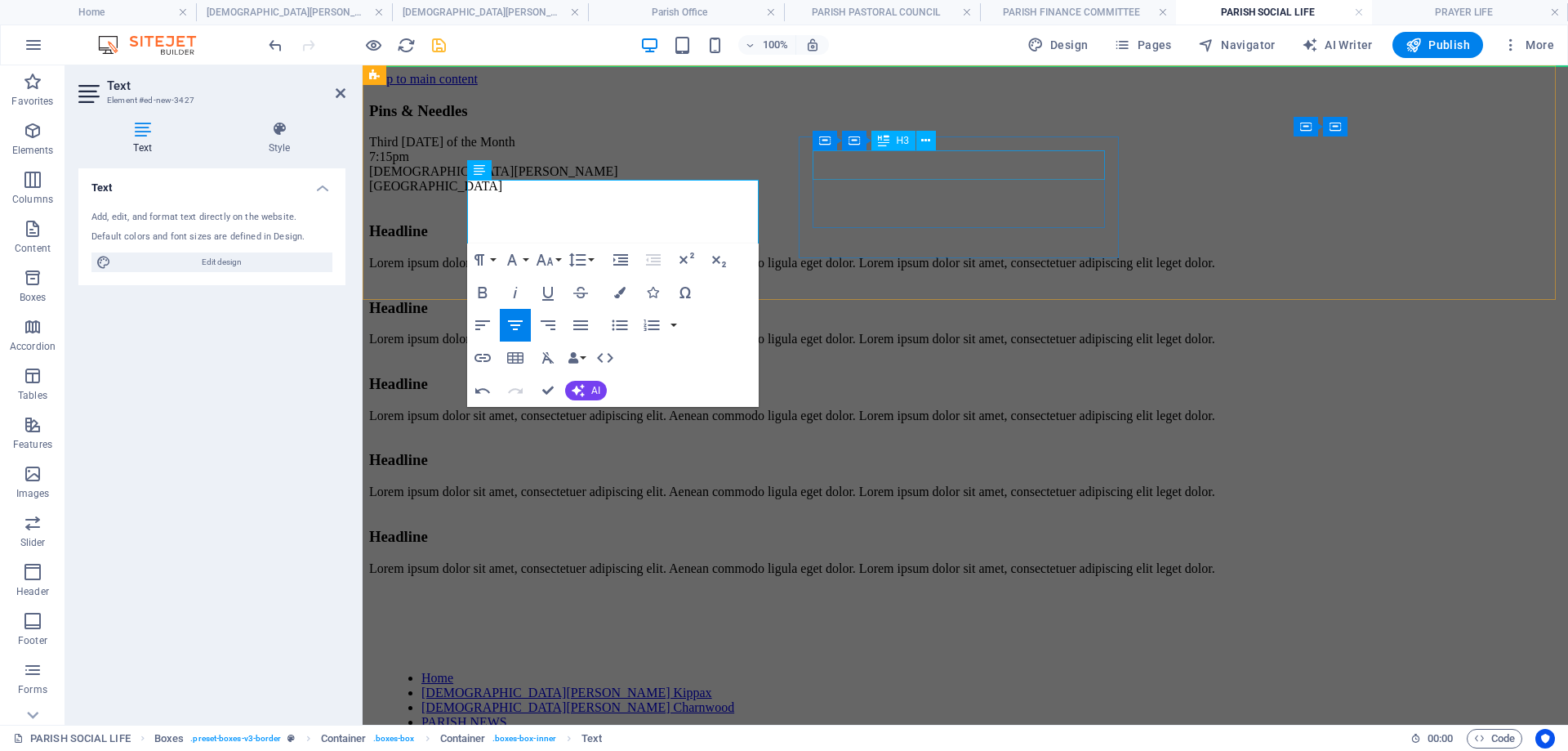
click at [966, 222] on div "Headline" at bounding box center [966, 231] width 1192 height 18
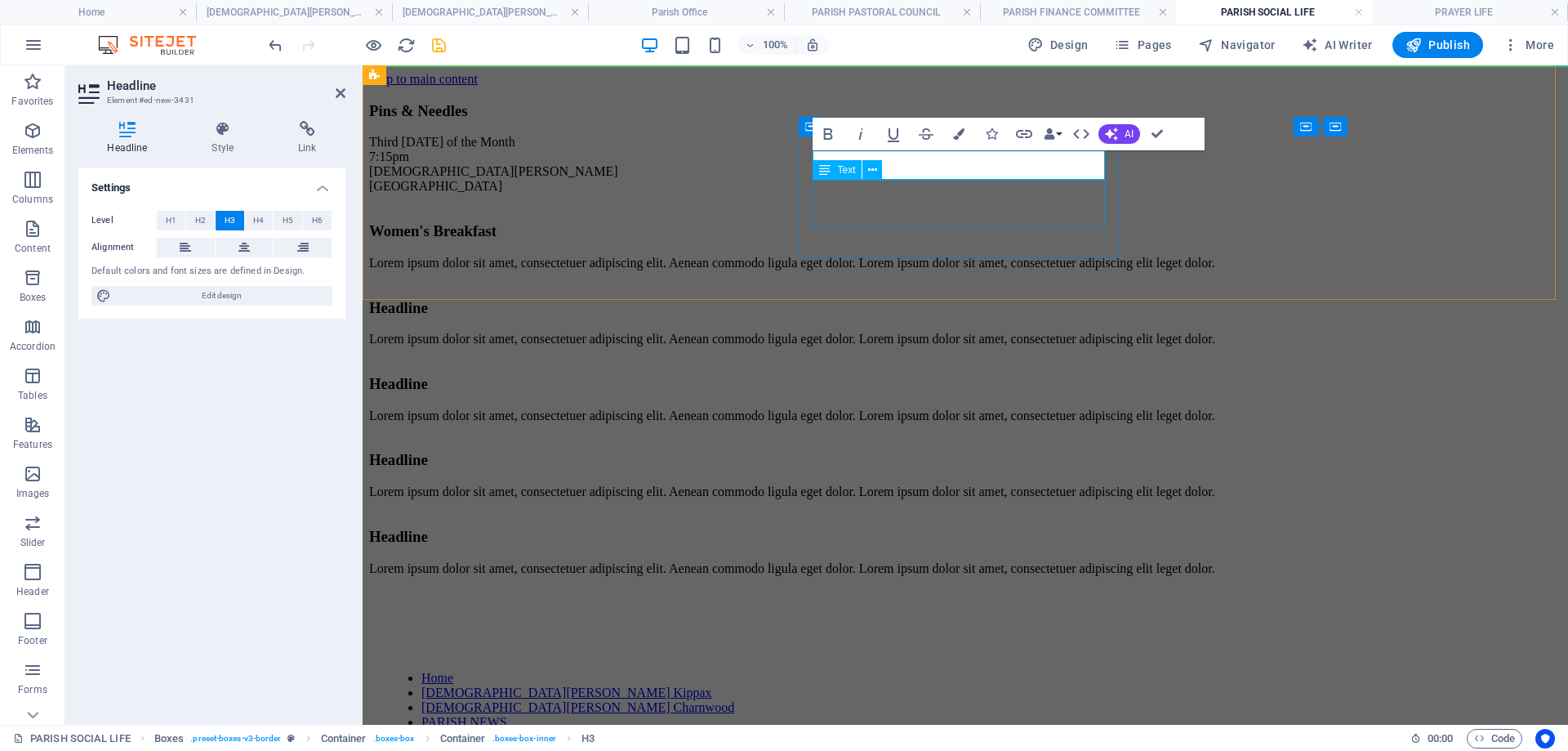
click at [1351, 218] on div "Pins & Needles Third [DATE] of the Month 7:15pm [DEMOGRAPHIC_DATA][GEOGRAPHIC_D…" at bounding box center [966, 223] width 1192 height 273
click at [1351, 332] on div "Lorem ipsum dolor sit amet, consectetuer adipiscing elit. Aenean commodo ligula…" at bounding box center [966, 339] width 1192 height 14
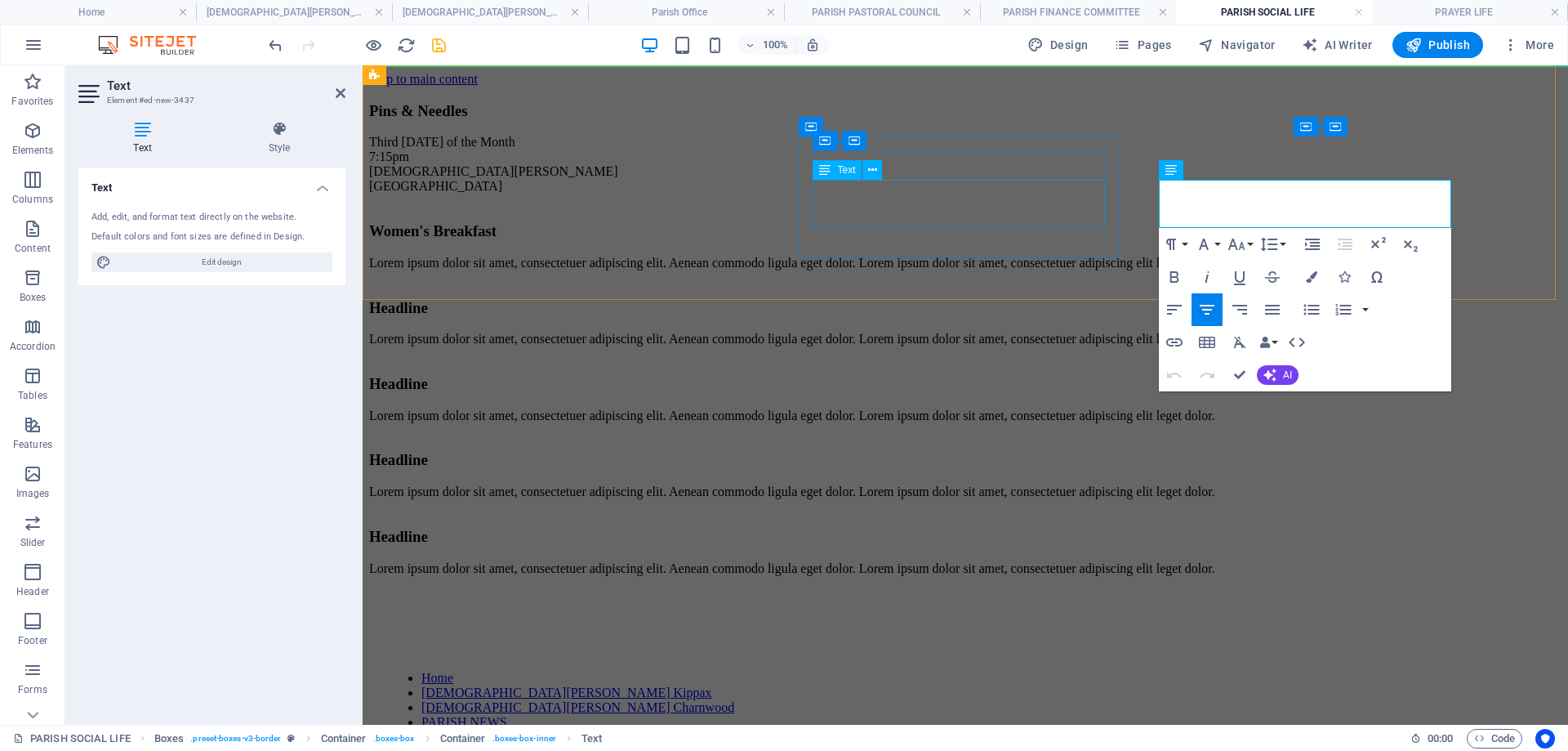
click at [962, 255] on div "Lorem ipsum dolor sit amet, consectetuer adipiscing elit. Aenean commodo ligula…" at bounding box center [966, 263] width 1192 height 14
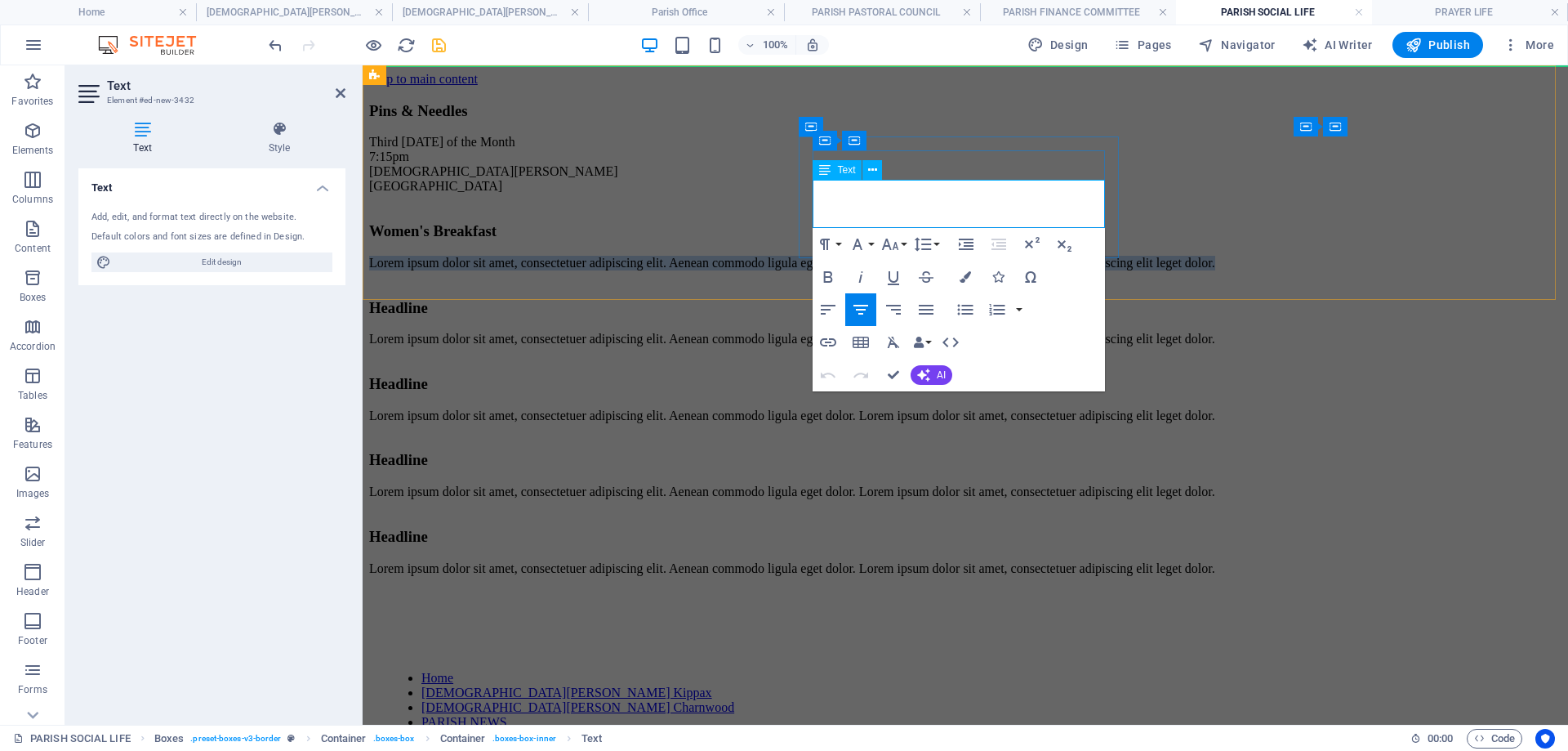
drag, startPoint x: 821, startPoint y: 186, endPoint x: 1083, endPoint y: 222, distance: 264.5
click at [1083, 255] on p "Lorem ipsum dolor sit amet, consectetuer adipiscing elit. Aenean commodo ligula…" at bounding box center [966, 263] width 1192 height 14
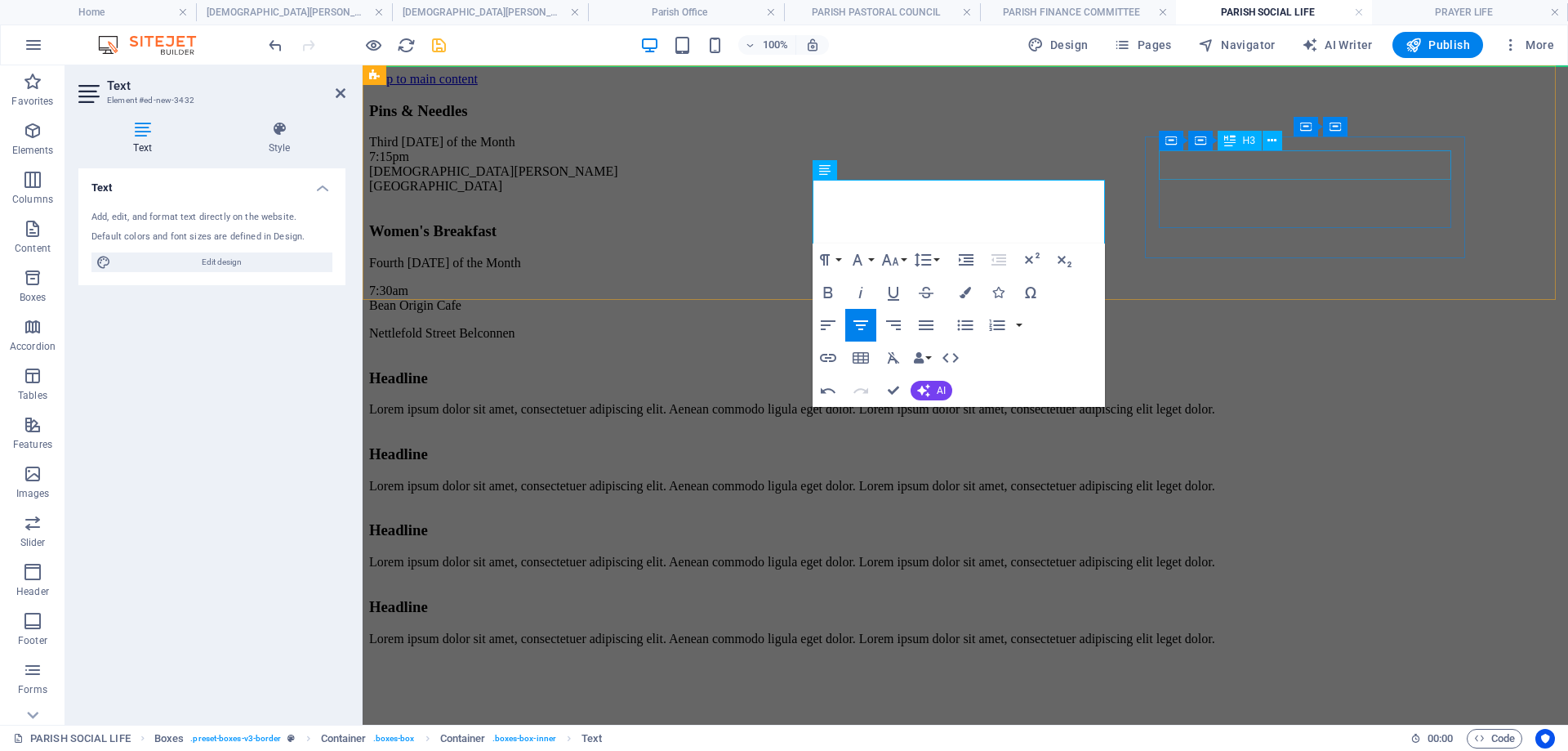
click at [1272, 370] on div "Headline" at bounding box center [966, 379] width 1192 height 18
click at [1562, 370] on div "Headline" at bounding box center [966, 379] width 1192 height 18
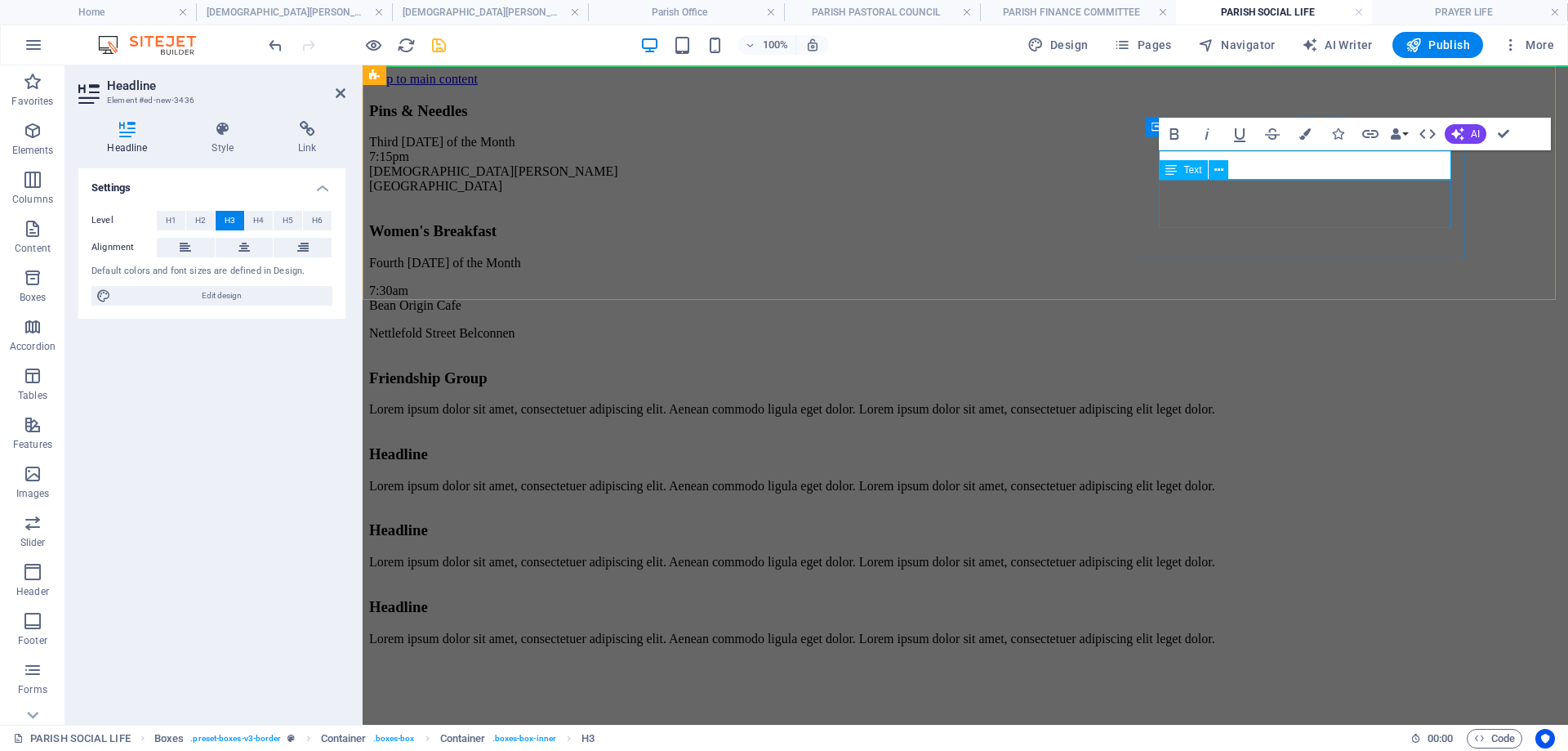
click at [1247, 402] on div "Lorem ipsum dolor sit amet, consectetuer adipiscing elit. Aenean commodo ligula…" at bounding box center [966, 409] width 1192 height 14
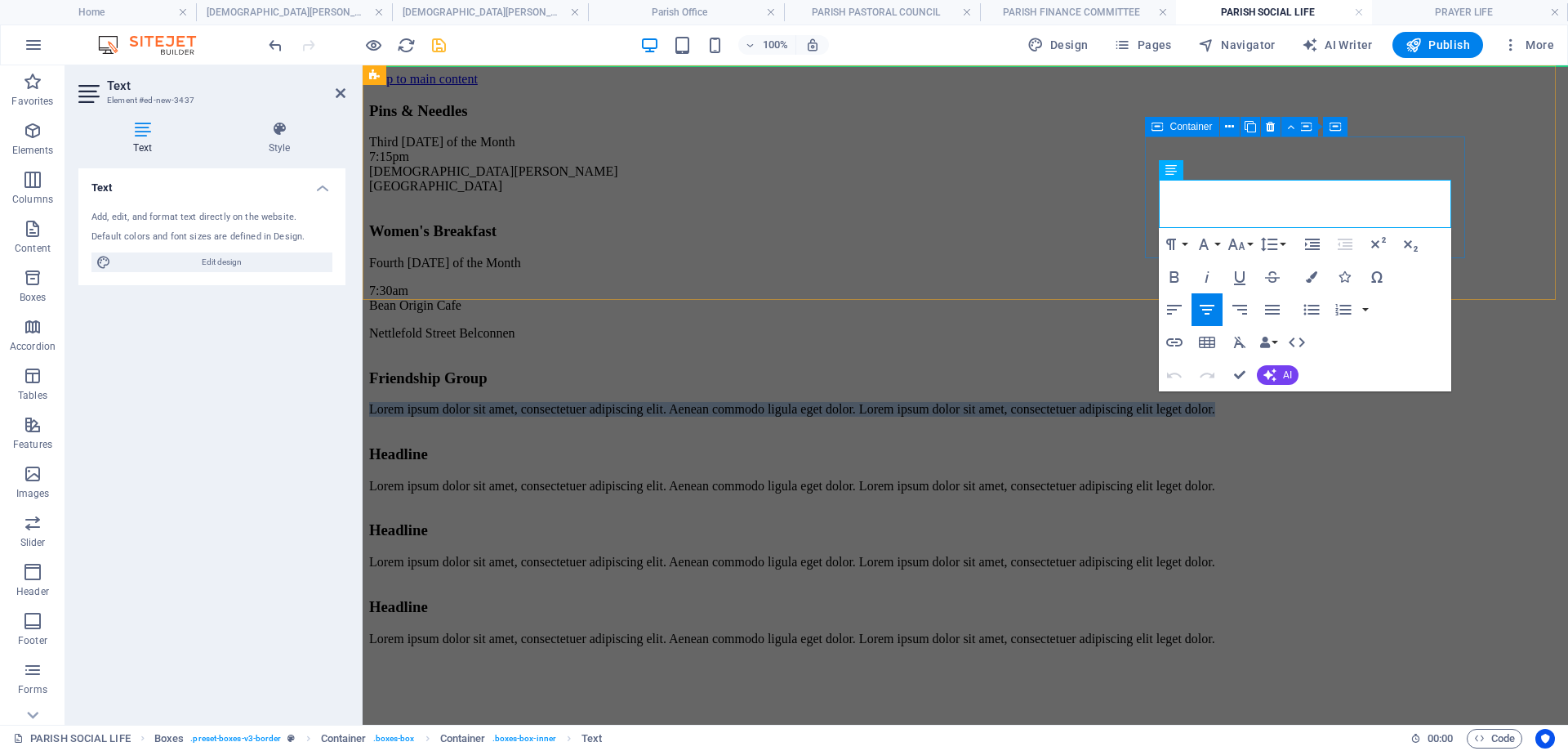
drag, startPoint x: 1367, startPoint y: 225, endPoint x: 1155, endPoint y: 184, distance: 215.9
click at [1155, 354] on div "Friendship Group Lorem ipsum dolor sit amet, consectetuer adipiscing elit. Aene…" at bounding box center [966, 391] width 1192 height 76
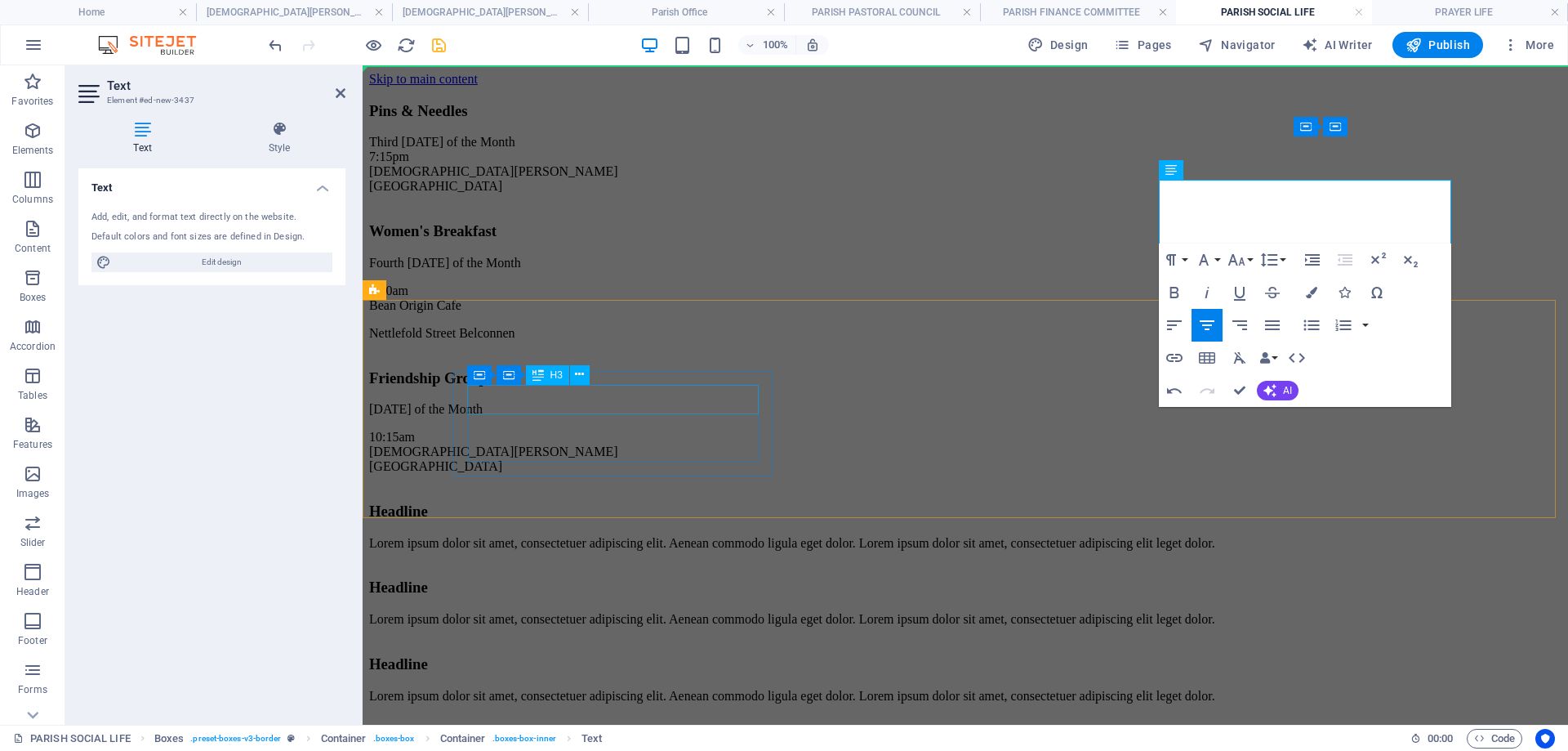
click at [635, 503] on div "Headline" at bounding box center [966, 512] width 1192 height 18
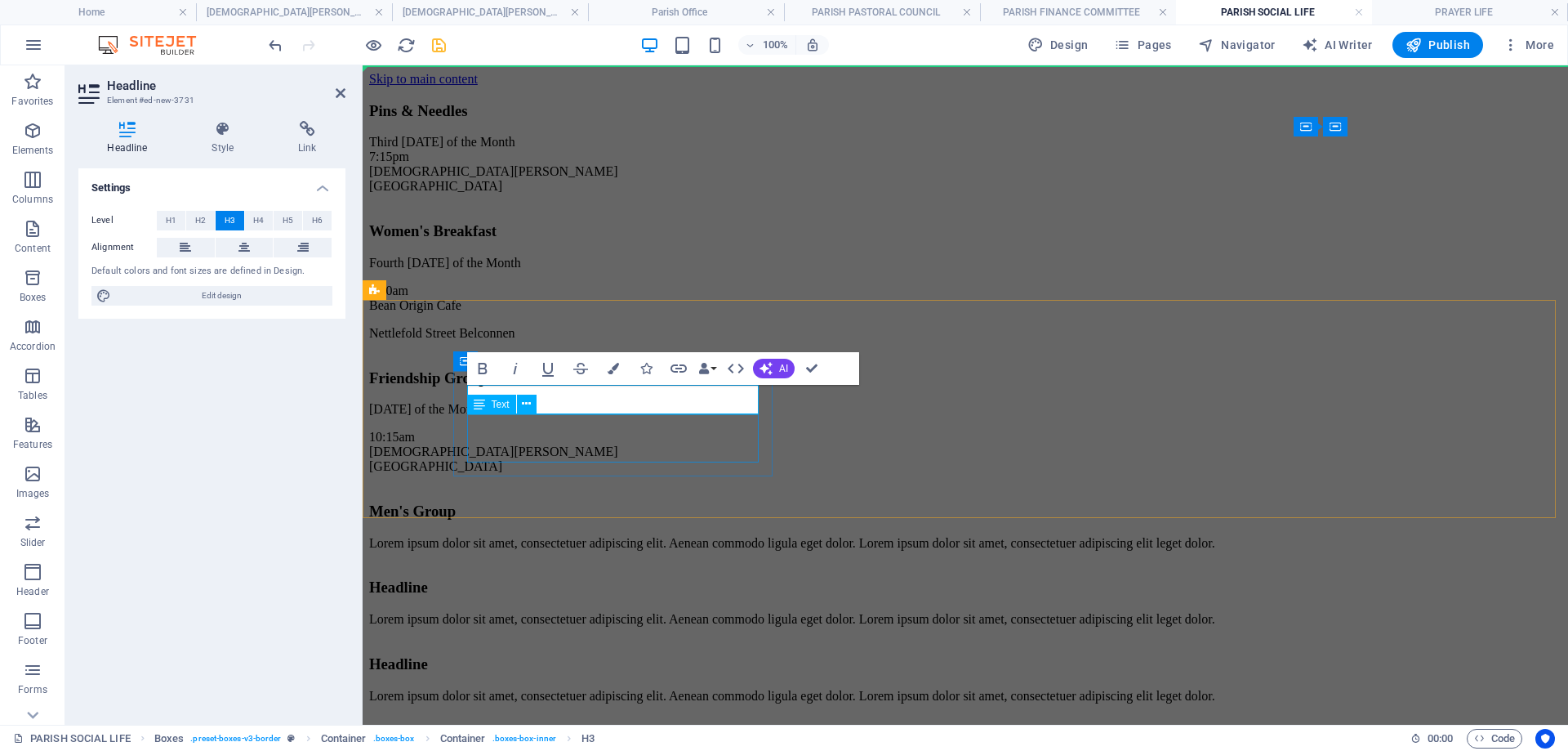
click at [621, 536] on div "Lorem ipsum dolor sit amet, consectetuer adipiscing elit. Aenean commodo ligula…" at bounding box center [966, 543] width 1192 height 14
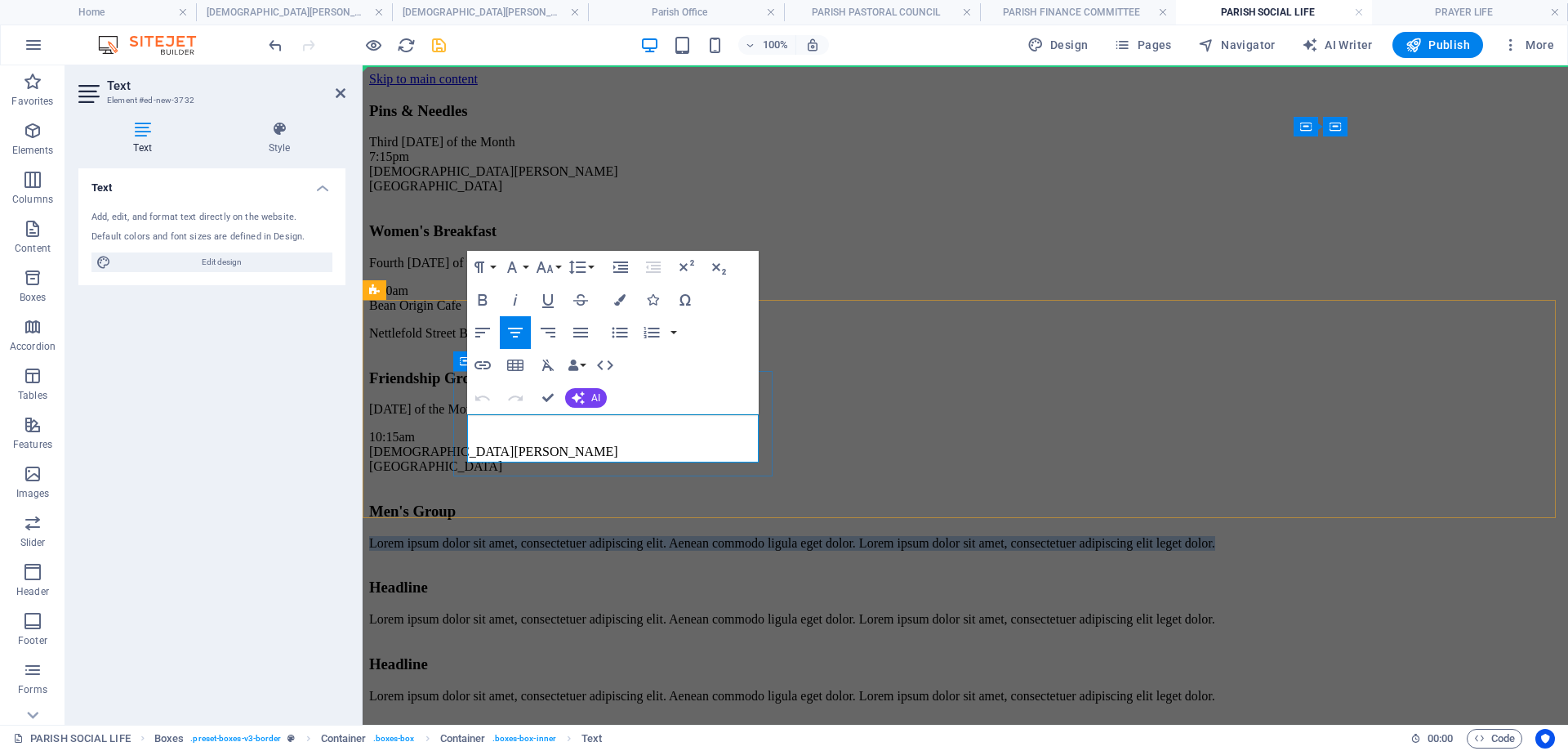
drag, startPoint x: 738, startPoint y: 455, endPoint x: 465, endPoint y: 409, distance: 276.8
click at [465, 487] on div "Men's Group Lorem ipsum dolor sit amet, consectetuer adipiscing elit. Aenean co…" at bounding box center [966, 524] width 1192 height 76
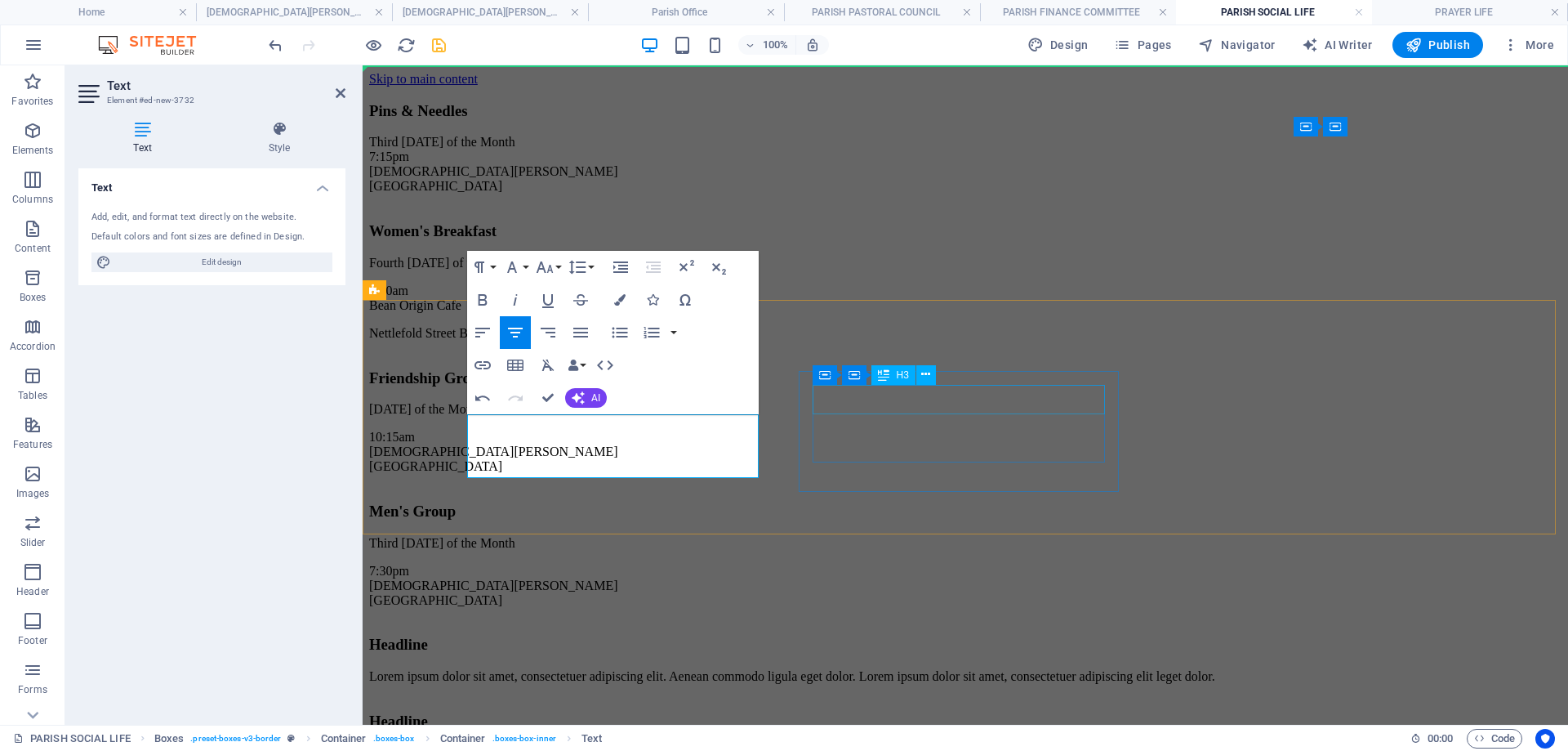
click at [936, 636] on div "Headline" at bounding box center [966, 645] width 1192 height 18
click at [935, 636] on div "Headline" at bounding box center [966, 645] width 1192 height 18
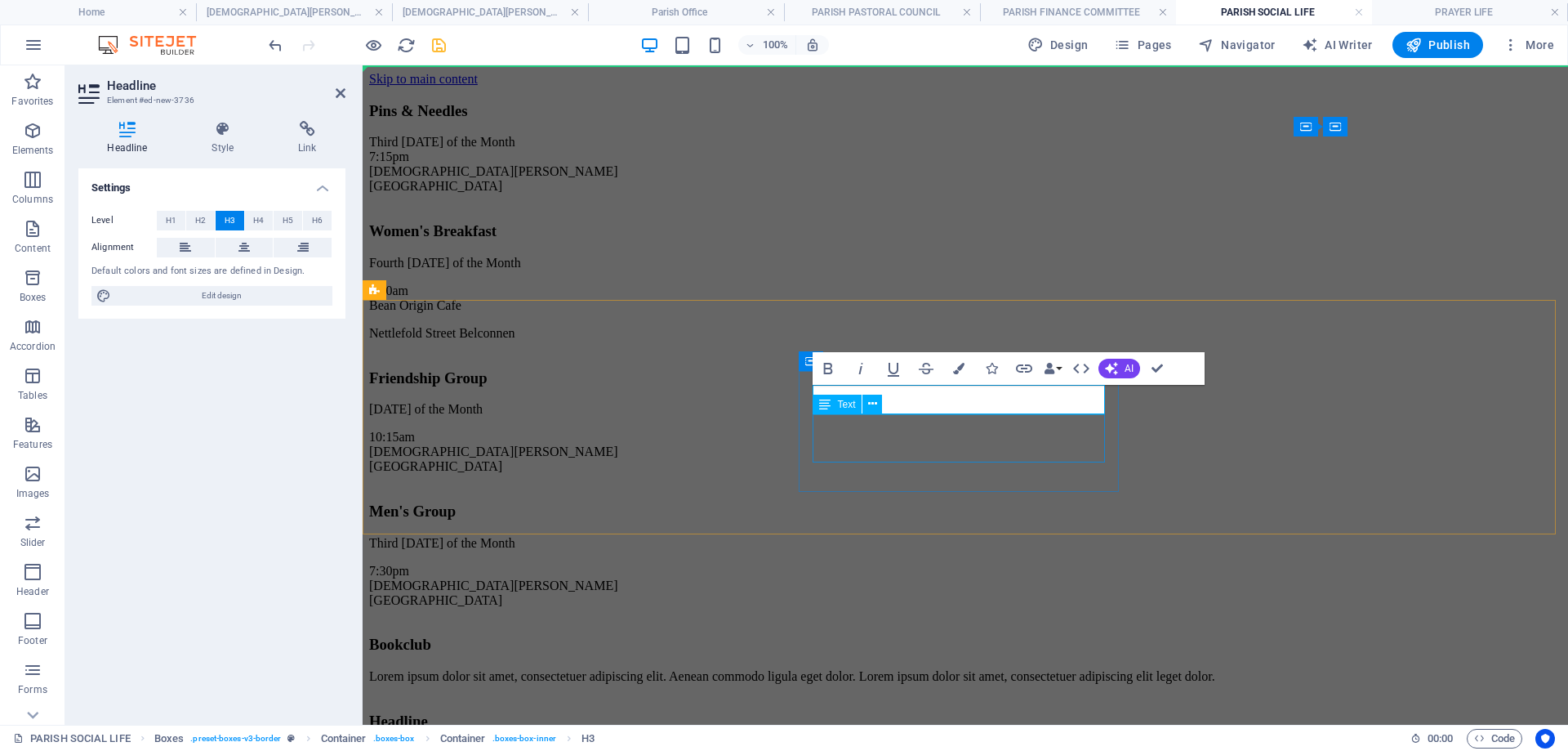
click at [1087, 670] on div "Lorem ipsum dolor sit amet, consectetuer adipiscing elit. Aenean commodo ligula…" at bounding box center [966, 677] width 1192 height 14
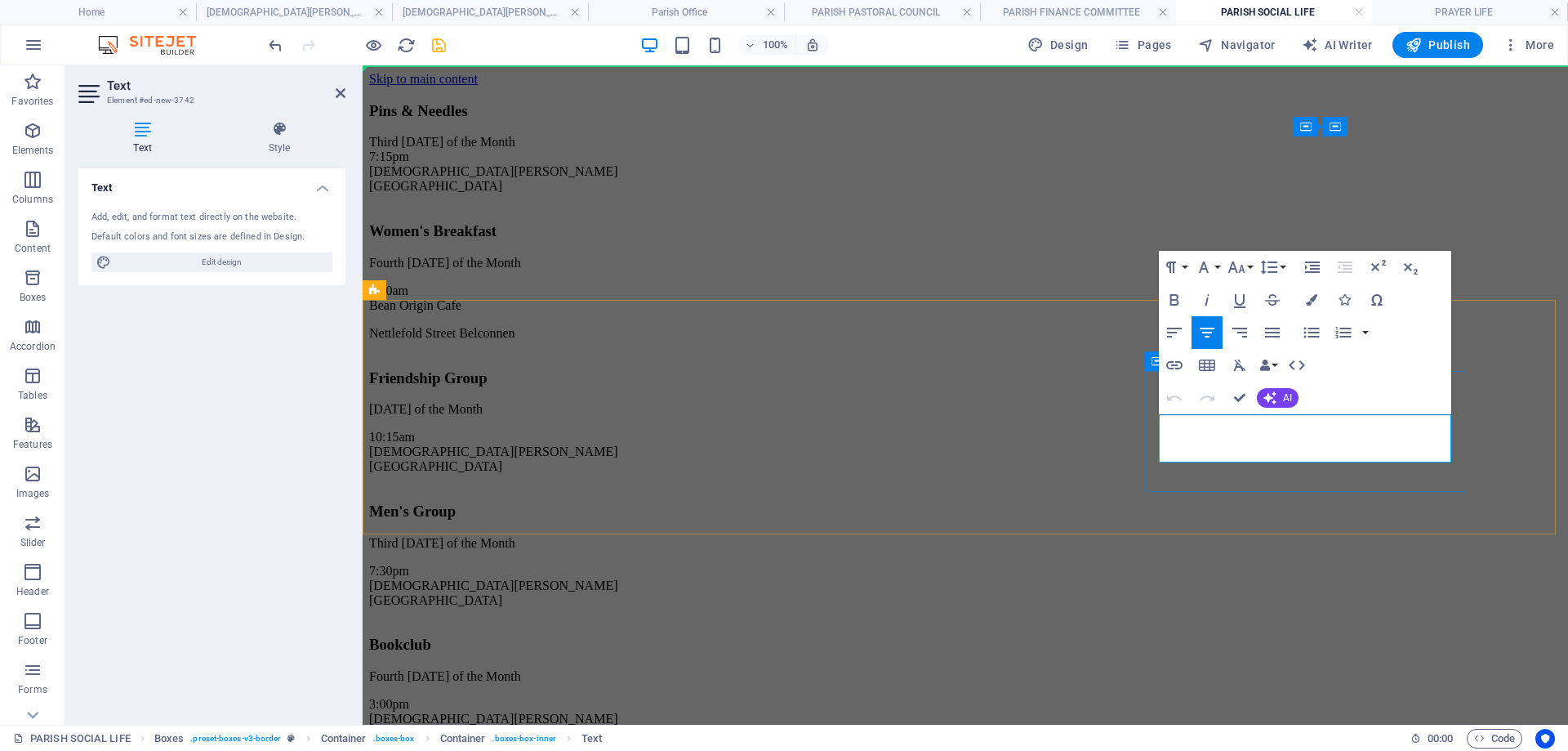
drag, startPoint x: 1422, startPoint y: 454, endPoint x: 1155, endPoint y: 423, distance: 268.8
drag, startPoint x: 437, startPoint y: 46, endPoint x: 452, endPoint y: 61, distance: 21.2
click at [437, 45] on icon "save" at bounding box center [438, 45] width 19 height 19
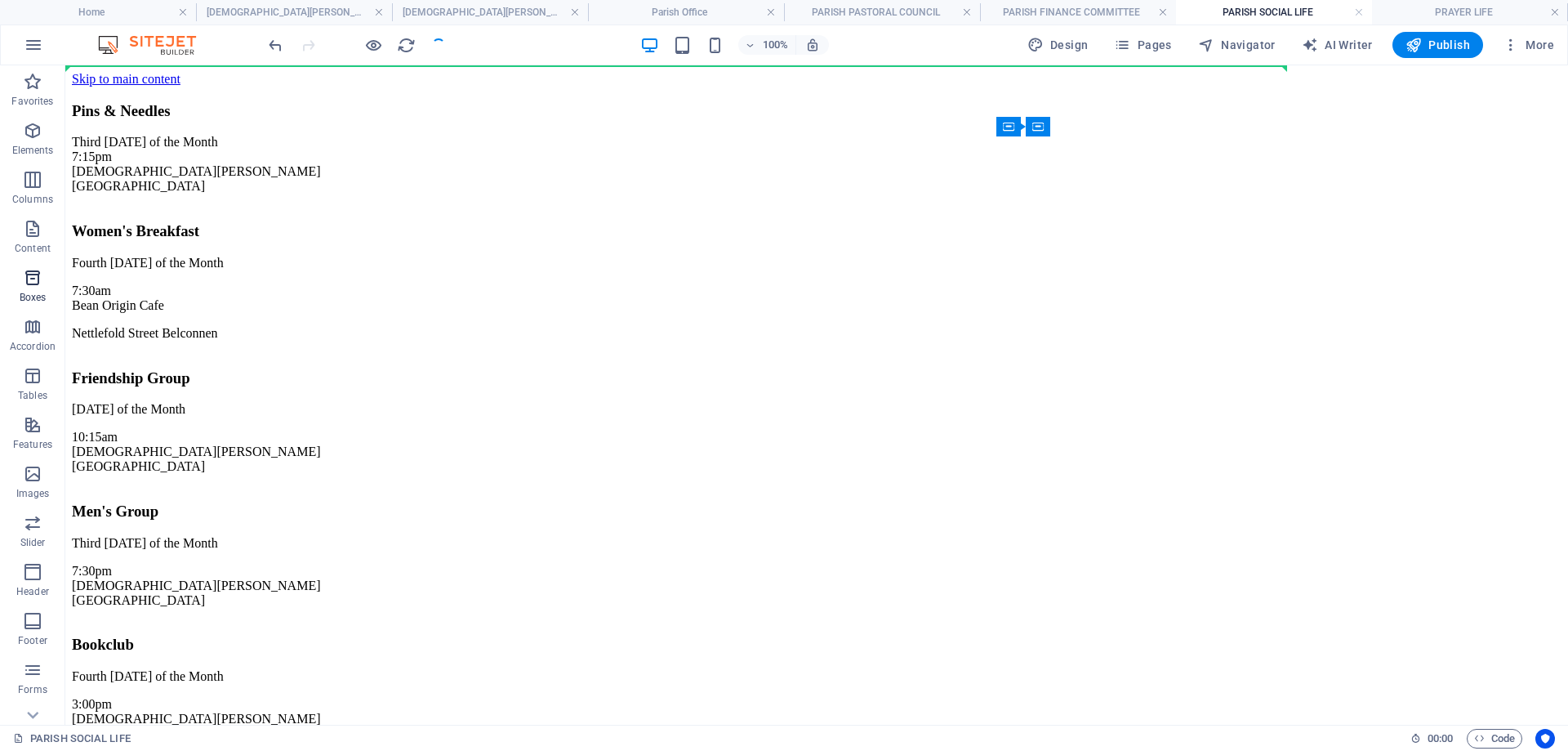
click at [23, 285] on icon "button" at bounding box center [33, 278] width 20 height 20
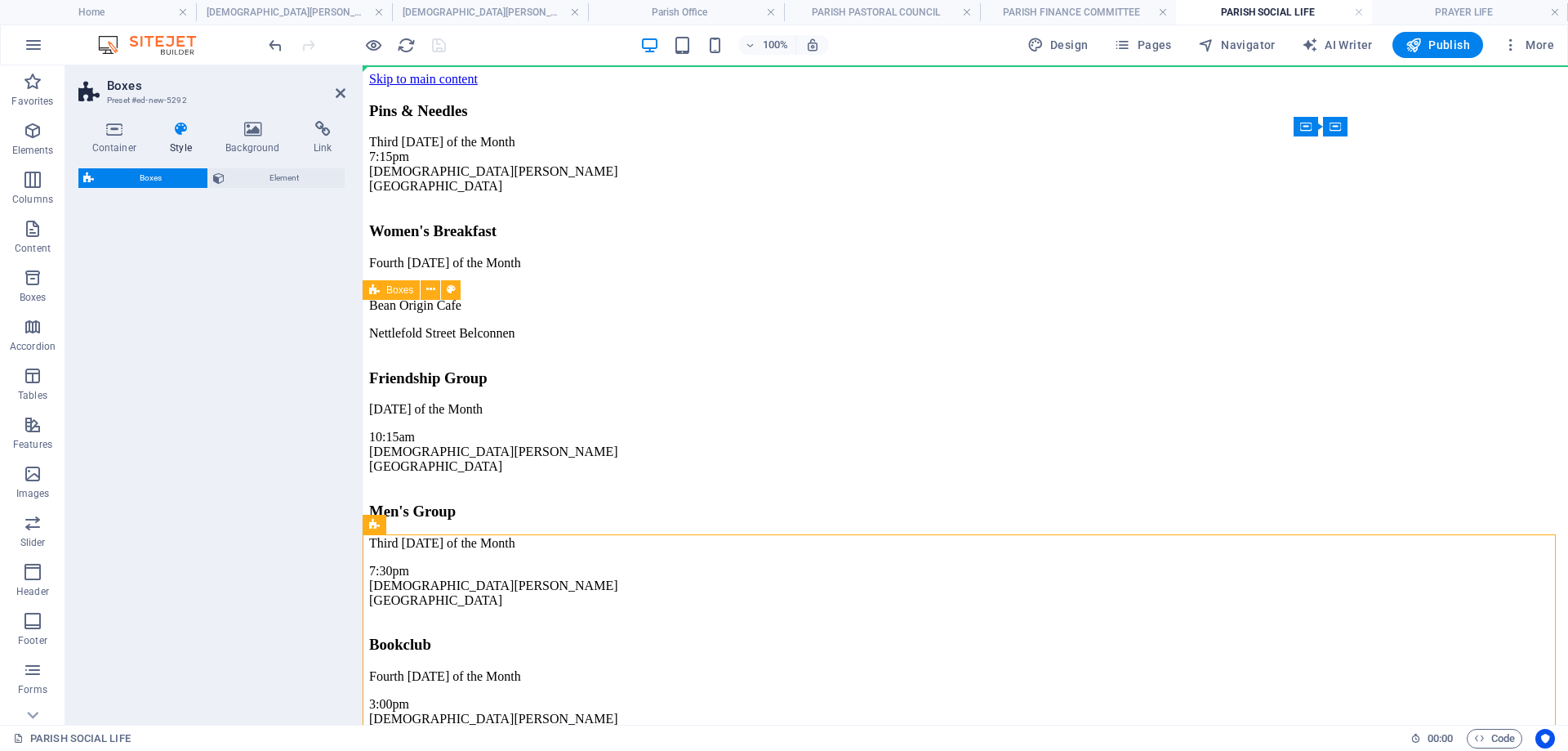
select select "rem"
select select "preset-boxes-v3-border"
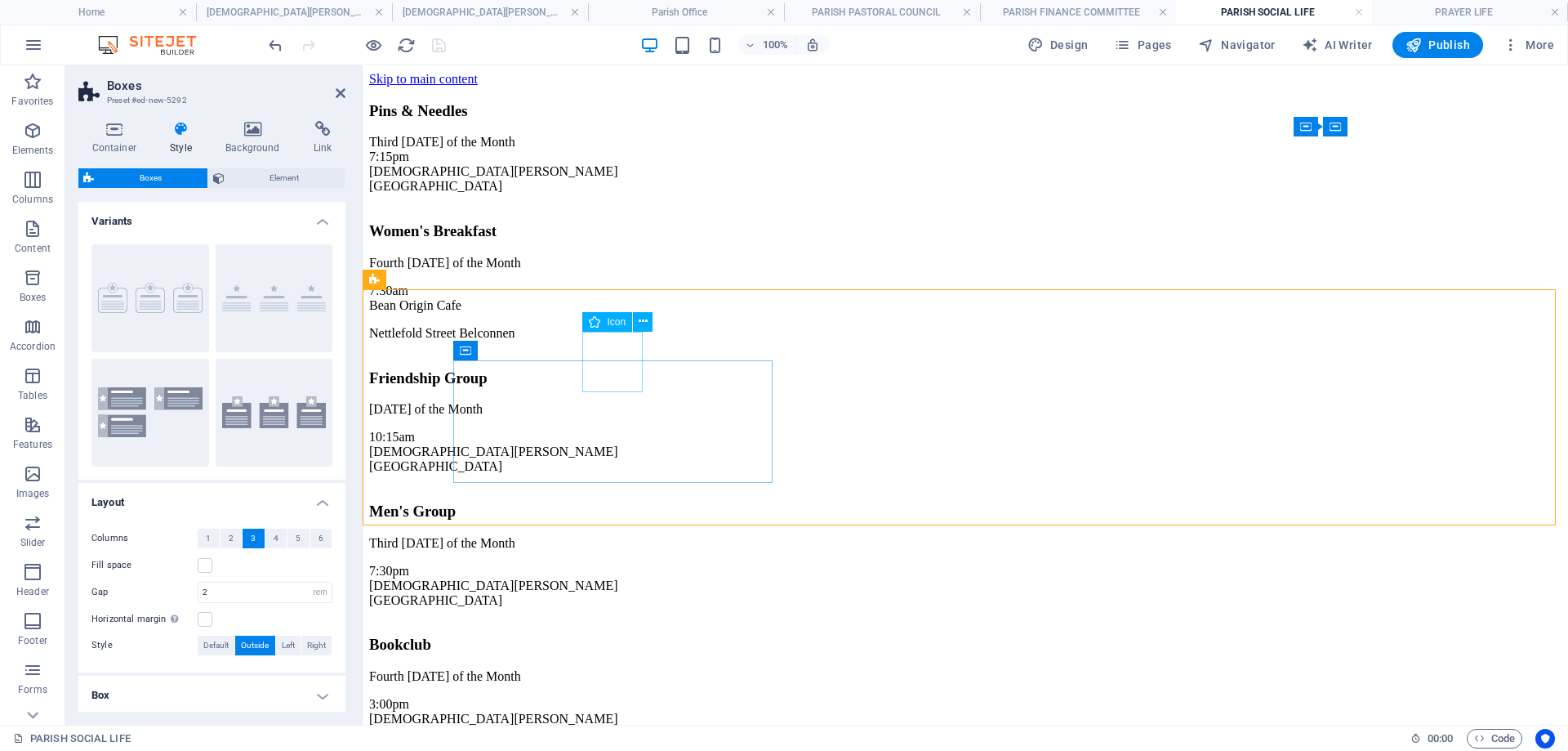
scroll to position [246, 0]
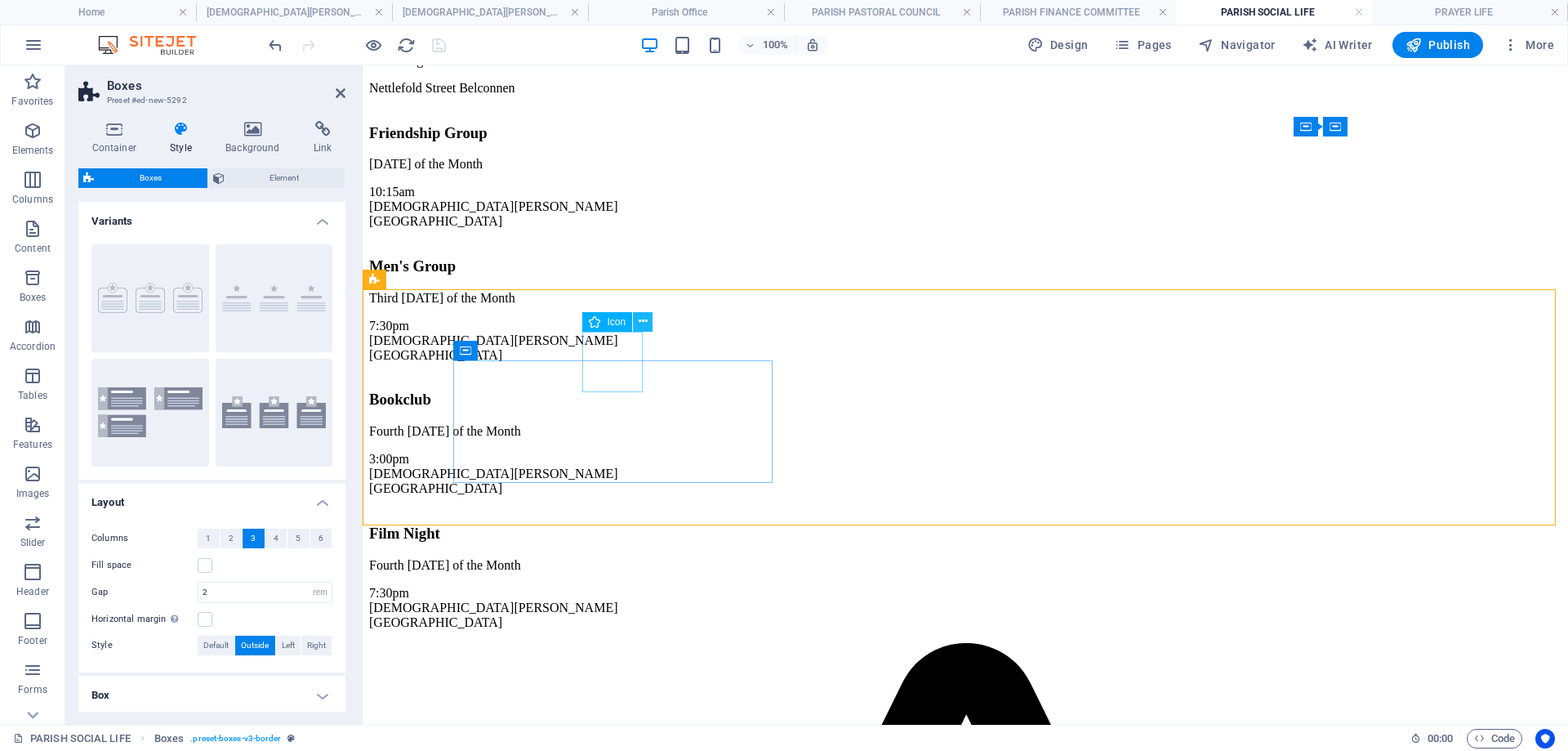
click at [647, 322] on icon at bounding box center [643, 321] width 9 height 17
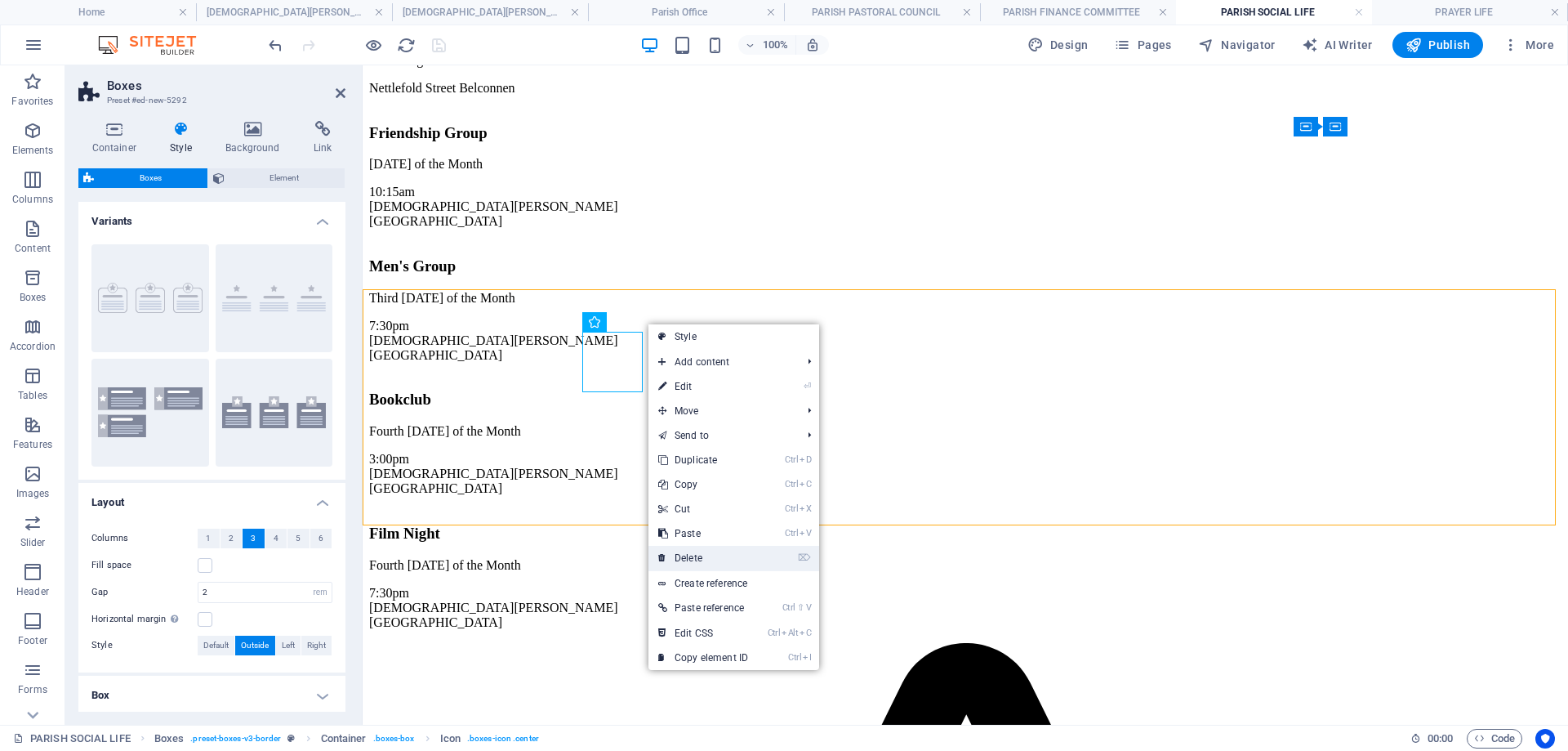
click at [714, 553] on link "⌦ Delete" at bounding box center [703, 557] width 110 height 24
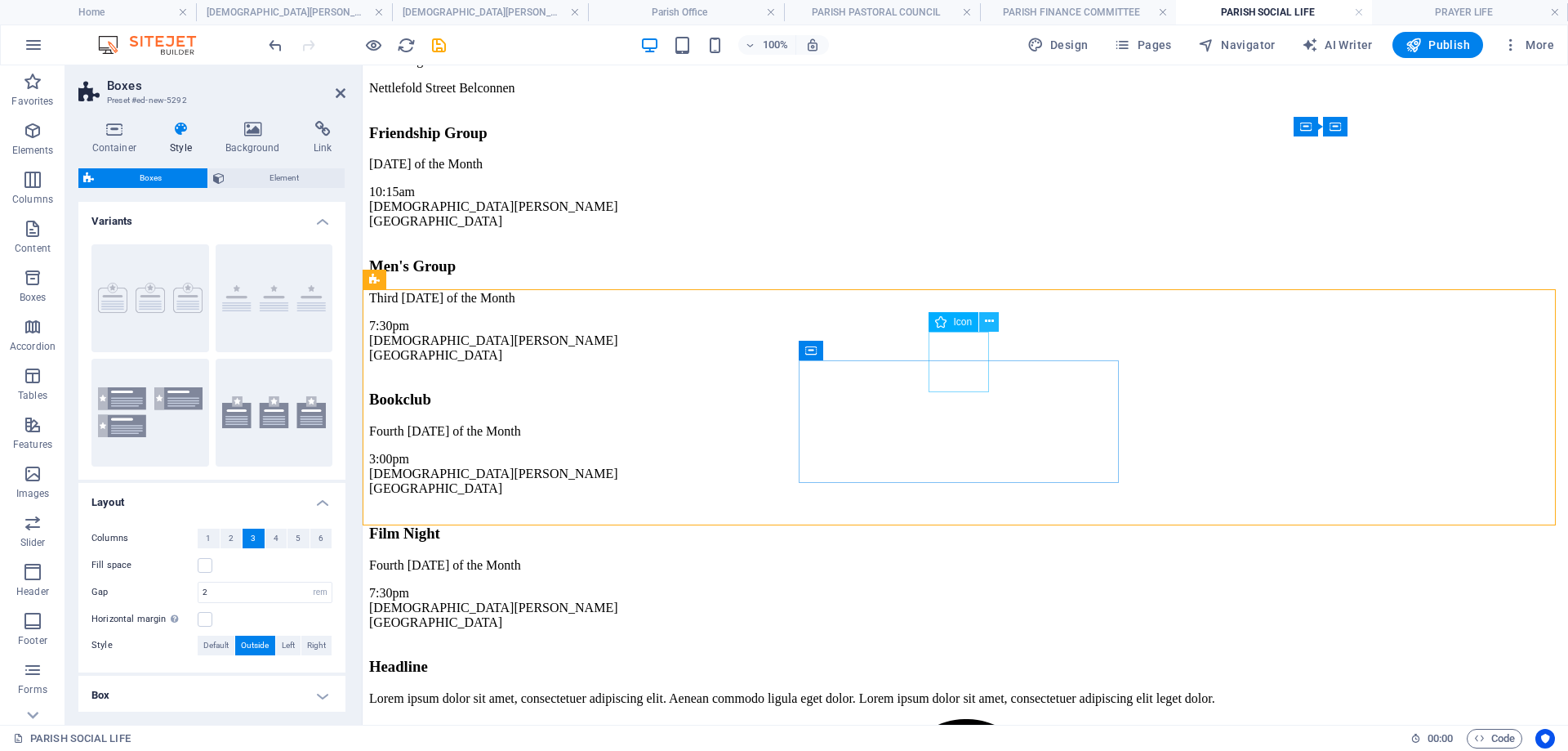
click at [987, 323] on icon at bounding box center [990, 321] width 9 height 17
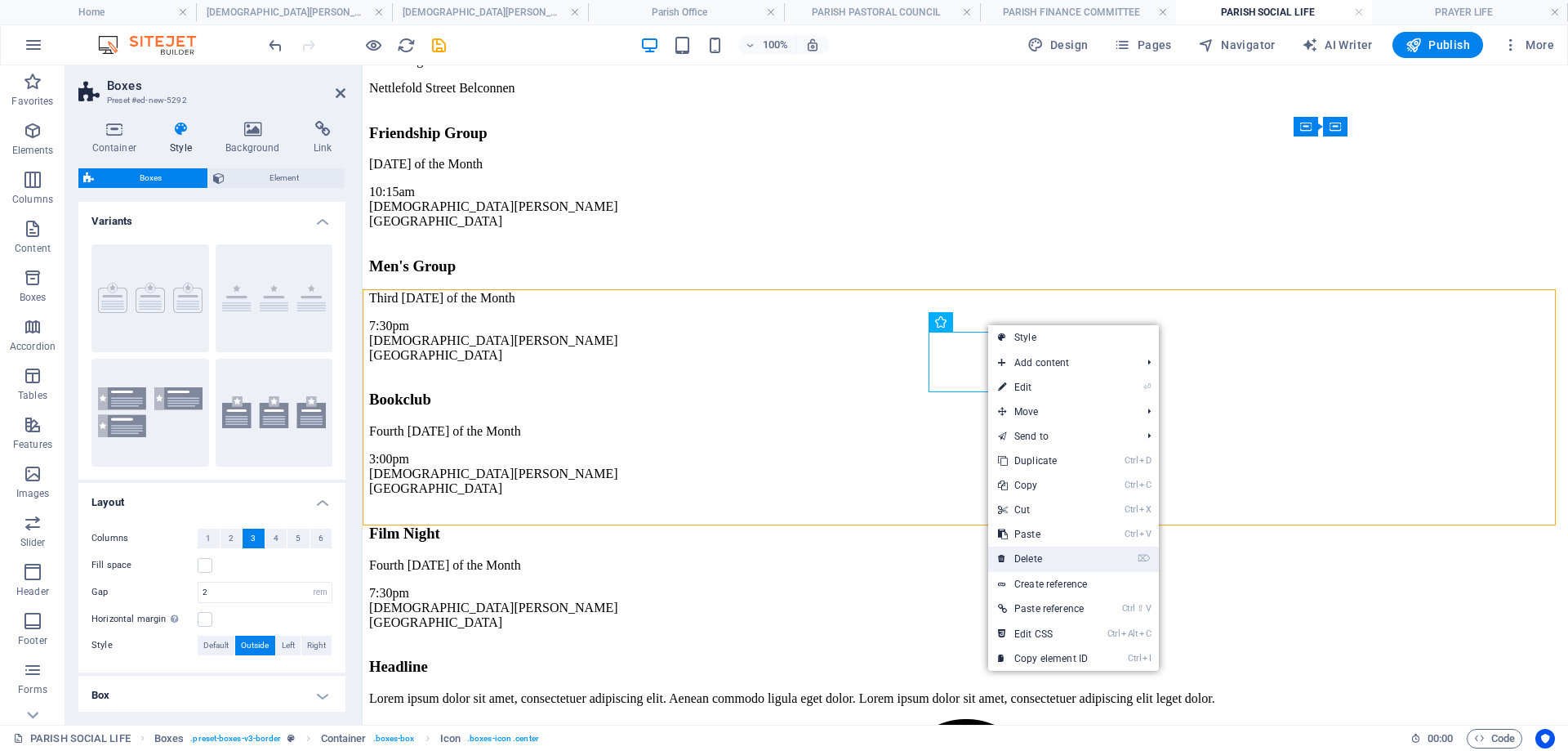
drag, startPoint x: 1044, startPoint y: 555, endPoint x: 788, endPoint y: 409, distance: 294.7
click at [1044, 555] on link "⌦ Delete" at bounding box center [1042, 558] width 110 height 24
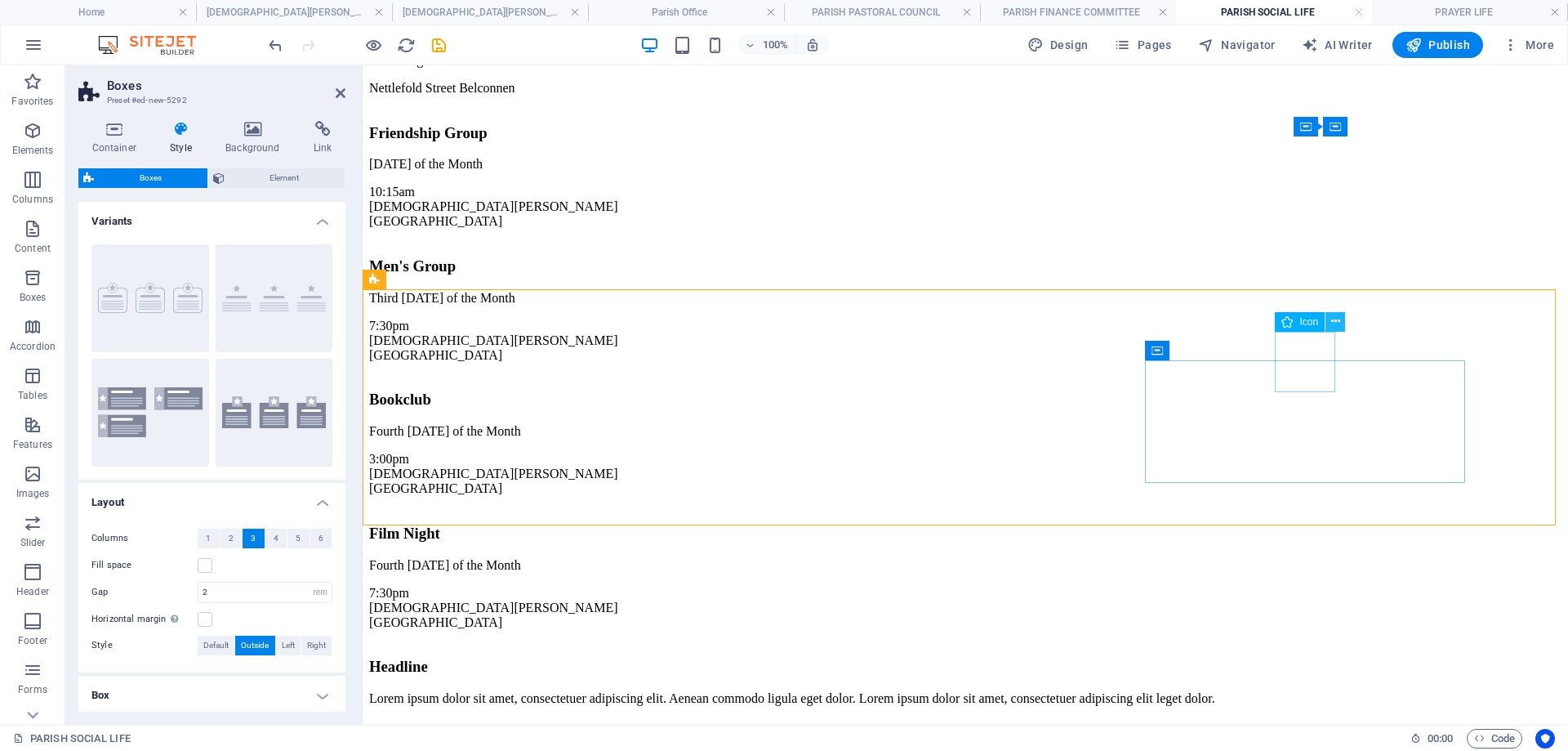
click at [1342, 319] on button at bounding box center [1335, 322] width 20 height 20
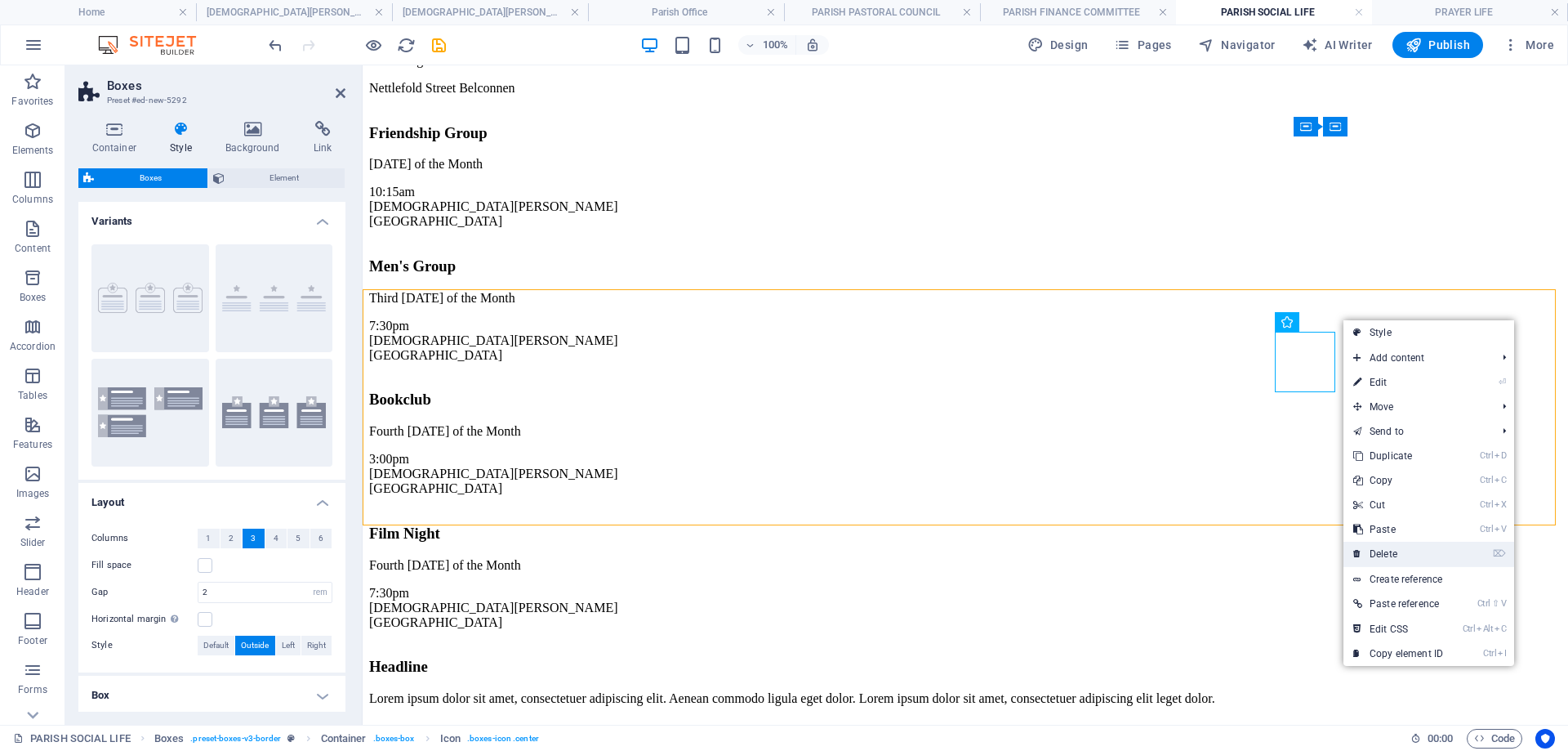
click at [1413, 550] on link "⌦ Delete" at bounding box center [1398, 554] width 110 height 24
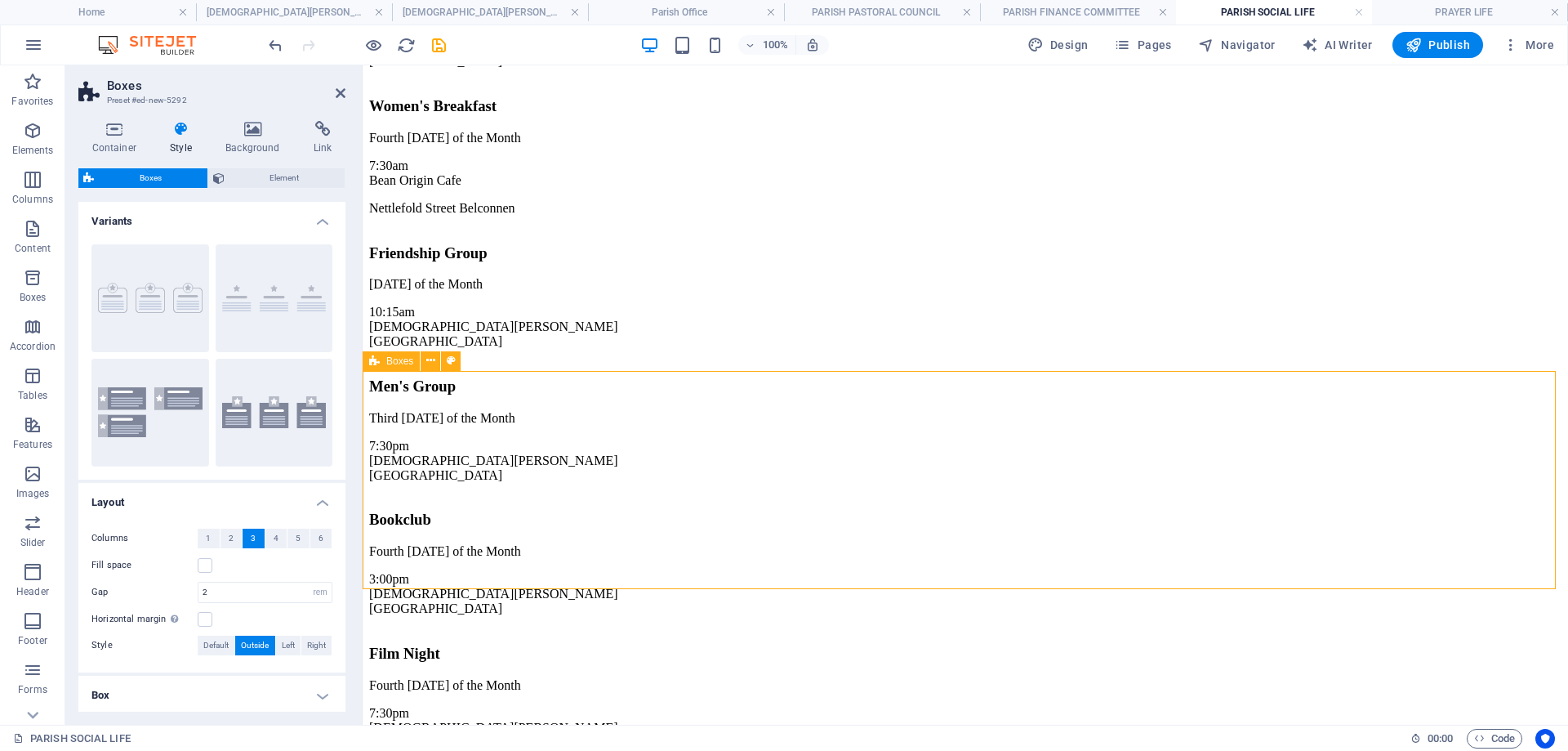
scroll to position [163, 0]
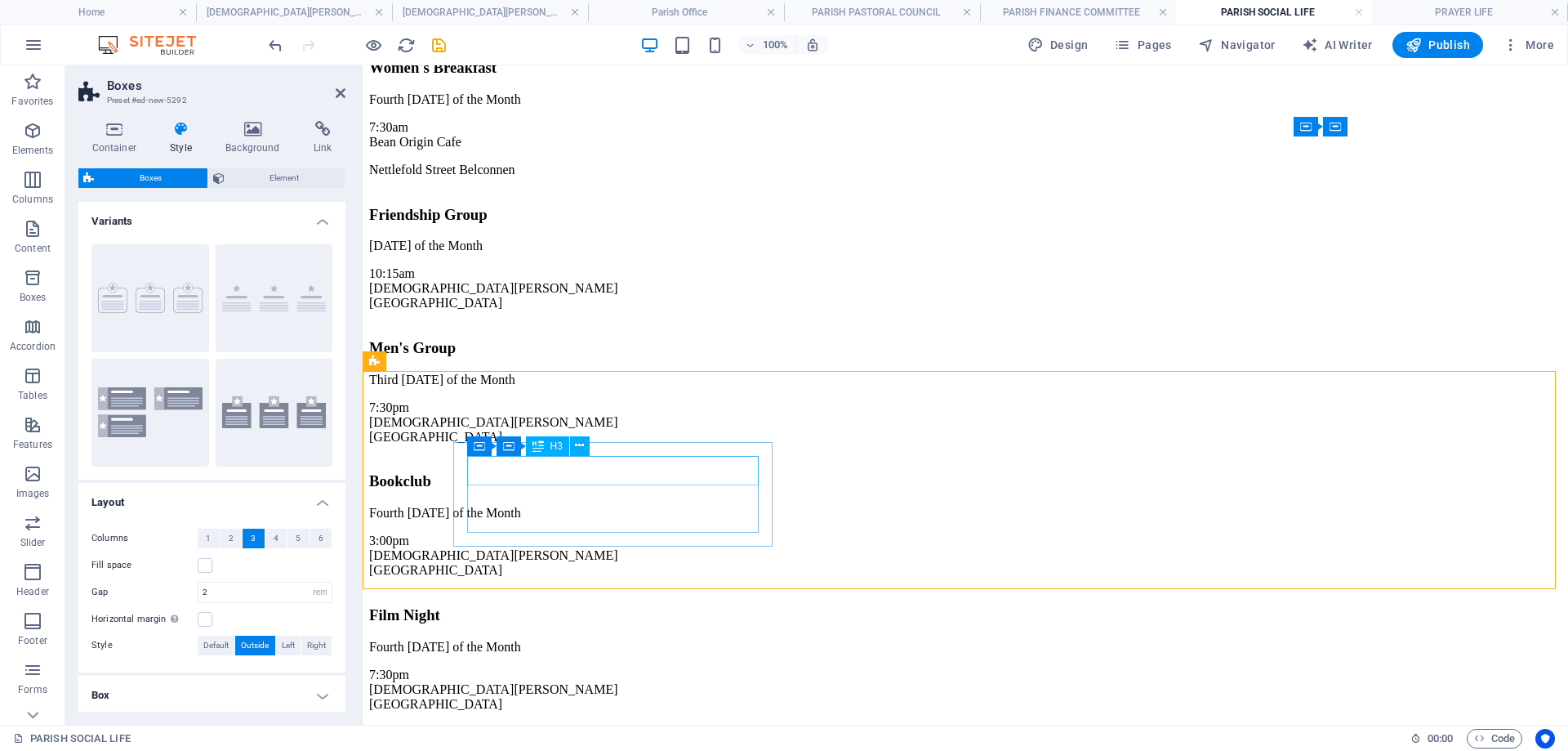
click at [621, 739] on div "Headline" at bounding box center [966, 748] width 1192 height 18
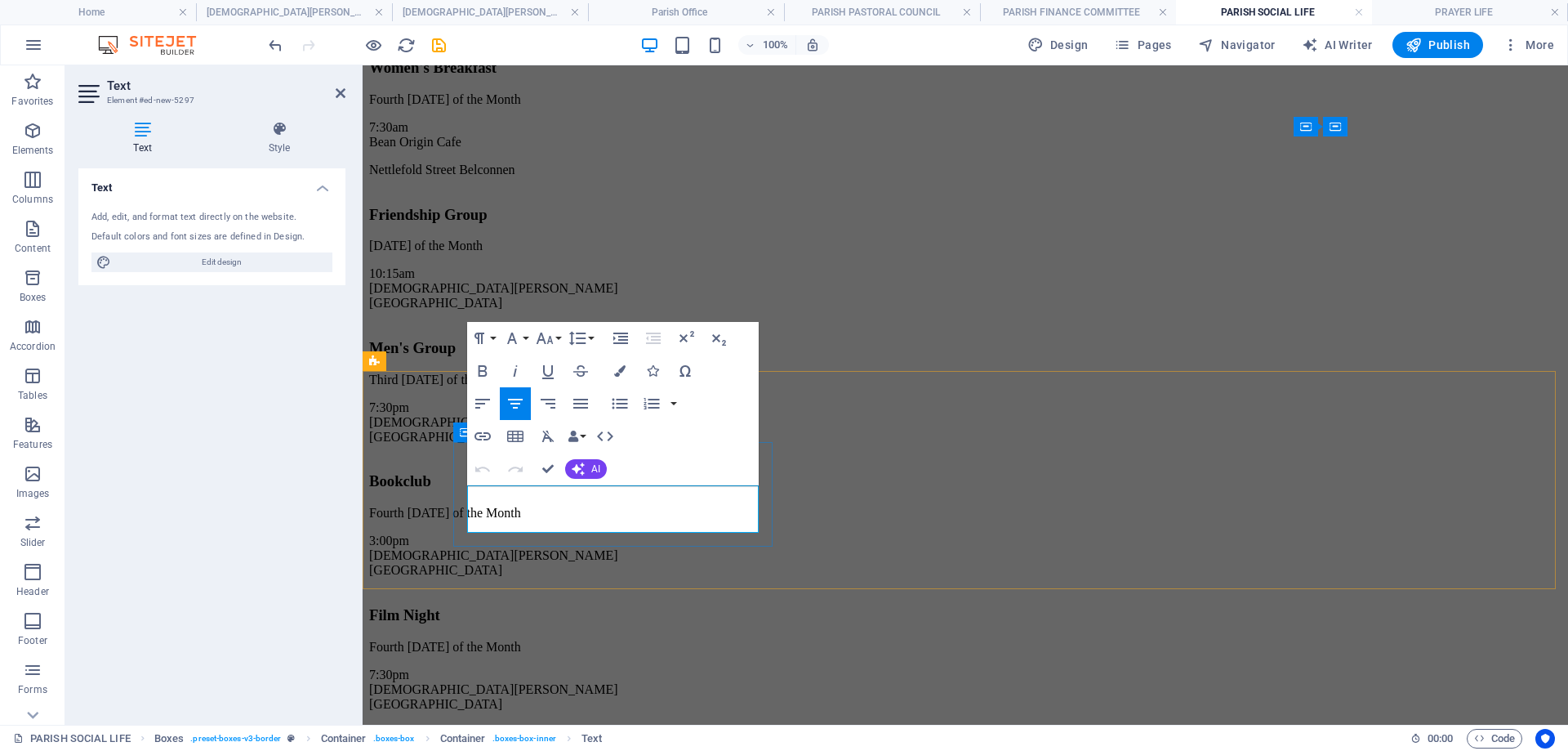
drag, startPoint x: 730, startPoint y: 520, endPoint x: 457, endPoint y: 488, distance: 274.9
click at [456, 725] on div "Community Connections Lorem ipsum dolor sit amet, consectetuer adipiscing elit.…" at bounding box center [966, 763] width 1192 height 76
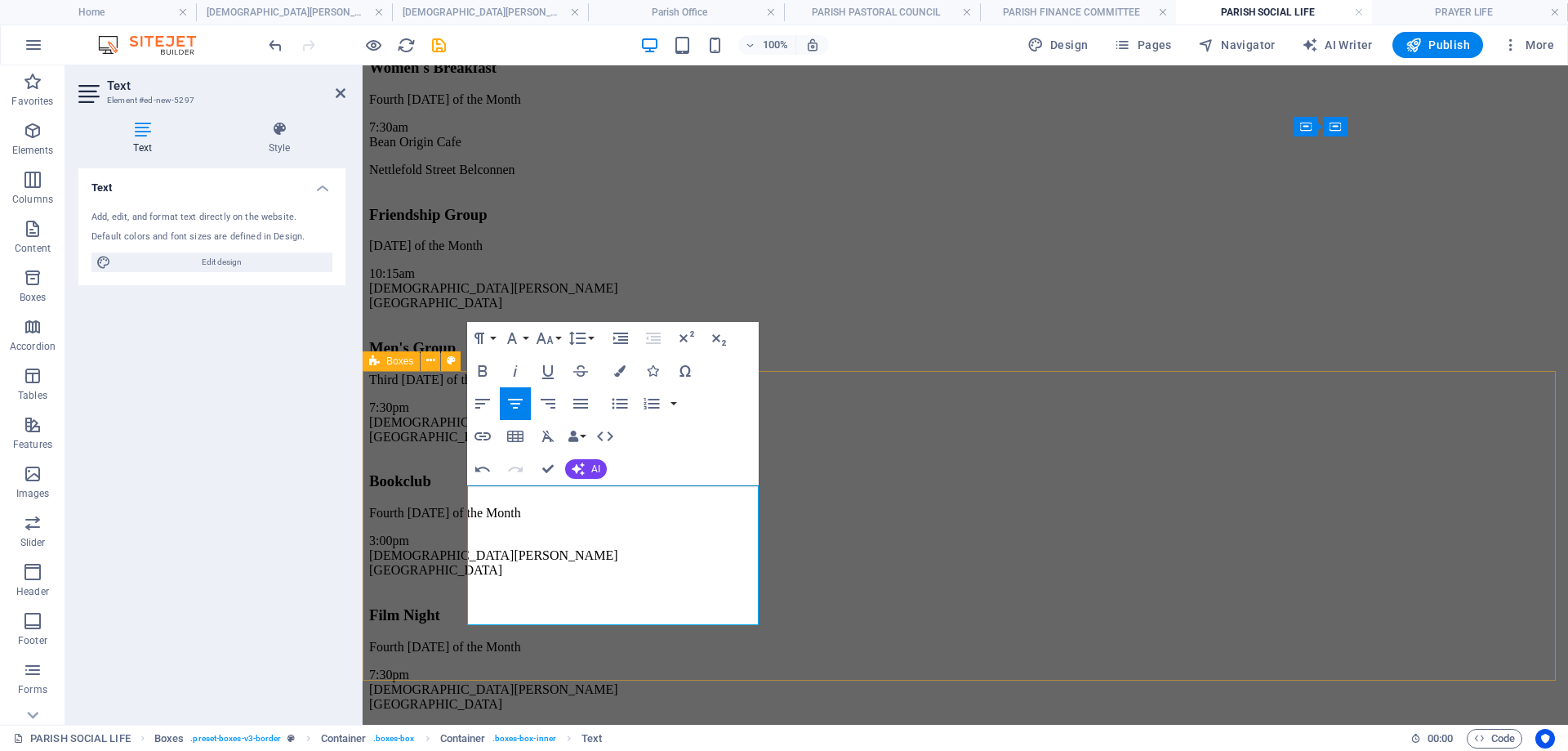
drag, startPoint x: 480, startPoint y: 491, endPoint x: 756, endPoint y: 671, distance: 329.5
click at [547, 434] on icon "button" at bounding box center [548, 437] width 20 height 20
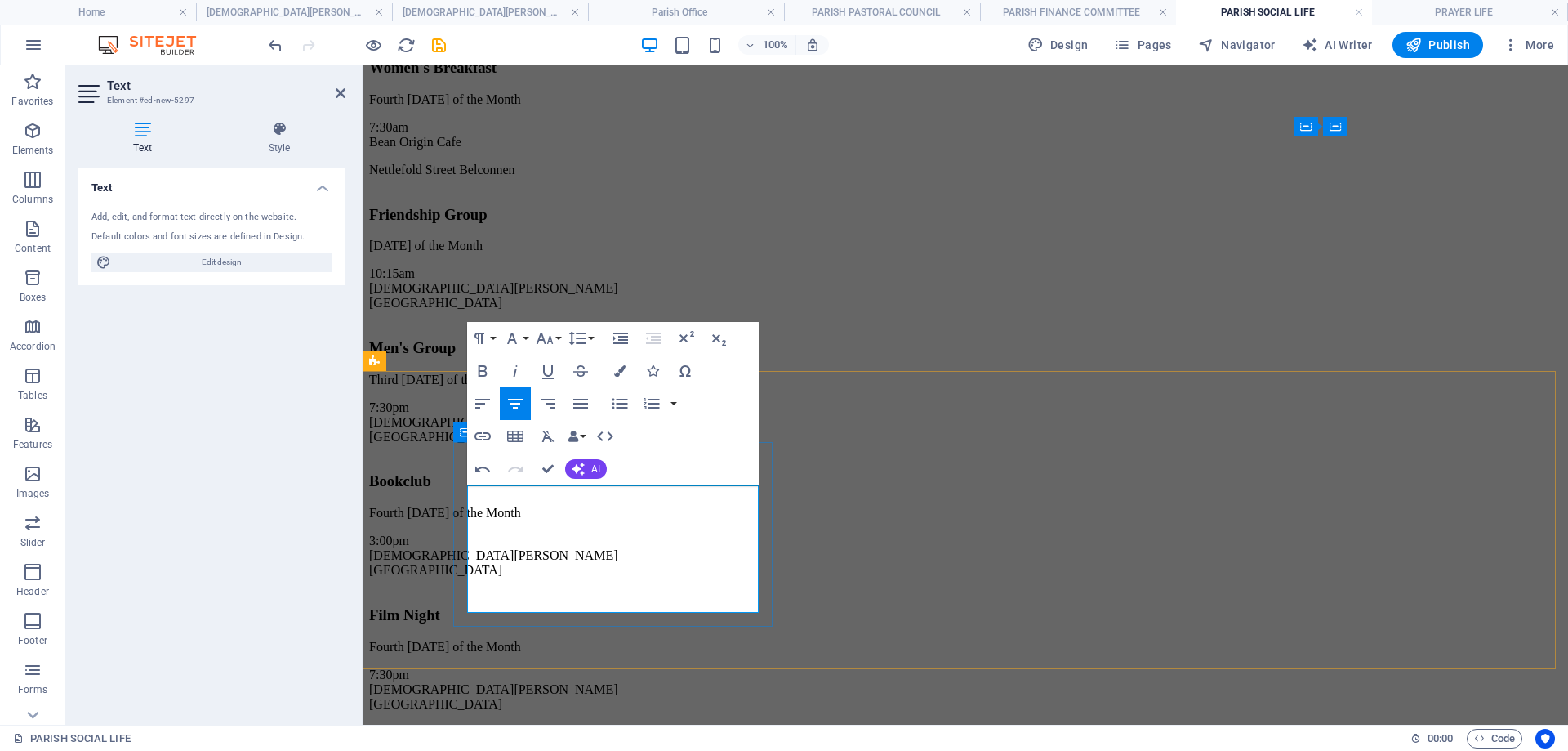
drag, startPoint x: 519, startPoint y: 490, endPoint x: 736, endPoint y: 509, distance: 217.8
drag, startPoint x: 559, startPoint y: 523, endPoint x: 676, endPoint y: 530, distance: 117.2
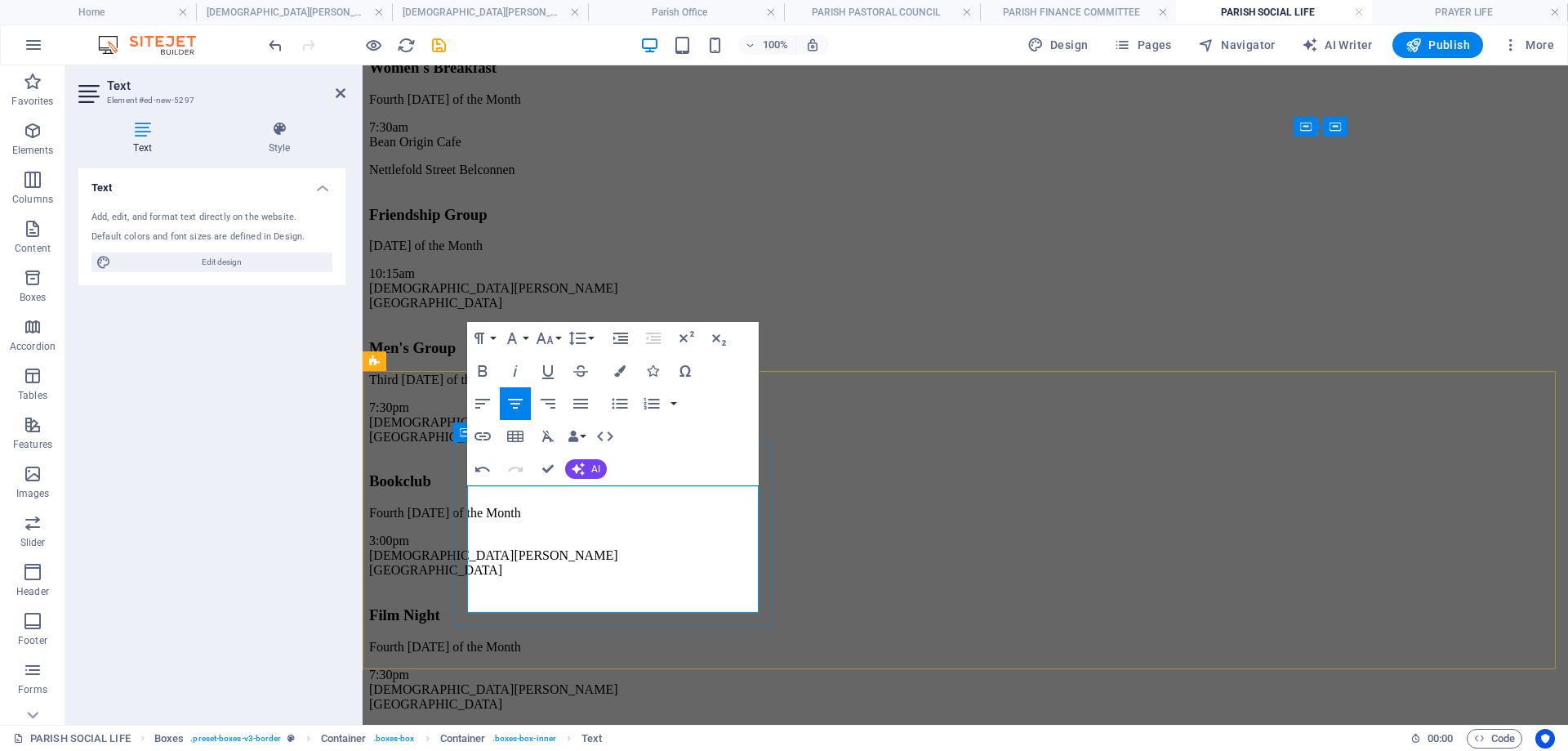
drag, startPoint x: 613, startPoint y: 539, endPoint x: 519, endPoint y: 538, distance: 94.0
drag, startPoint x: 511, startPoint y: 605, endPoint x: 643, endPoint y: 604, distance: 132.0
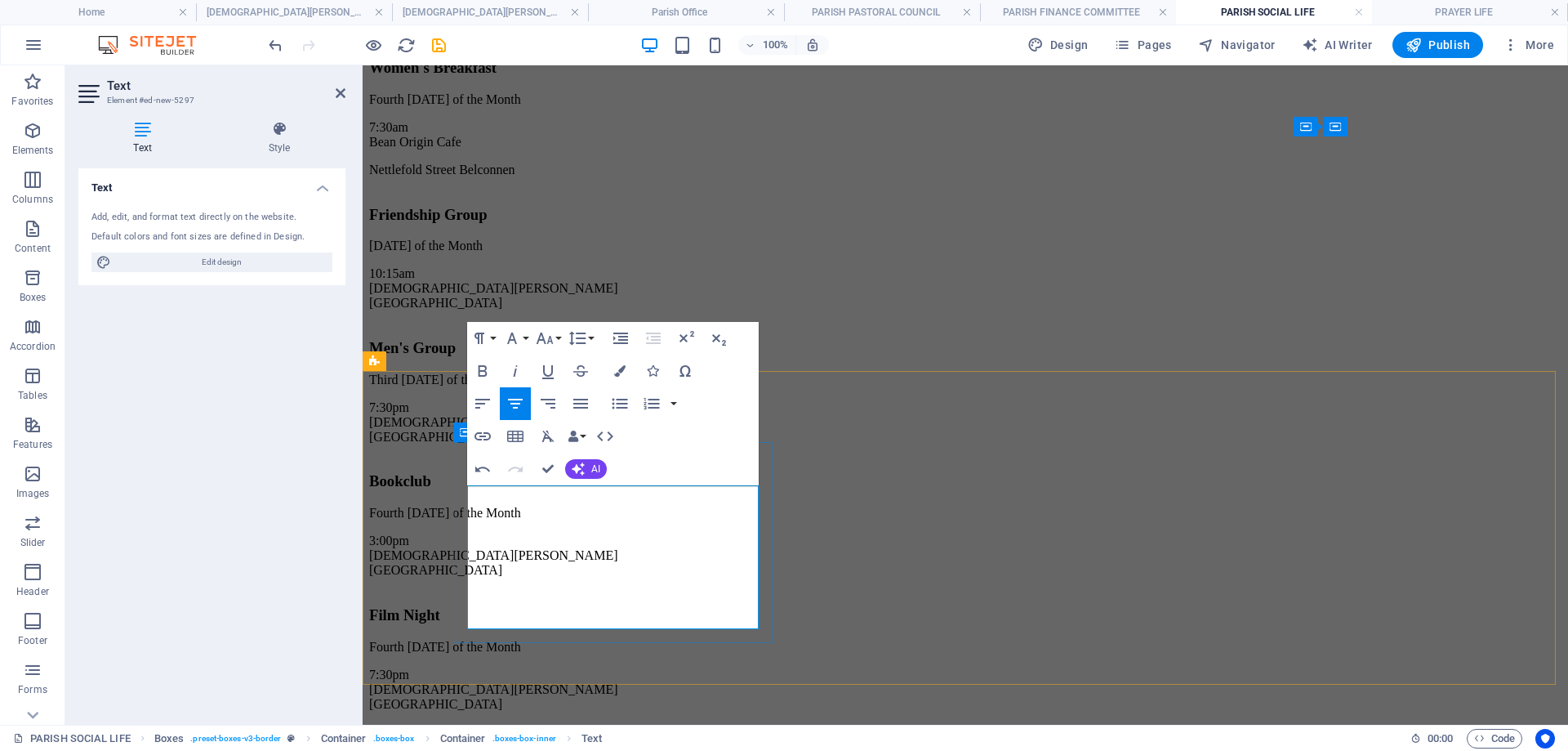
drag, startPoint x: 544, startPoint y: 602, endPoint x: 682, endPoint y: 606, distance: 138.1
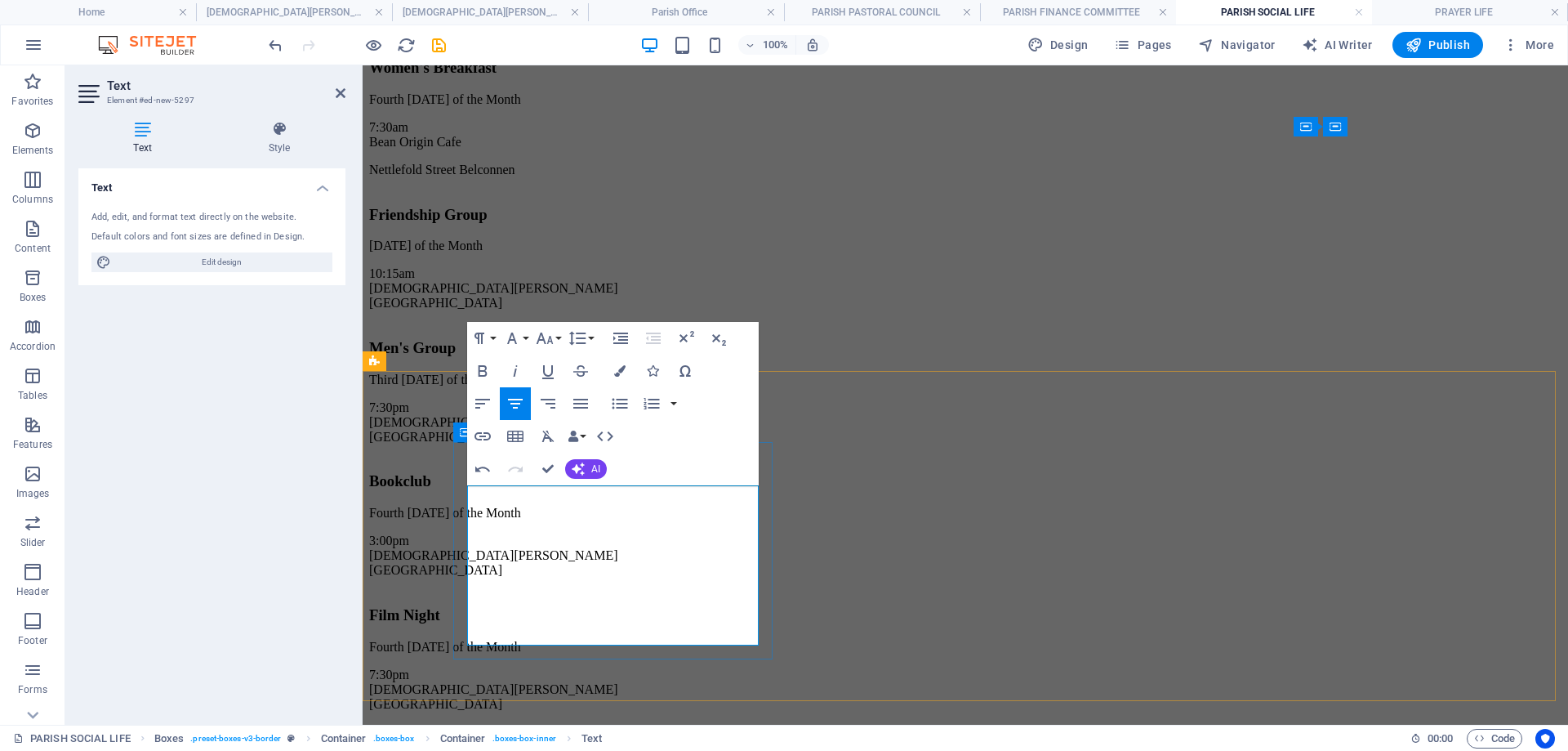
drag, startPoint x: 585, startPoint y: 606, endPoint x: 666, endPoint y: 610, distance: 81.1
drag, startPoint x: 556, startPoint y: 633, endPoint x: 632, endPoint y: 641, distance: 76.4
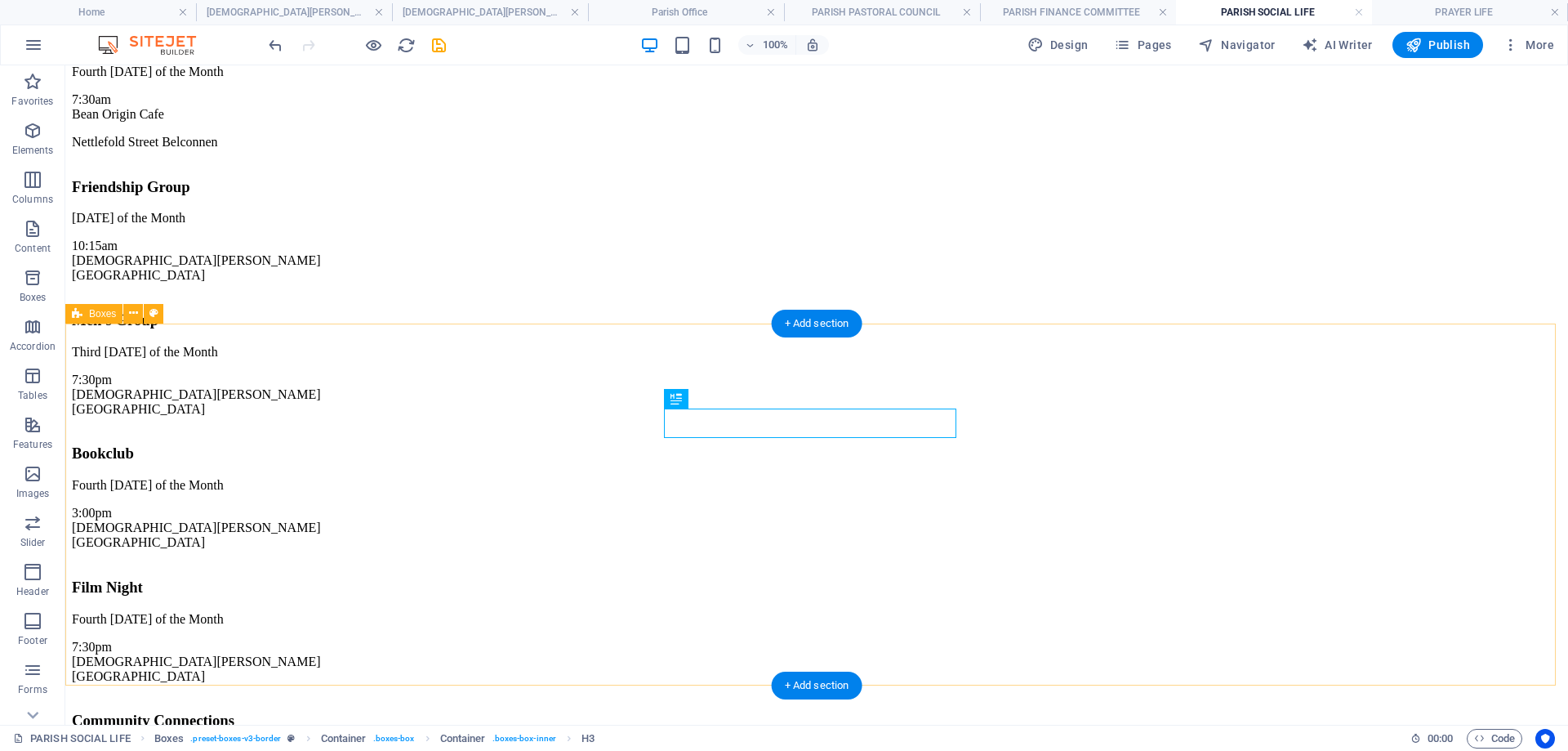
scroll to position [246, 0]
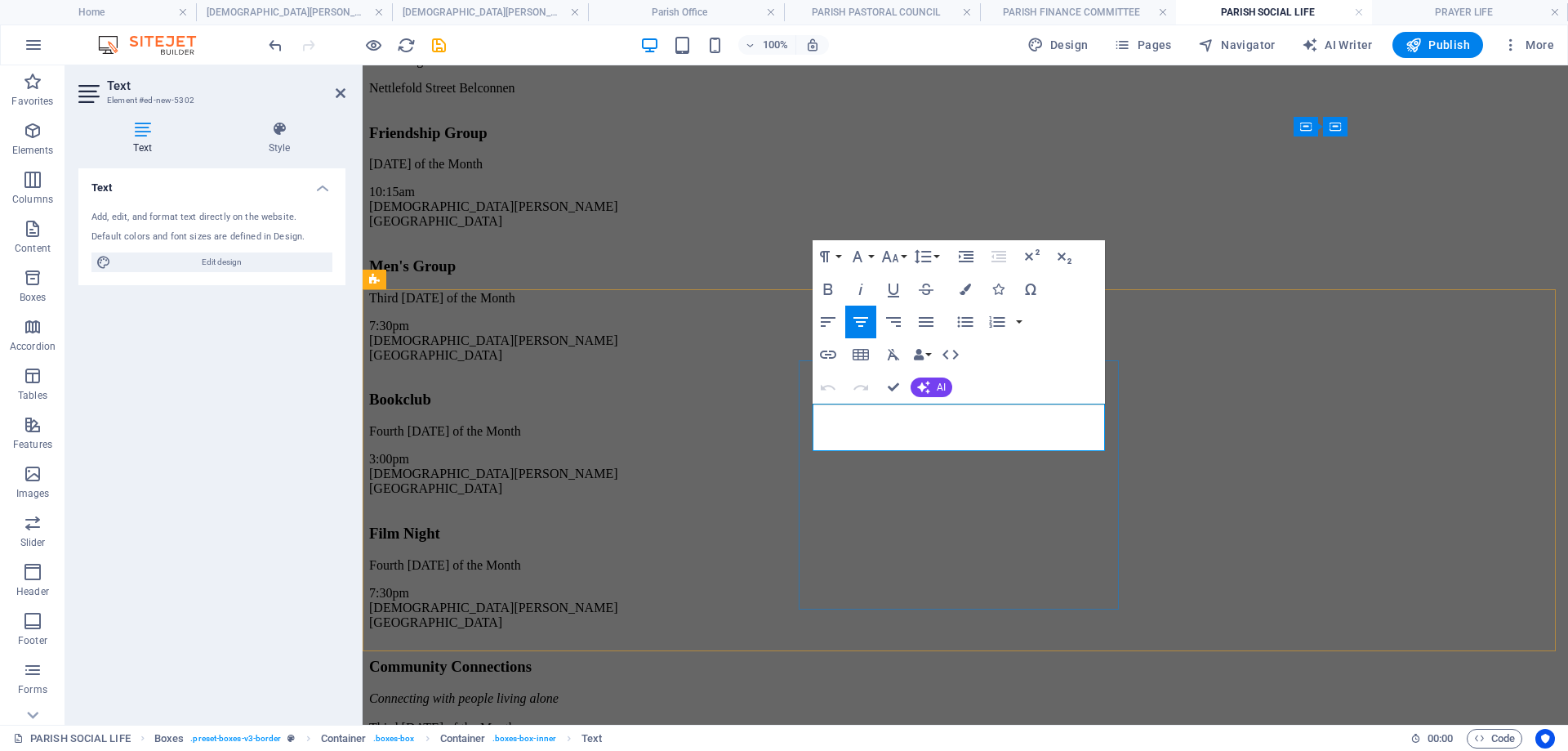
drag, startPoint x: 823, startPoint y: 411, endPoint x: 1093, endPoint y: 449, distance: 272.7
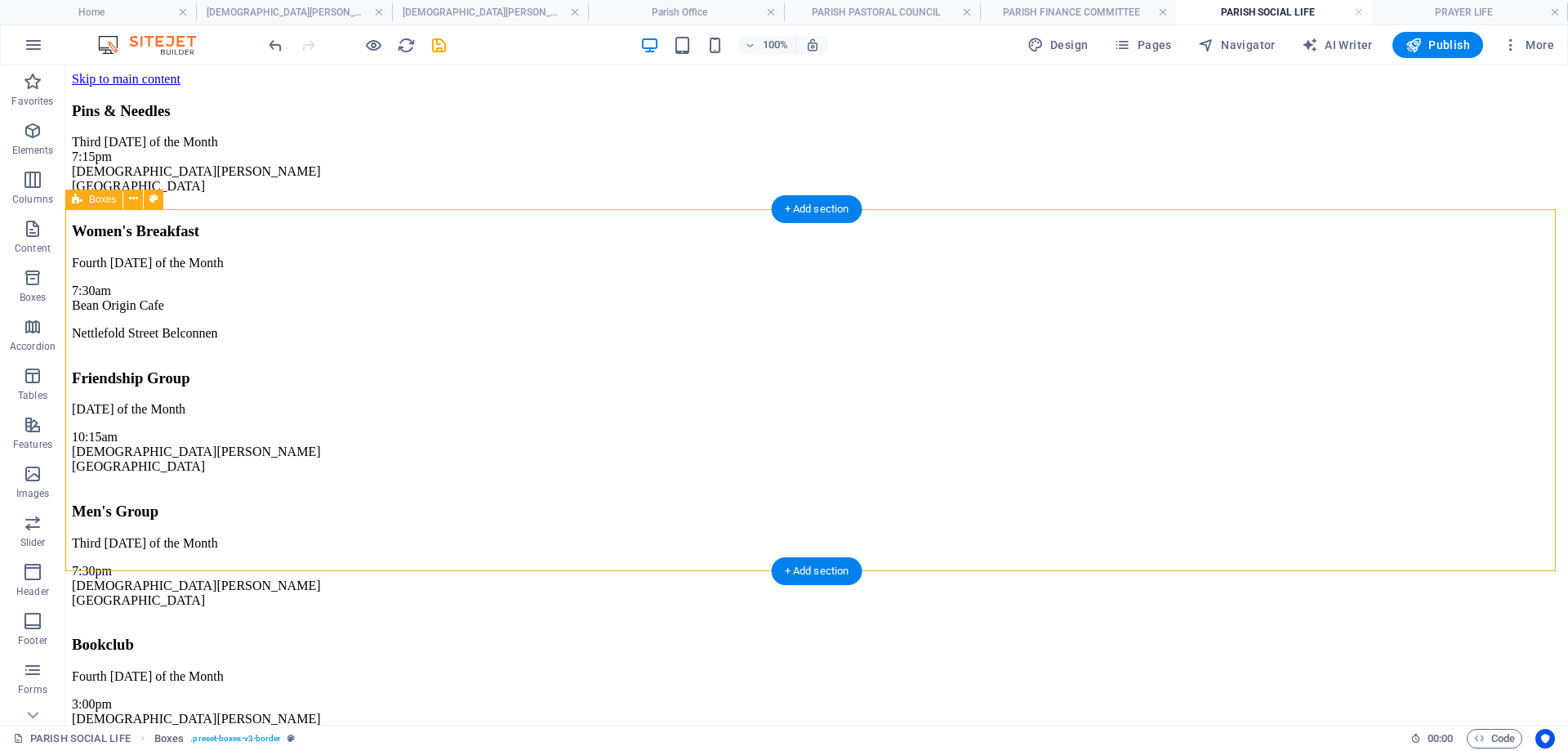
scroll to position [430, 0]
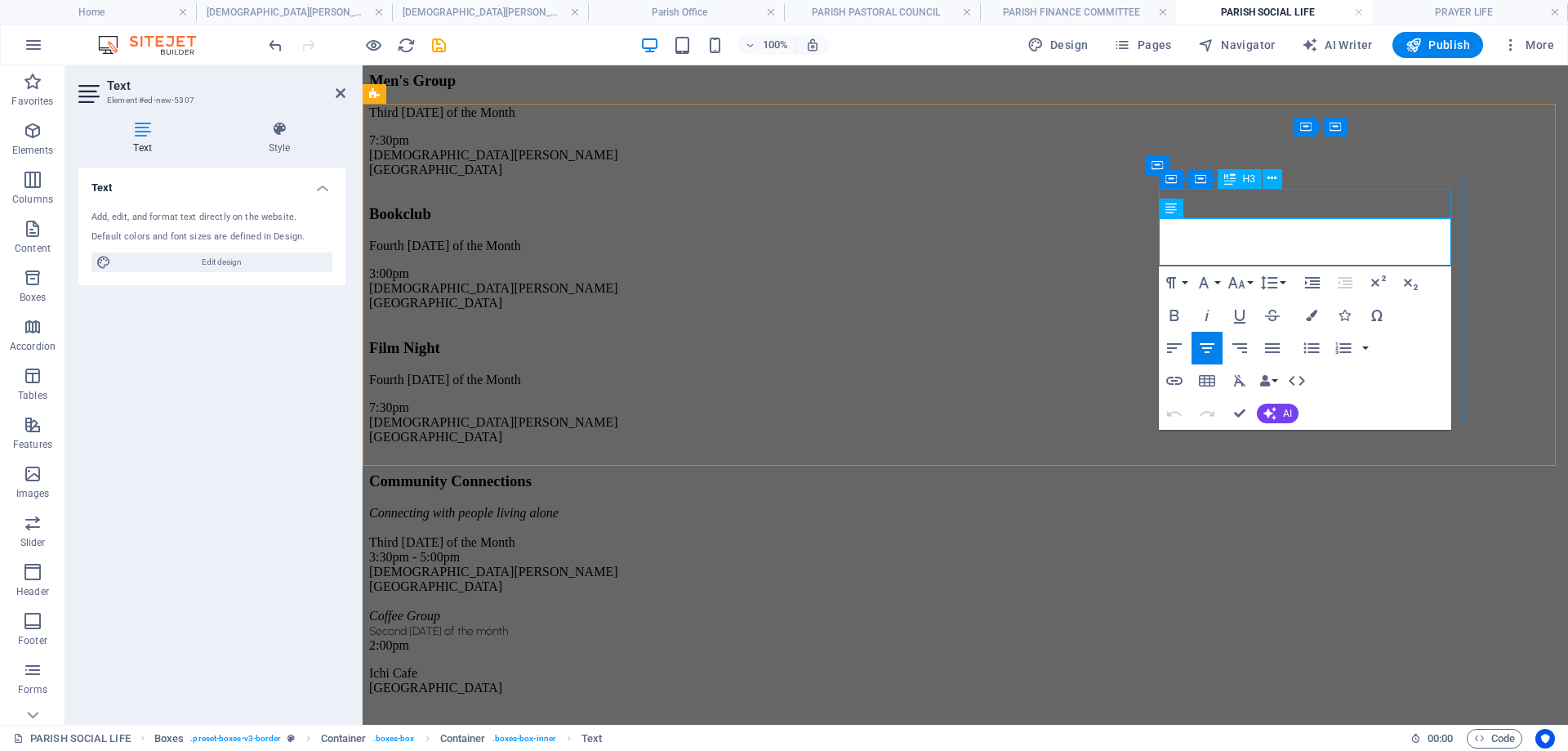
drag, startPoint x: 1420, startPoint y: 255, endPoint x: 1522, endPoint y: 278, distance: 104.6
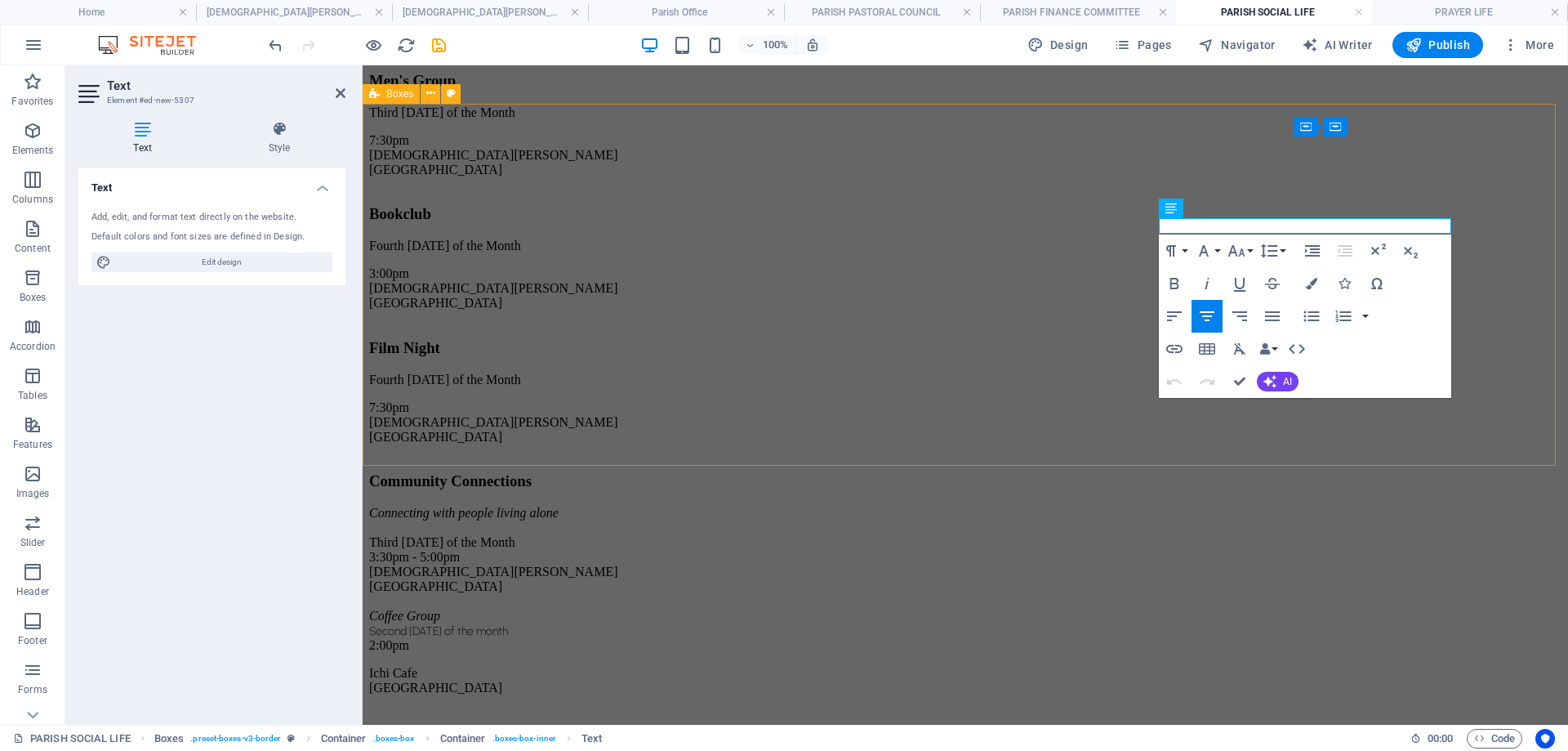
click at [1508, 457] on div "Community Connections Connecting with people living alone Third [DATE] of the M…" at bounding box center [966, 749] width 1192 height 585
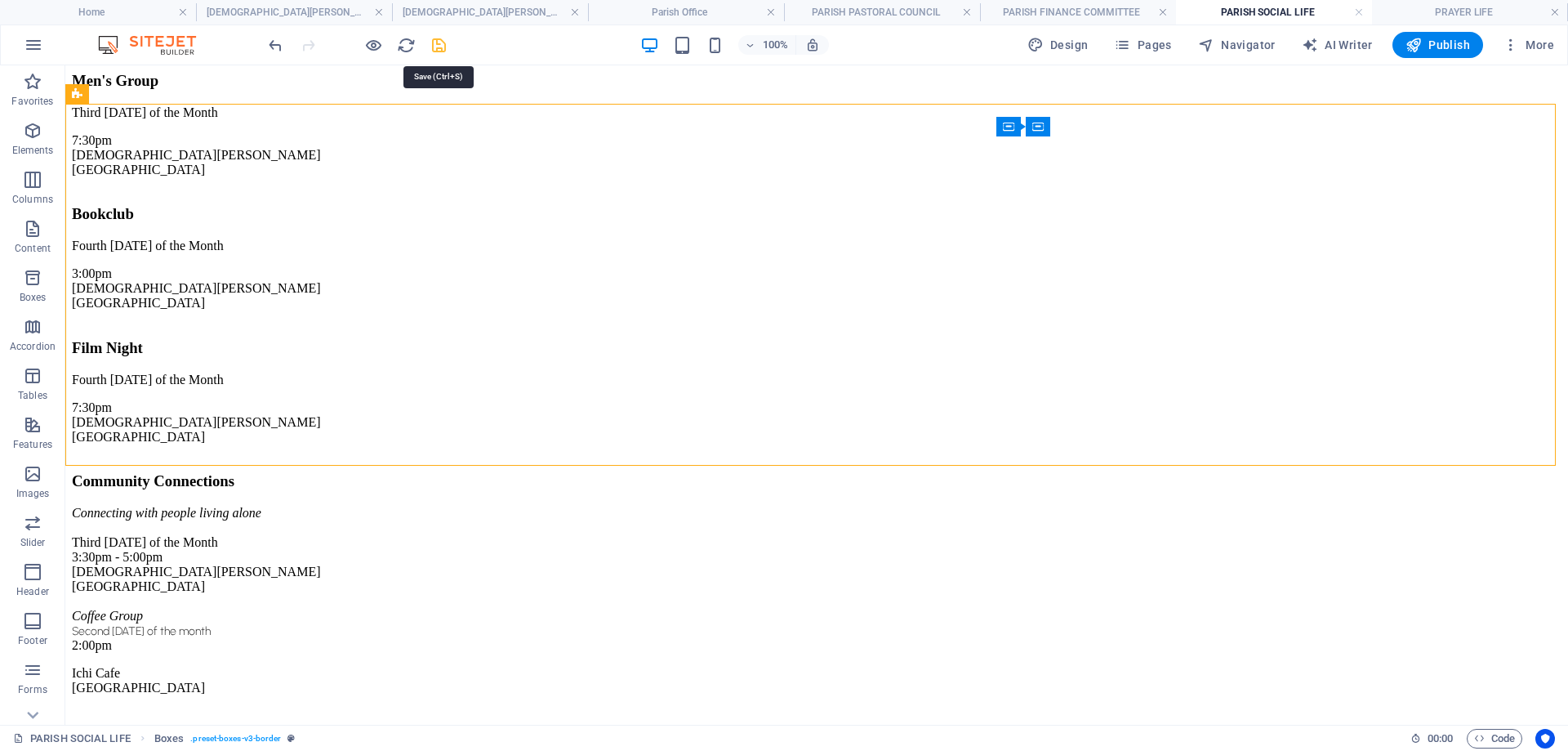
click at [439, 52] on icon "save" at bounding box center [438, 45] width 19 height 19
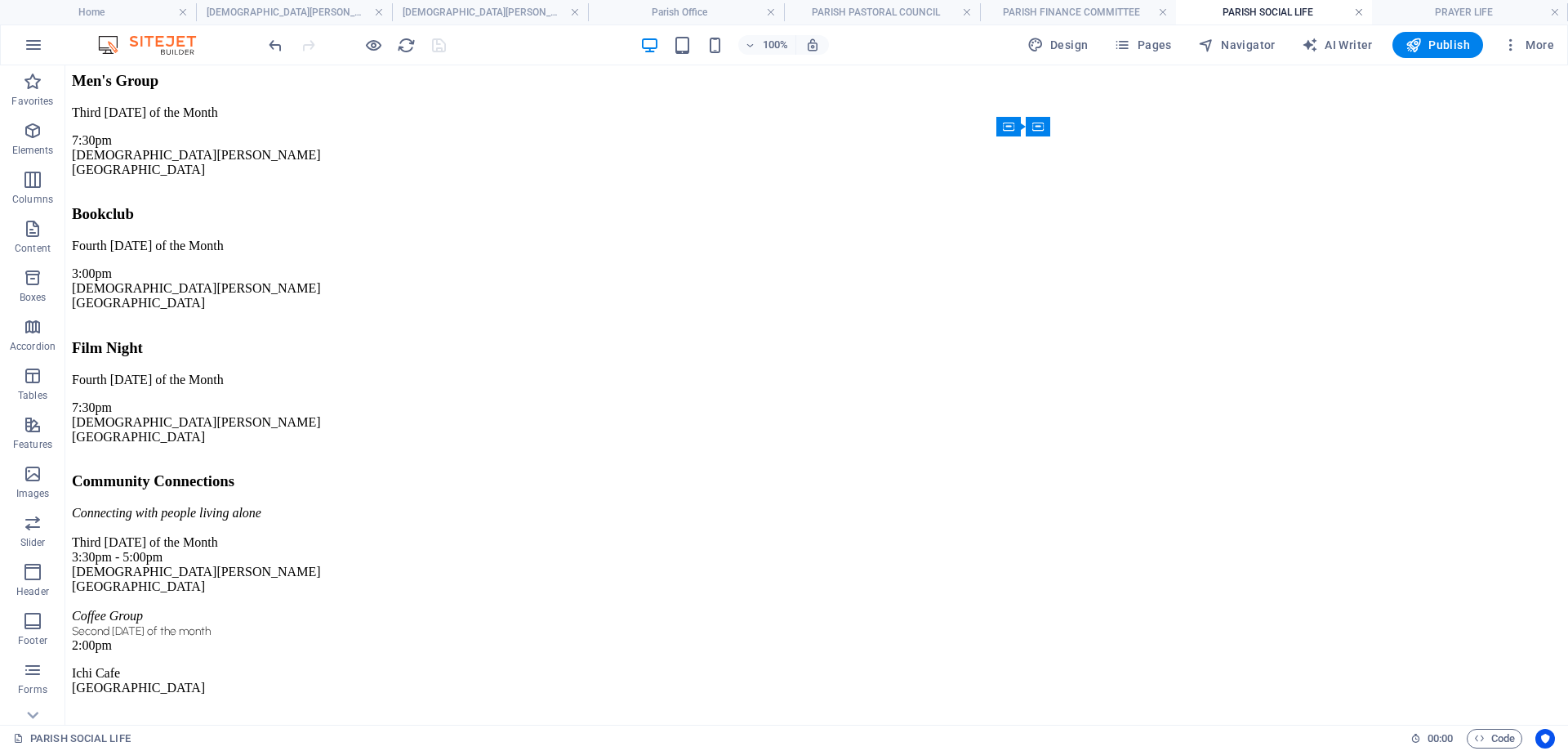
click at [1359, 13] on link at bounding box center [1358, 12] width 10 height 15
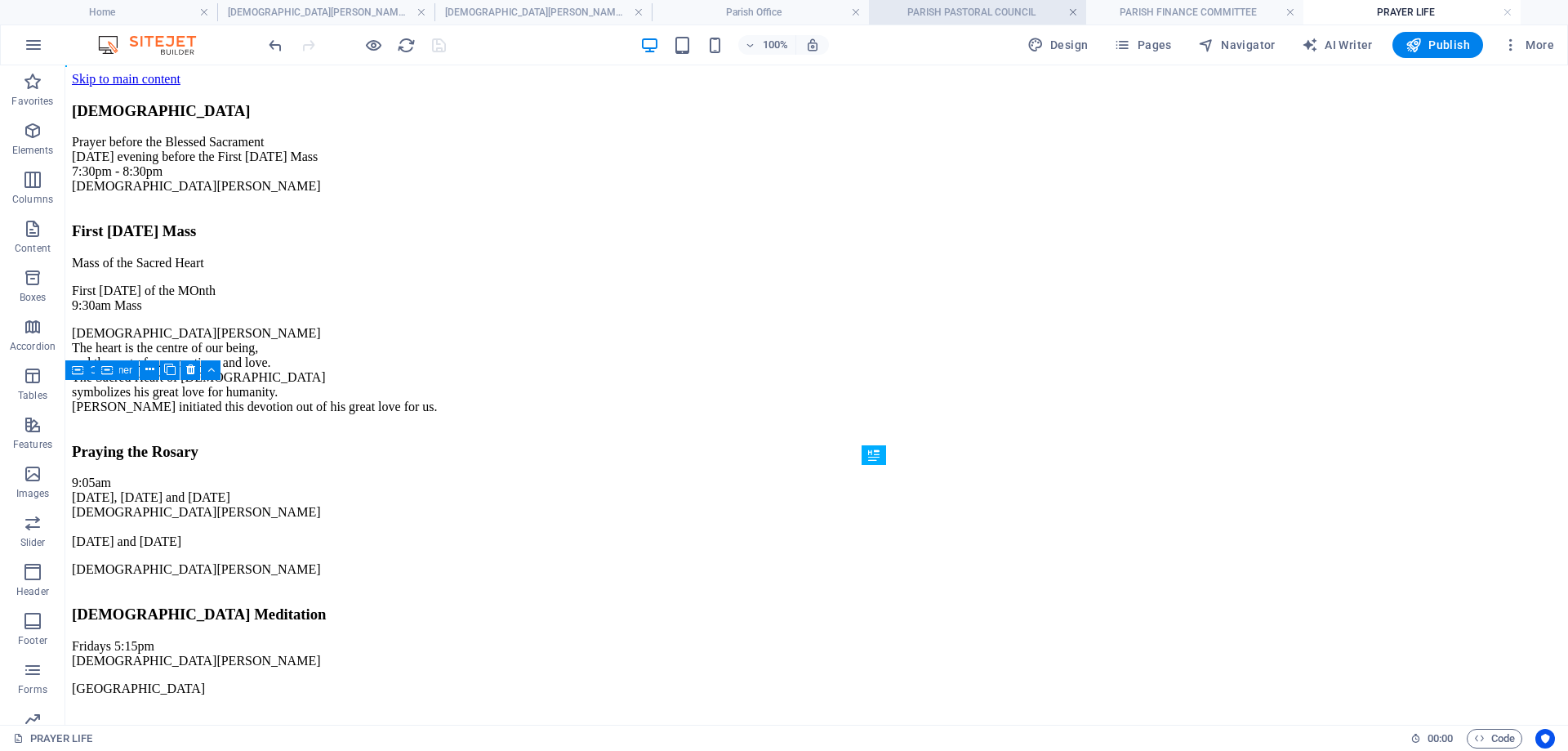
click at [1075, 13] on link at bounding box center [1073, 12] width 10 height 15
click at [1071, 13] on link at bounding box center [1073, 12] width 10 height 15
click at [1072, 13] on link at bounding box center [1073, 12] width 10 height 15
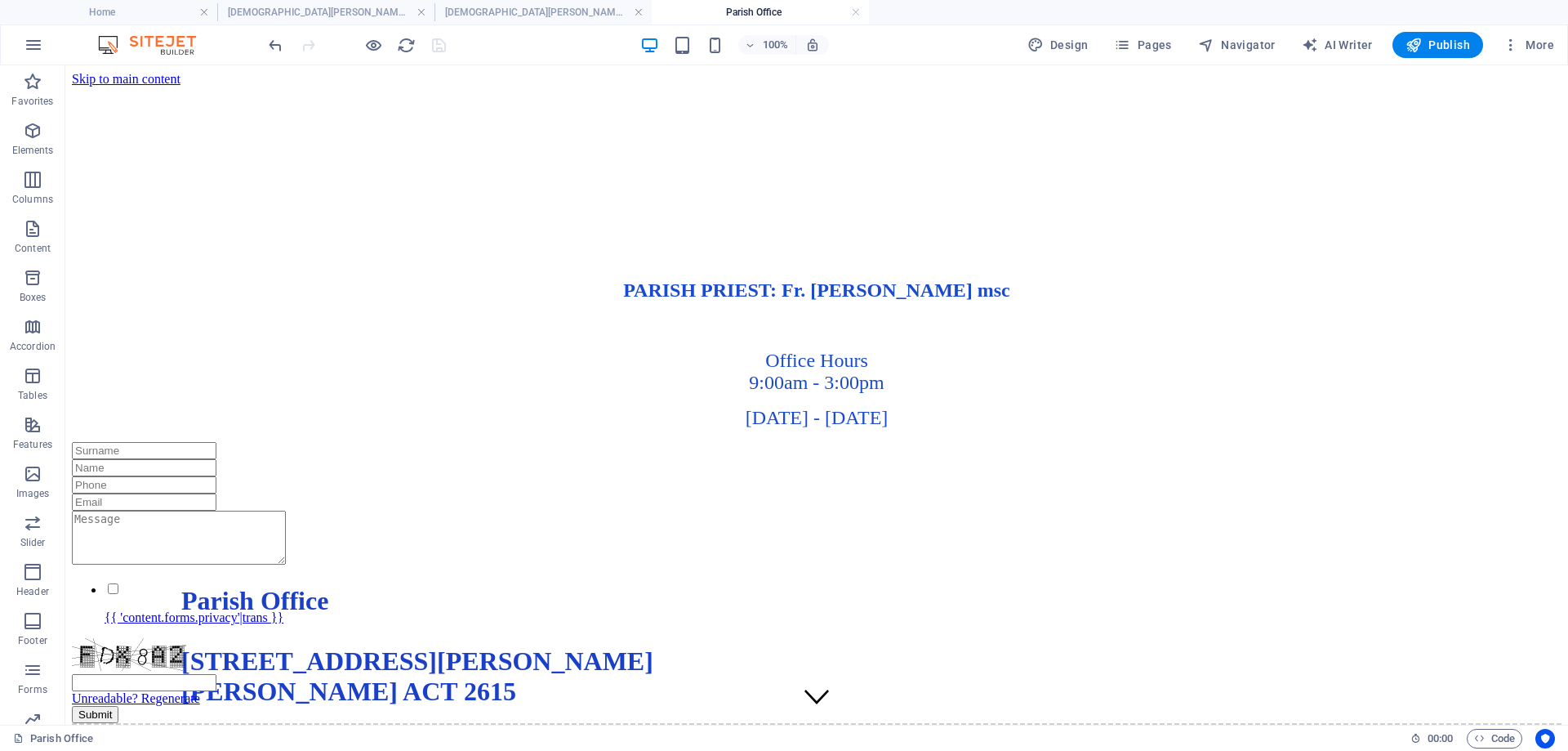
scroll to position [490, 0]
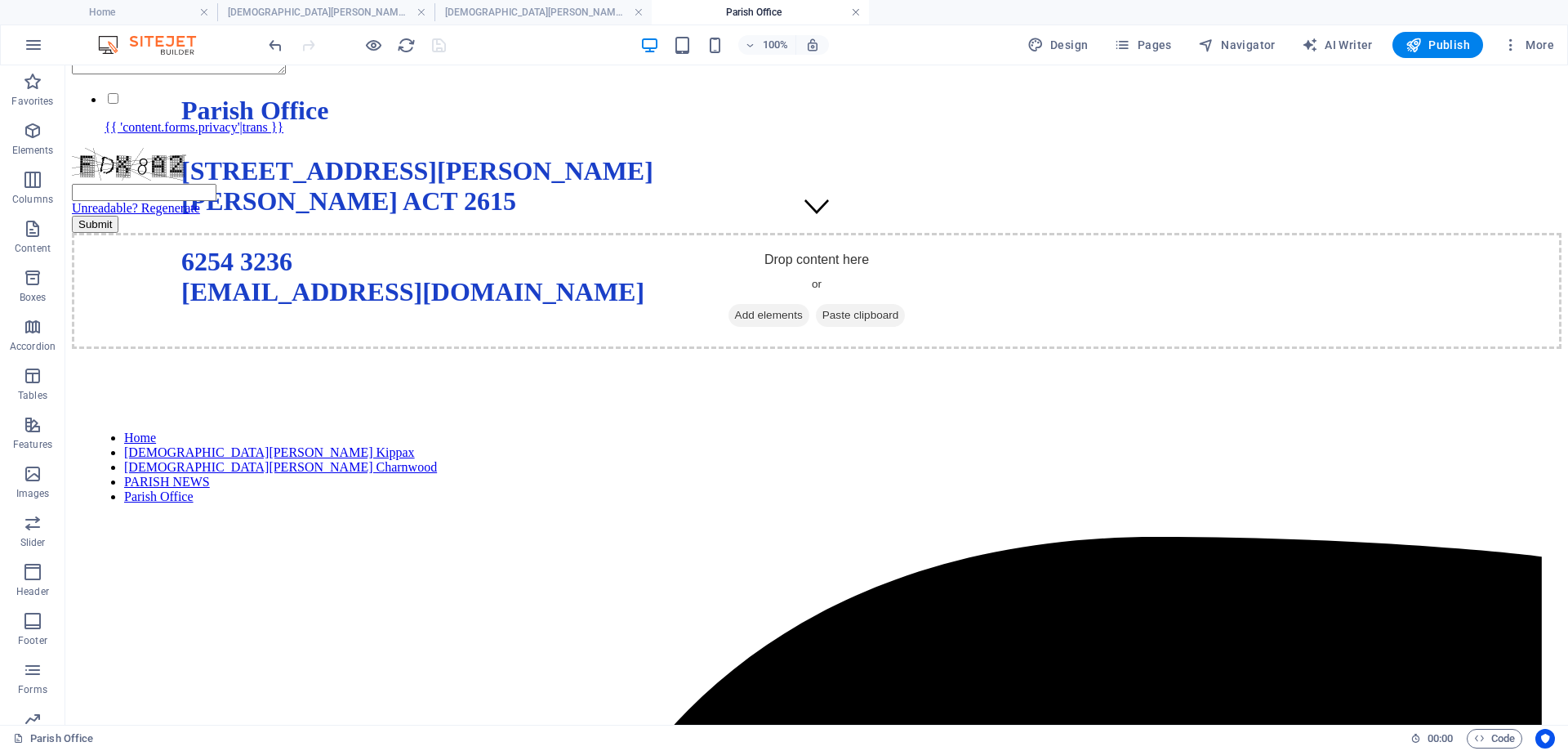
click at [854, 10] on link at bounding box center [856, 12] width 10 height 15
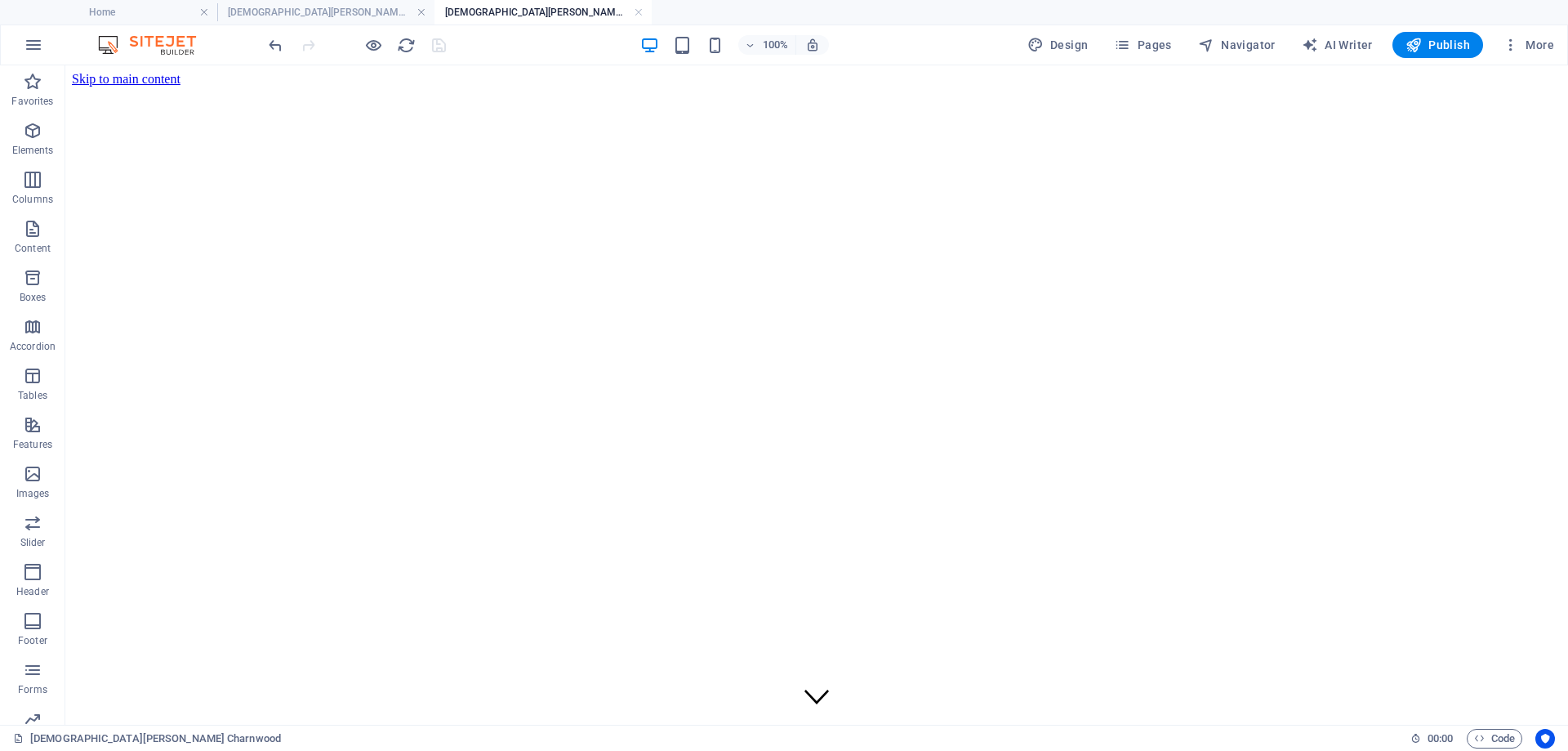
scroll to position [181, 0]
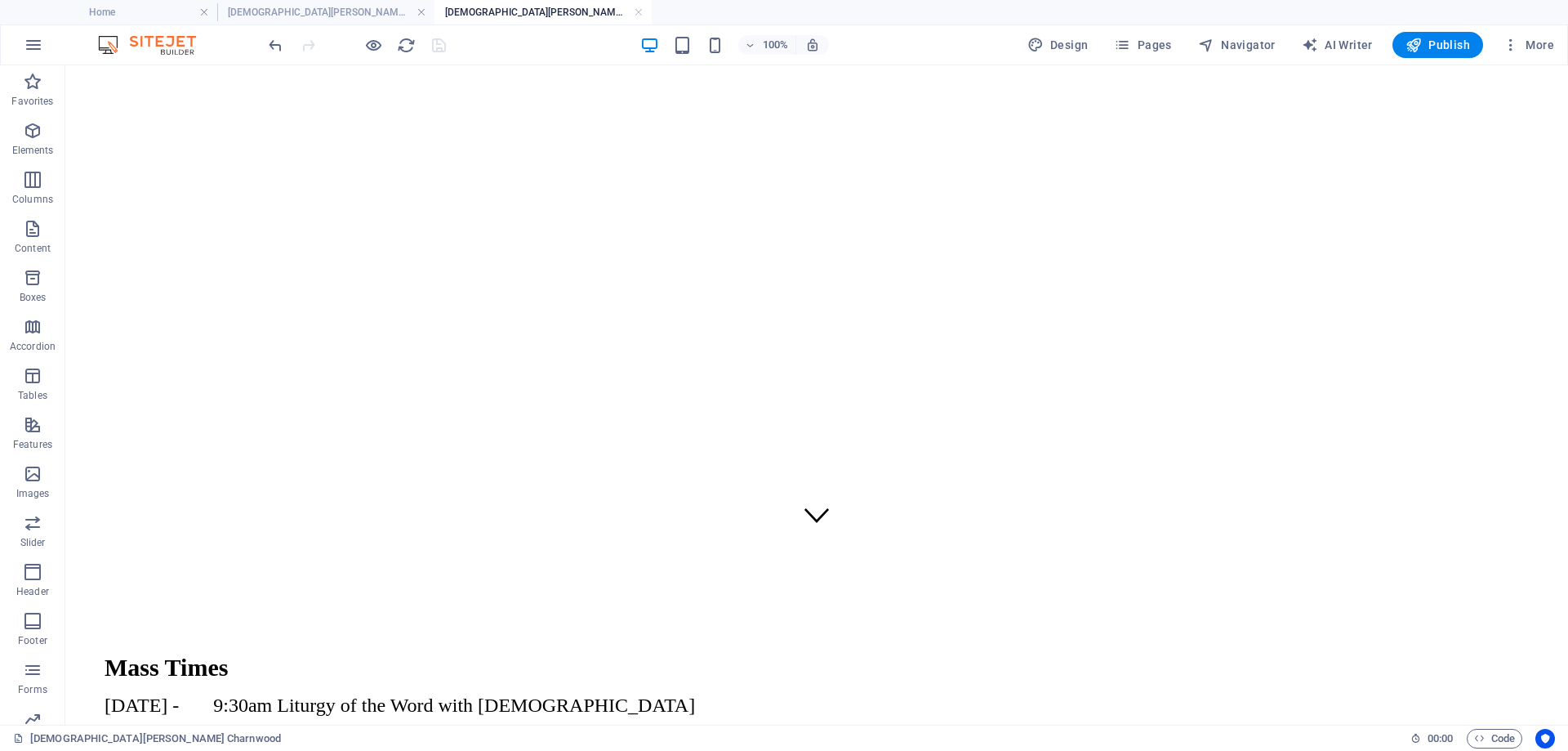
click at [643, 13] on h4 "[DEMOGRAPHIC_DATA][PERSON_NAME] Charnwood" at bounding box center [543, 13] width 217 height 18
click at [636, 13] on link at bounding box center [638, 12] width 10 height 15
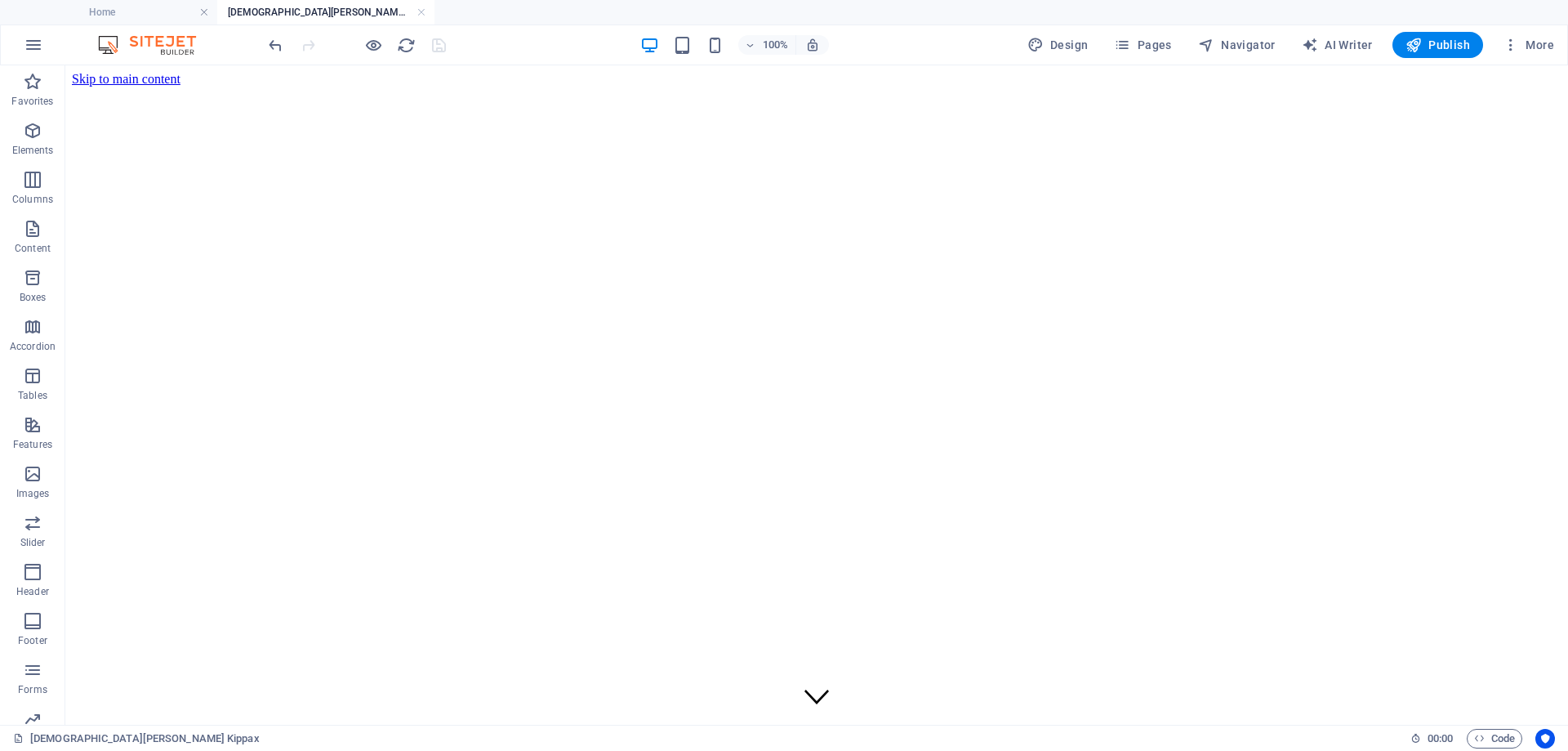
scroll to position [539, 0]
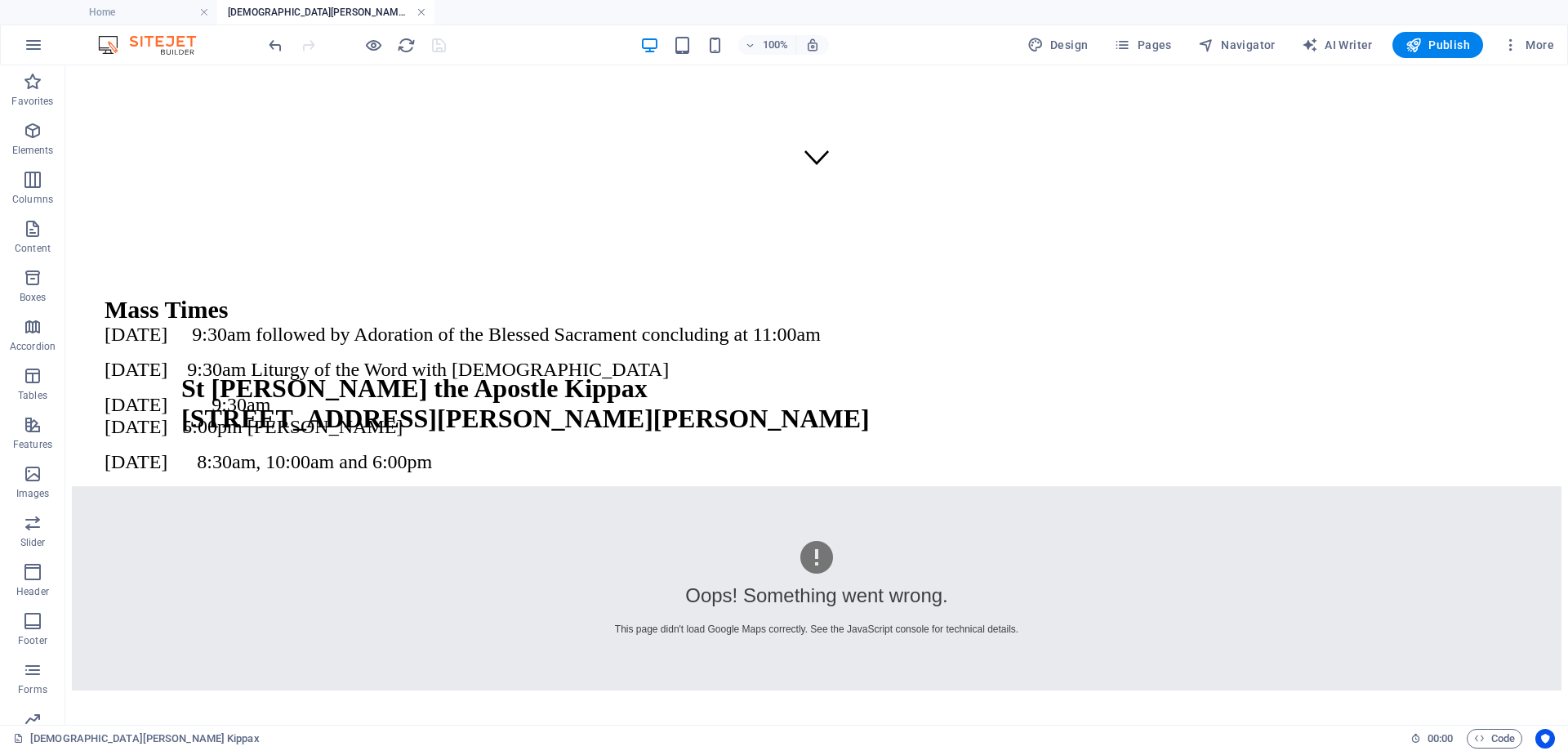
click at [417, 11] on link at bounding box center [421, 12] width 10 height 15
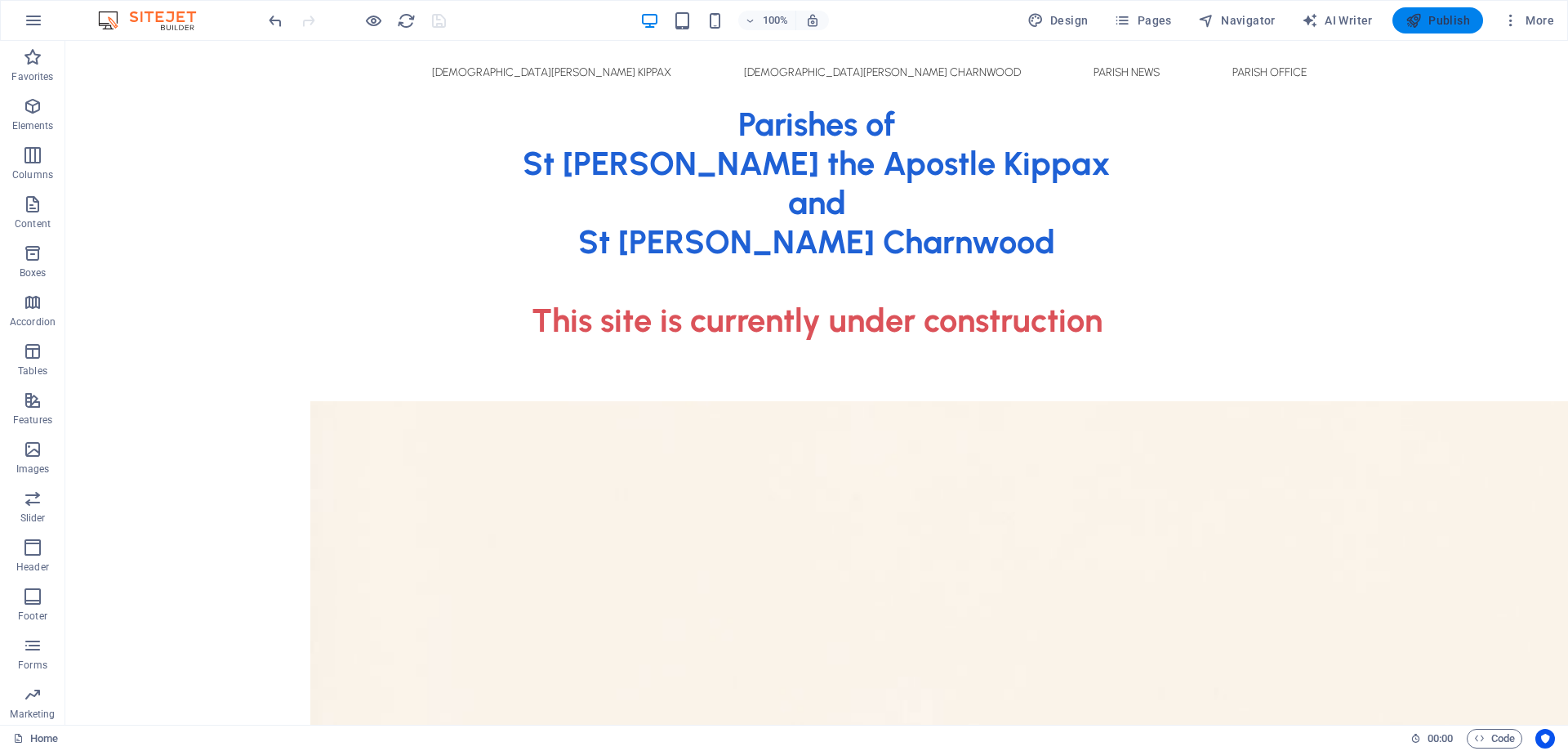
click at [1439, 22] on span "Publish" at bounding box center [1438, 21] width 64 height 16
